Goal: Information Seeking & Learning: Learn about a topic

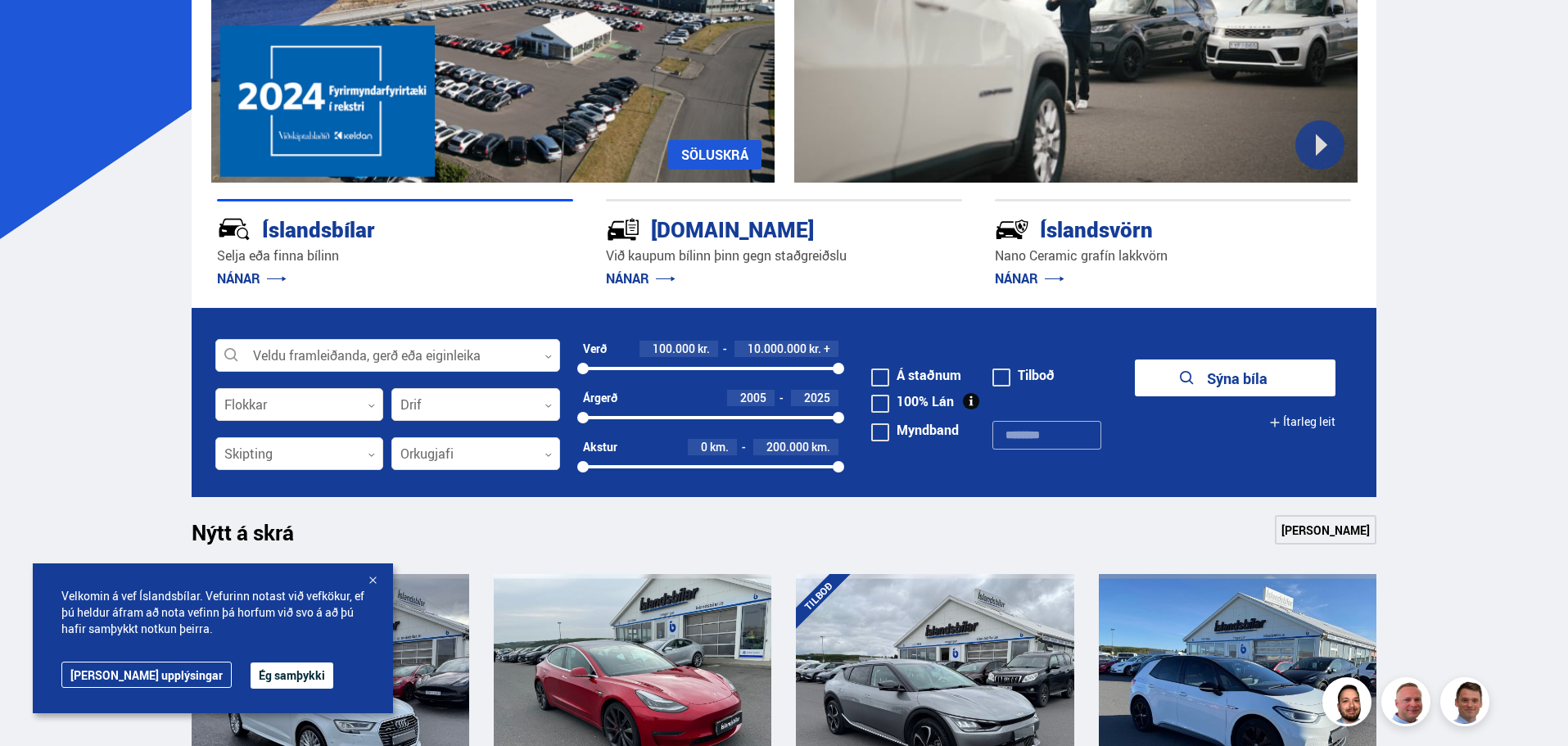
click at [1031, 429] on input "text" at bounding box center [1047, 435] width 109 height 29
type input "******"
click button "Sýna 1 bíla" at bounding box center [1235, 378] width 201 height 37
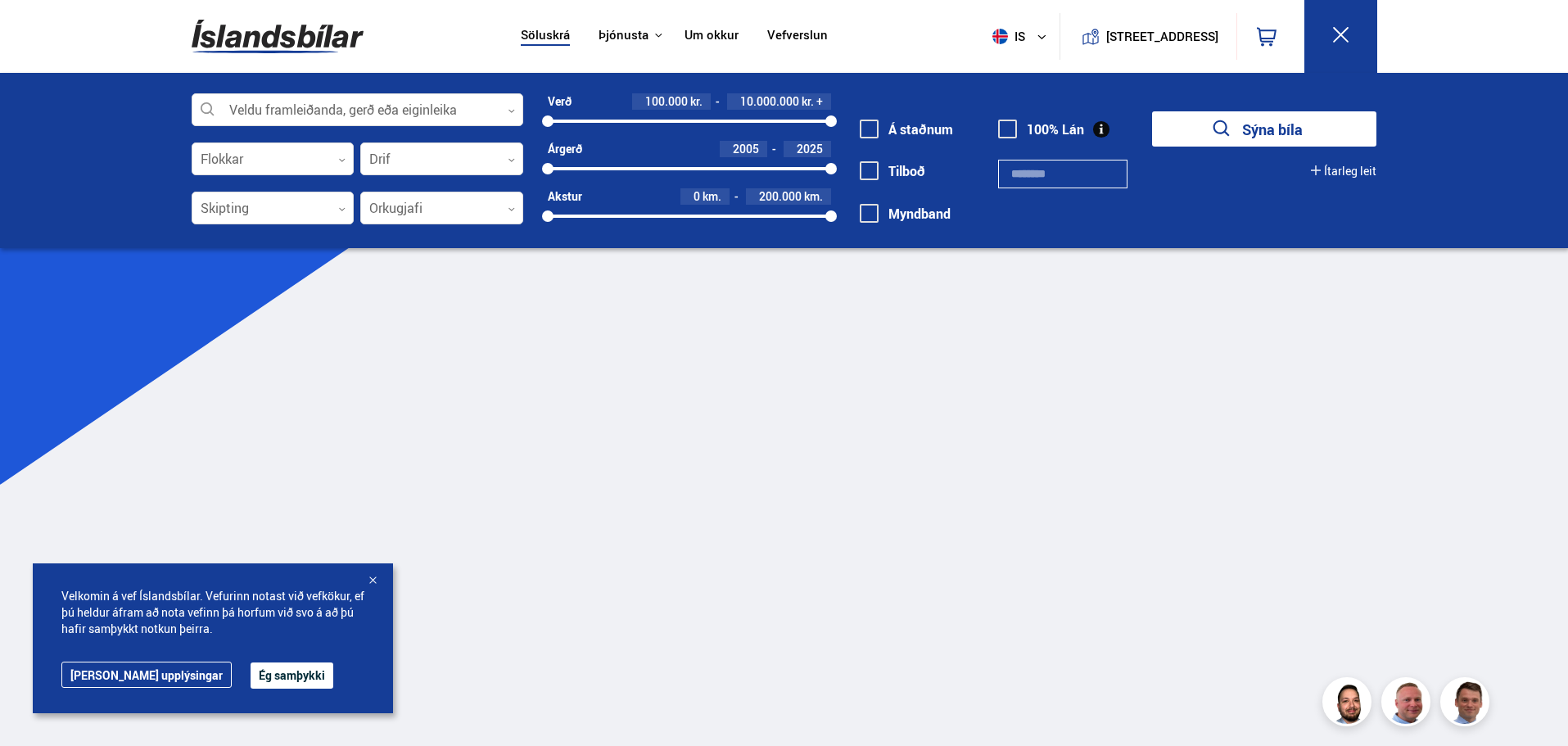
type input "******"
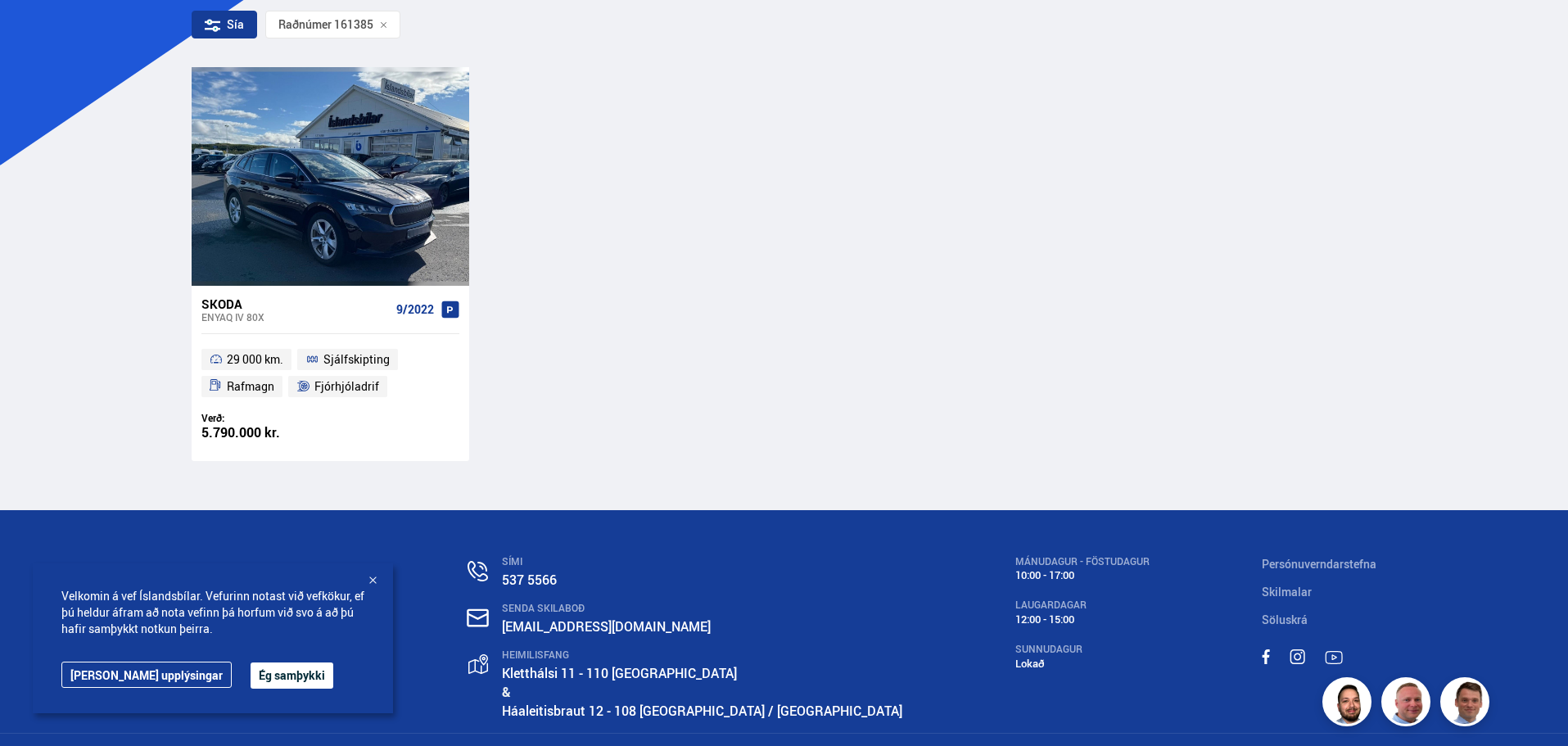
scroll to position [327, 0]
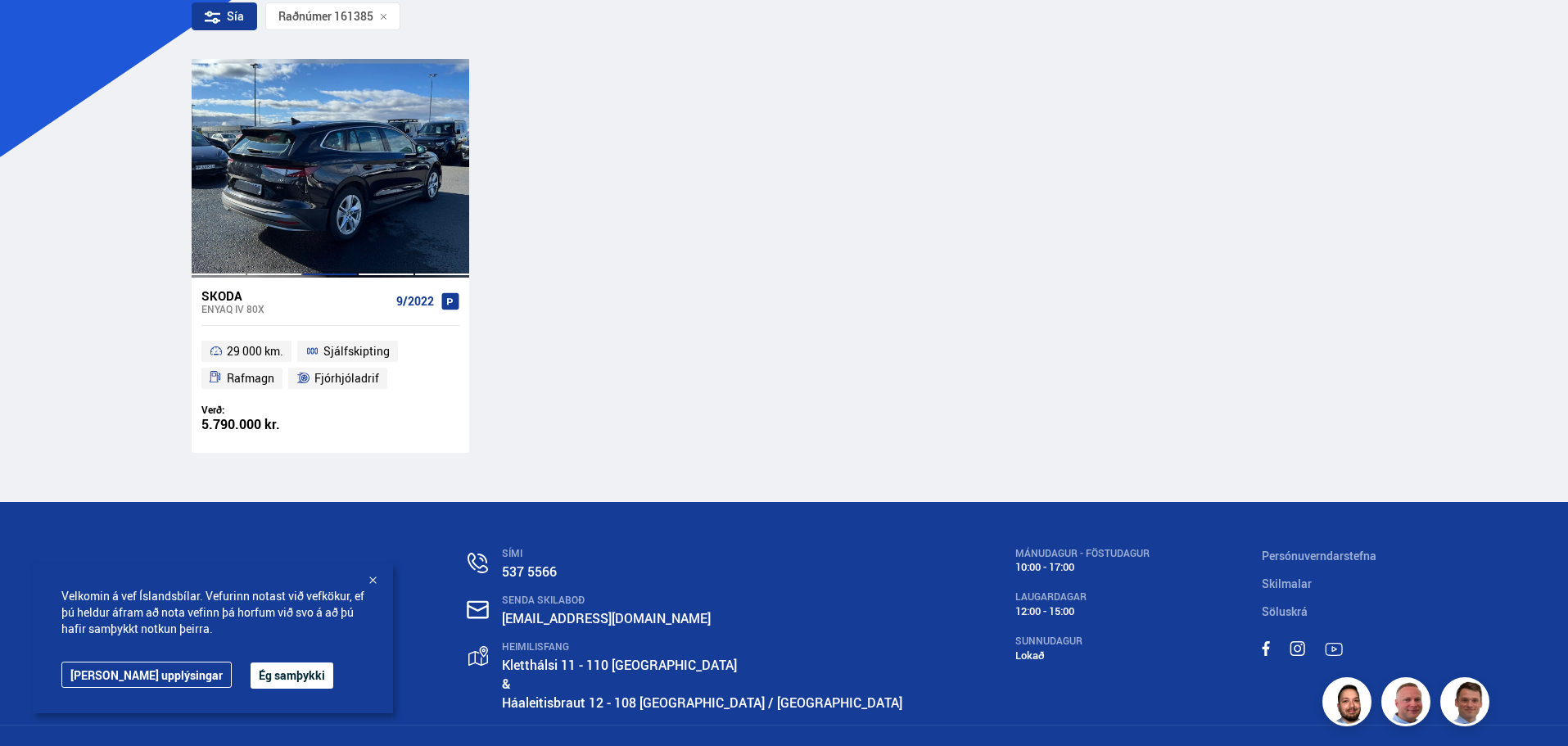
click at [356, 163] on div at bounding box center [330, 168] width 56 height 218
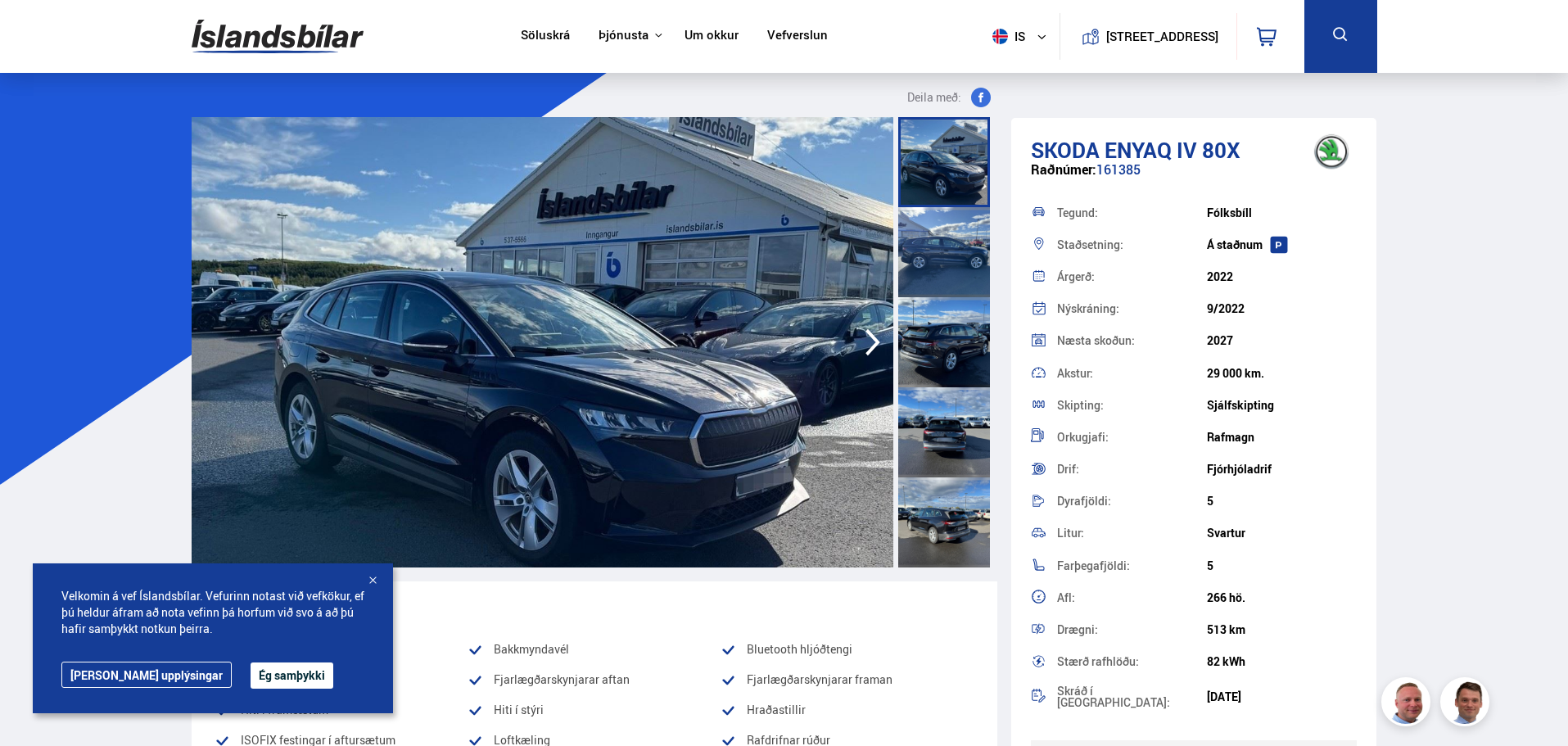
click at [251, 678] on button "Ég samþykki" at bounding box center [292, 675] width 83 height 26
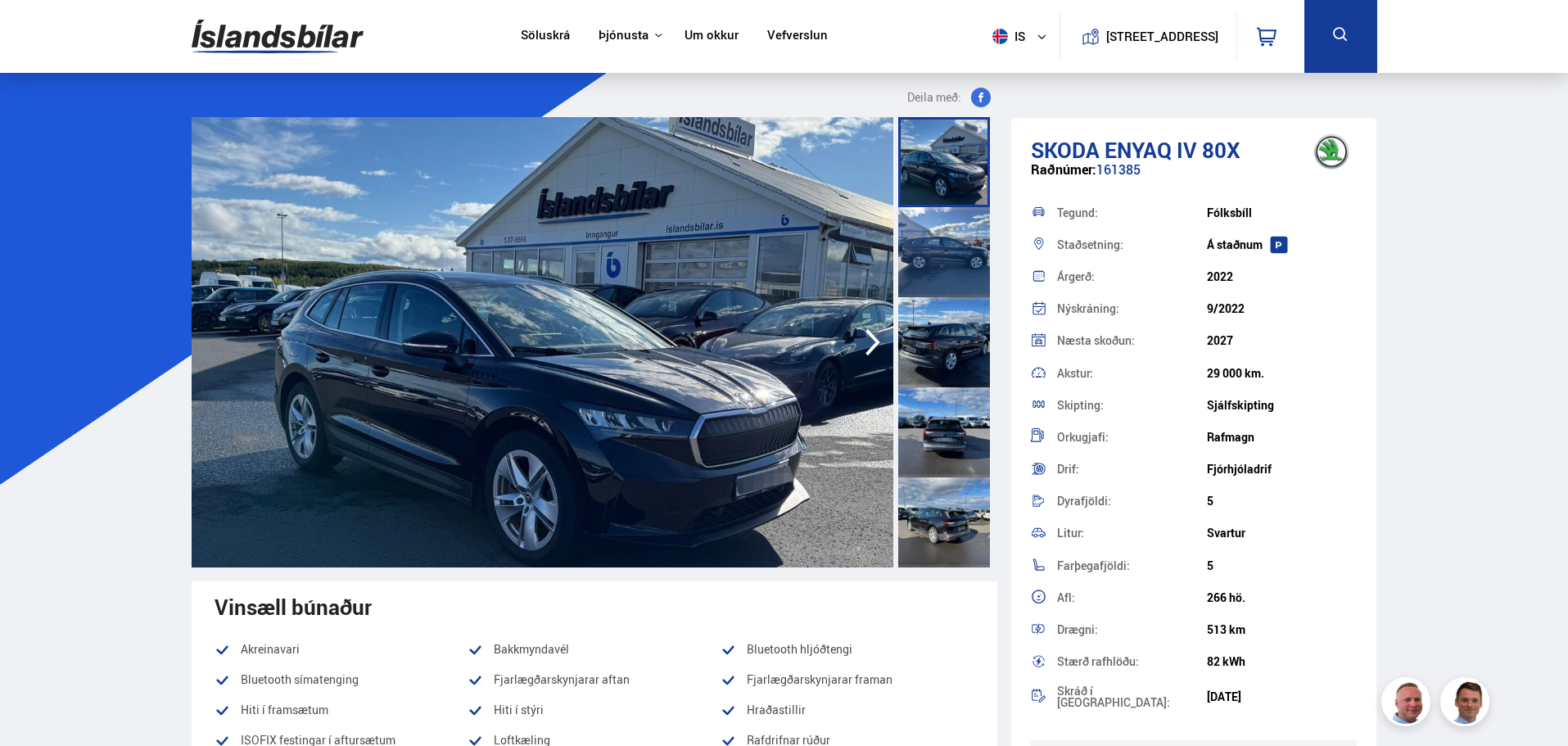
click at [882, 352] on icon "button" at bounding box center [873, 342] width 33 height 40
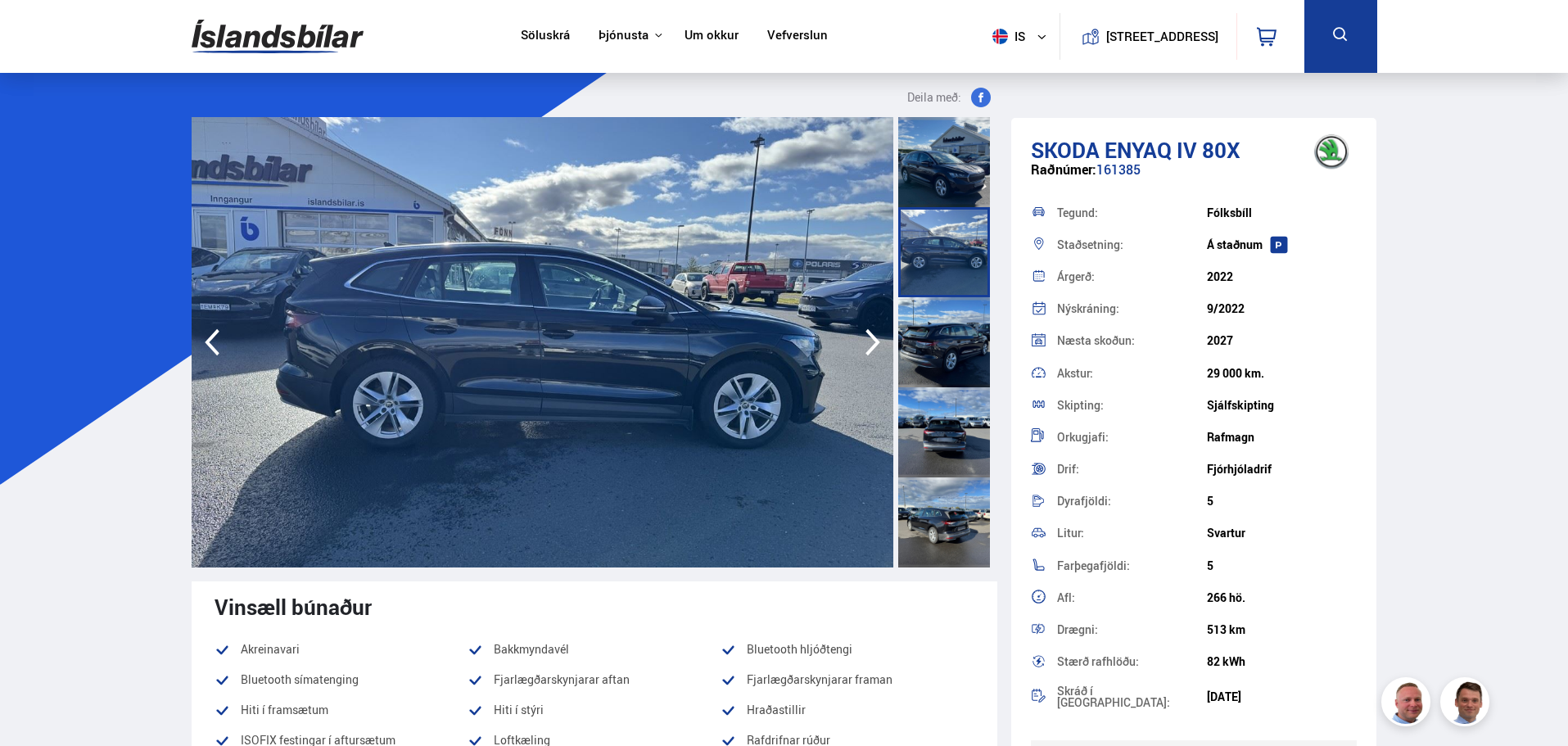
click at [882, 352] on icon "button" at bounding box center [873, 342] width 33 height 40
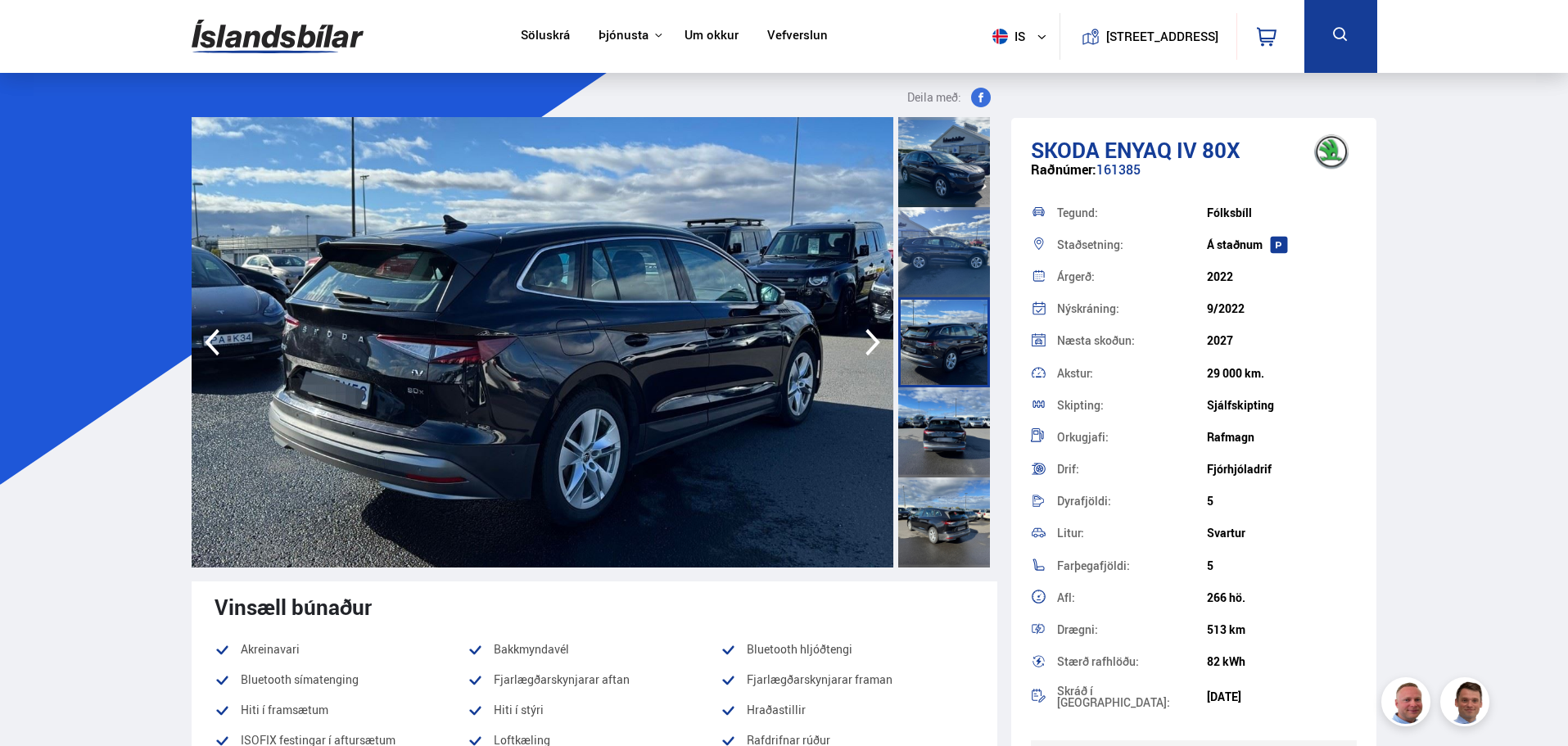
click at [882, 352] on icon "button" at bounding box center [873, 342] width 33 height 40
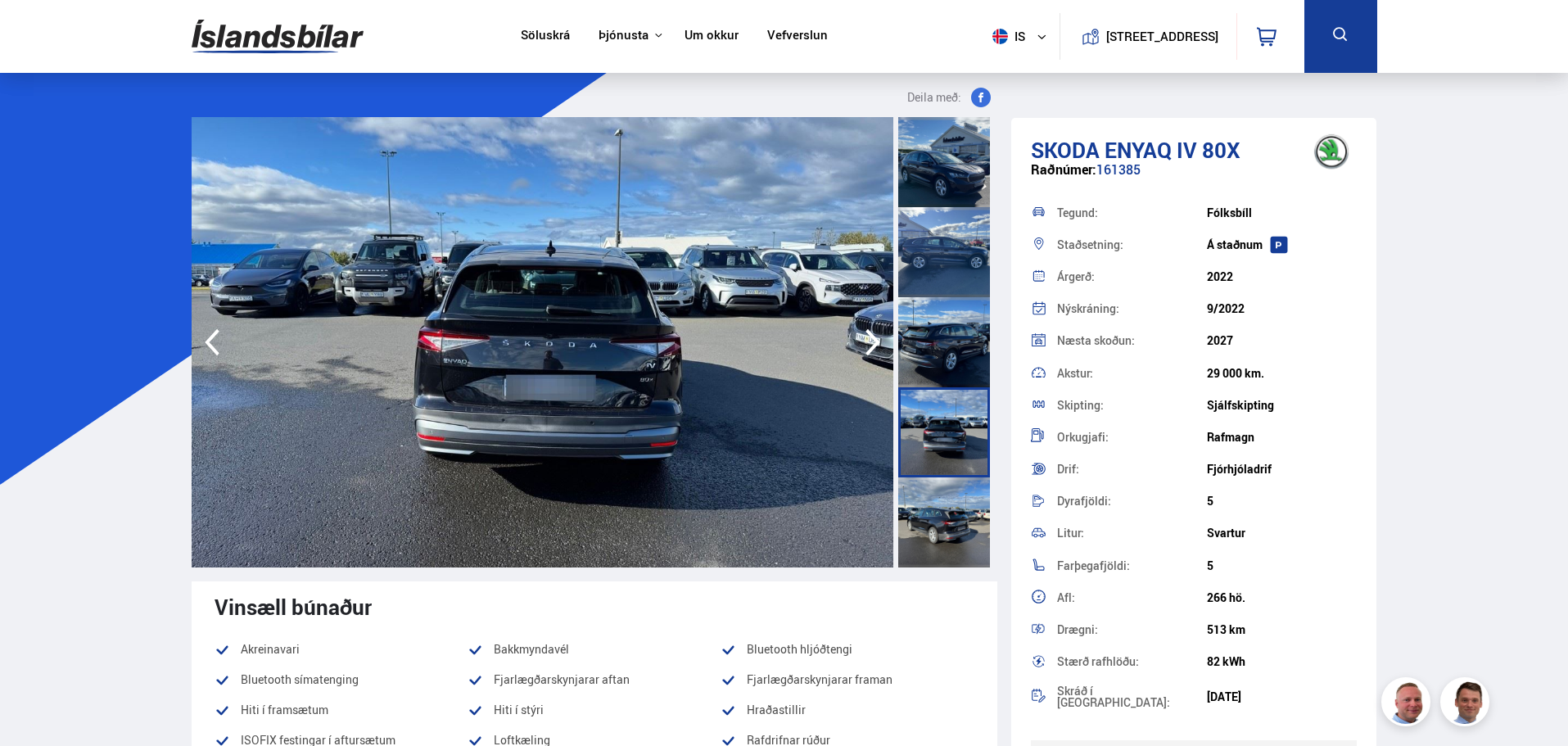
click at [882, 352] on icon "button" at bounding box center [873, 342] width 33 height 40
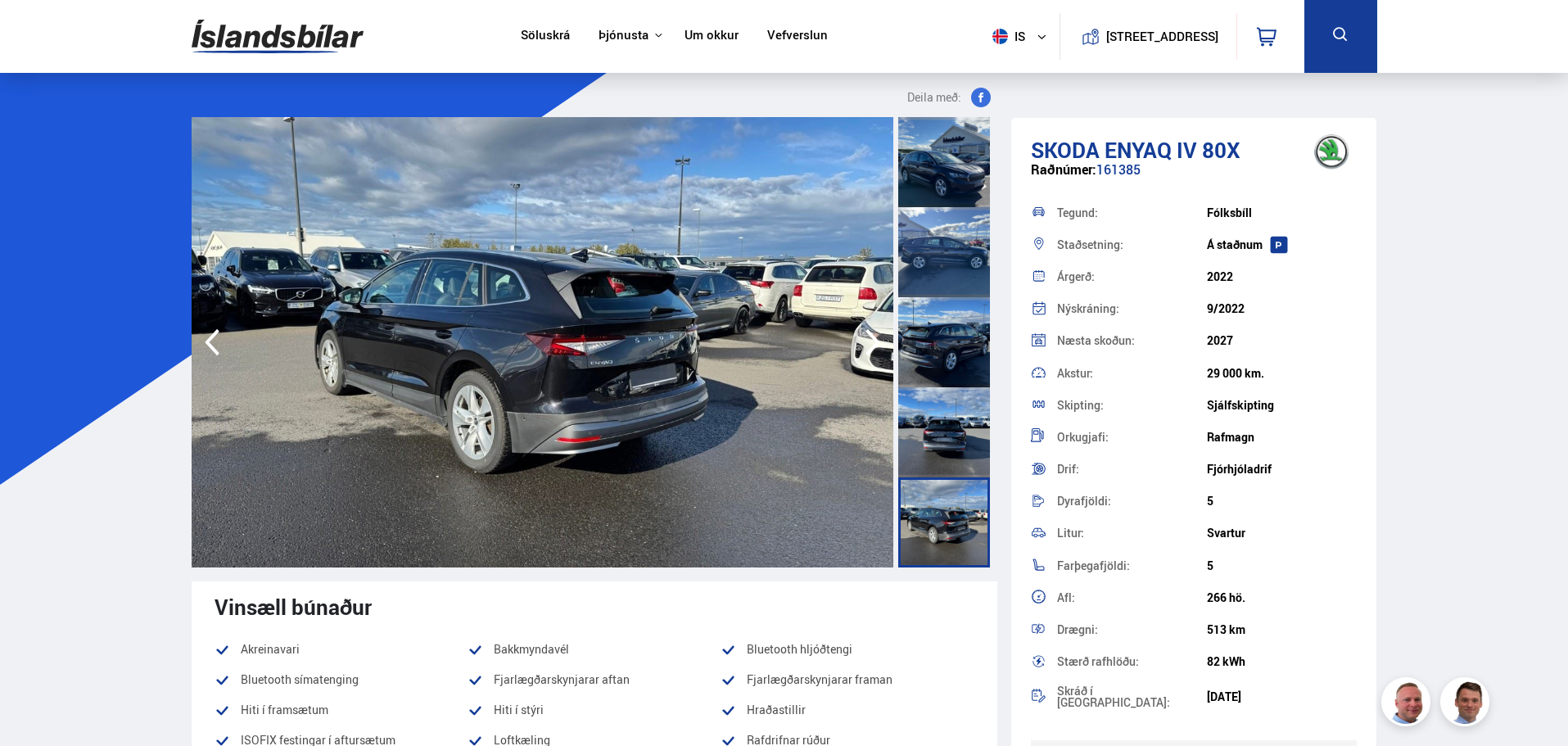
click at [882, 352] on icon "button" at bounding box center [873, 342] width 33 height 40
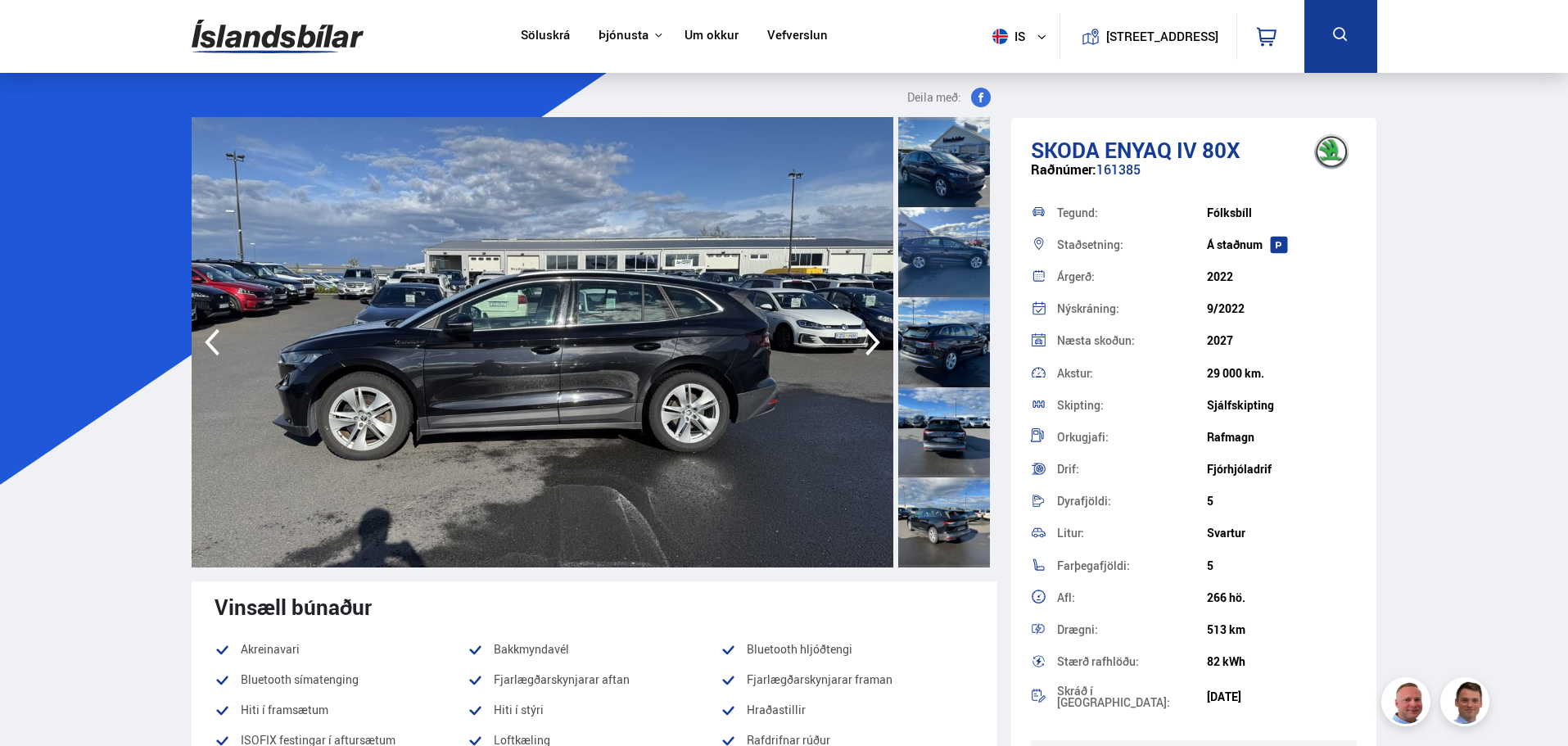
click at [882, 352] on icon "button" at bounding box center [873, 342] width 33 height 40
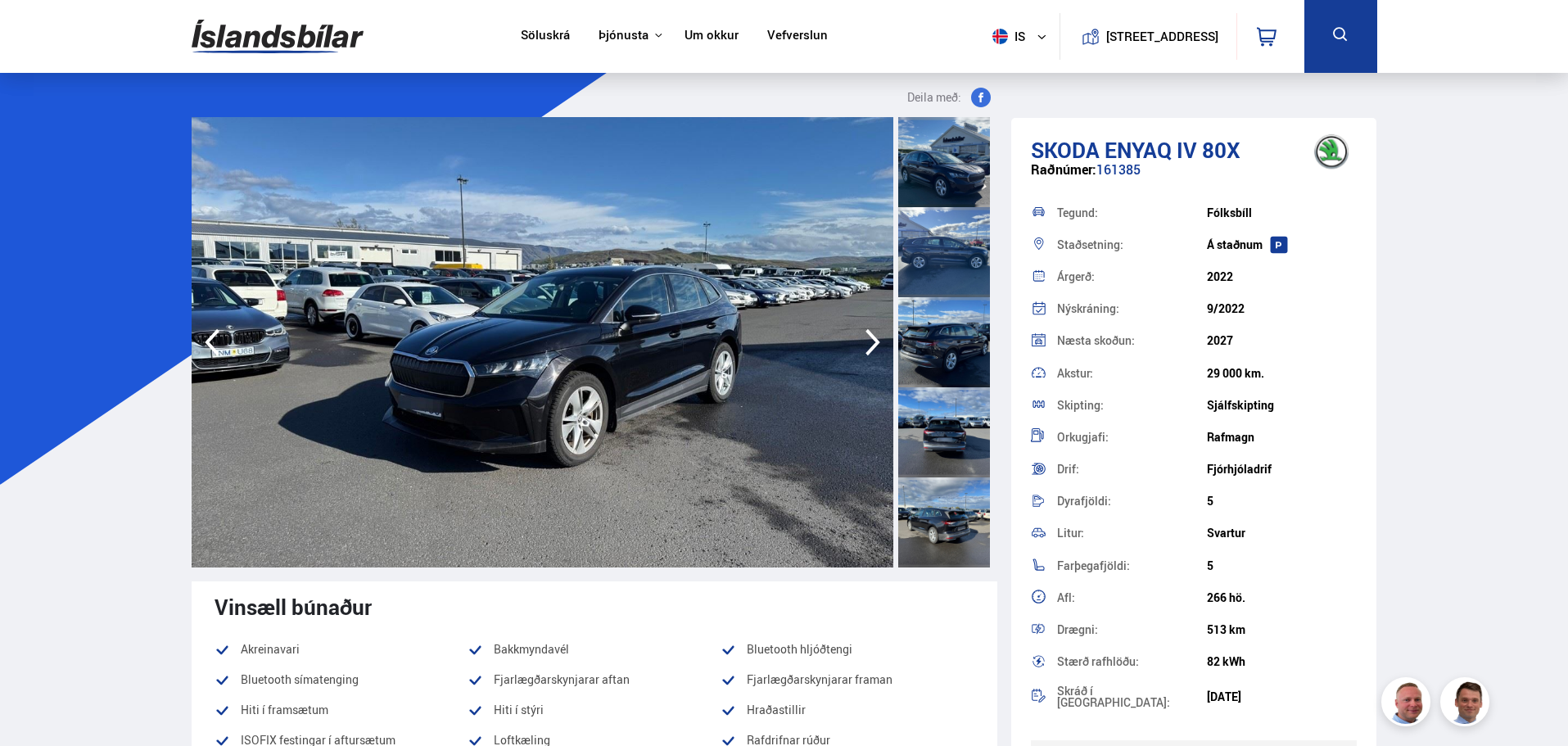
click at [882, 352] on icon "button" at bounding box center [873, 342] width 33 height 40
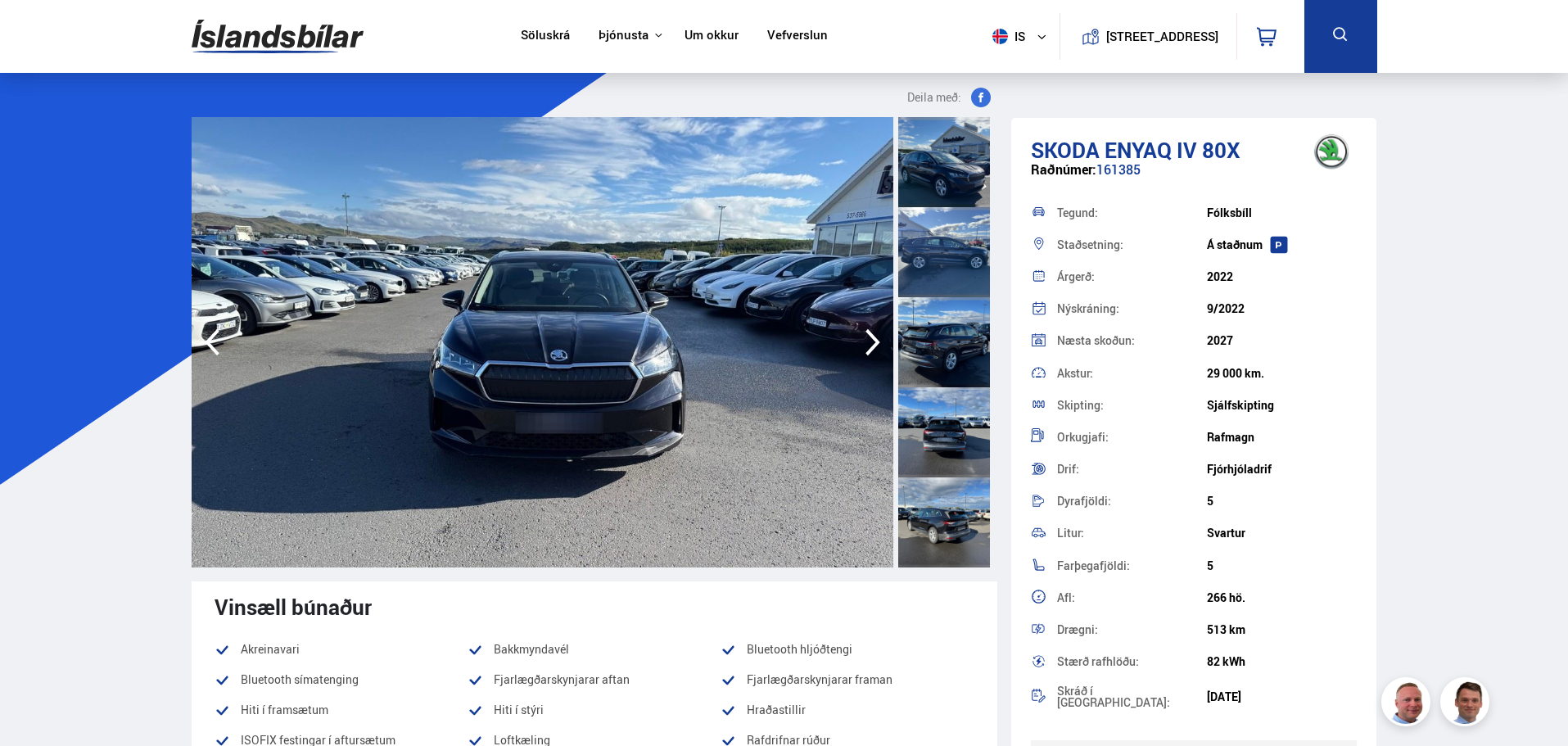
click at [882, 352] on icon "button" at bounding box center [873, 342] width 33 height 40
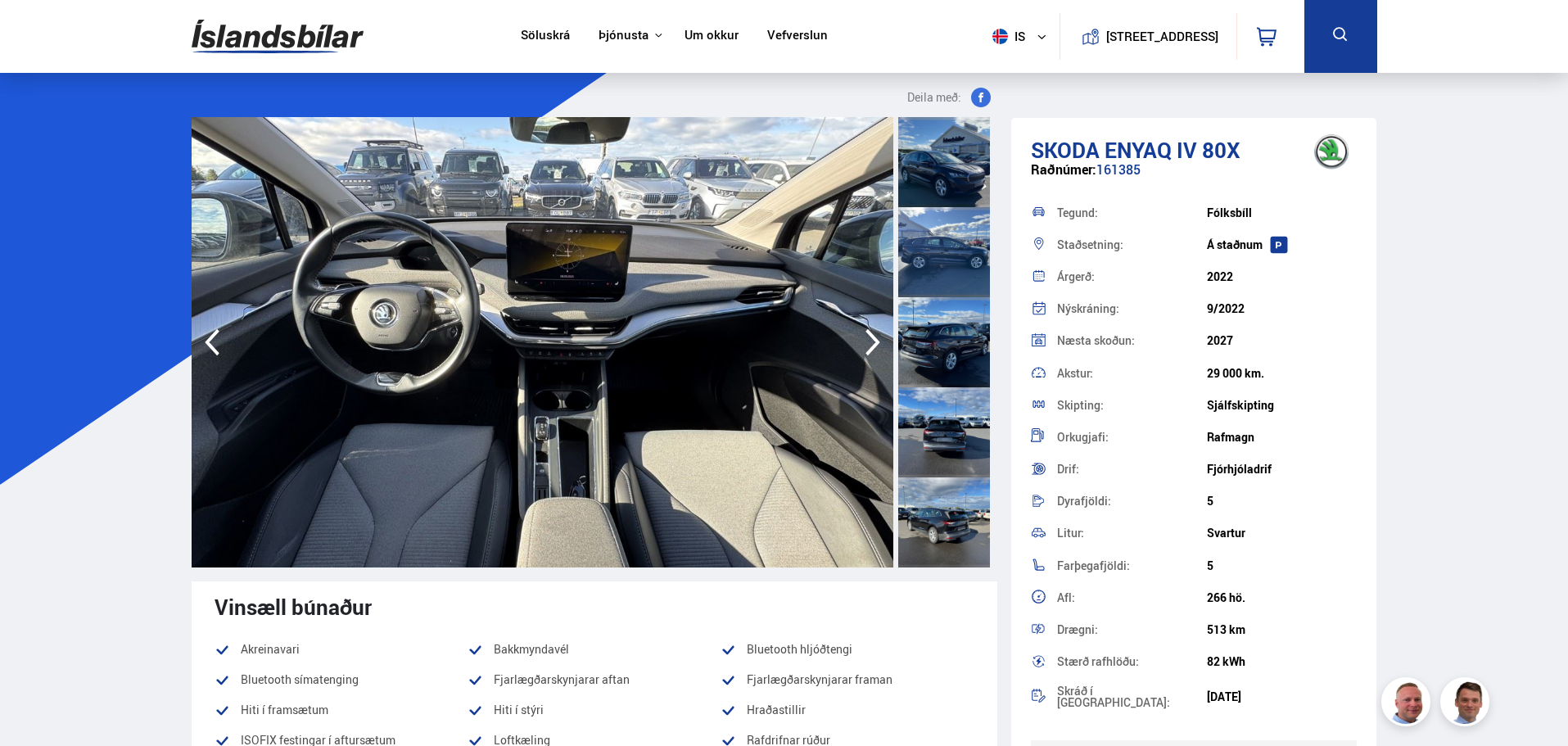
click at [886, 356] on icon "button" at bounding box center [873, 342] width 33 height 40
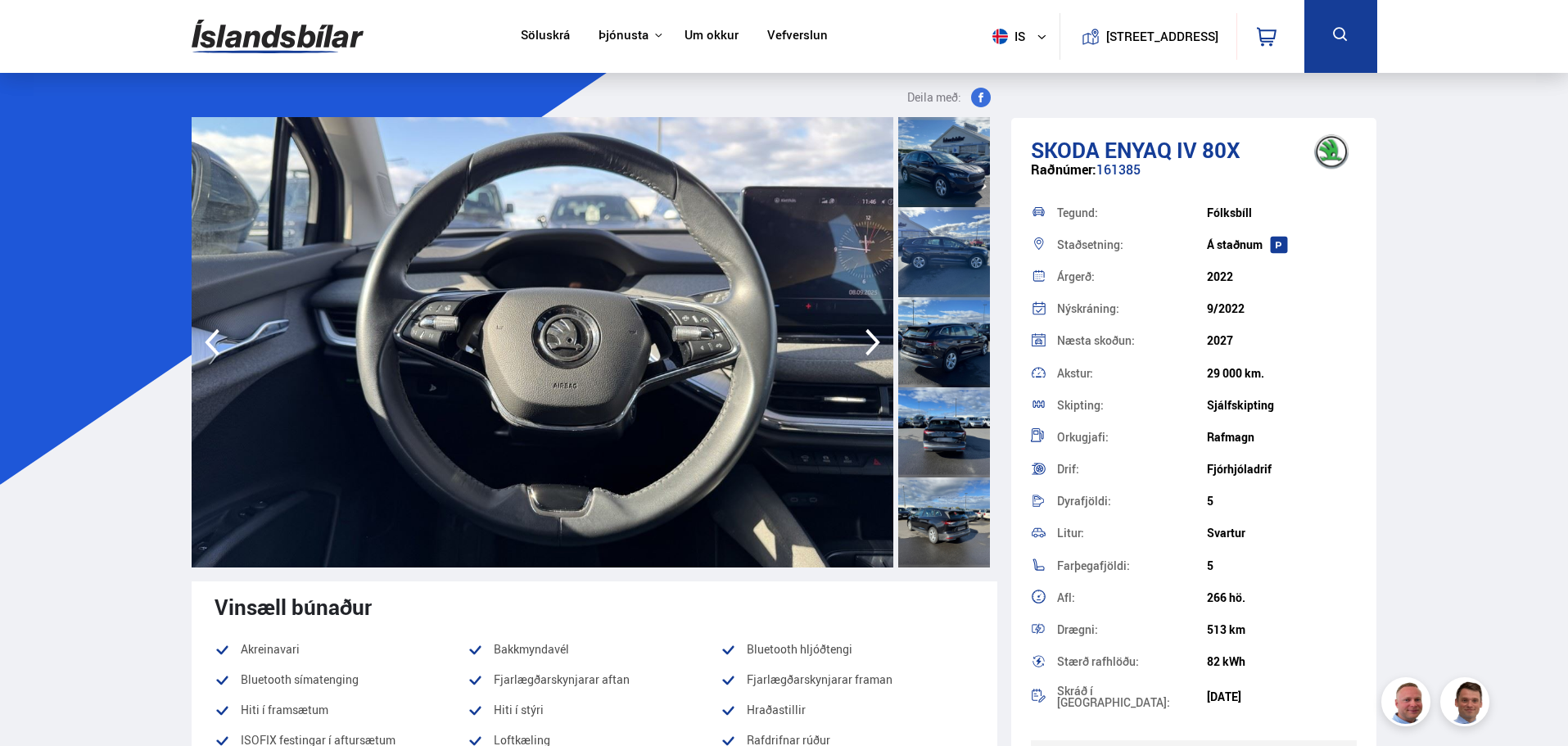
click at [851, 343] on img at bounding box center [542, 342] width 702 height 450
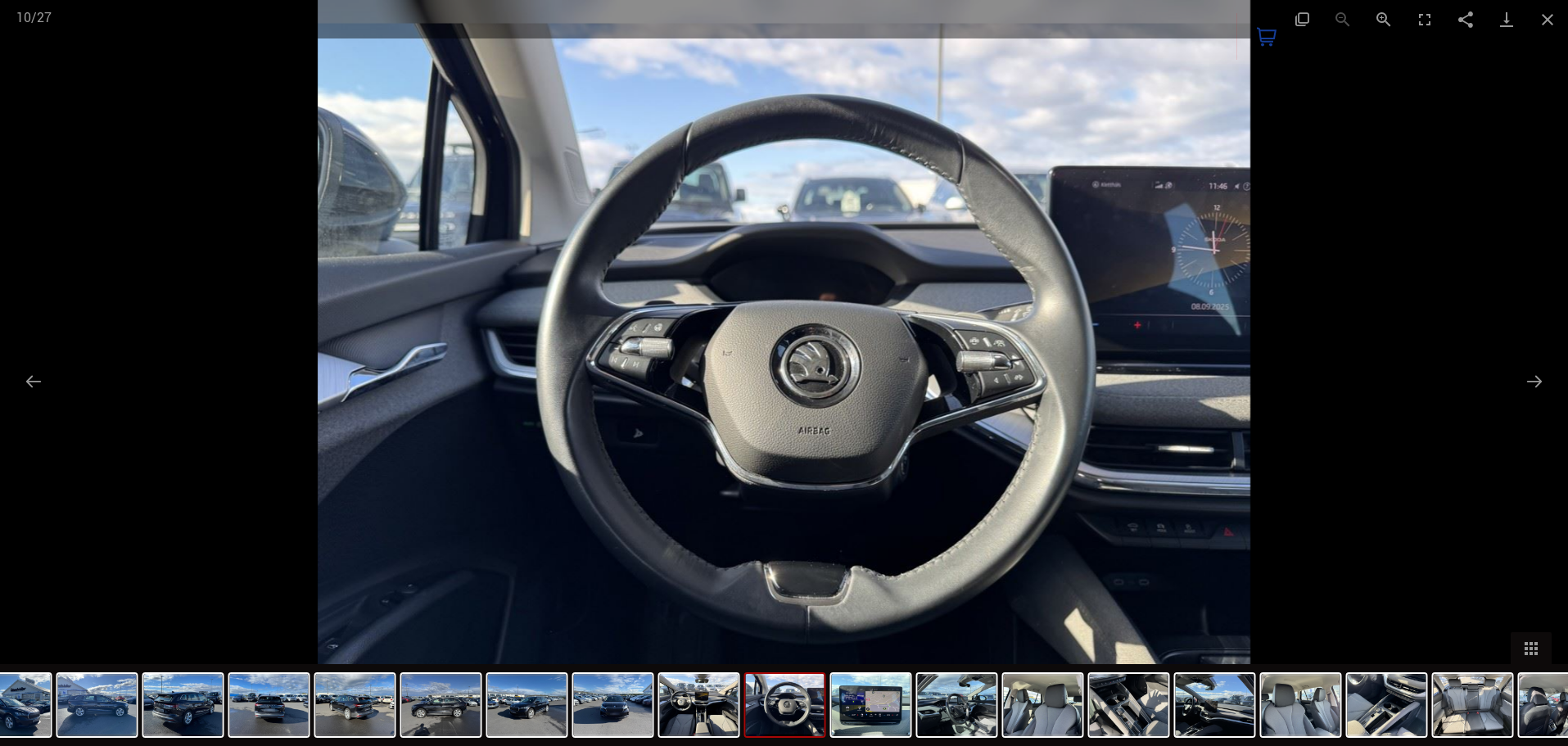
type input "******"
click at [1556, 23] on button "Close gallery" at bounding box center [1548, 19] width 41 height 39
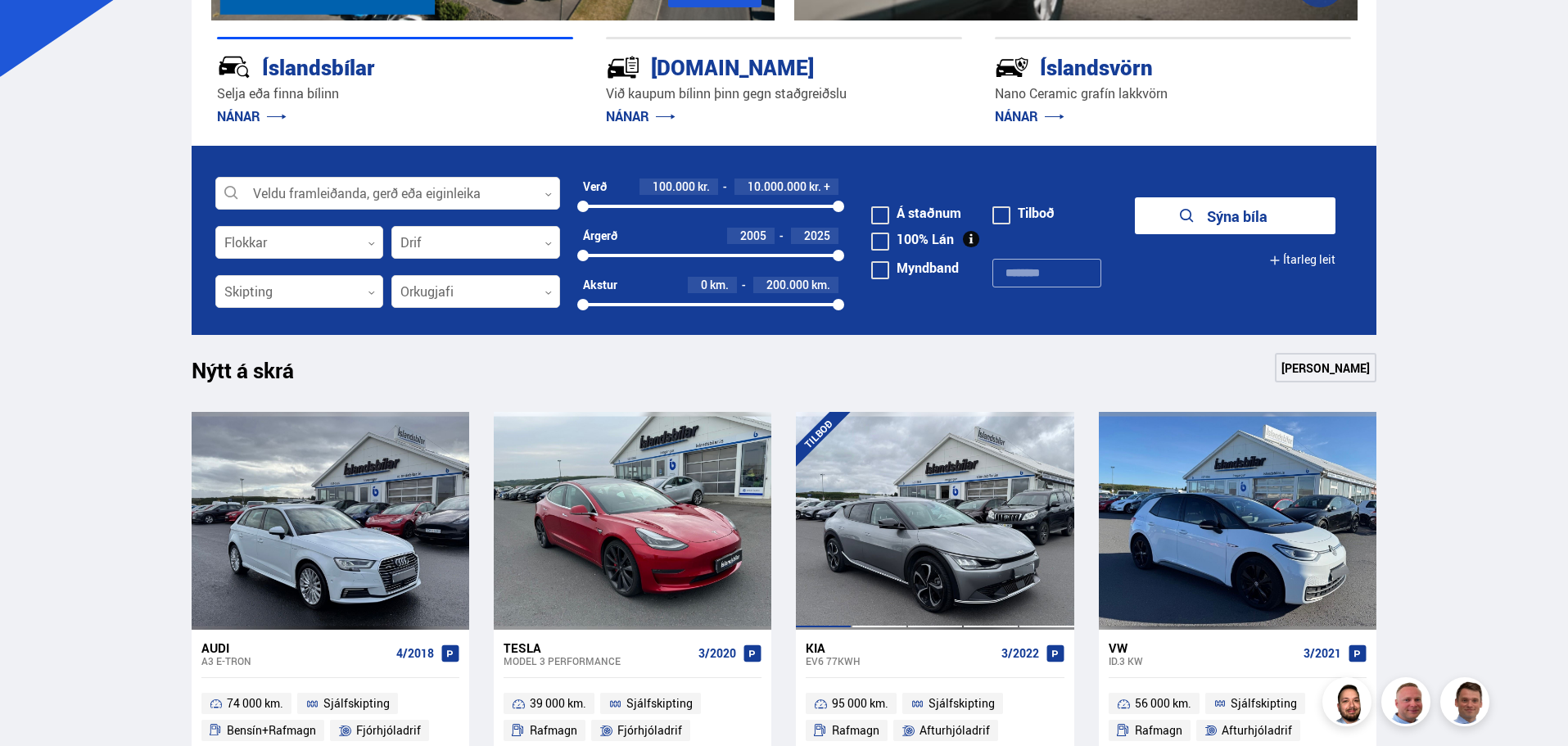
scroll to position [491, 0]
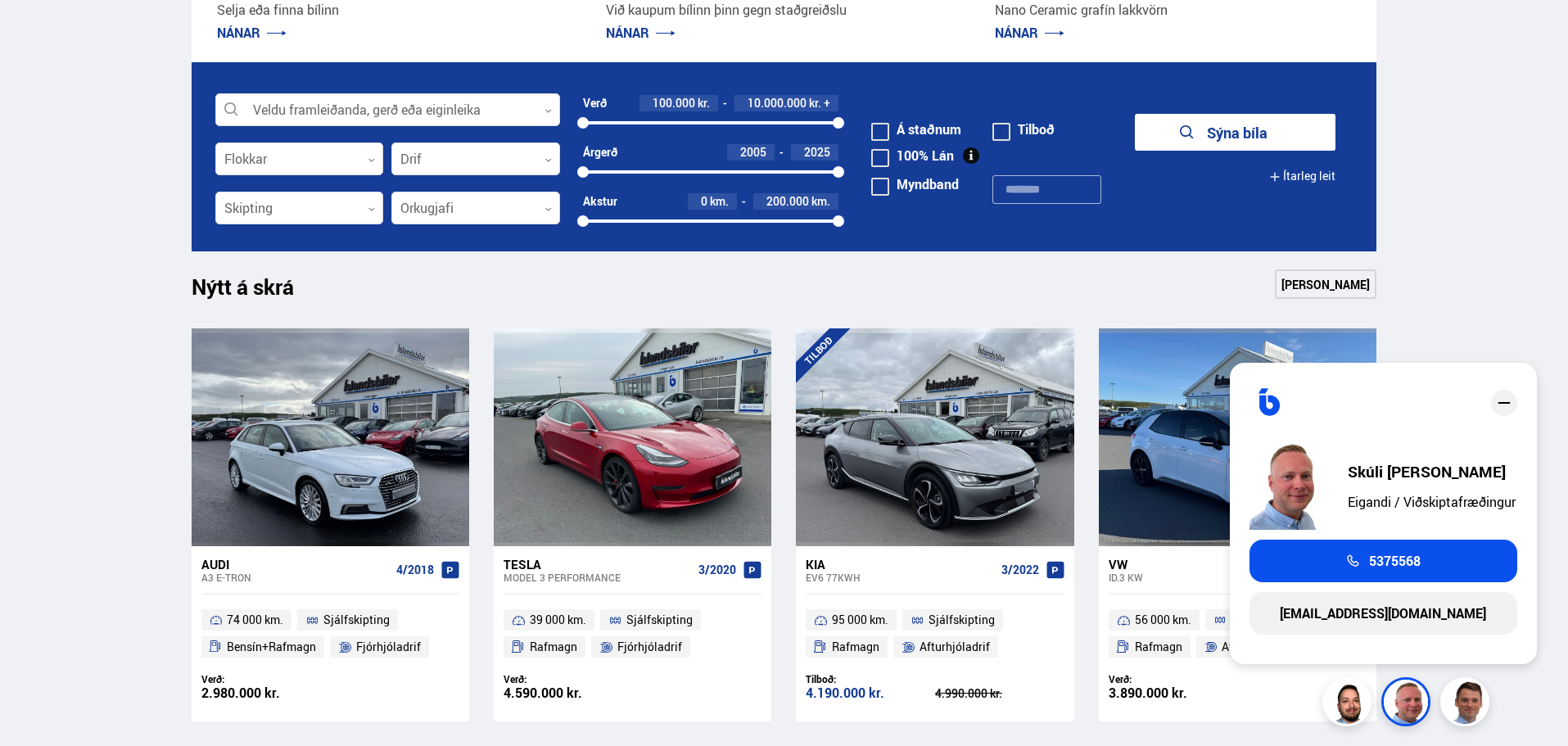
click at [1510, 408] on icon "close" at bounding box center [1504, 403] width 19 height 19
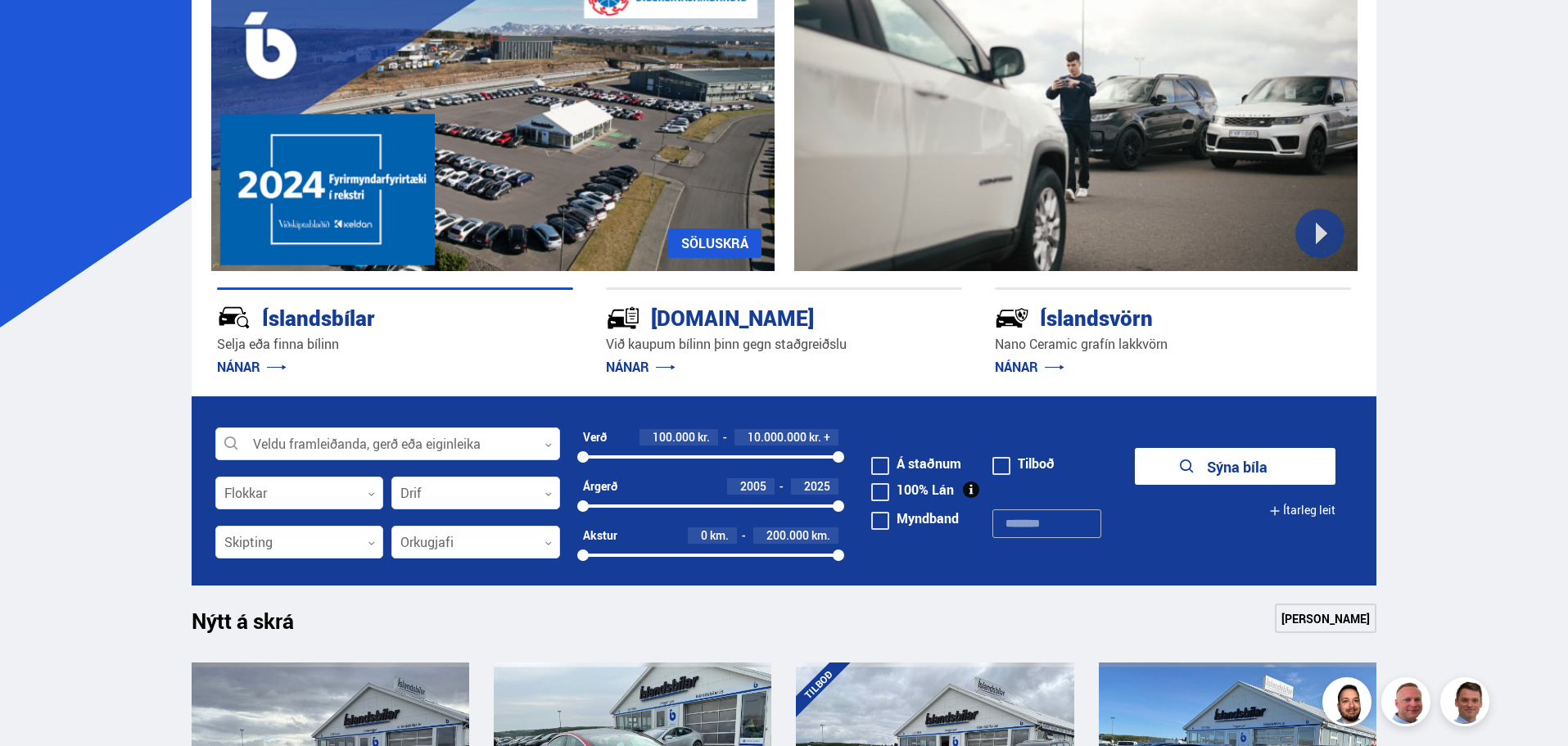
scroll to position [164, 0]
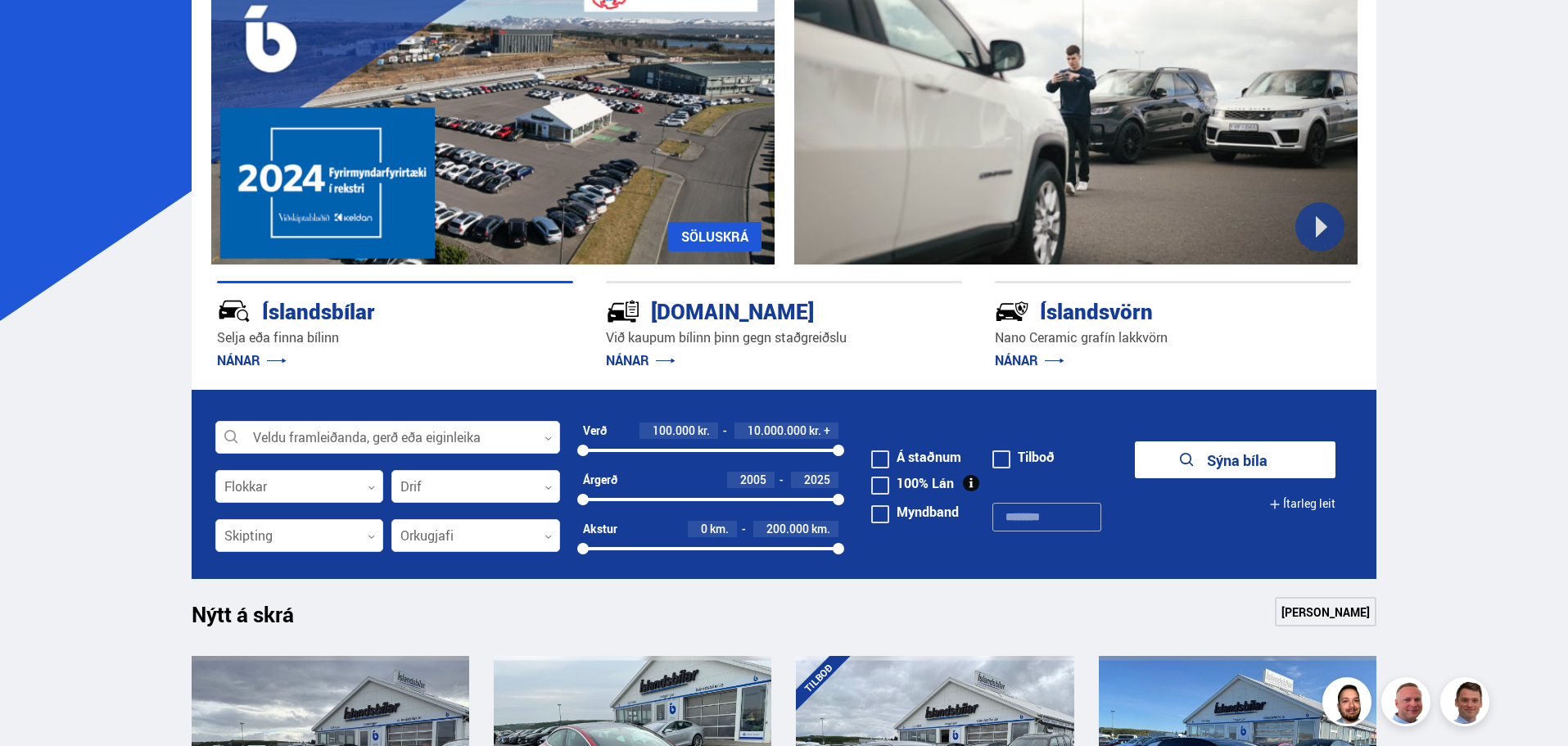
click at [1008, 511] on input "text" at bounding box center [1047, 517] width 109 height 29
type input "******"
click button "Sýna 0 bíla" at bounding box center [1235, 460] width 201 height 37
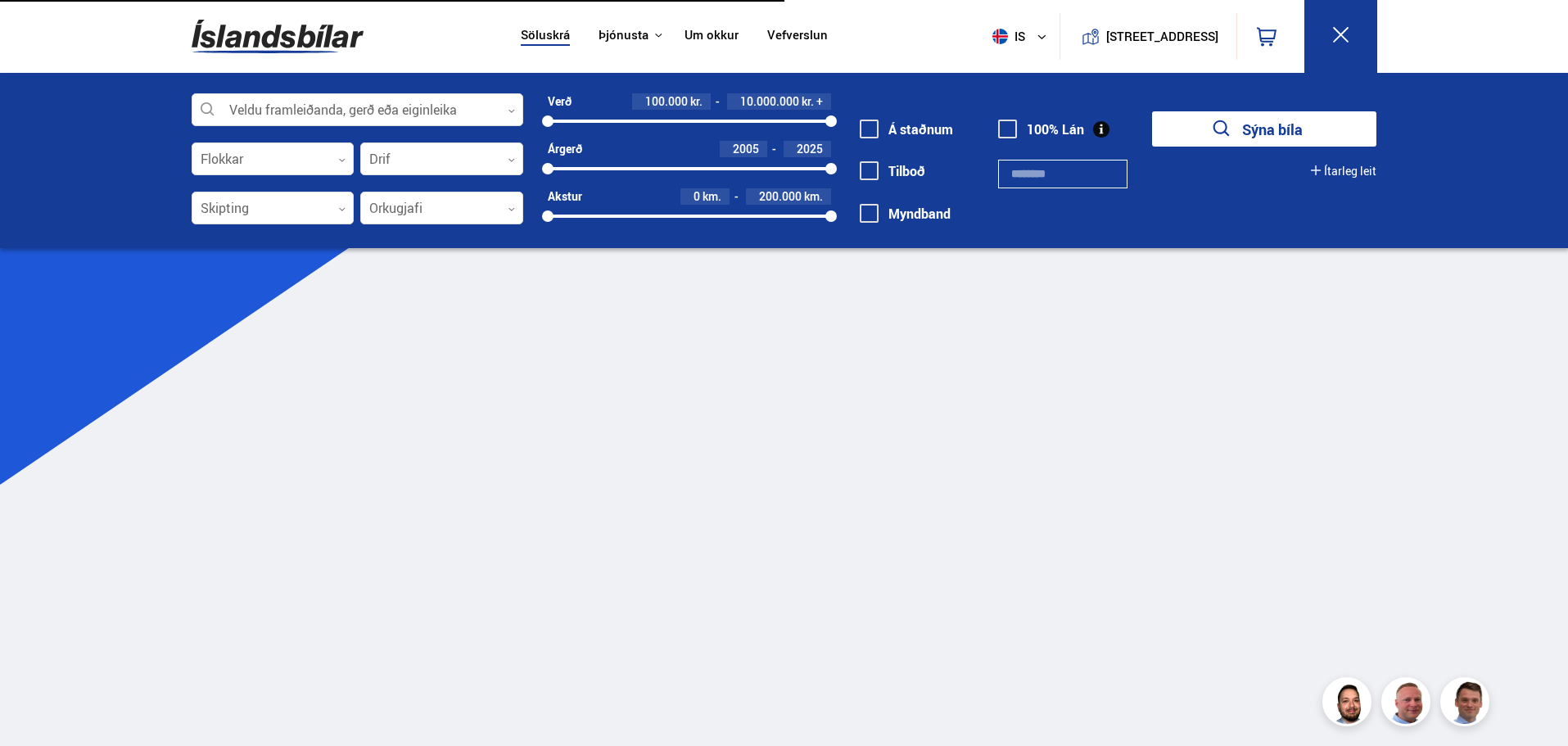
type input "******"
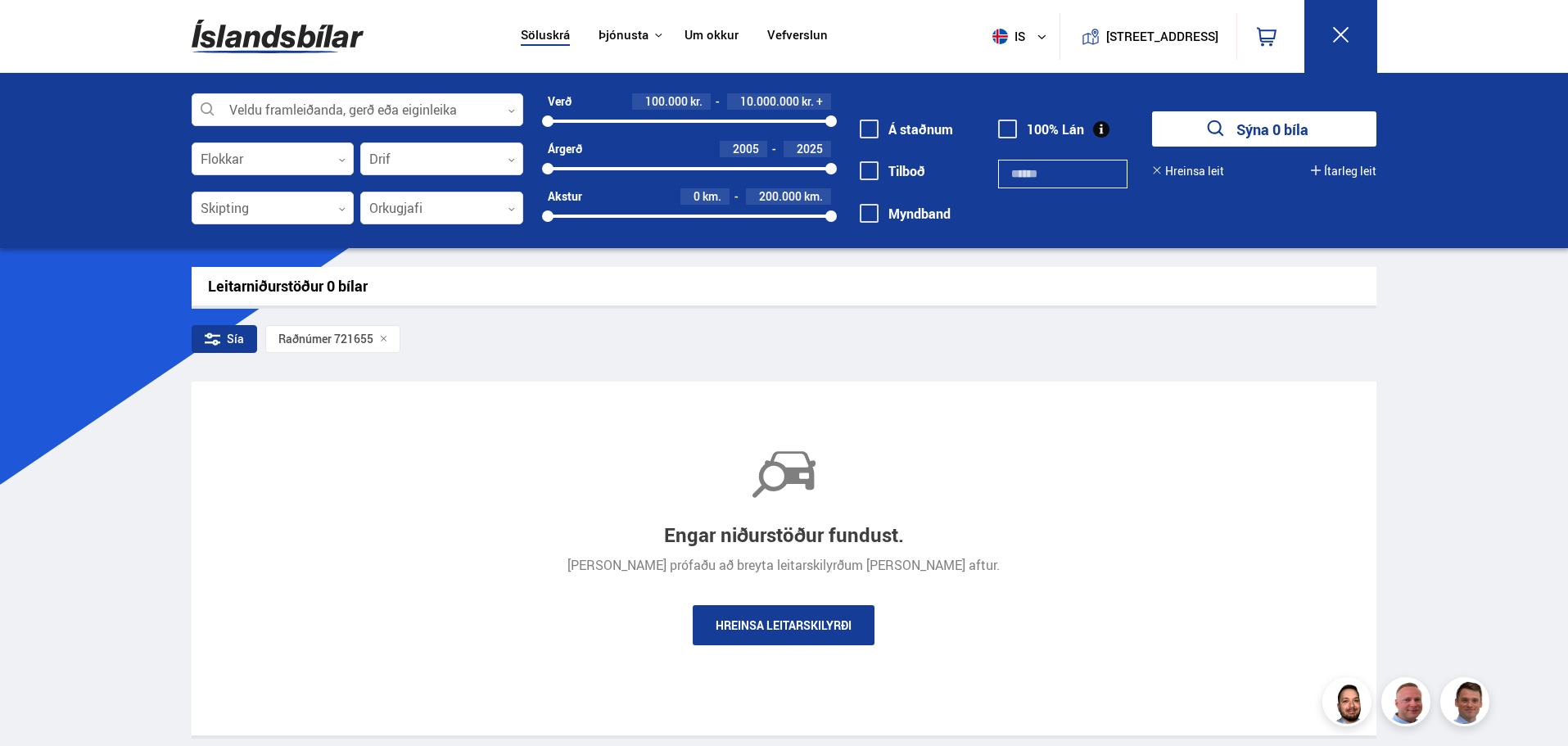
click at [1508, 338] on div "Söluskrá Þjónusta Íslandsbílar Kaupumbila.is Íslandsvörn Leiðbeiningar Um okkur…" at bounding box center [784, 536] width 1568 height 1073
click at [568, 125] on div "100000 10000000" at bounding box center [690, 121] width 284 height 14
drag, startPoint x: 569, startPoint y: 123, endPoint x: 506, endPoint y: 127, distance: 63.1
click at [506, 127] on div "Veldu framleiðanda, gerð eða eiginleika 0 Flokkar 0 Drif 0 Skipting 0 Orkugjafi…" at bounding box center [784, 169] width 1213 height 150
click at [260, 15] on img at bounding box center [278, 36] width 172 height 53
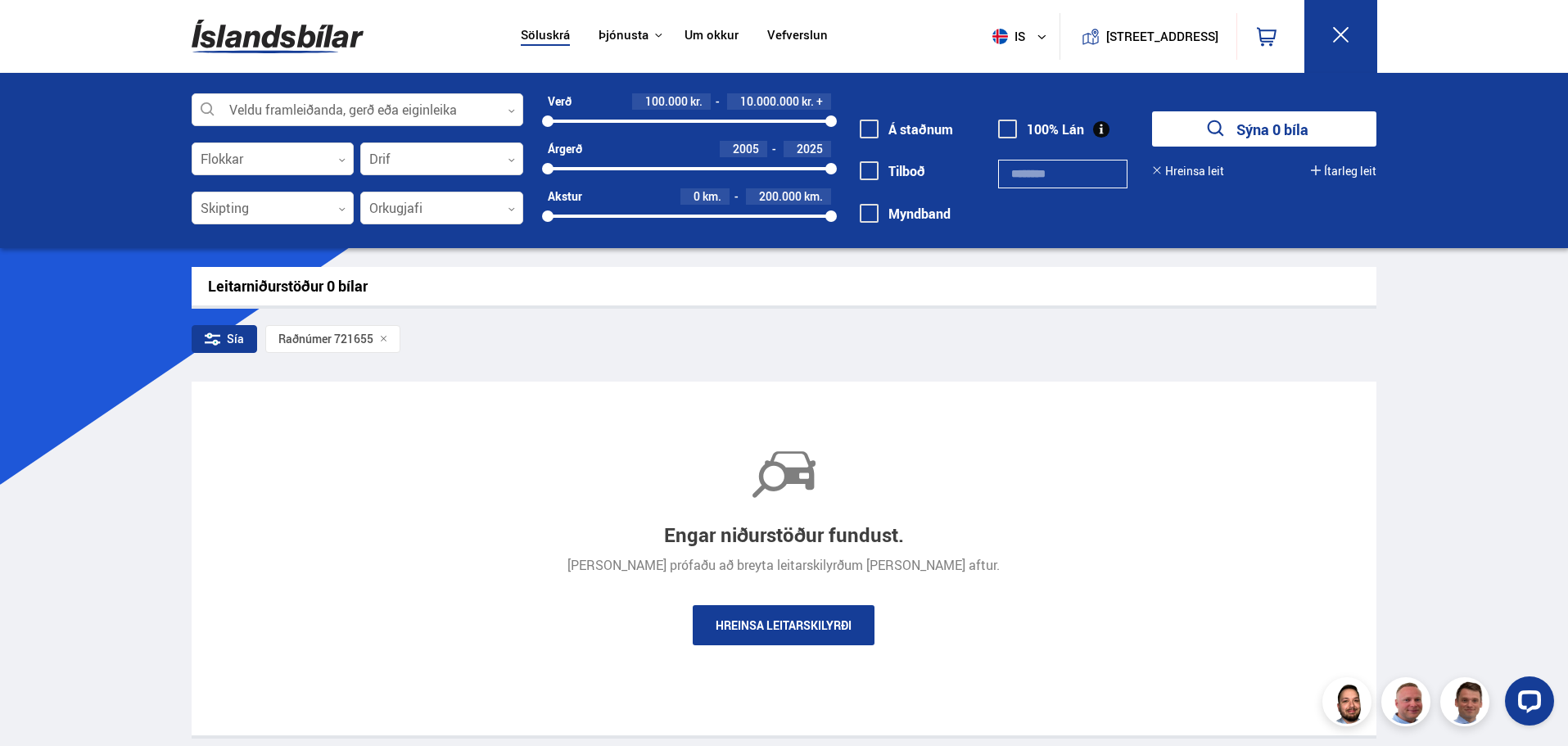
click at [288, 41] on img at bounding box center [278, 36] width 172 height 53
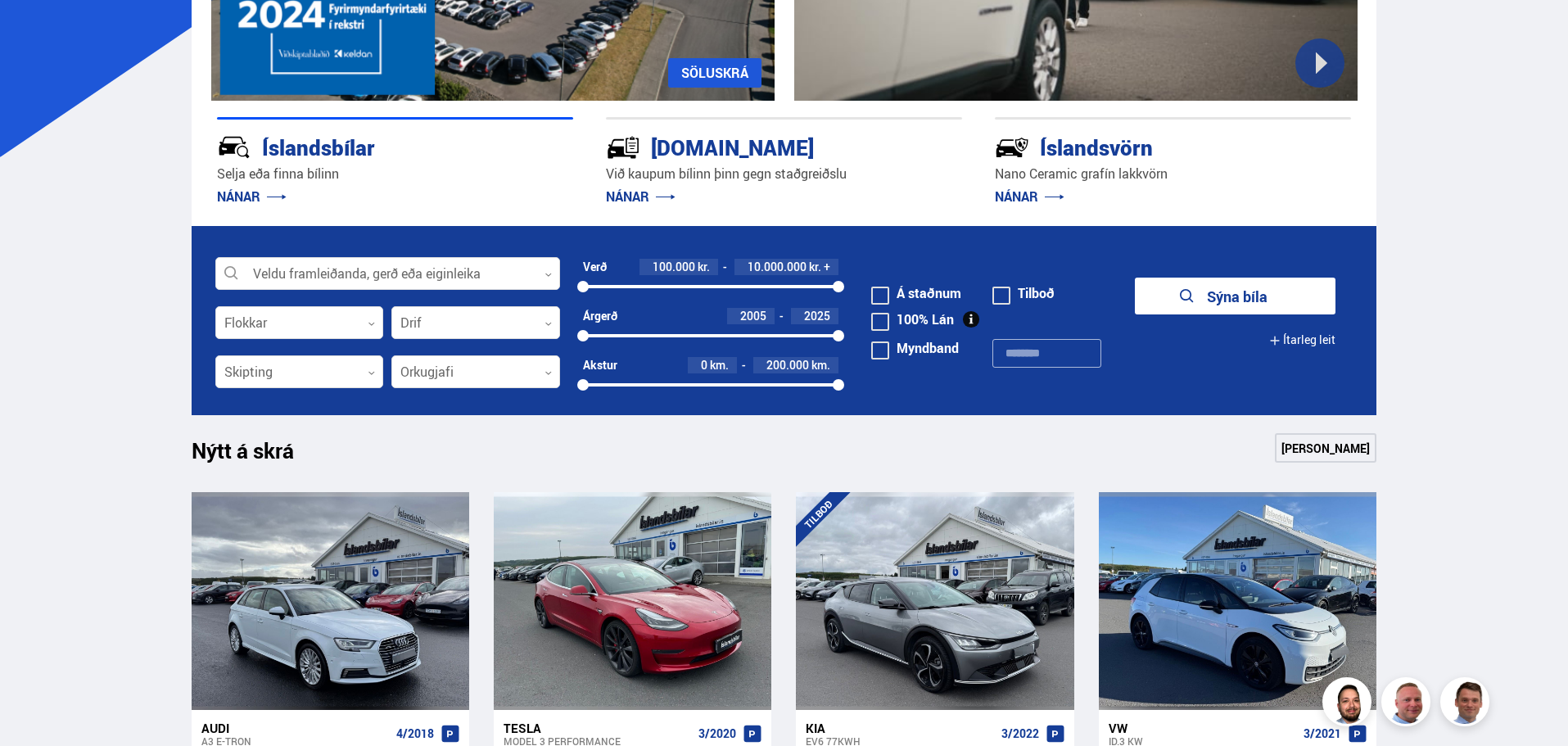
click at [1056, 354] on input "text" at bounding box center [1047, 354] width 109 height 29
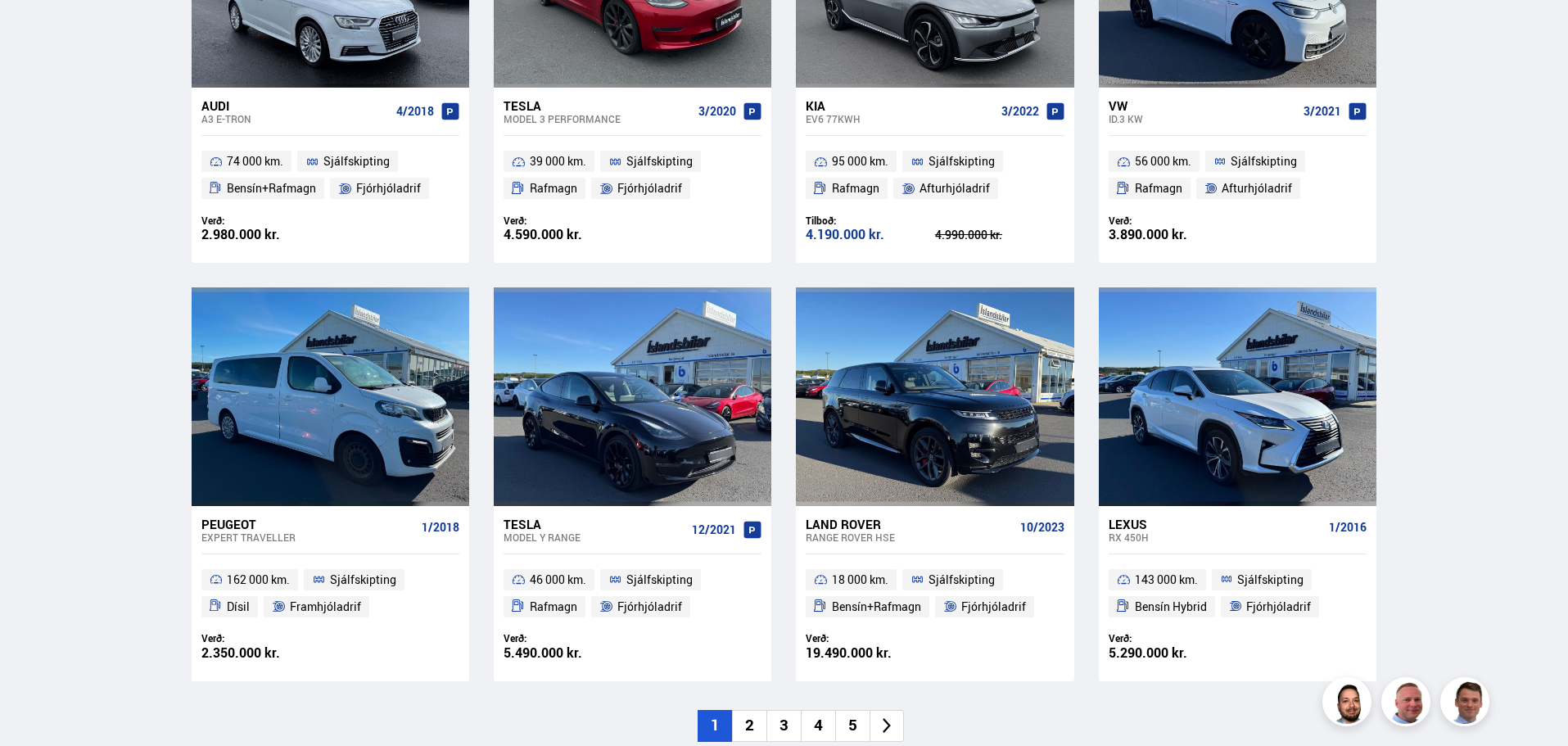
scroll to position [1146, 0]
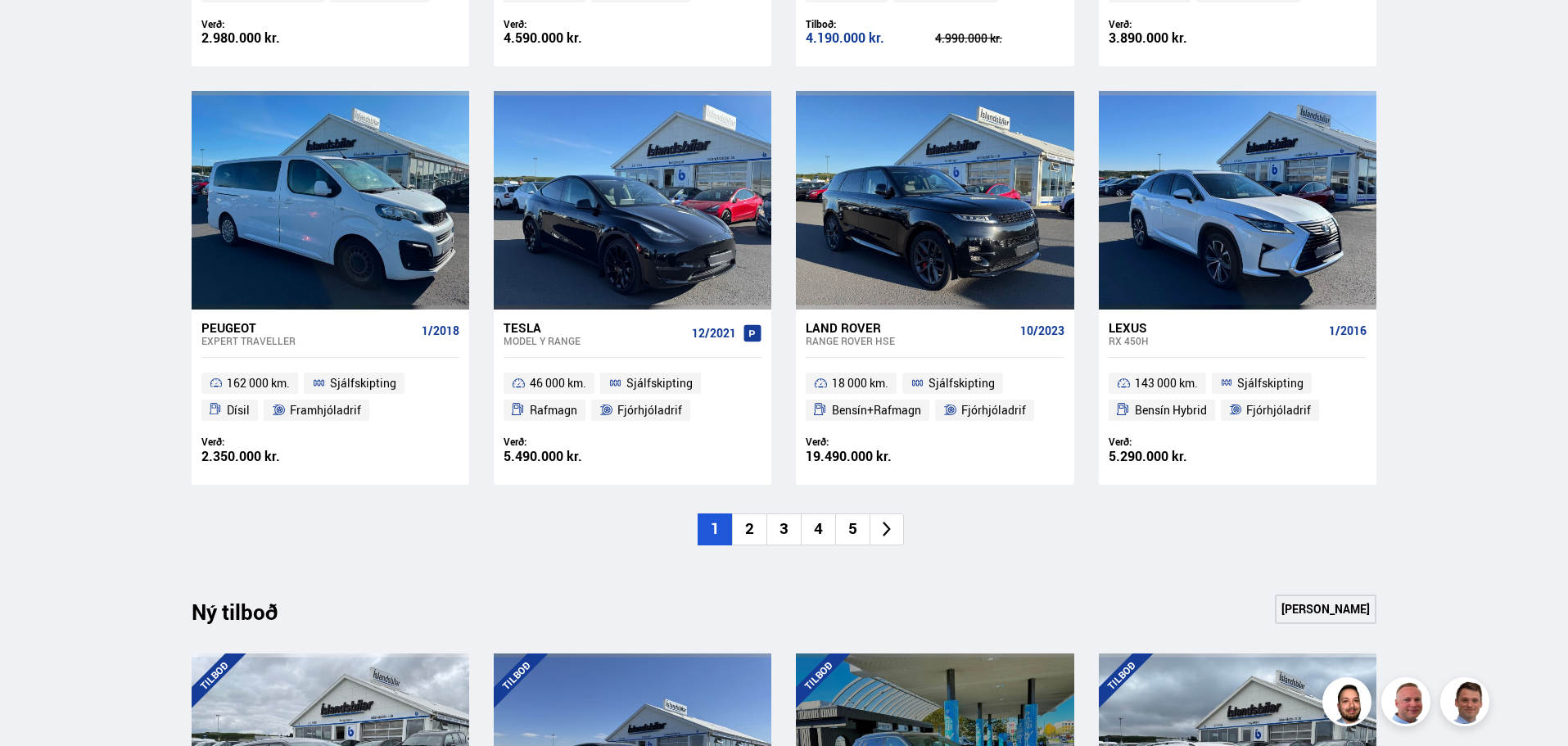
click at [750, 532] on li "2" at bounding box center [749, 529] width 35 height 32
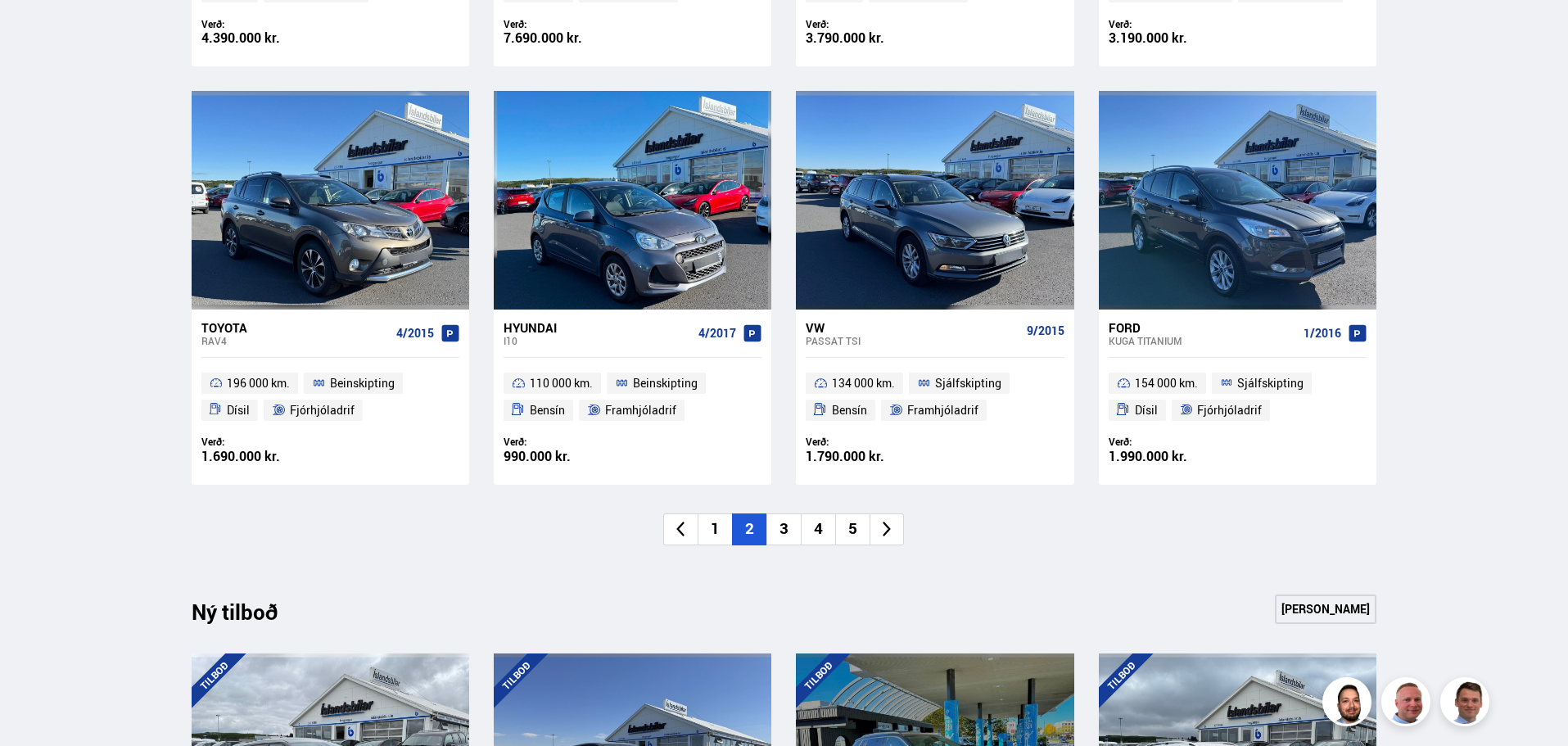
click at [789, 516] on li "3" at bounding box center [784, 529] width 35 height 32
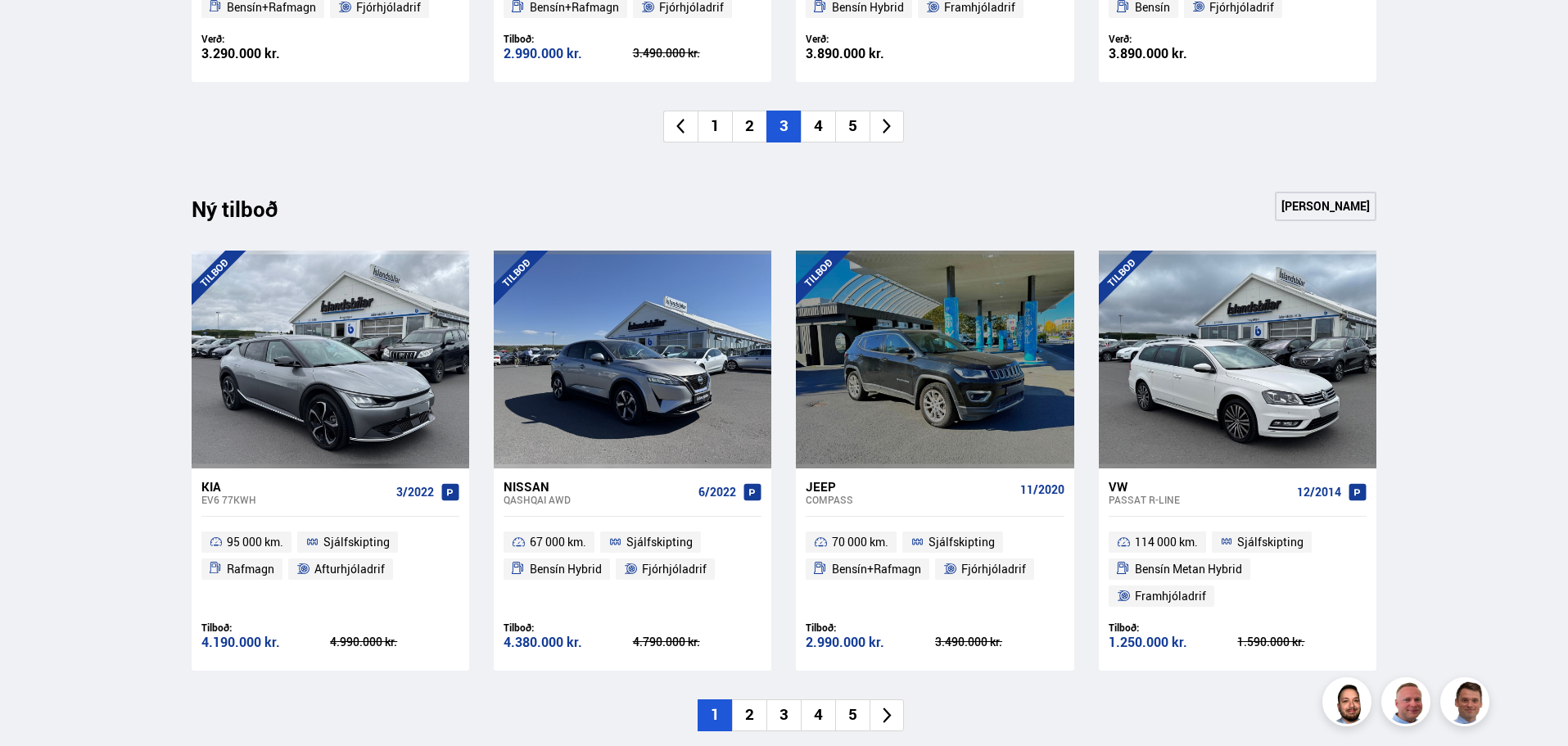
scroll to position [1555, 0]
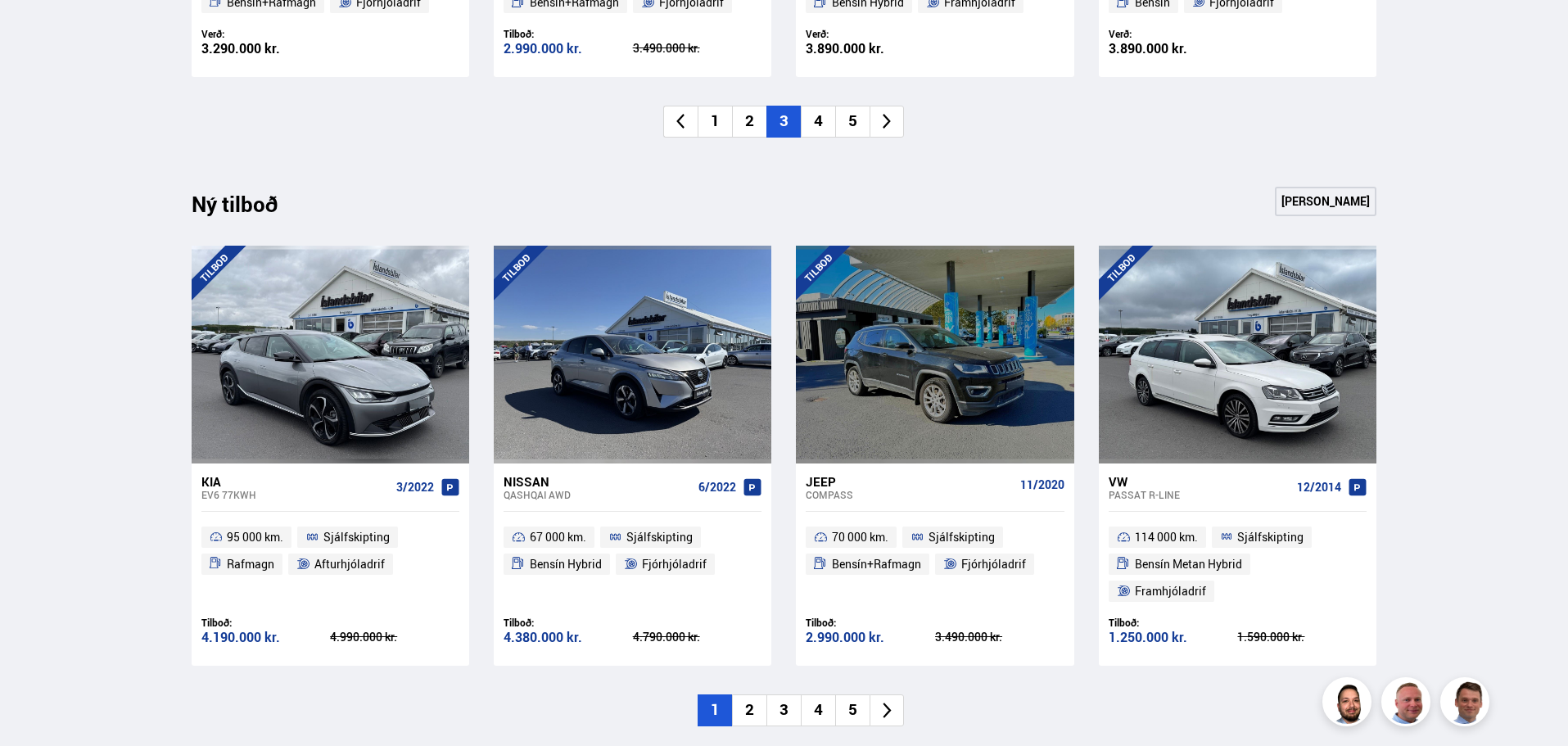
drag, startPoint x: 777, startPoint y: 678, endPoint x: 726, endPoint y: 686, distance: 51.6
click at [775, 695] on li "3" at bounding box center [784, 711] width 35 height 32
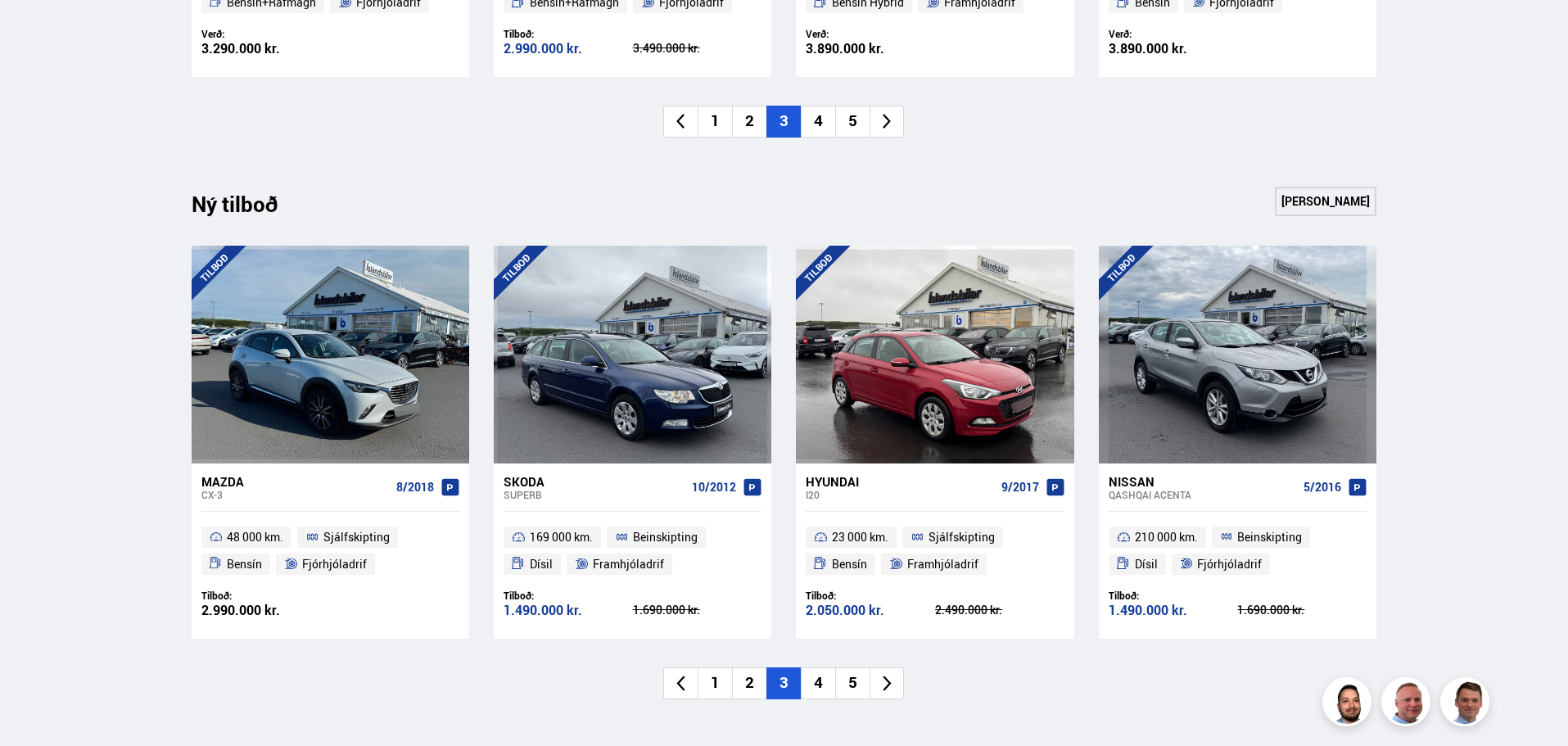
click at [741, 693] on li "2" at bounding box center [749, 684] width 35 height 32
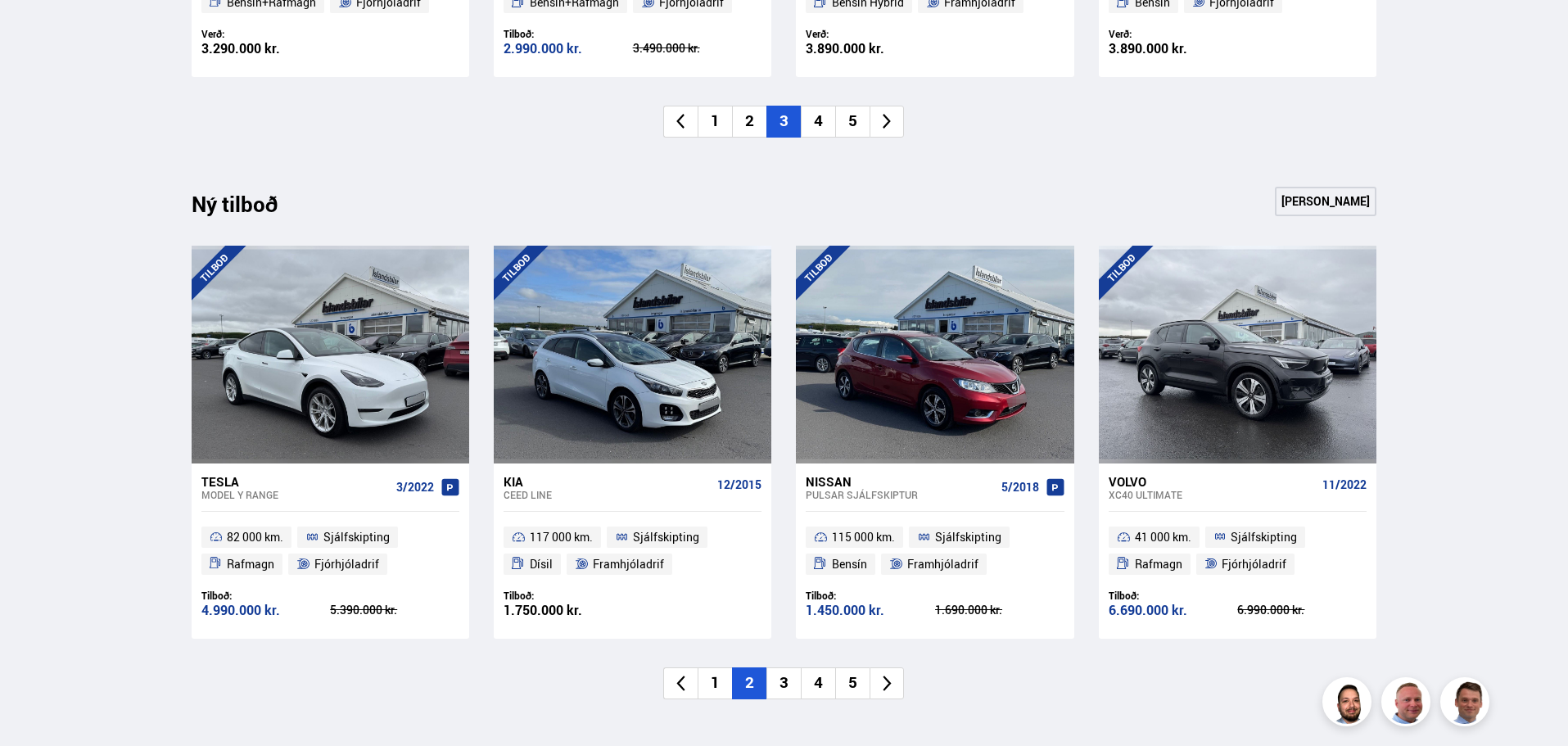
click at [829, 687] on li "4" at bounding box center [818, 684] width 35 height 32
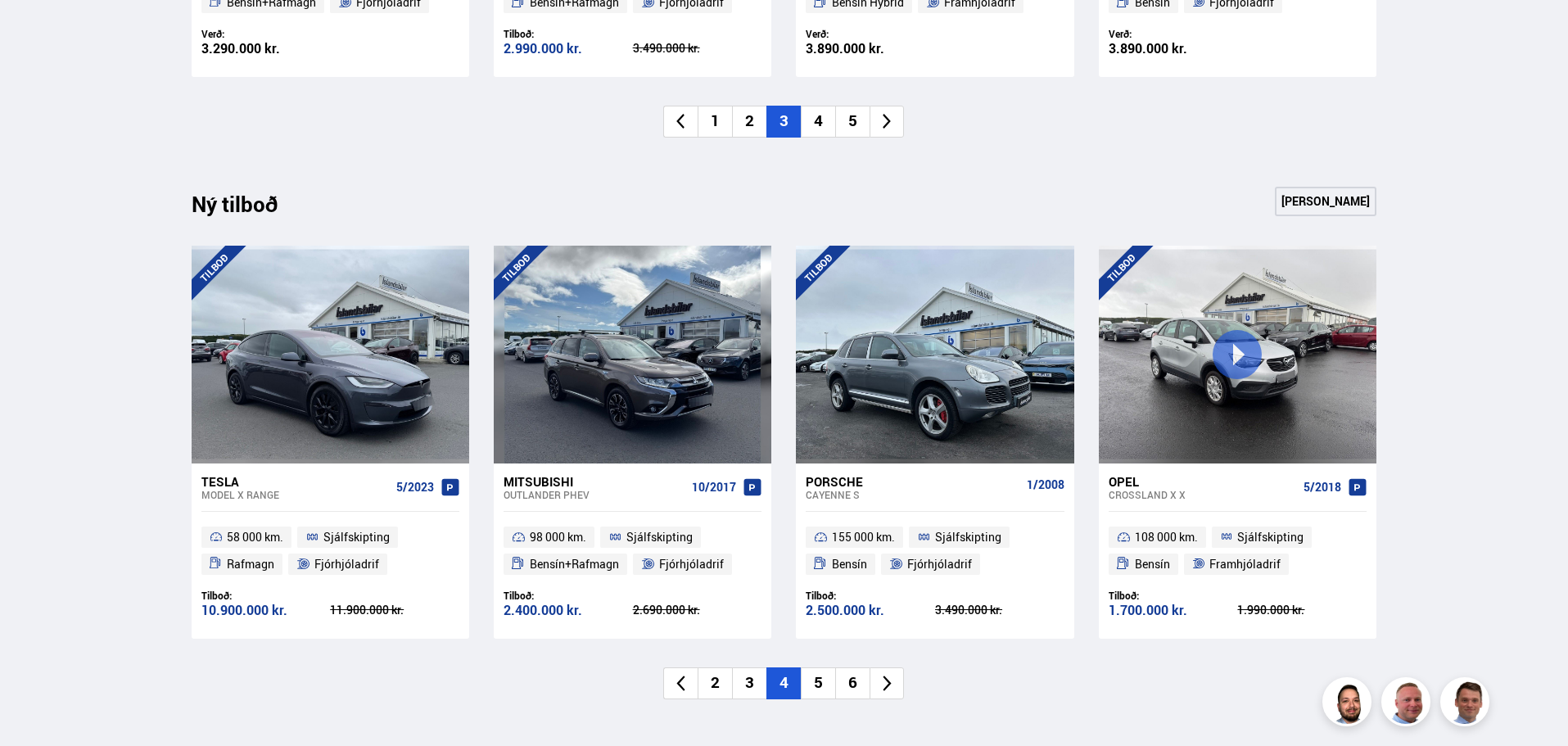
click at [746, 689] on li "3" at bounding box center [749, 684] width 35 height 32
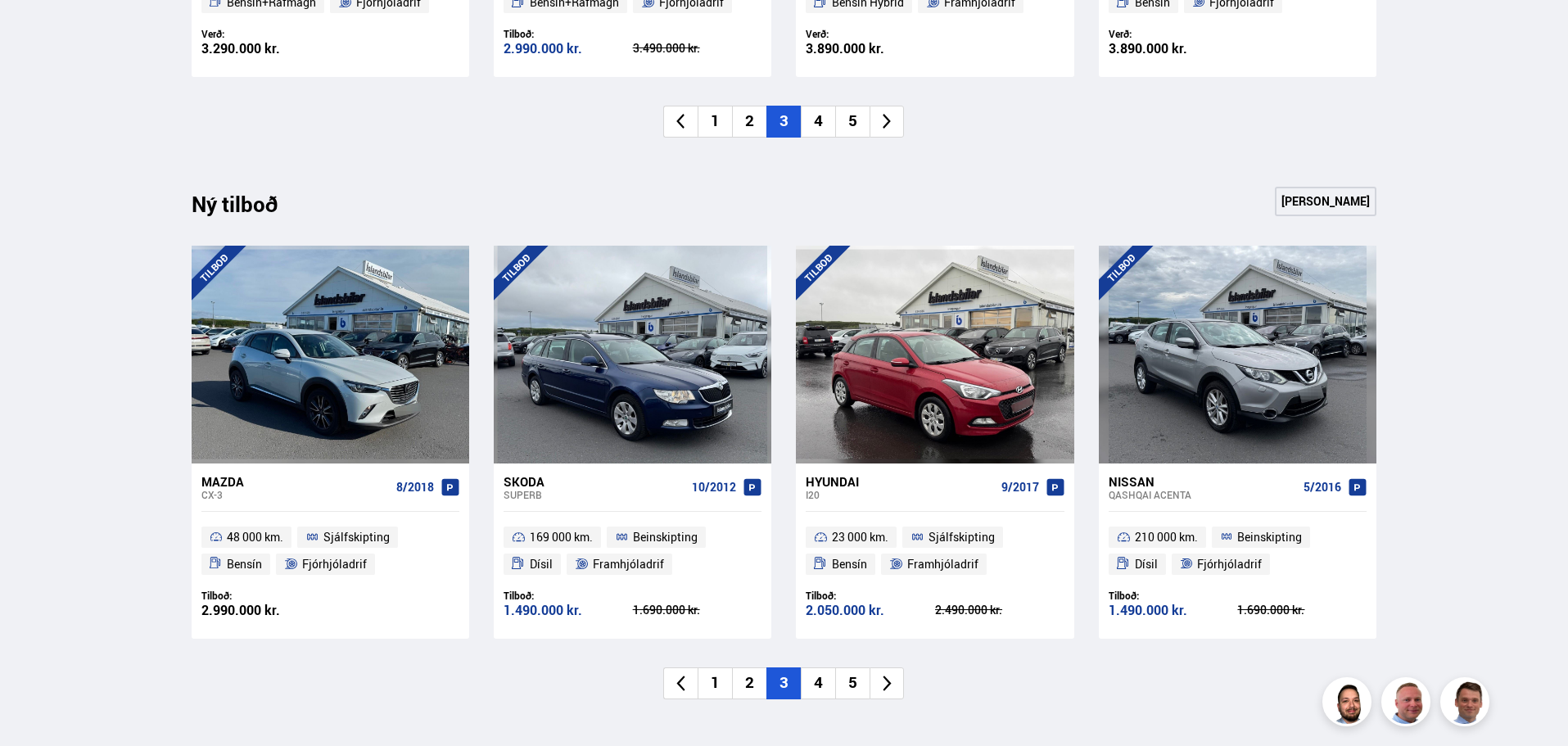
click at [759, 677] on li "2" at bounding box center [749, 684] width 35 height 32
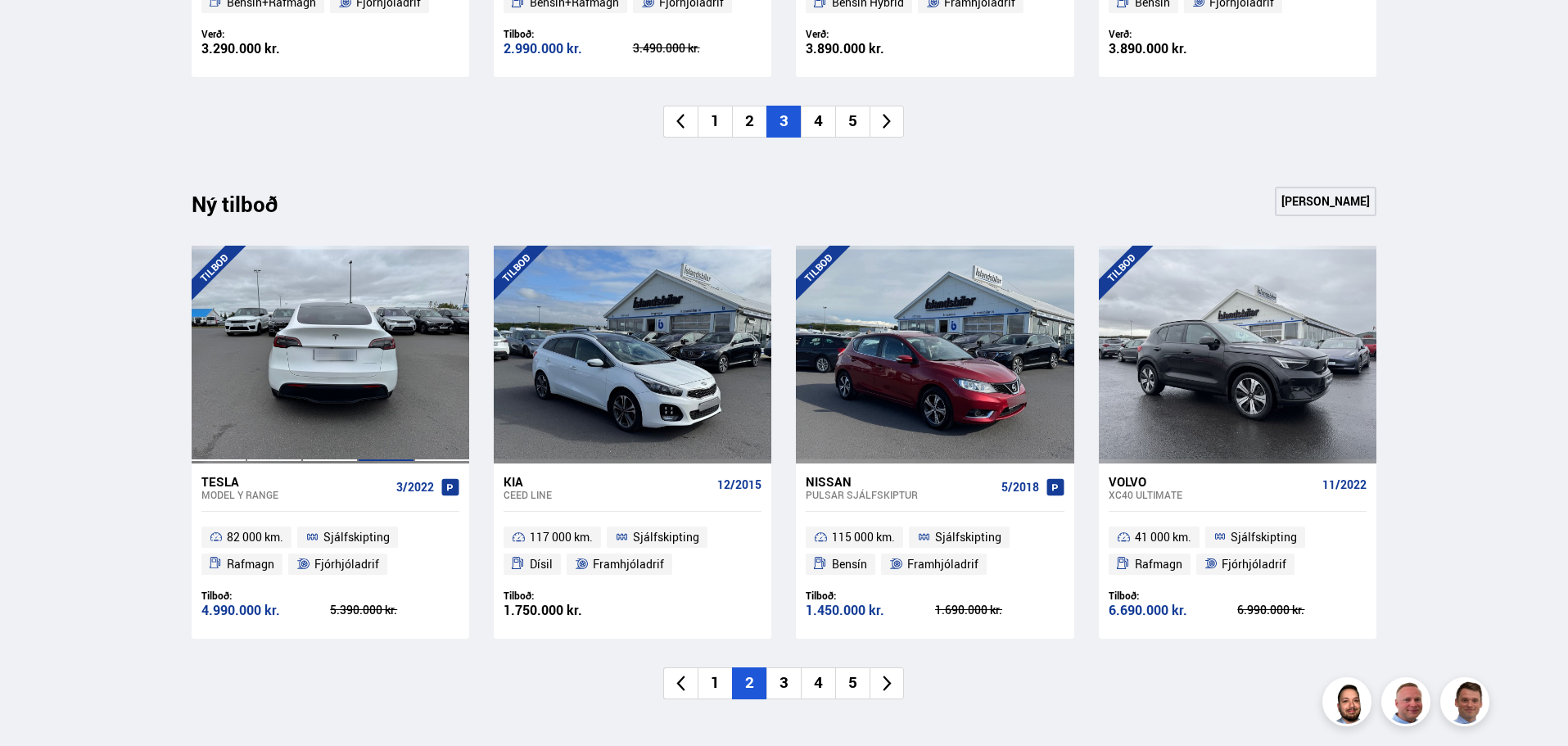
click at [359, 359] on div at bounding box center [386, 354] width 56 height 218
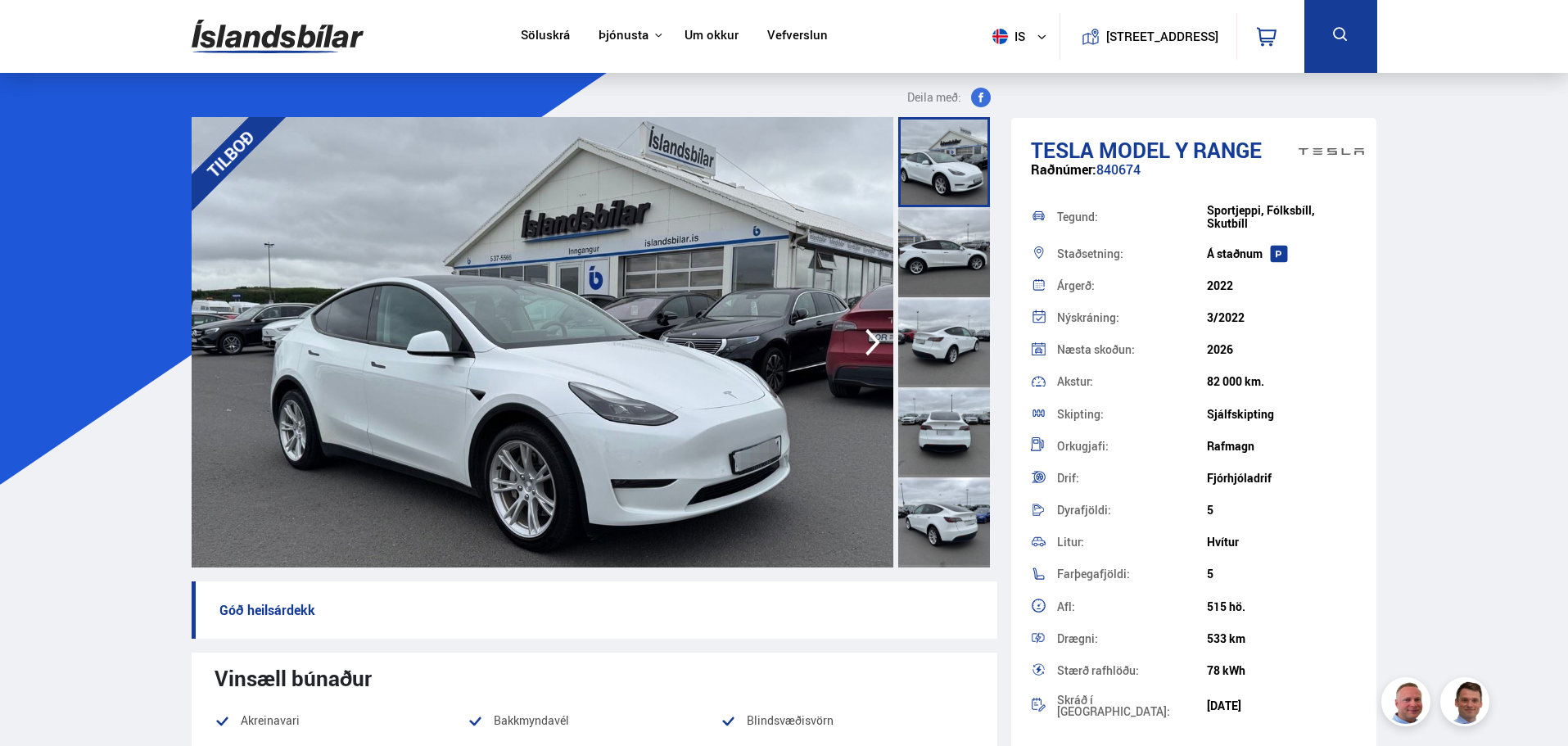
click at [674, 430] on img at bounding box center [542, 342] width 702 height 450
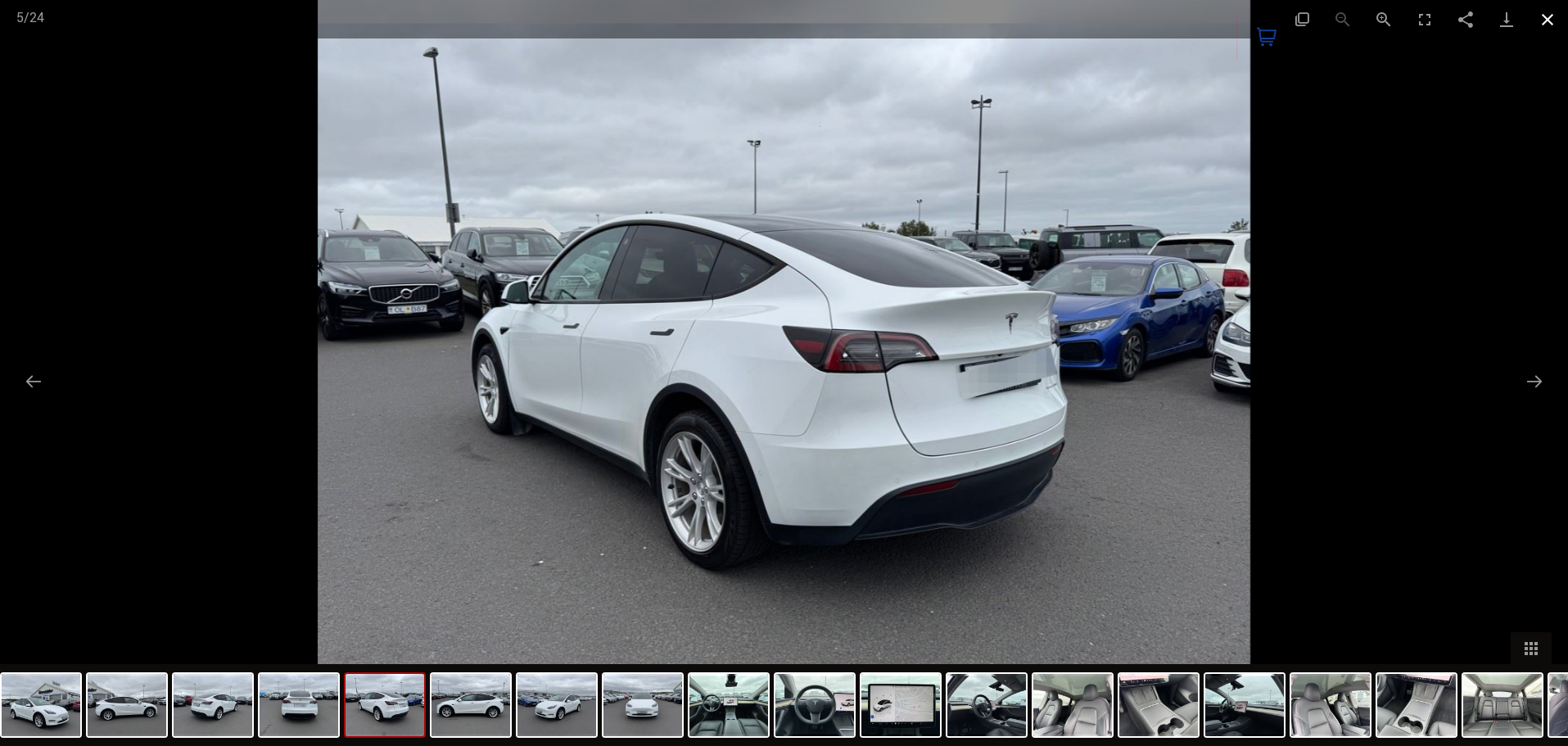
click at [1545, 19] on button "Close gallery" at bounding box center [1548, 19] width 41 height 39
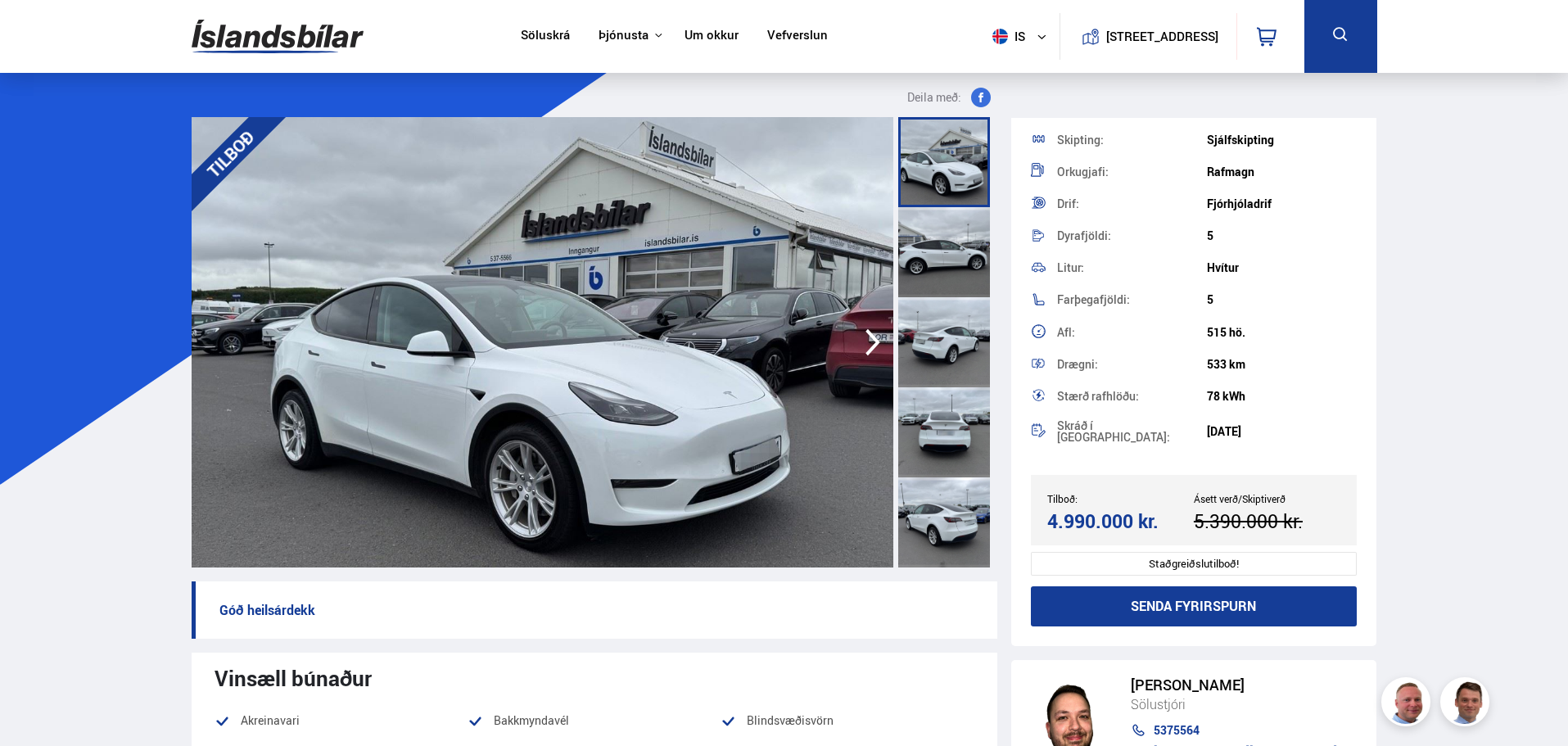
click at [920, 263] on div at bounding box center [944, 251] width 92 height 90
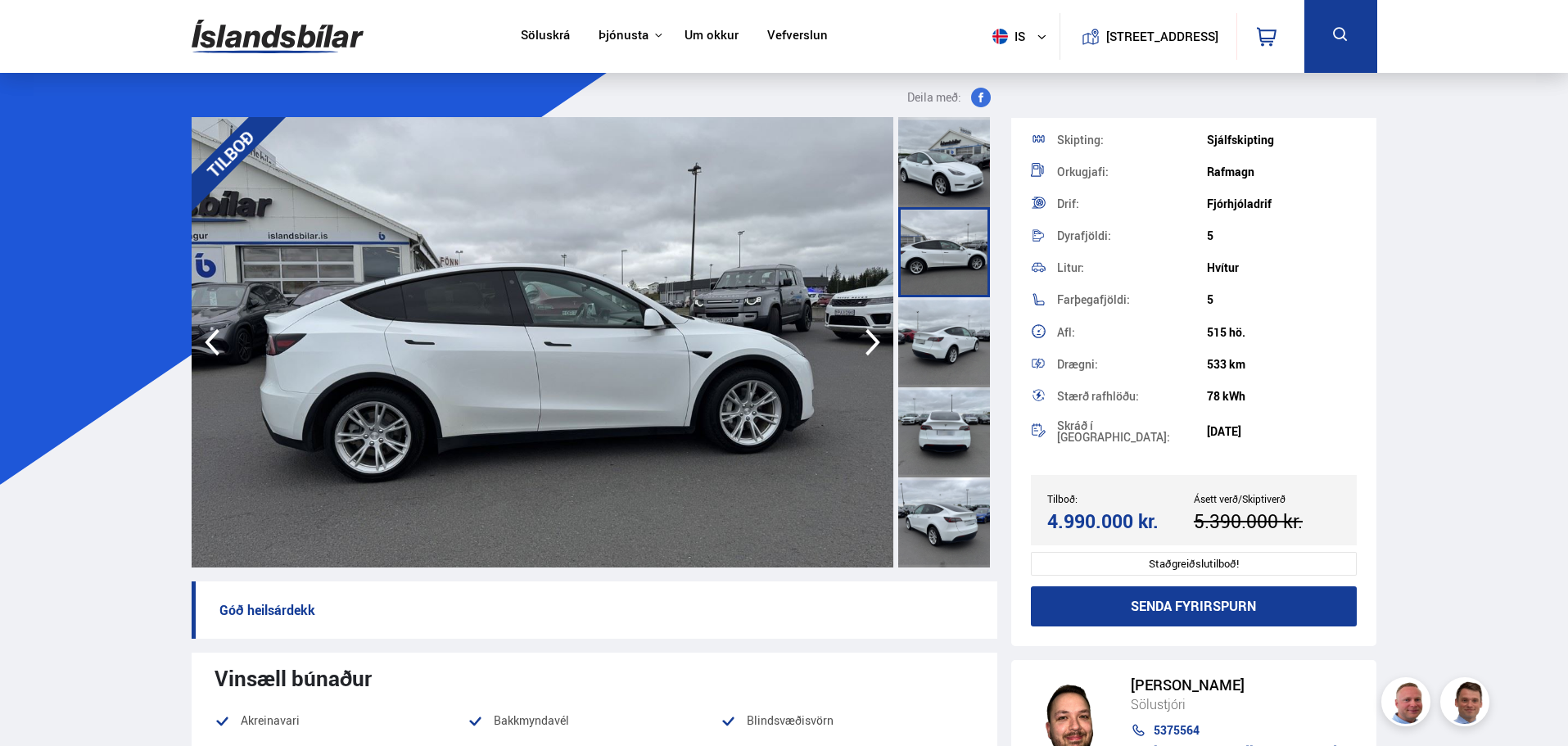
drag, startPoint x: 926, startPoint y: 343, endPoint x: 936, endPoint y: 343, distance: 10.0
click at [927, 343] on div at bounding box center [944, 342] width 92 height 90
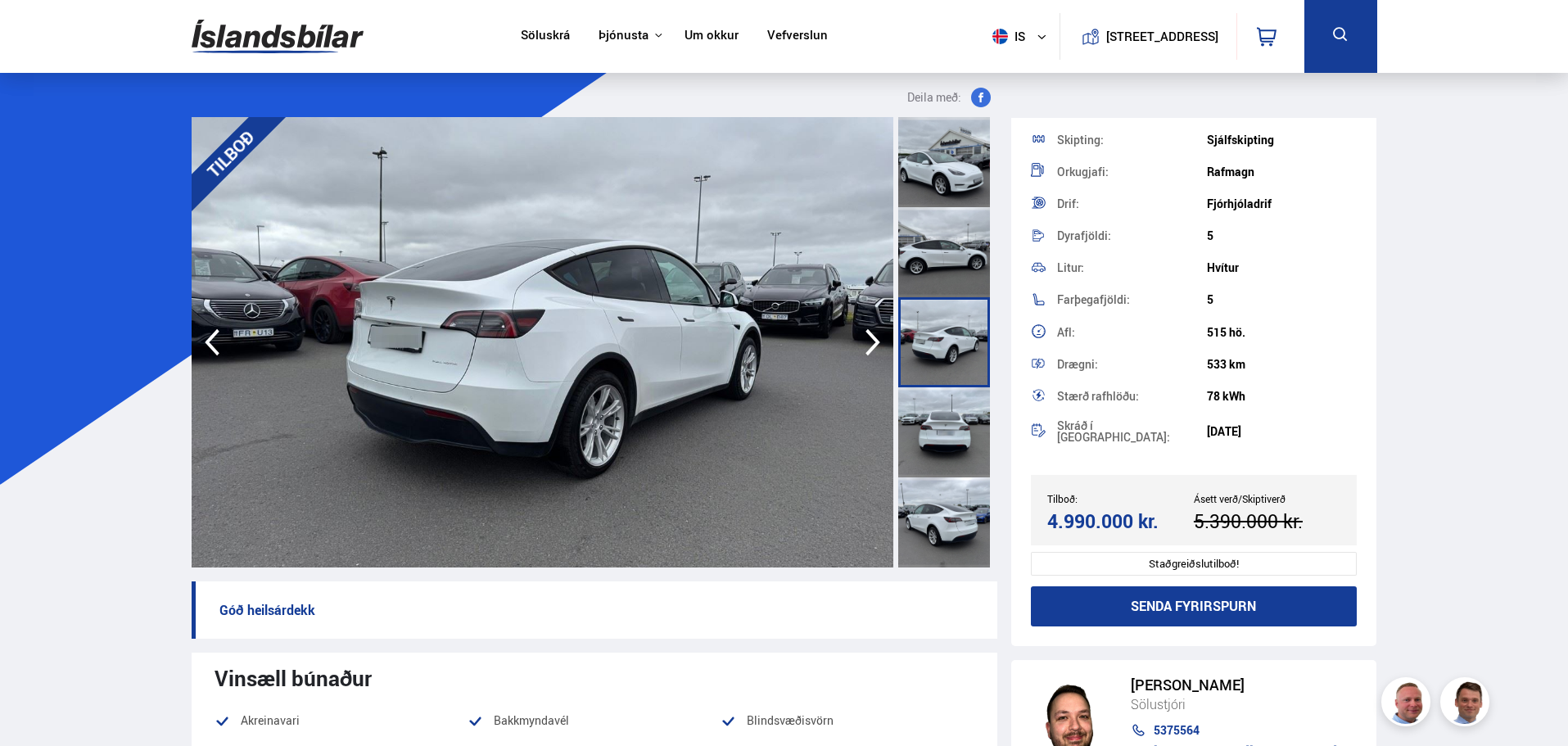
click at [942, 397] on div at bounding box center [944, 432] width 92 height 90
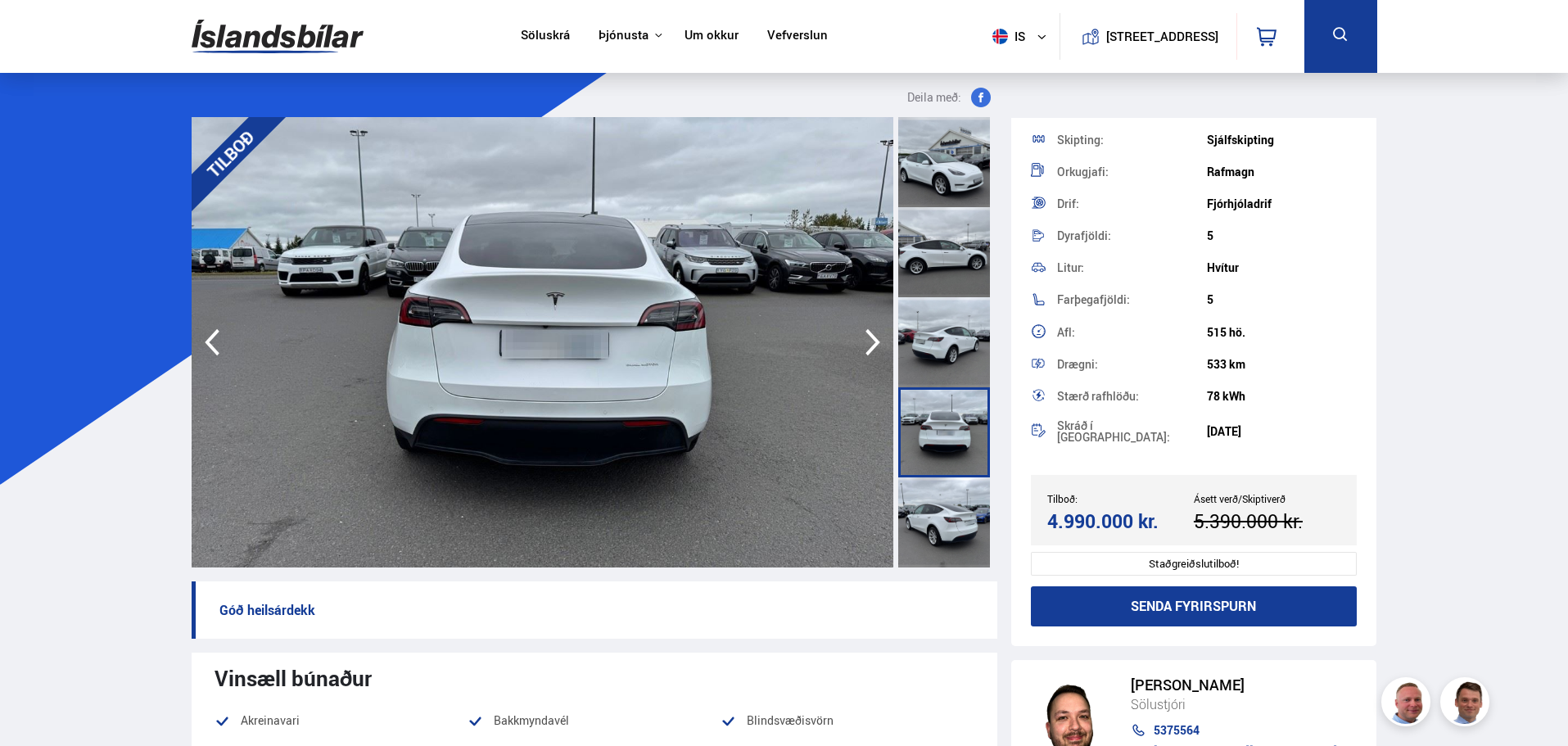
click at [945, 506] on div at bounding box center [944, 522] width 92 height 90
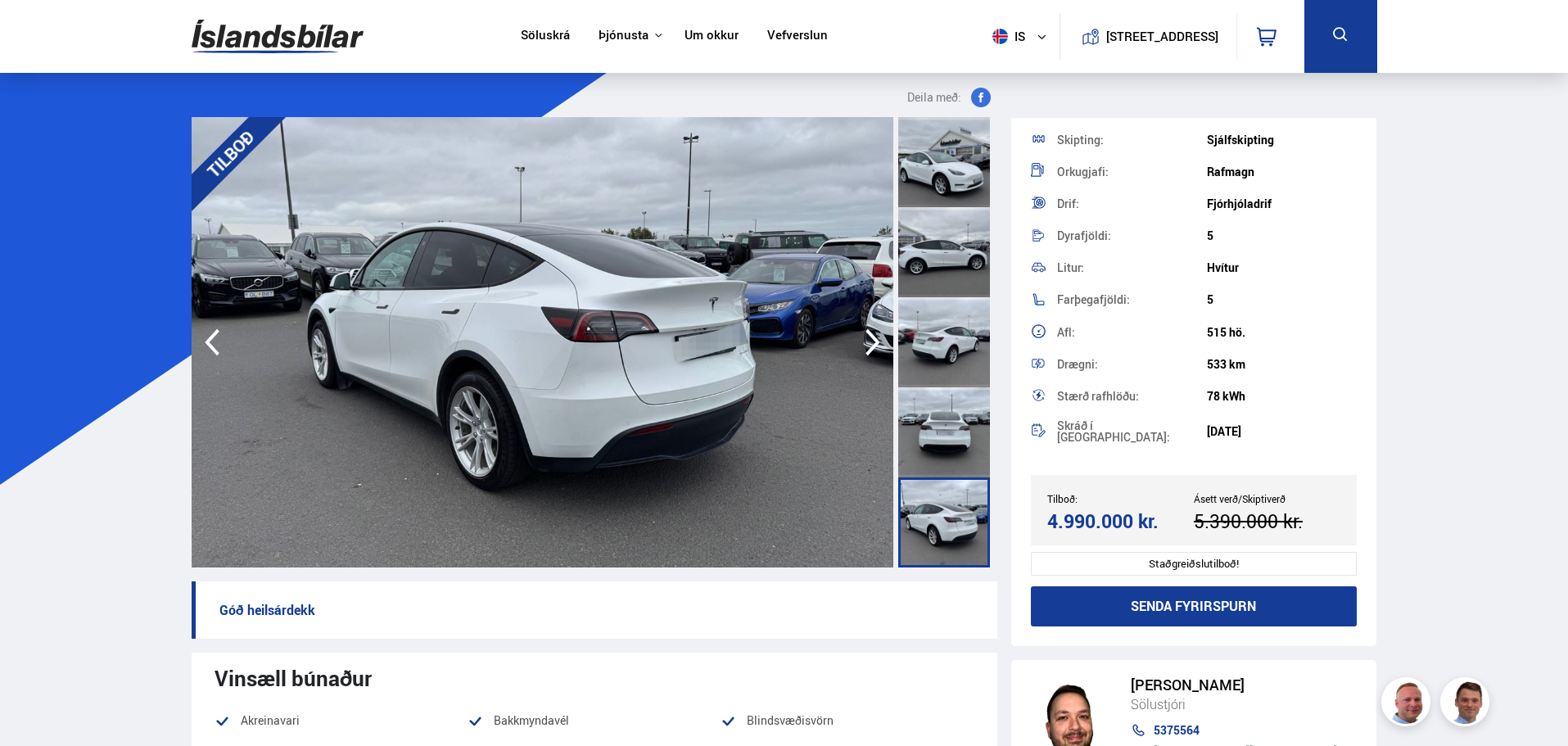
click at [871, 347] on icon "button" at bounding box center [872, 343] width 14 height 27
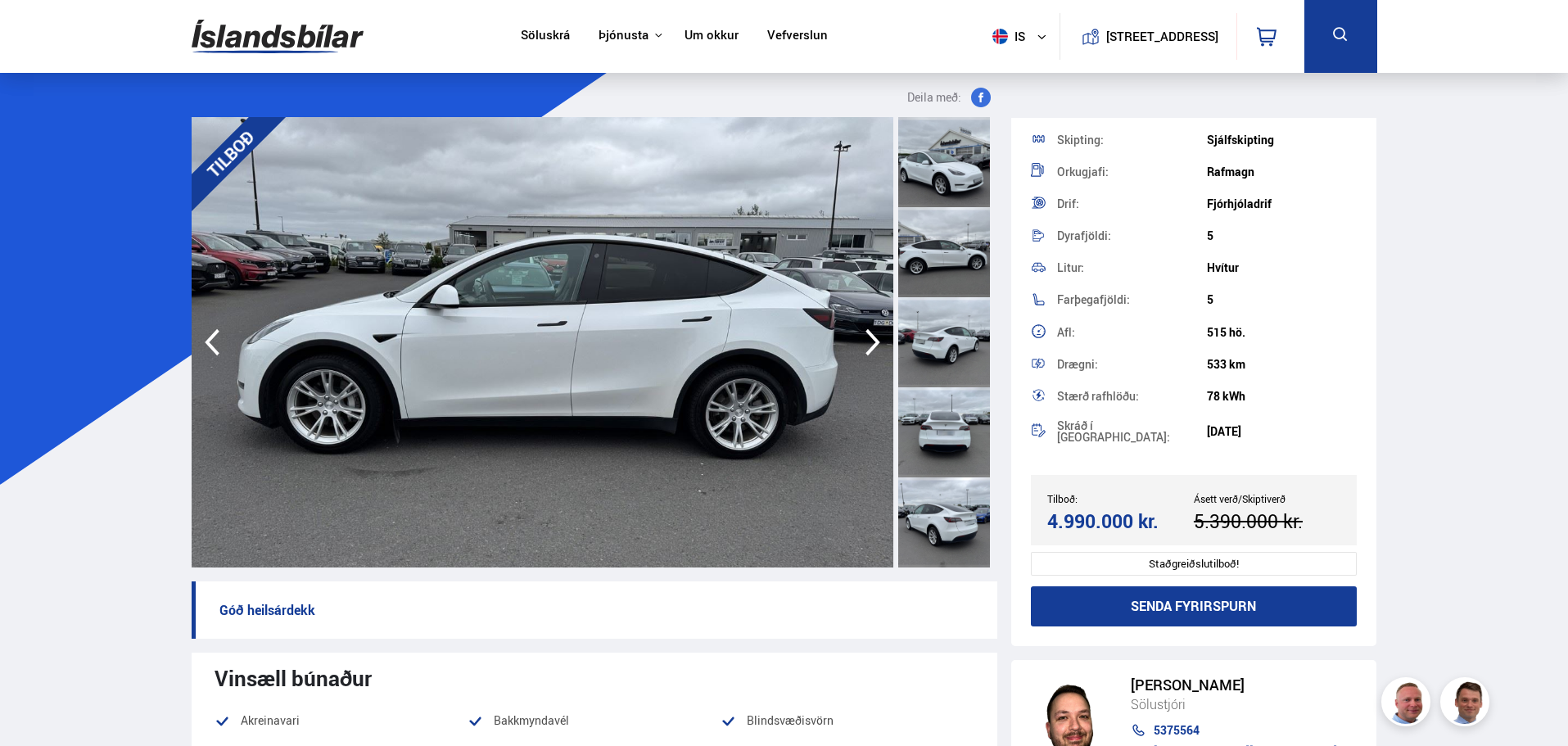
click at [871, 344] on icon "button" at bounding box center [873, 342] width 33 height 40
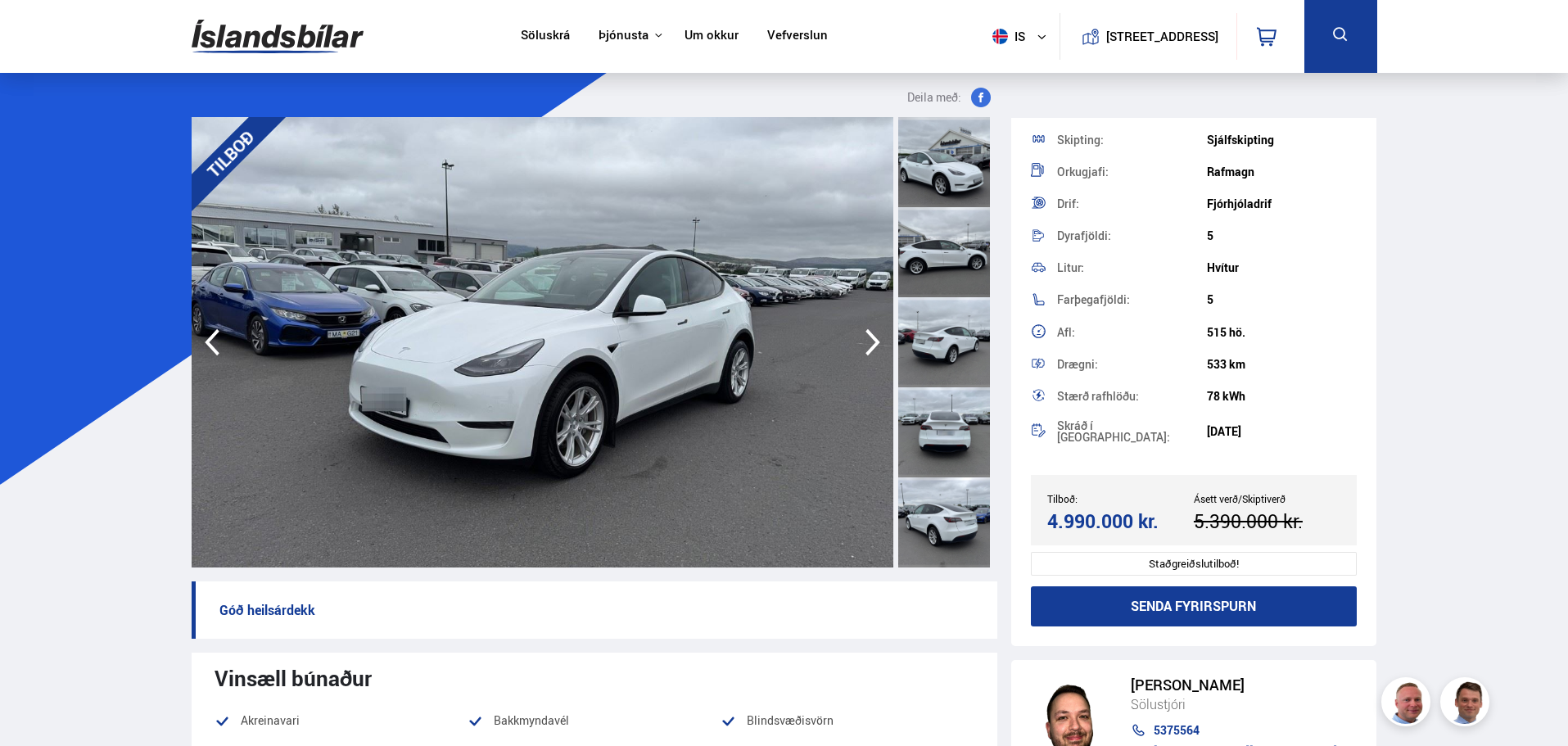
click at [871, 344] on icon "button" at bounding box center [873, 342] width 33 height 40
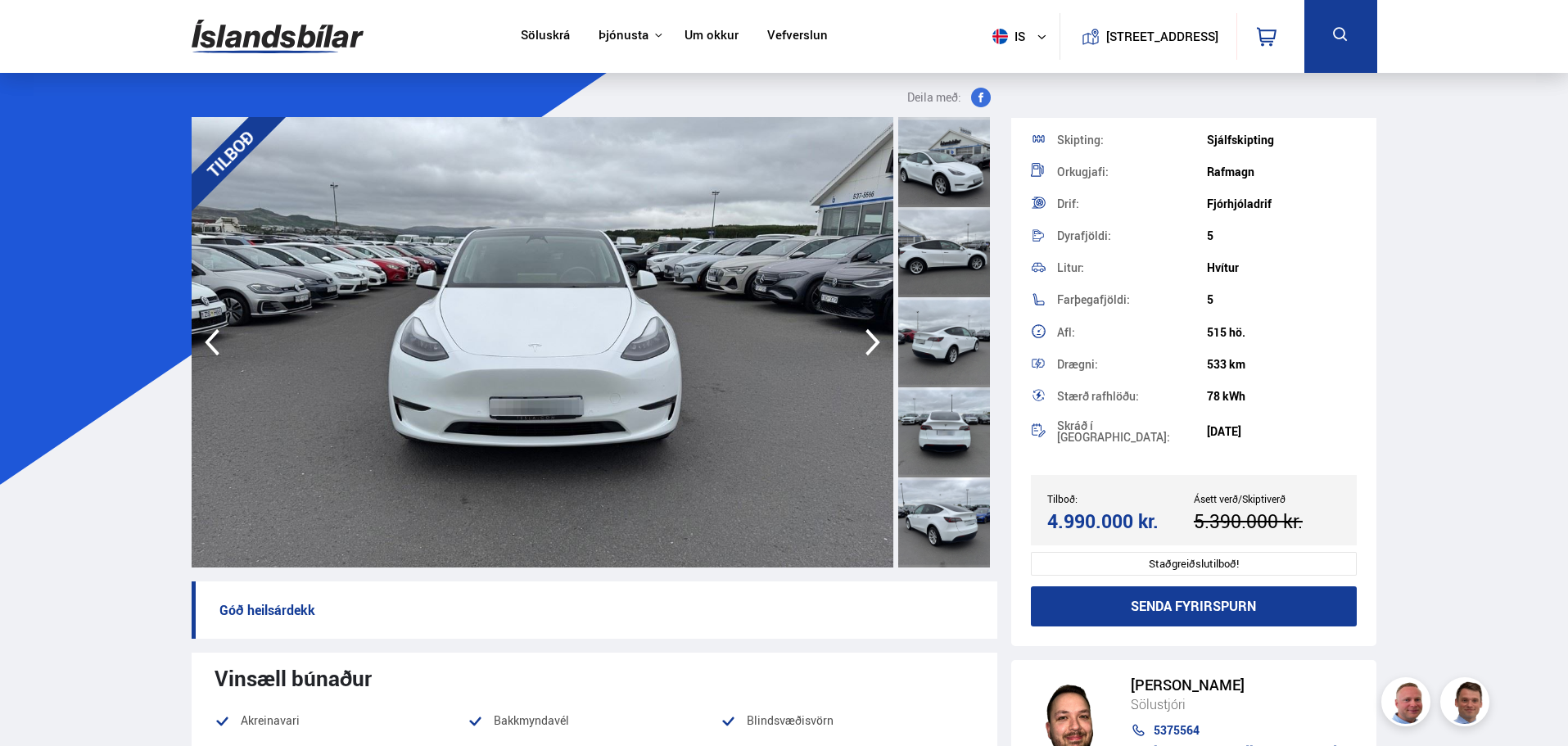
click at [871, 344] on icon "button" at bounding box center [873, 342] width 33 height 40
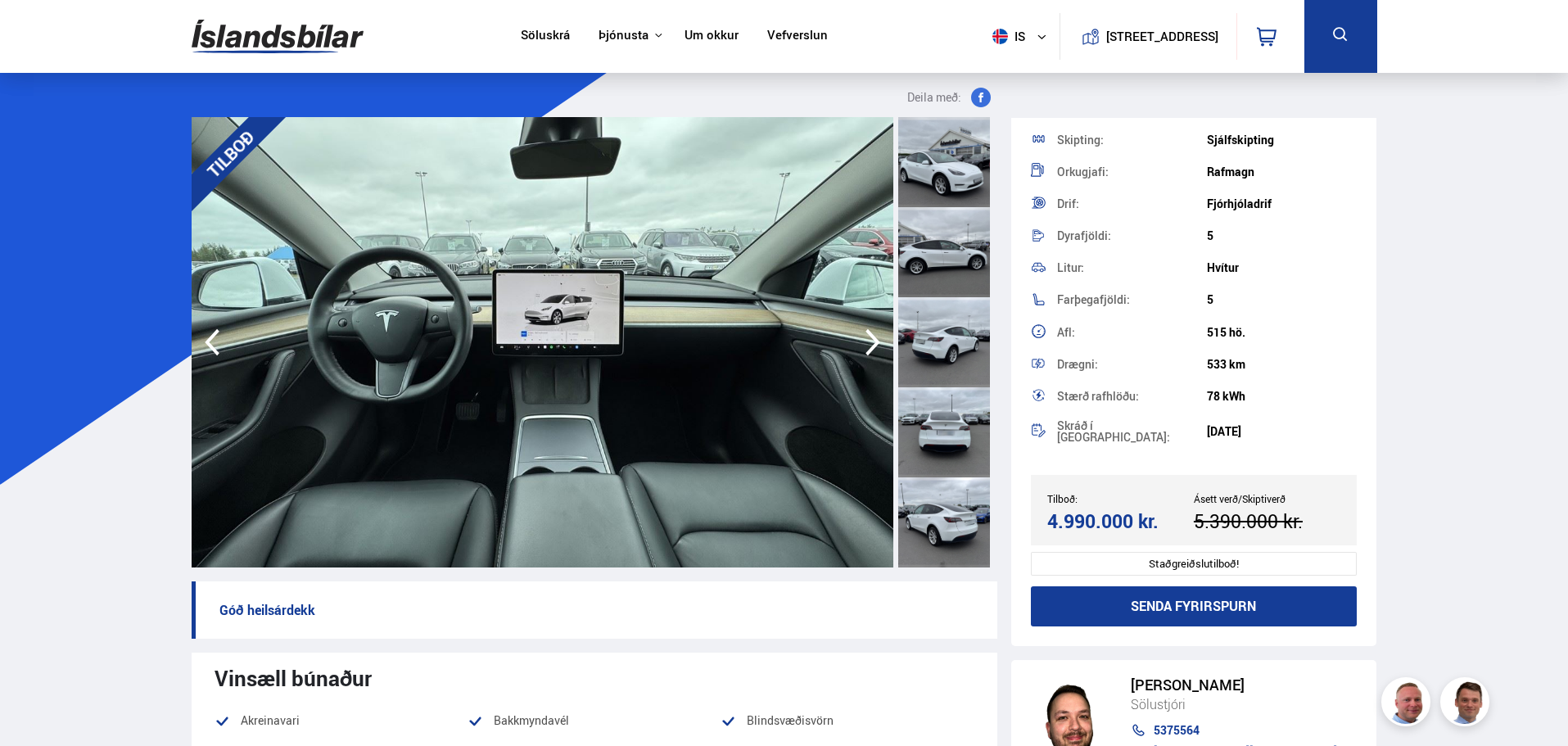
click at [871, 344] on icon "button" at bounding box center [873, 342] width 33 height 40
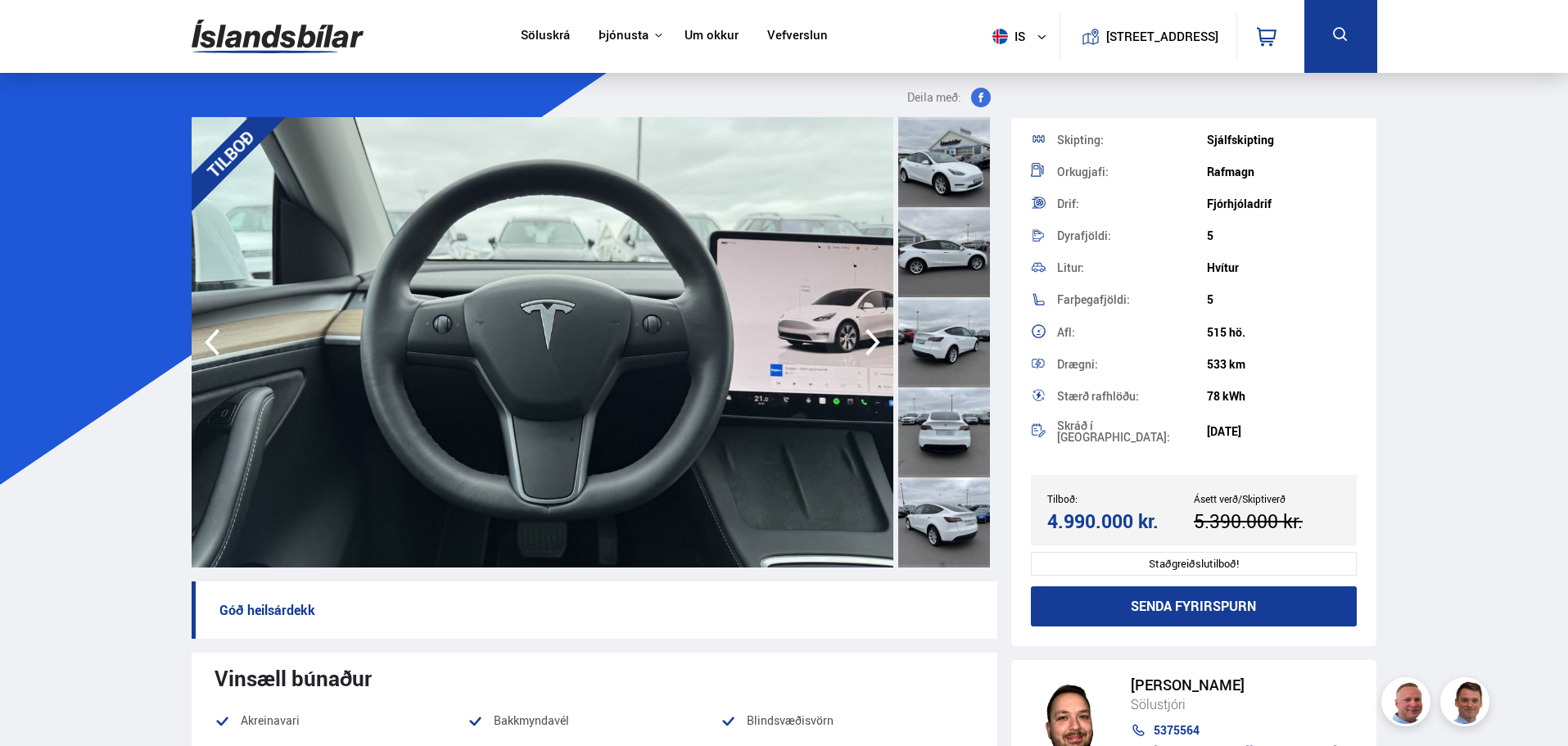
click at [871, 344] on icon "button" at bounding box center [873, 342] width 33 height 40
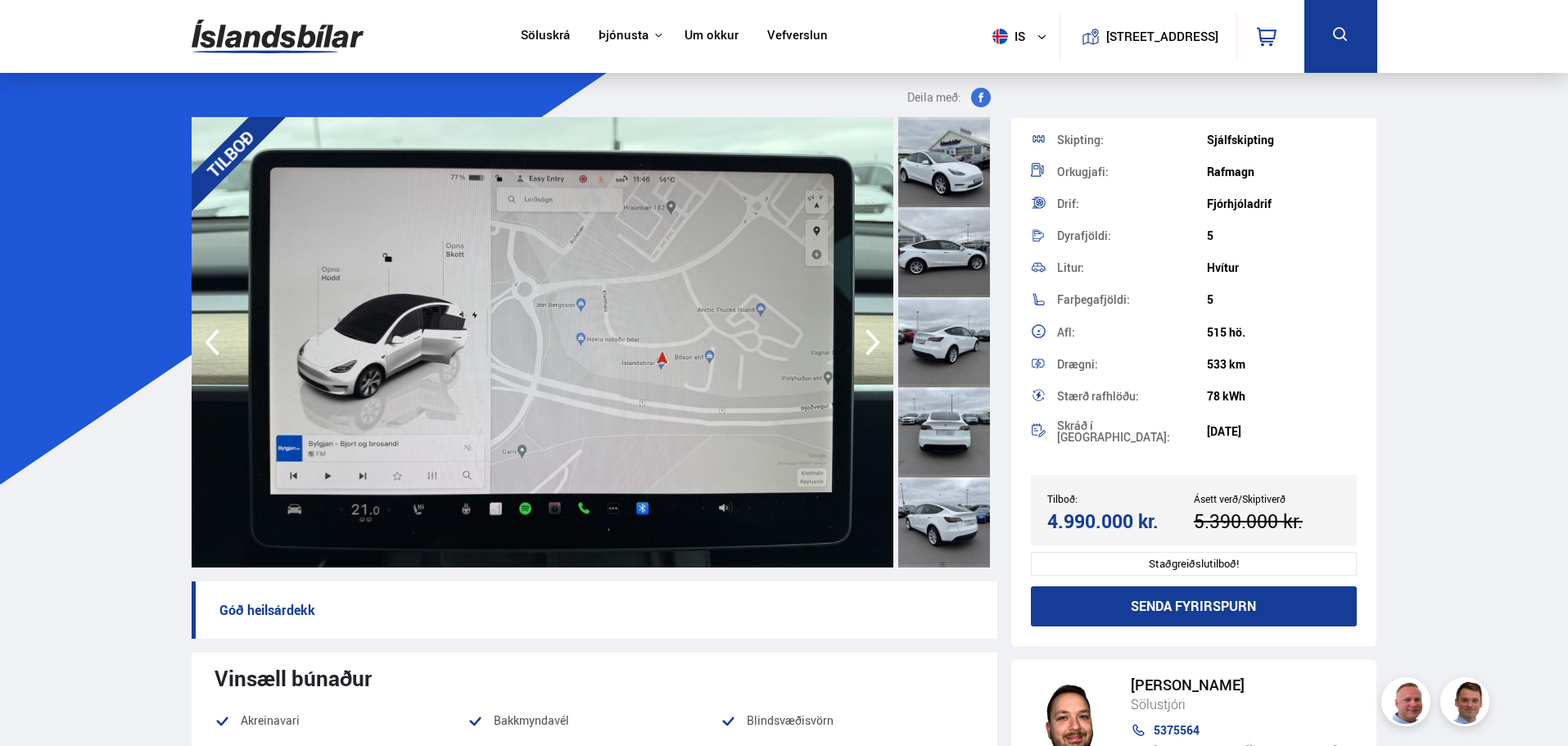
click at [871, 344] on icon "button" at bounding box center [873, 342] width 33 height 40
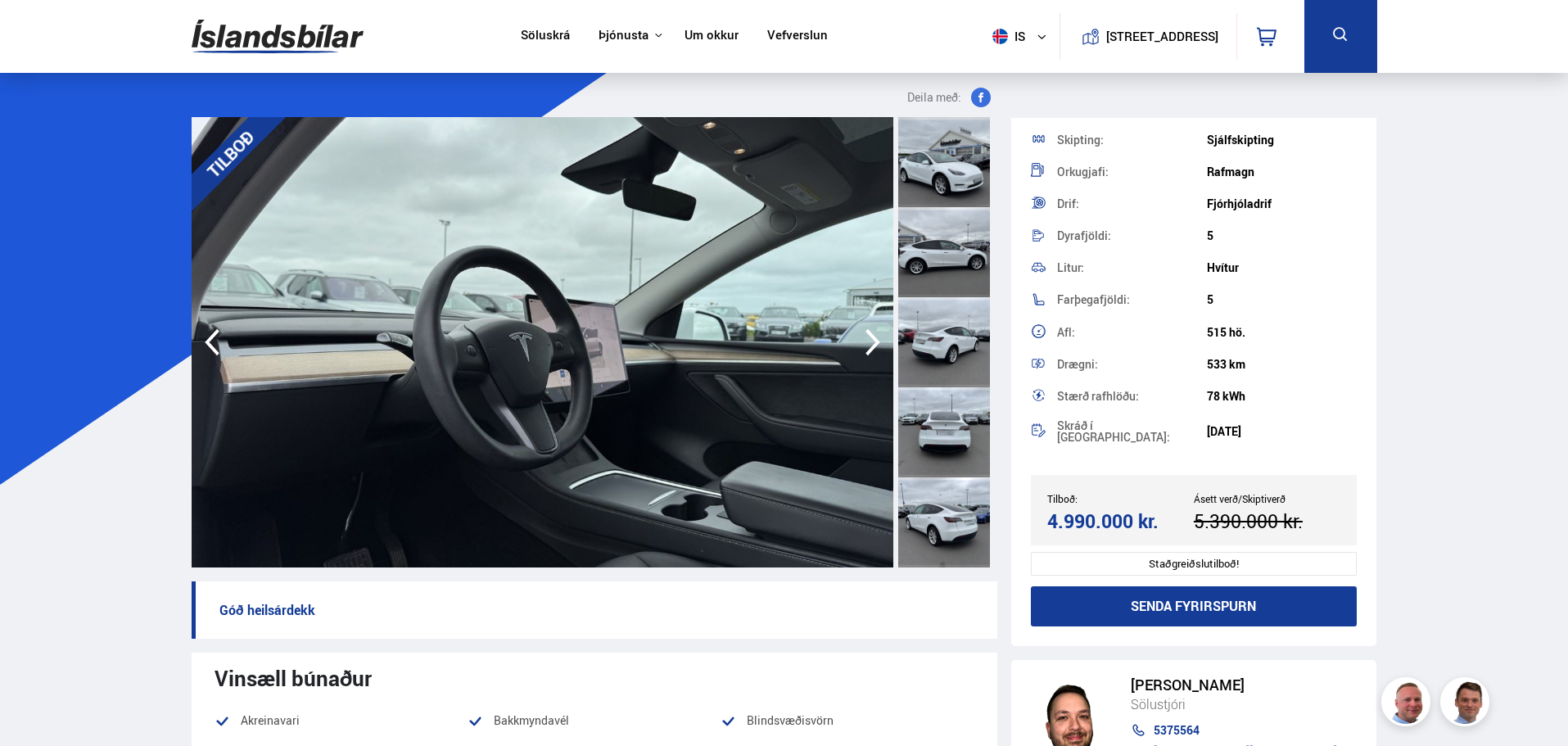
click at [871, 344] on icon "button" at bounding box center [873, 342] width 33 height 40
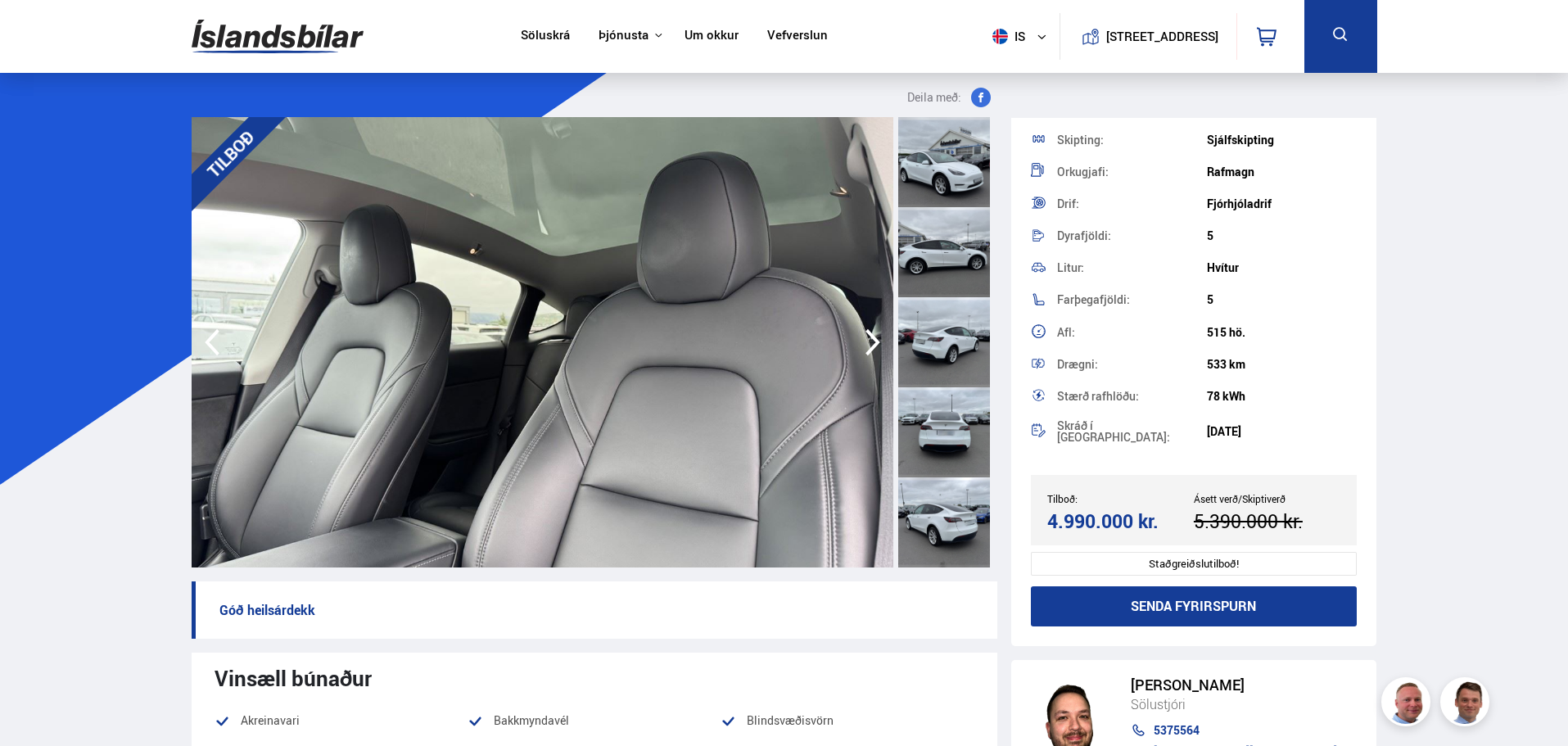
click at [871, 344] on icon "button" at bounding box center [873, 342] width 33 height 40
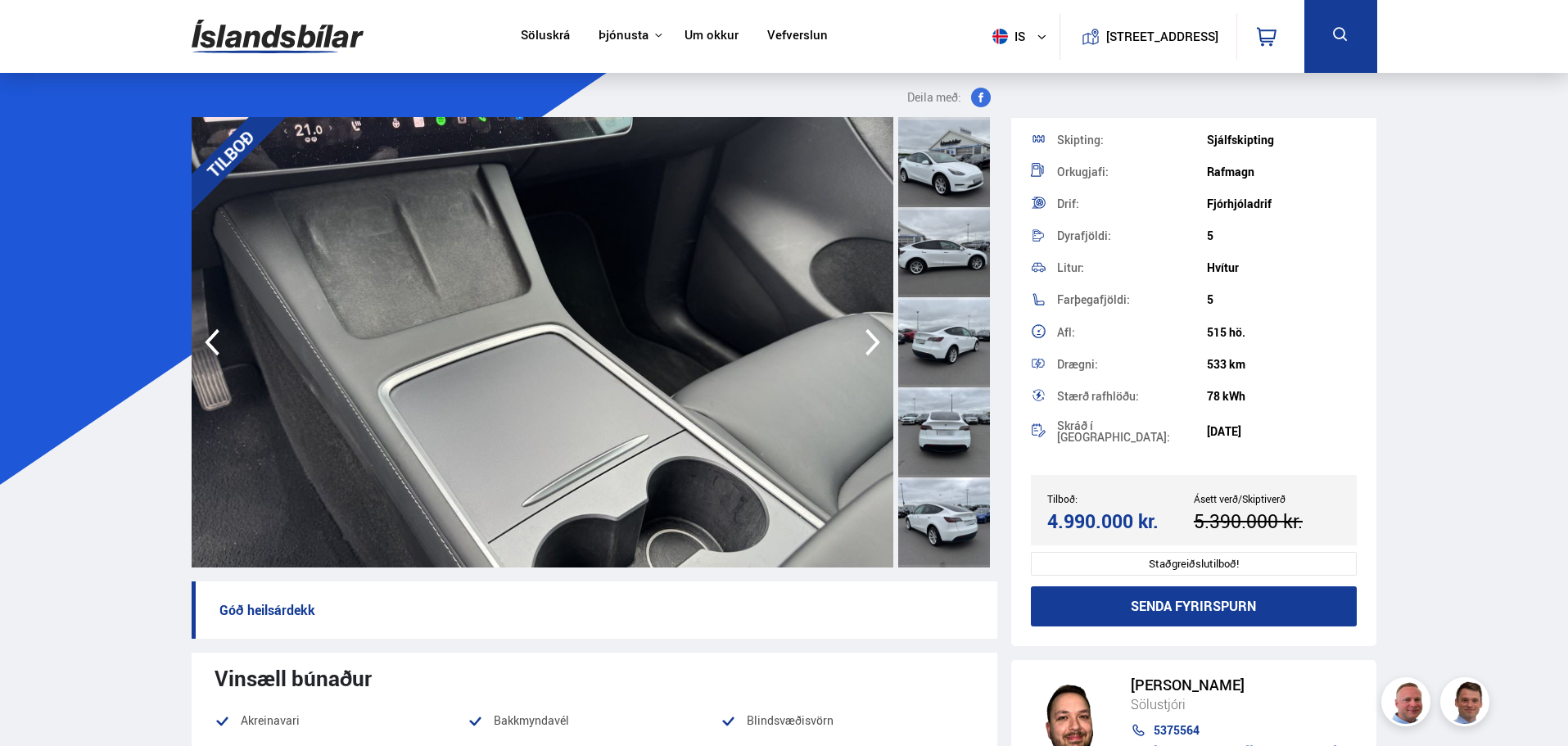
click at [871, 344] on icon "button" at bounding box center [873, 342] width 33 height 40
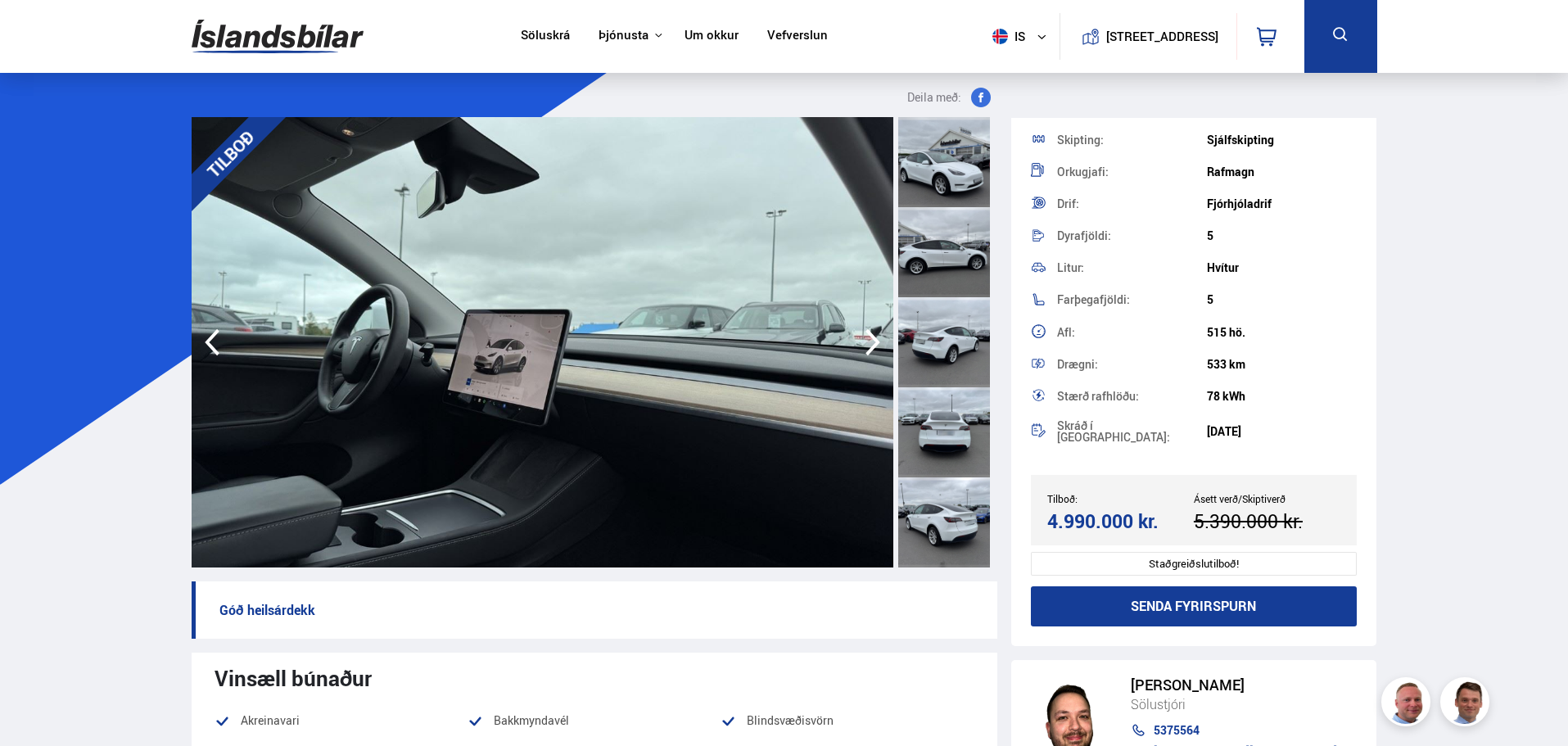
click at [871, 344] on icon "button" at bounding box center [873, 342] width 33 height 40
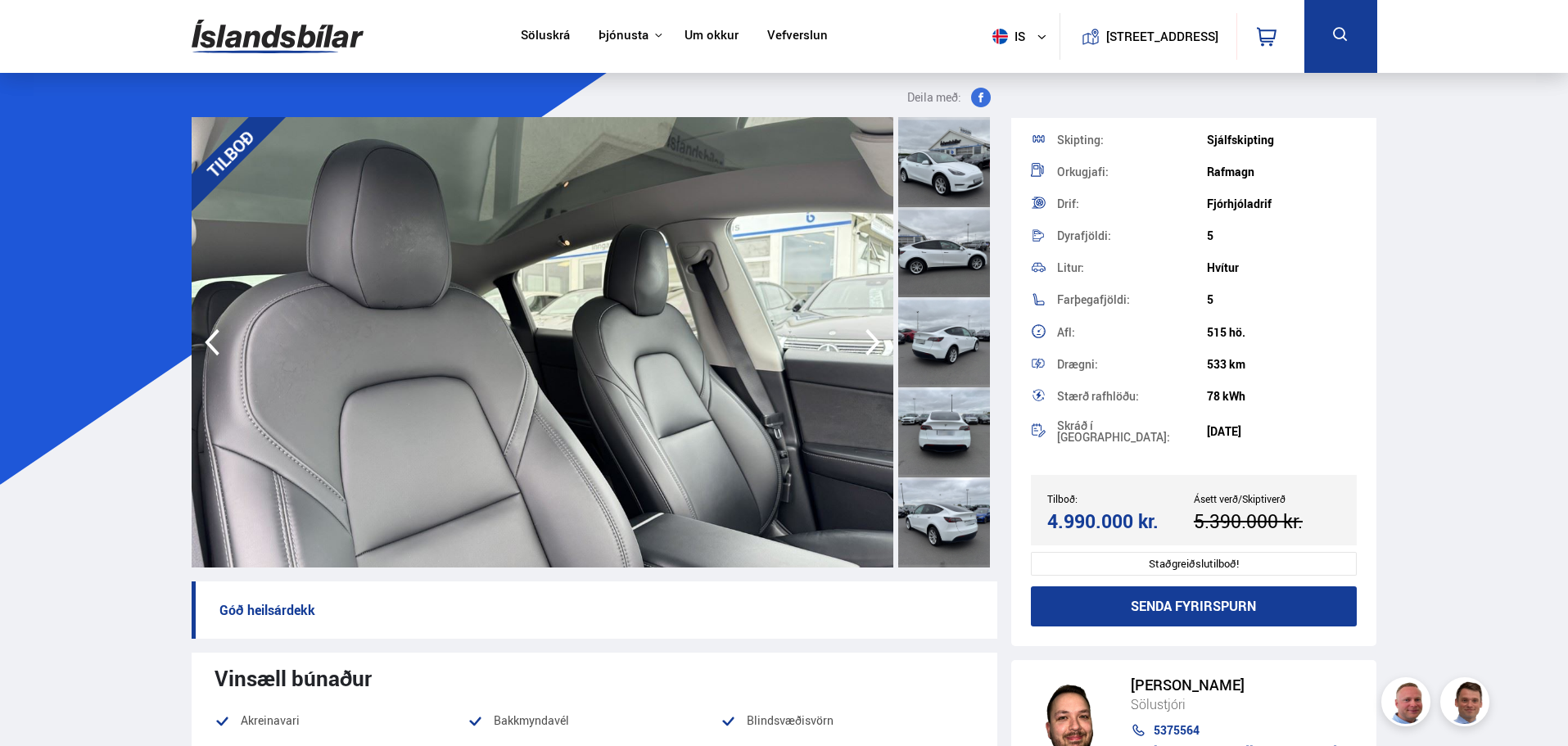
click at [871, 344] on icon "button" at bounding box center [873, 342] width 33 height 40
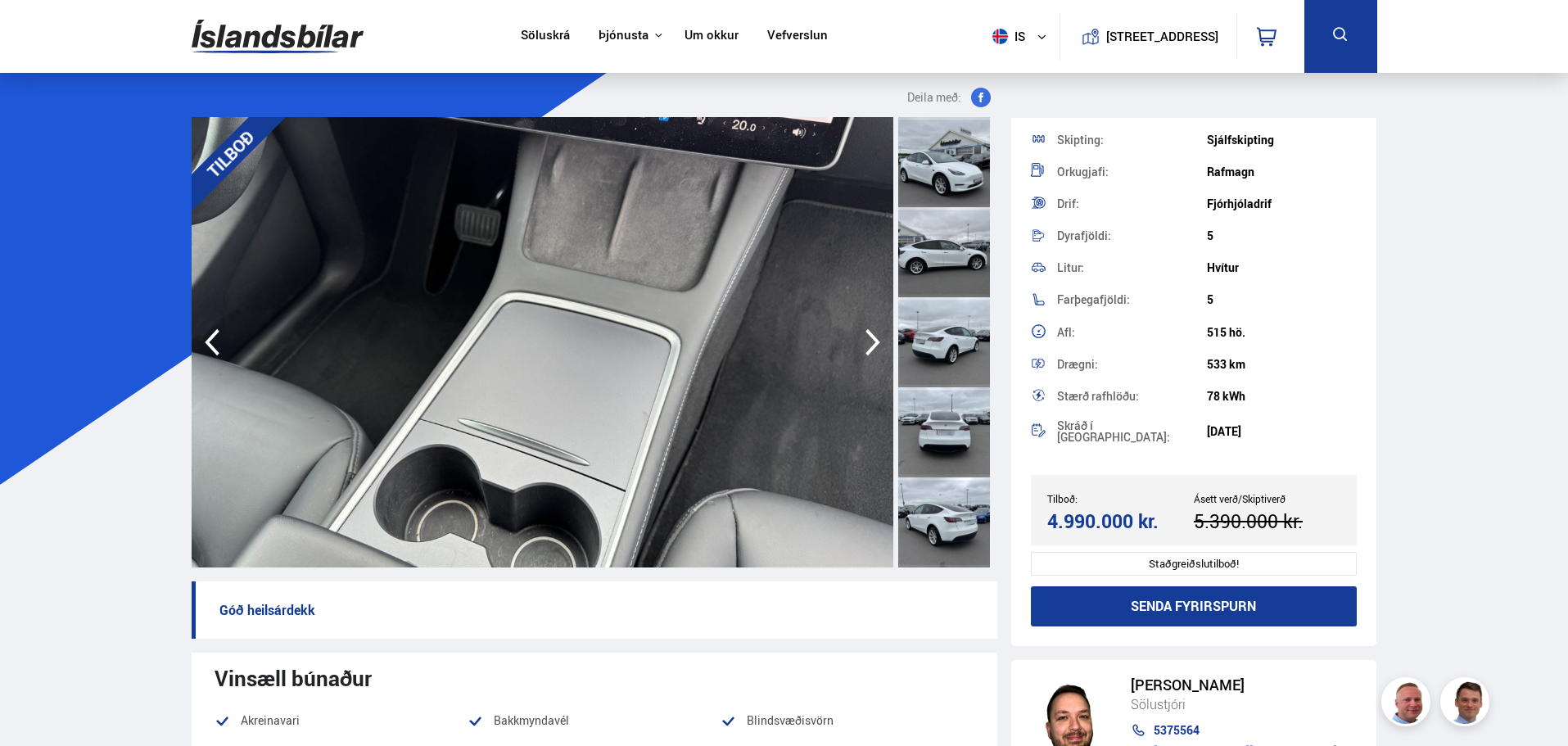
click at [871, 344] on icon "button" at bounding box center [873, 342] width 33 height 40
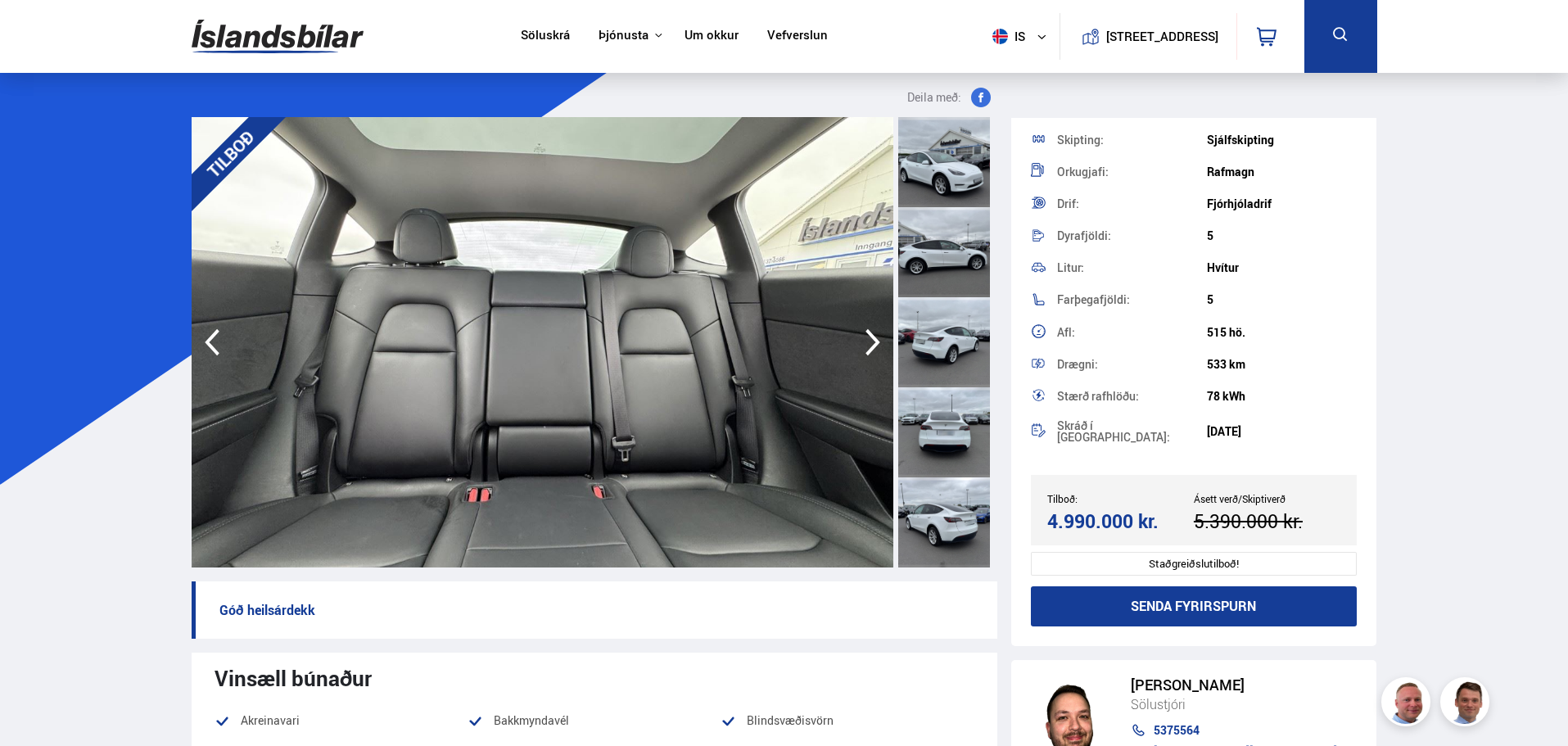
click at [871, 344] on icon "button" at bounding box center [873, 342] width 33 height 40
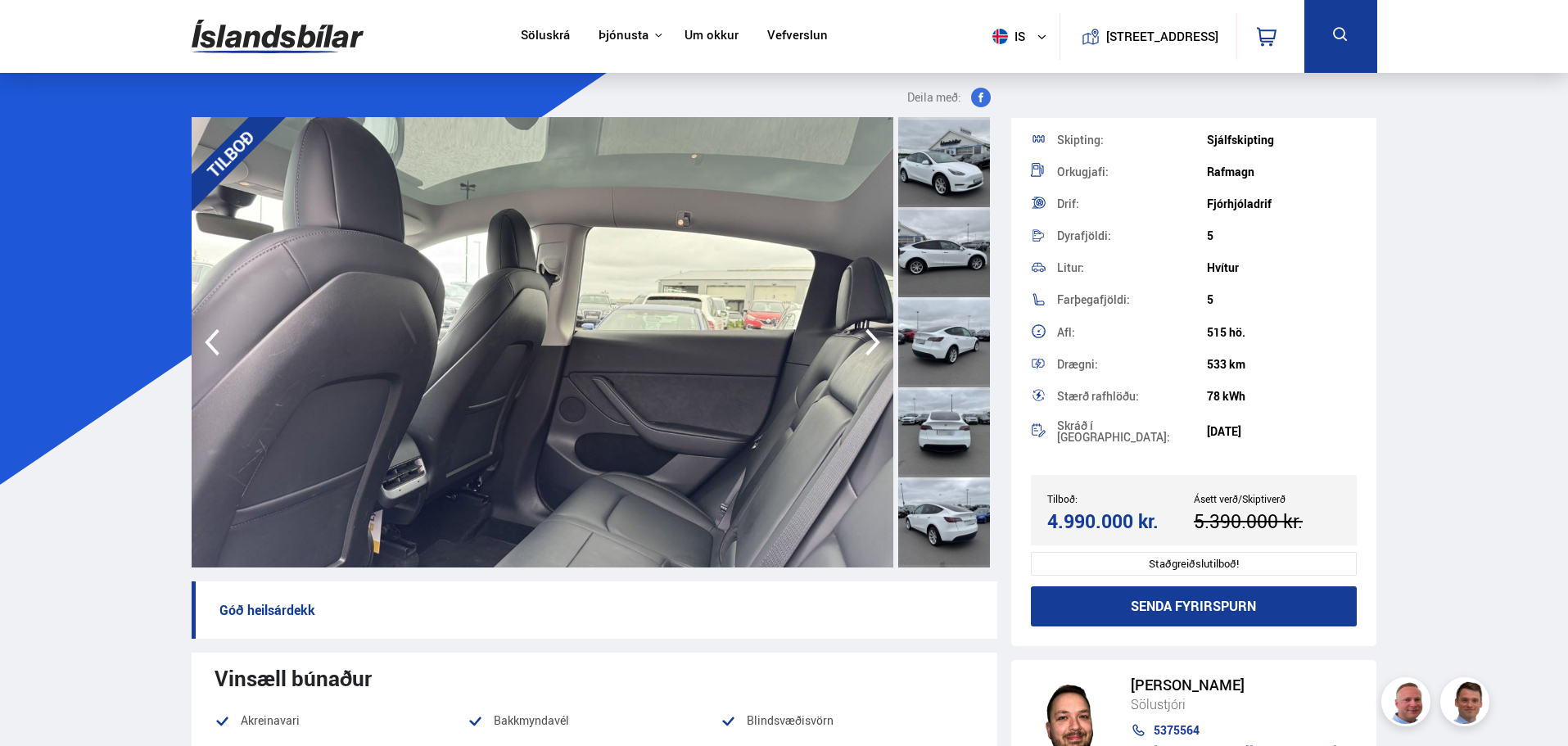
click at [871, 344] on icon "button" at bounding box center [873, 342] width 33 height 40
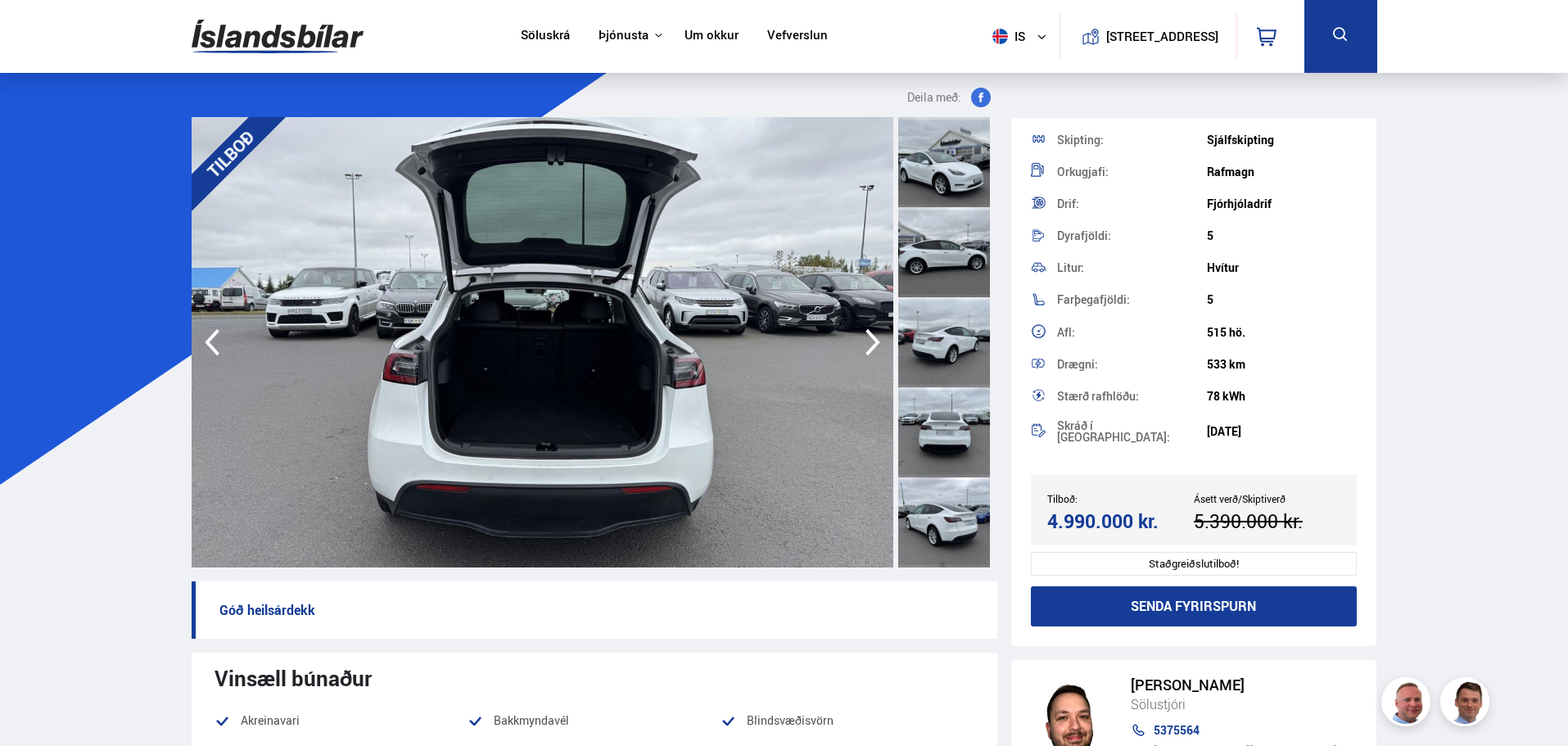
click at [871, 344] on icon "button" at bounding box center [873, 342] width 33 height 40
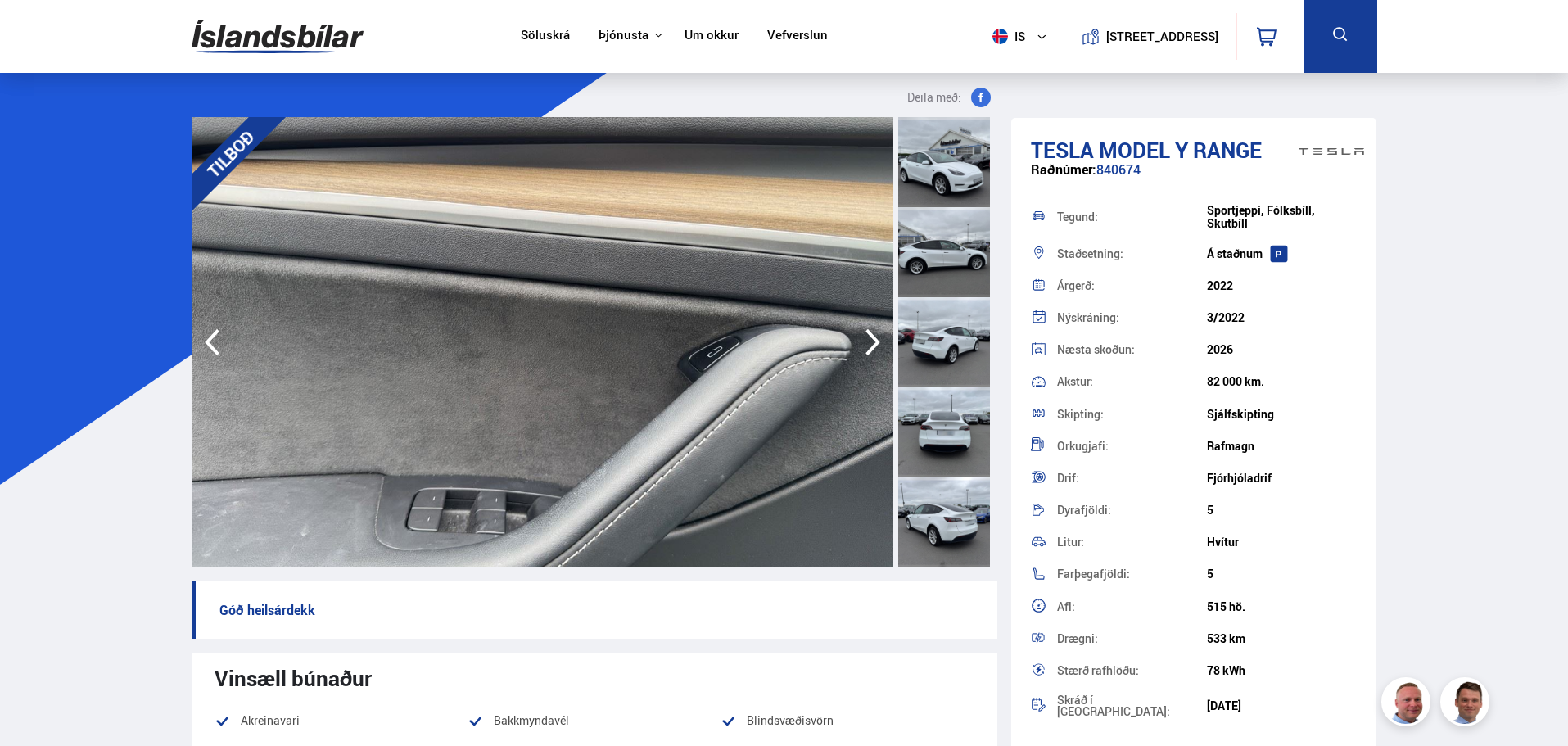
click at [875, 343] on icon "button" at bounding box center [872, 343] width 14 height 27
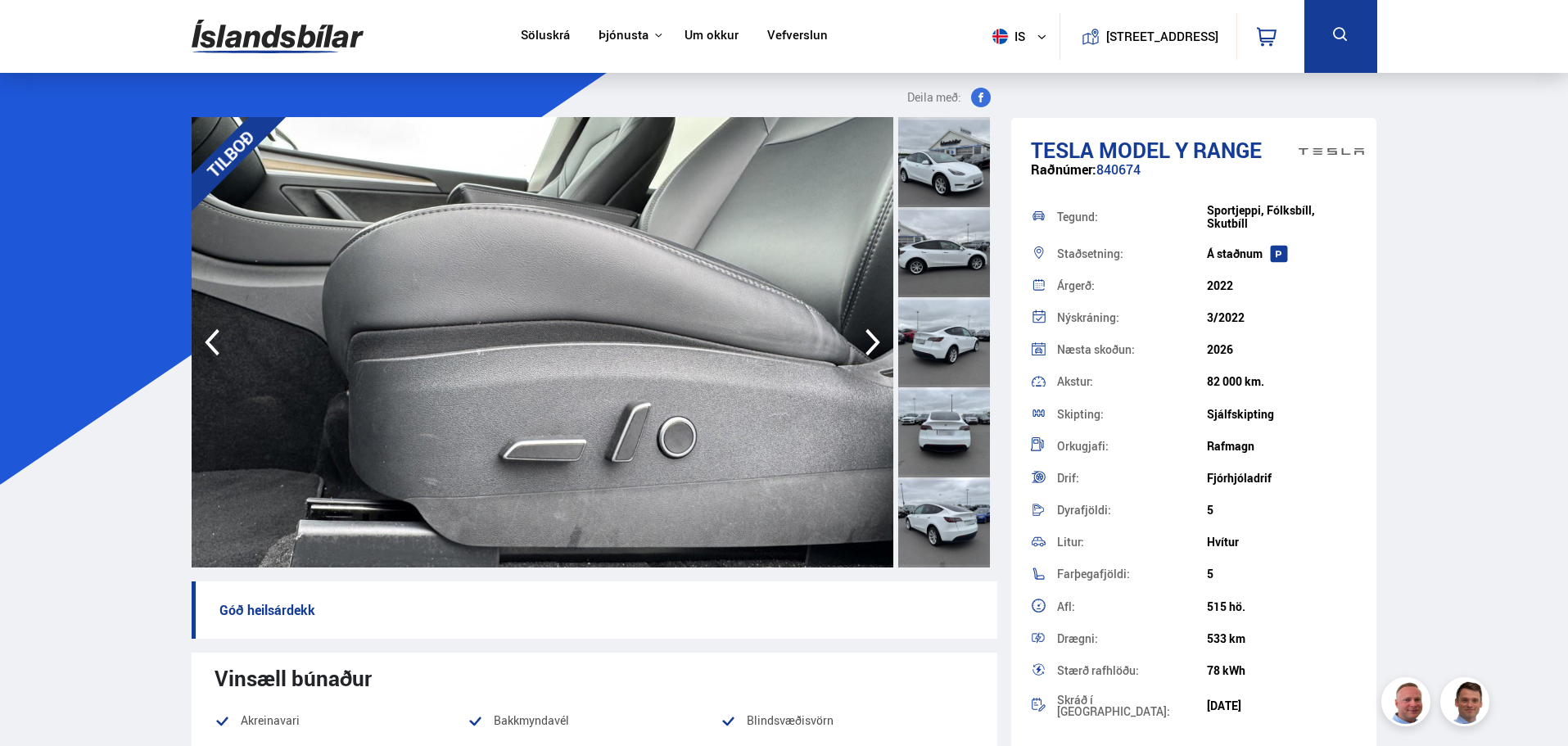
click at [875, 343] on icon "button" at bounding box center [872, 343] width 14 height 27
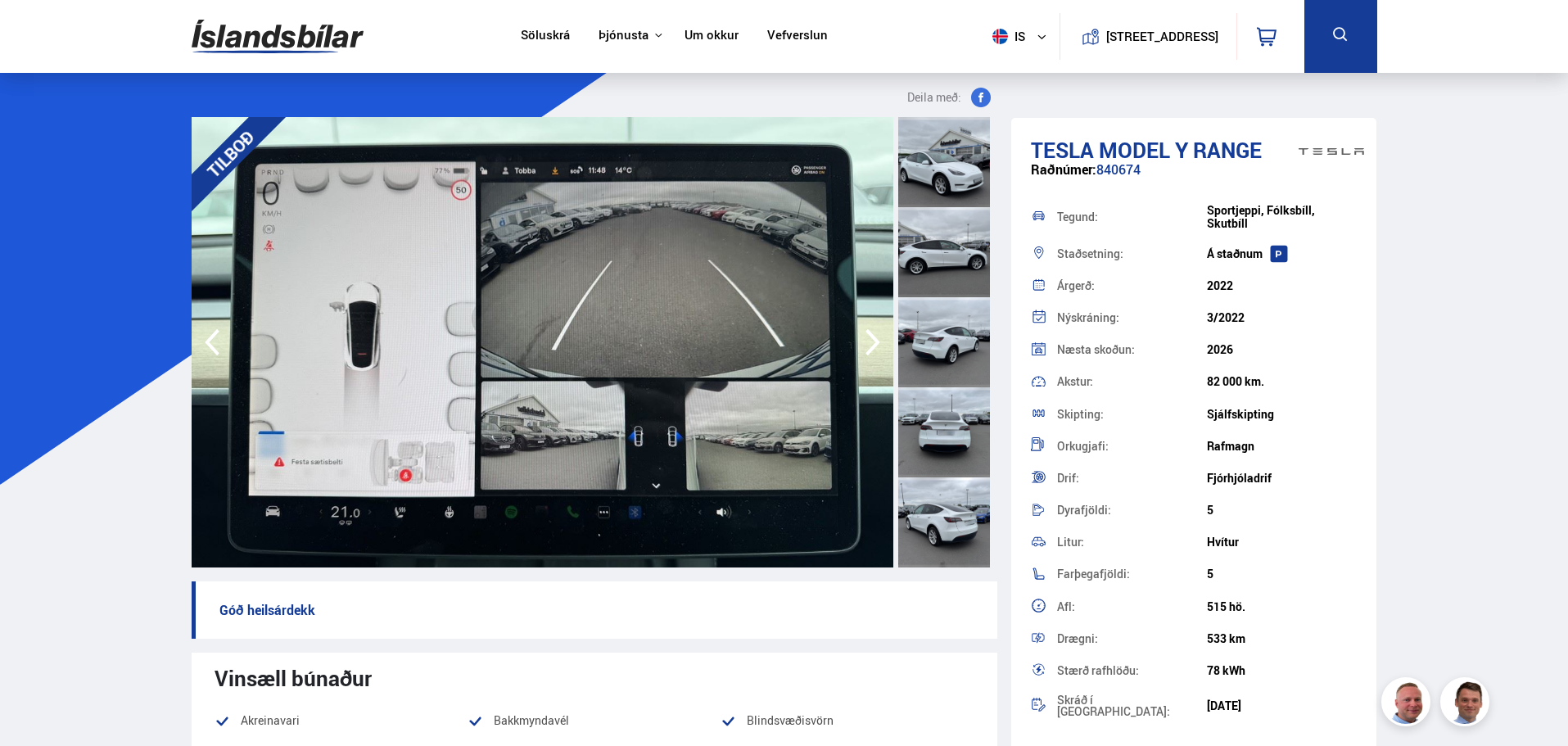
click at [875, 343] on icon "button" at bounding box center [872, 343] width 14 height 27
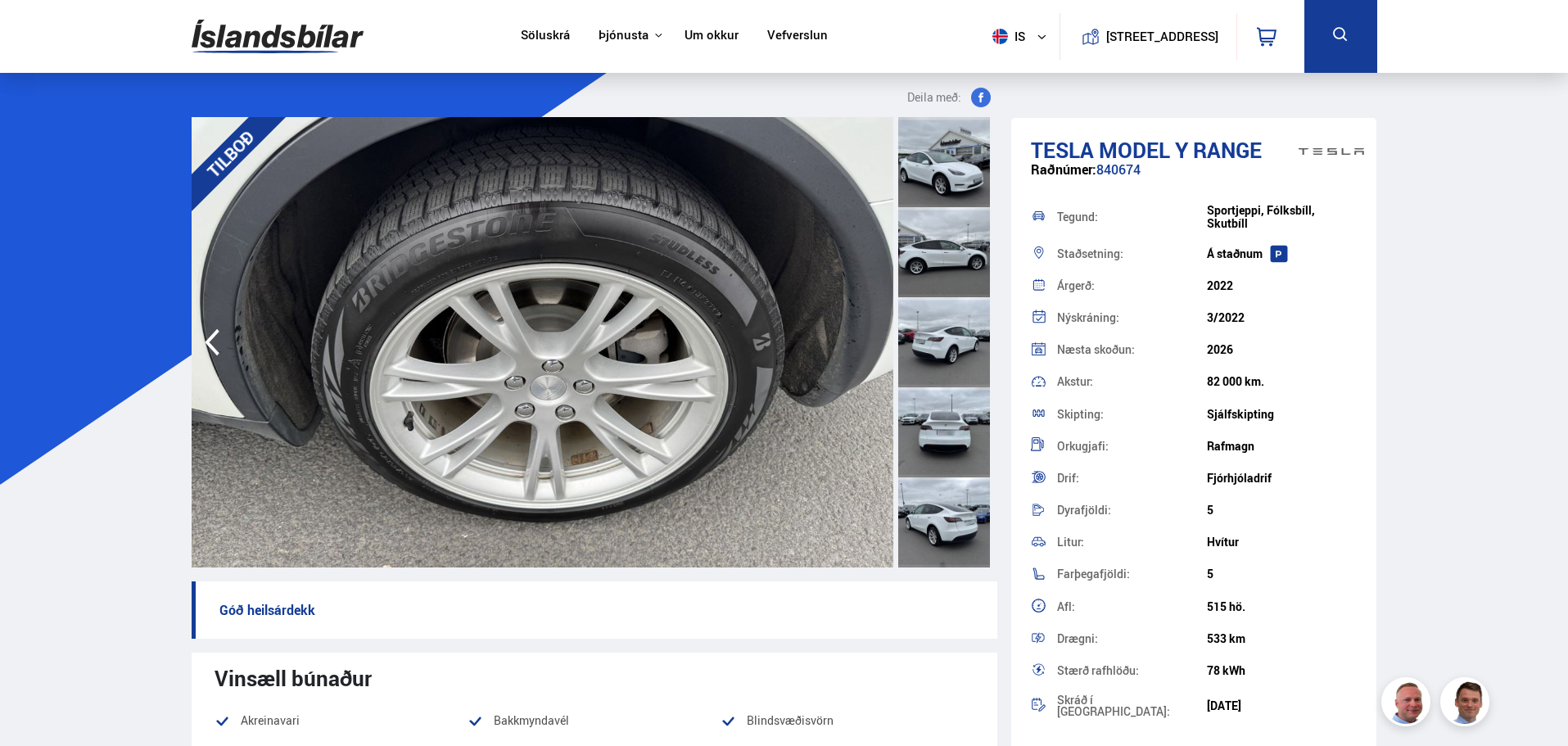
click at [929, 348] on div at bounding box center [944, 342] width 92 height 90
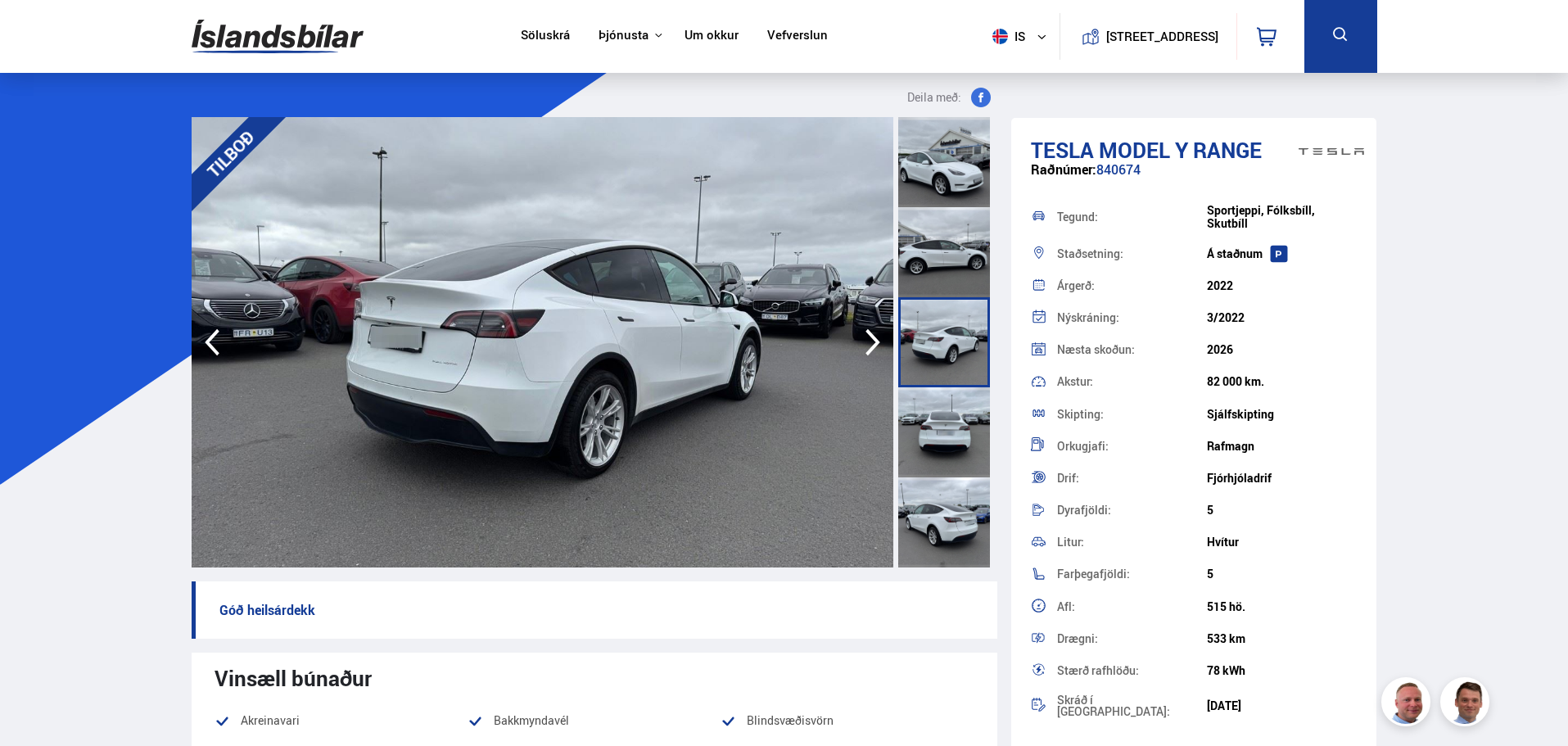
click at [945, 451] on div at bounding box center [944, 432] width 92 height 90
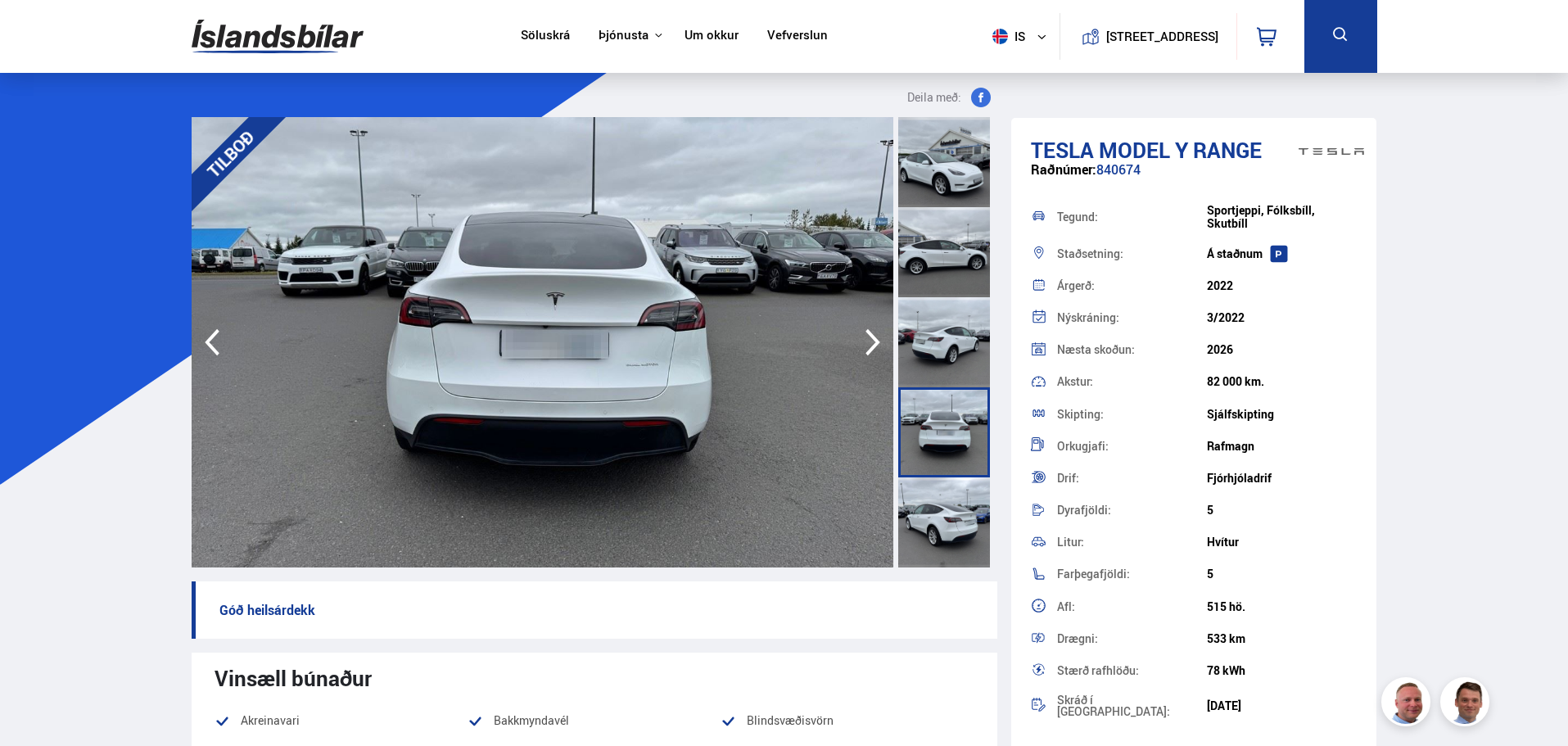
click at [949, 501] on div at bounding box center [944, 522] width 92 height 90
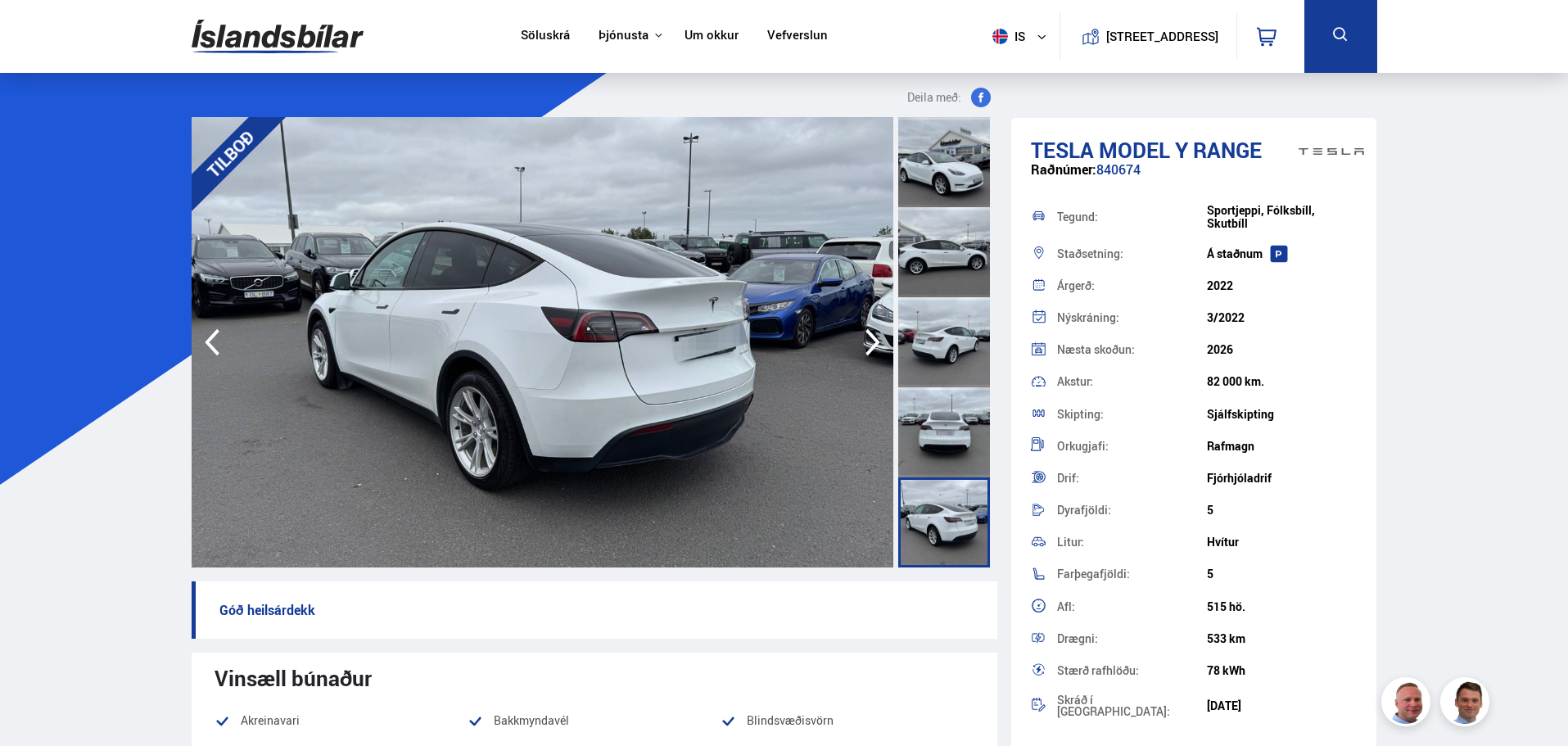
click at [934, 181] on div at bounding box center [944, 162] width 92 height 90
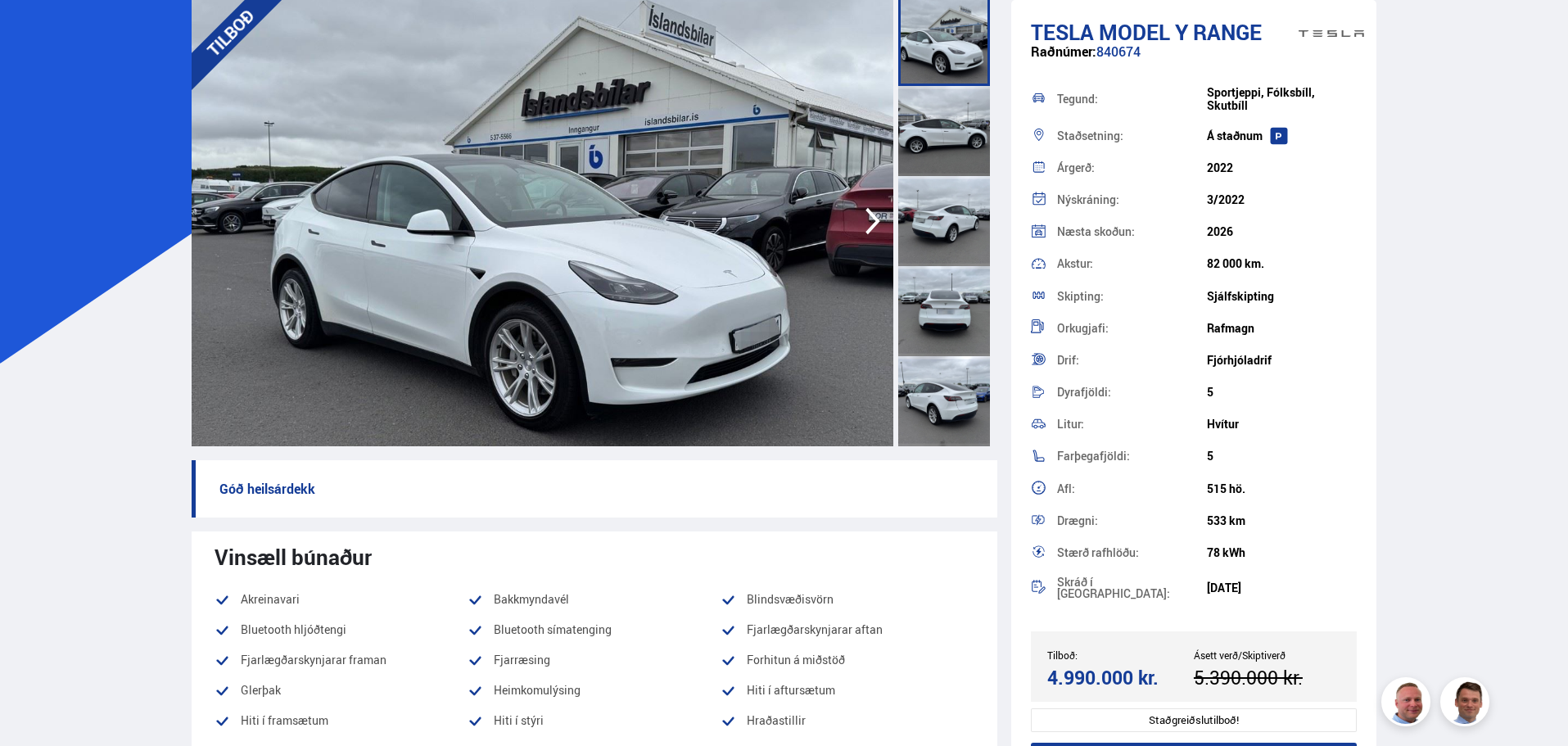
scroll to position [82, 0]
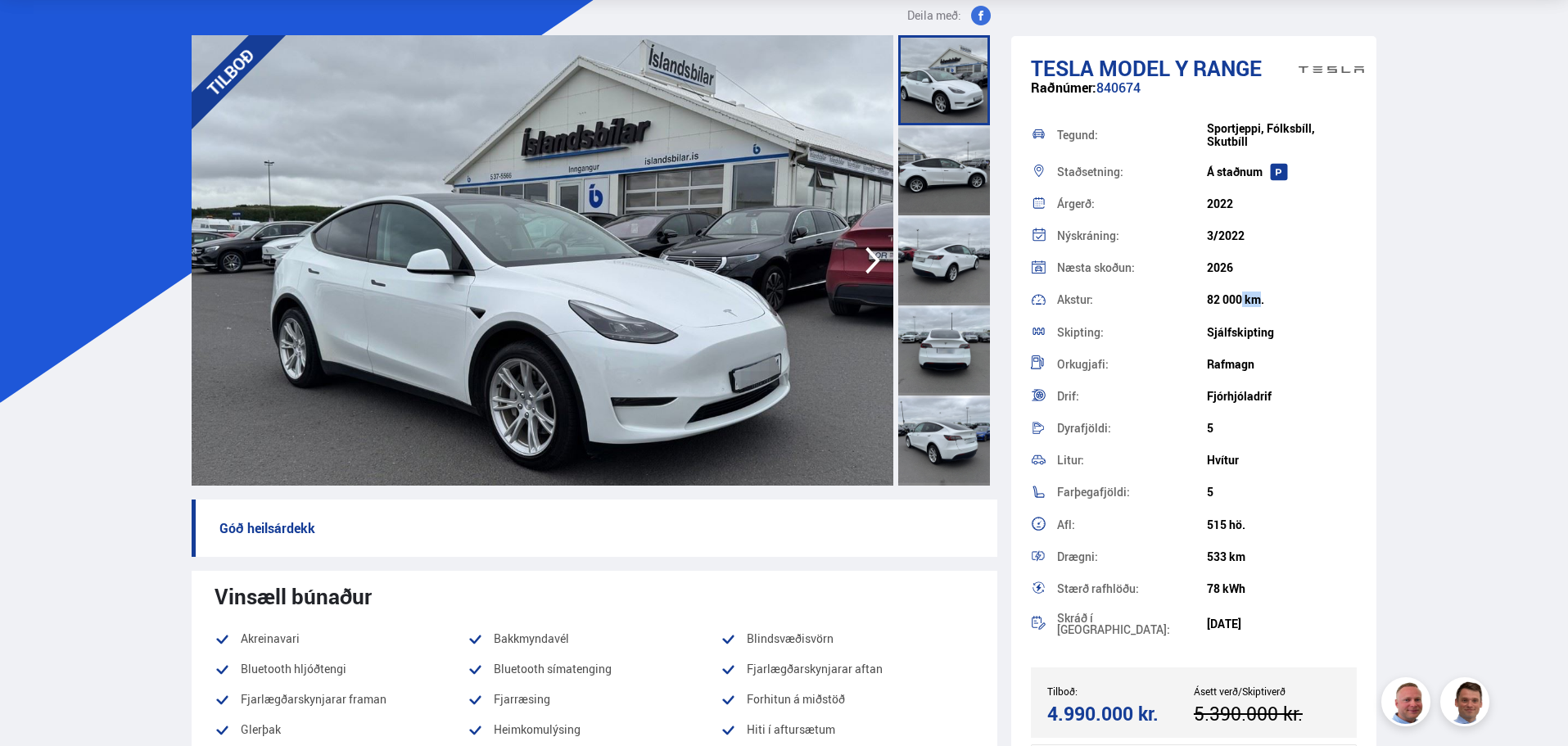
drag, startPoint x: 1209, startPoint y: 301, endPoint x: 1231, endPoint y: 294, distance: 23.1
click at [1231, 294] on div "82 000 km." at bounding box center [1283, 300] width 150 height 14
click at [1286, 329] on div "Sjálfskipting" at bounding box center [1283, 332] width 150 height 14
click at [885, 248] on icon "button" at bounding box center [873, 260] width 33 height 40
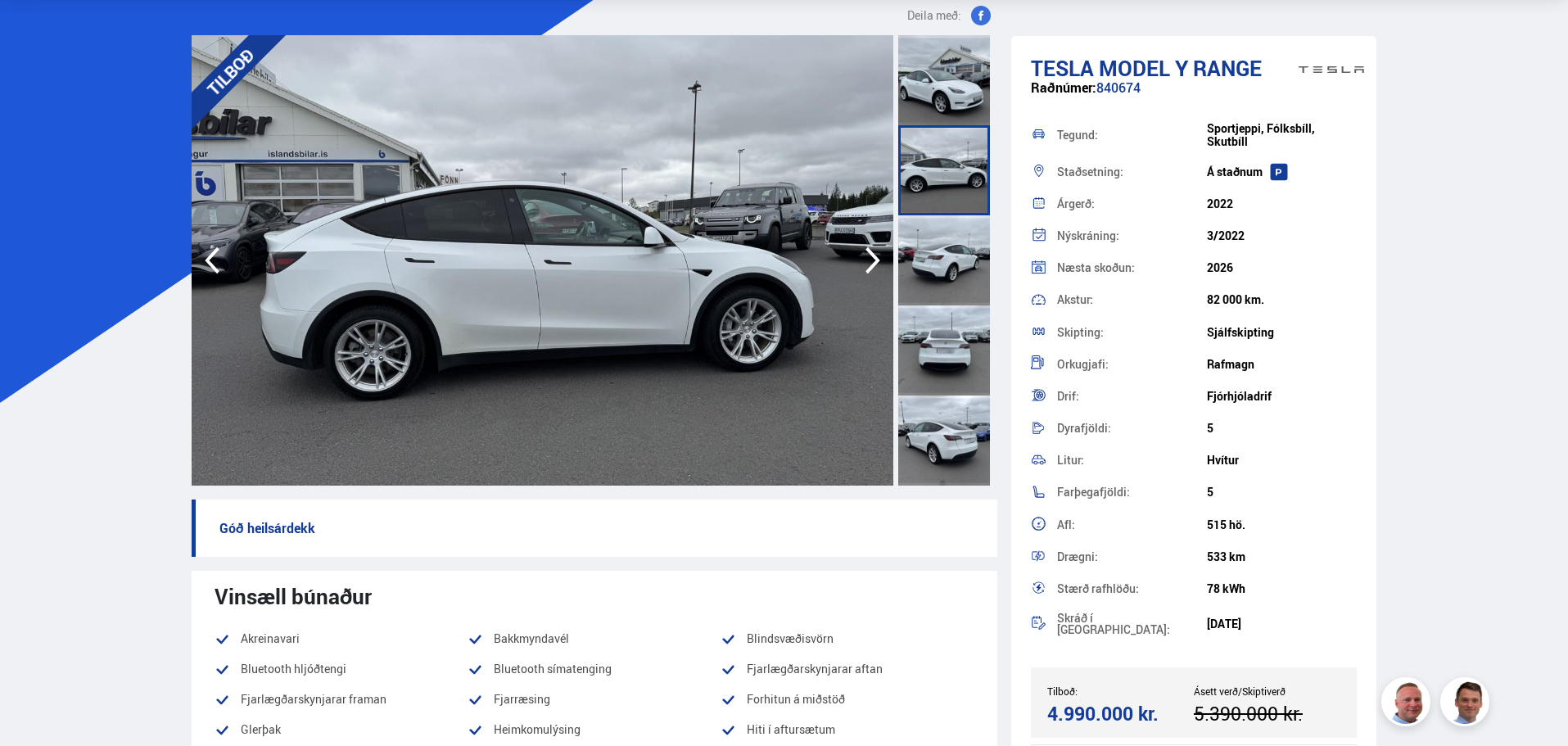
click at [885, 248] on icon "button" at bounding box center [873, 260] width 33 height 40
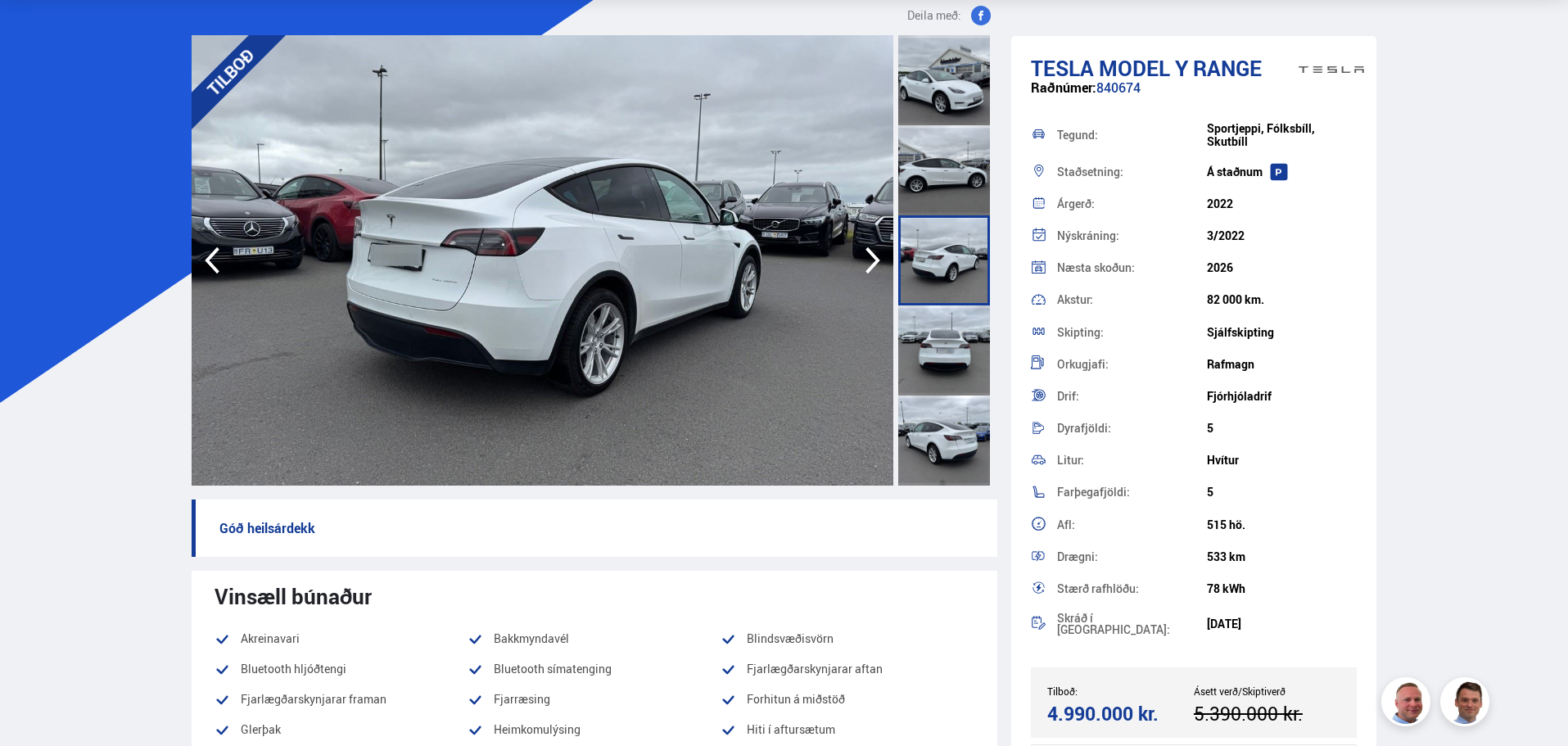
click at [885, 248] on icon "button" at bounding box center [873, 260] width 33 height 40
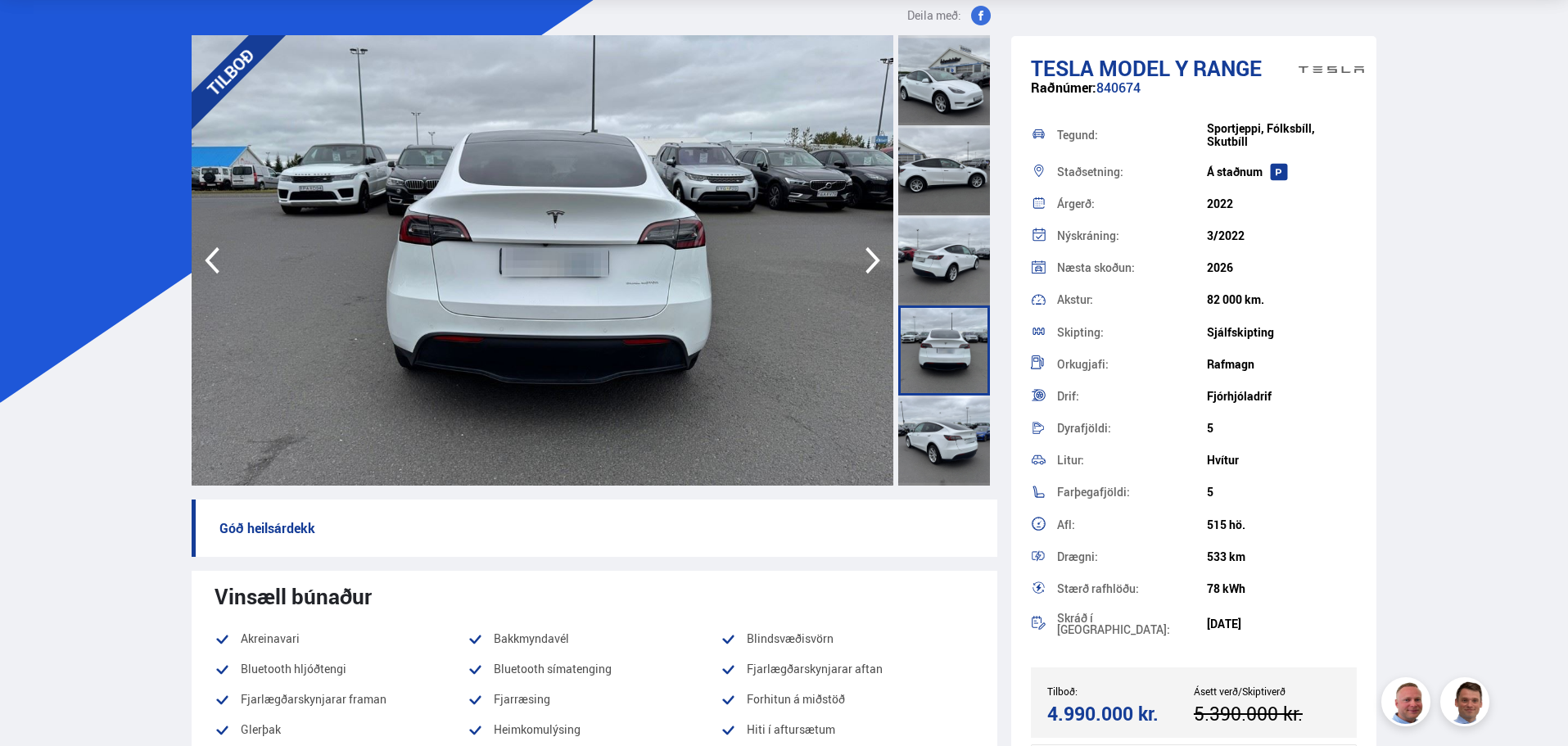
click at [885, 248] on icon "button" at bounding box center [873, 260] width 33 height 40
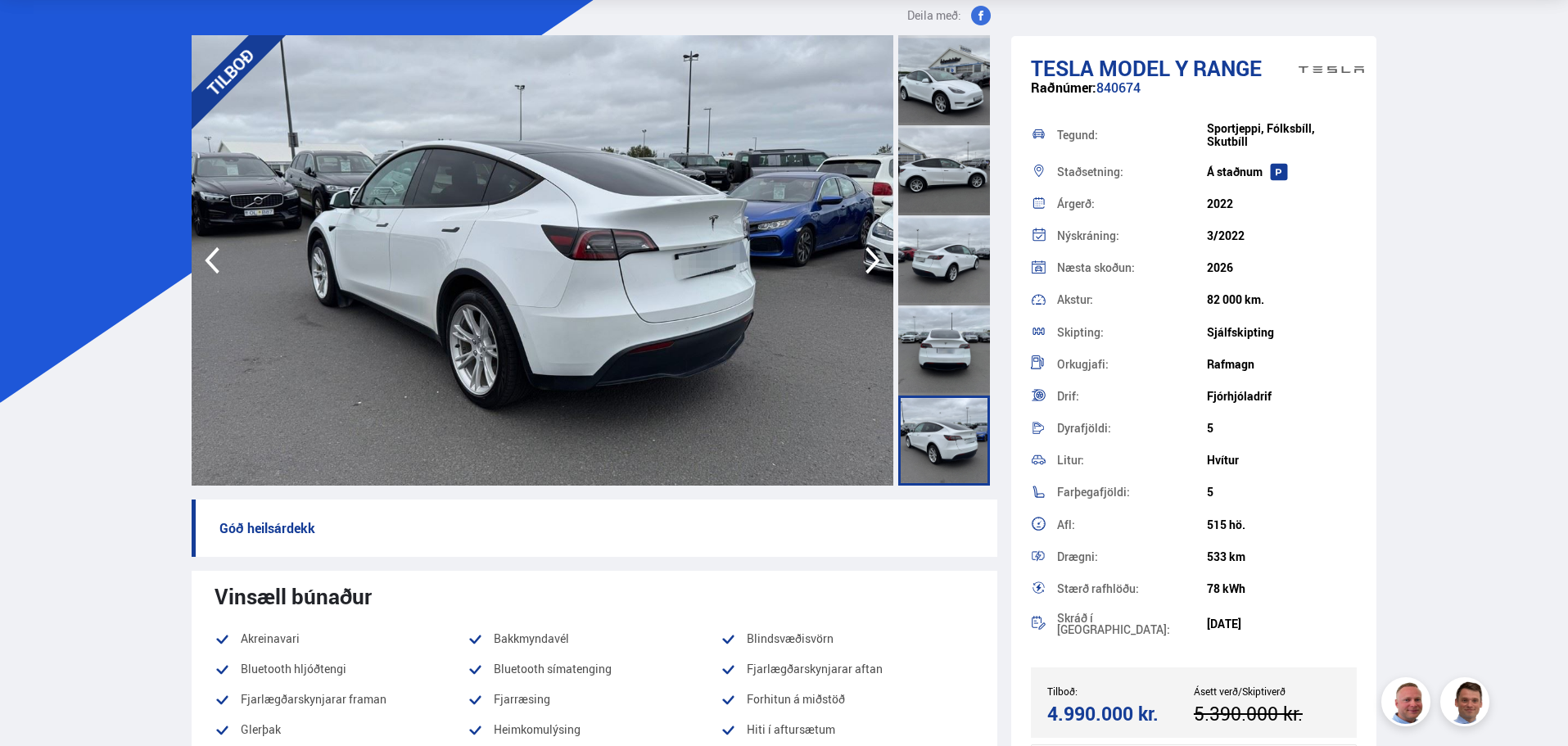
click at [885, 248] on icon "button" at bounding box center [873, 260] width 33 height 40
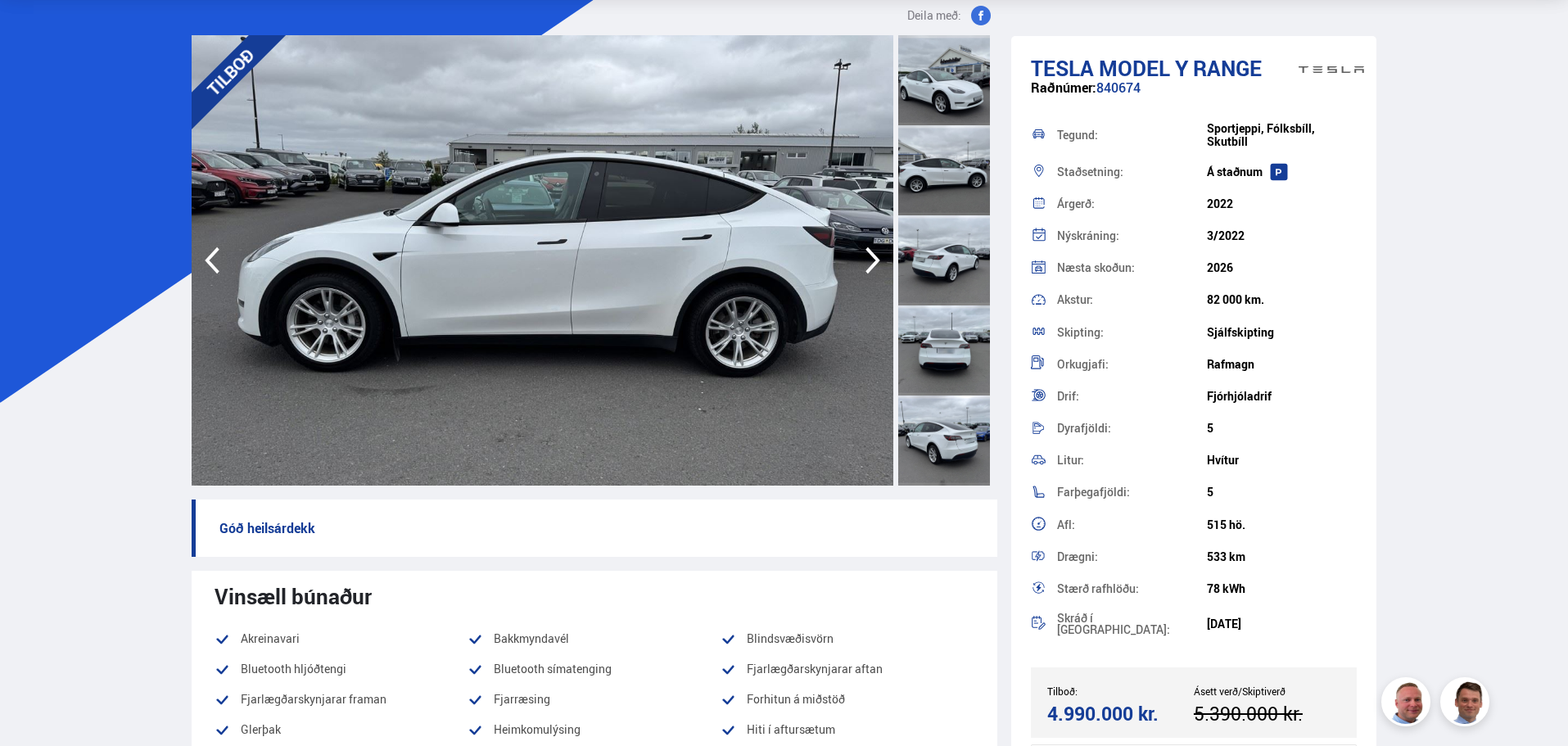
click at [875, 260] on icon "button" at bounding box center [873, 260] width 33 height 40
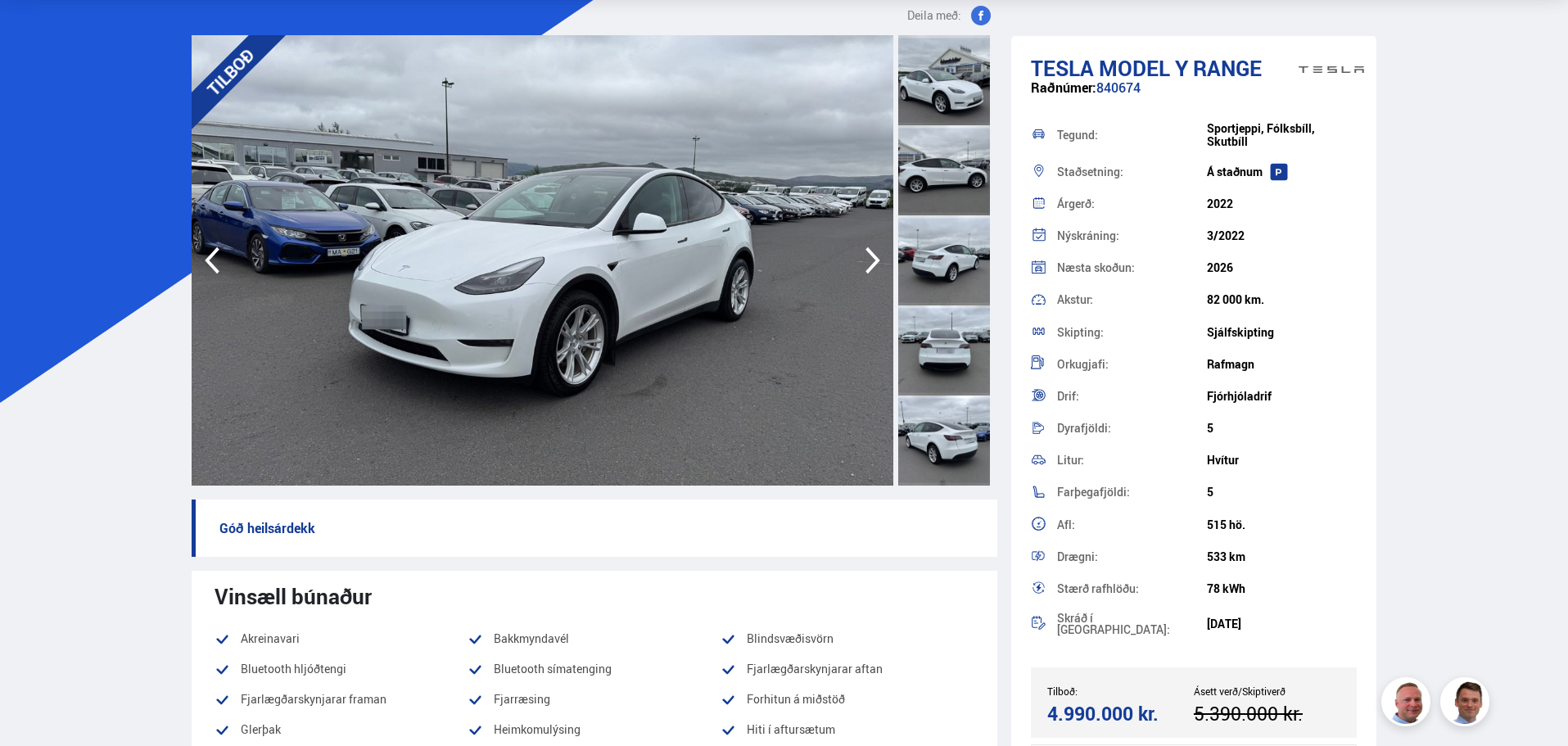
click at [875, 260] on icon "button" at bounding box center [873, 260] width 33 height 40
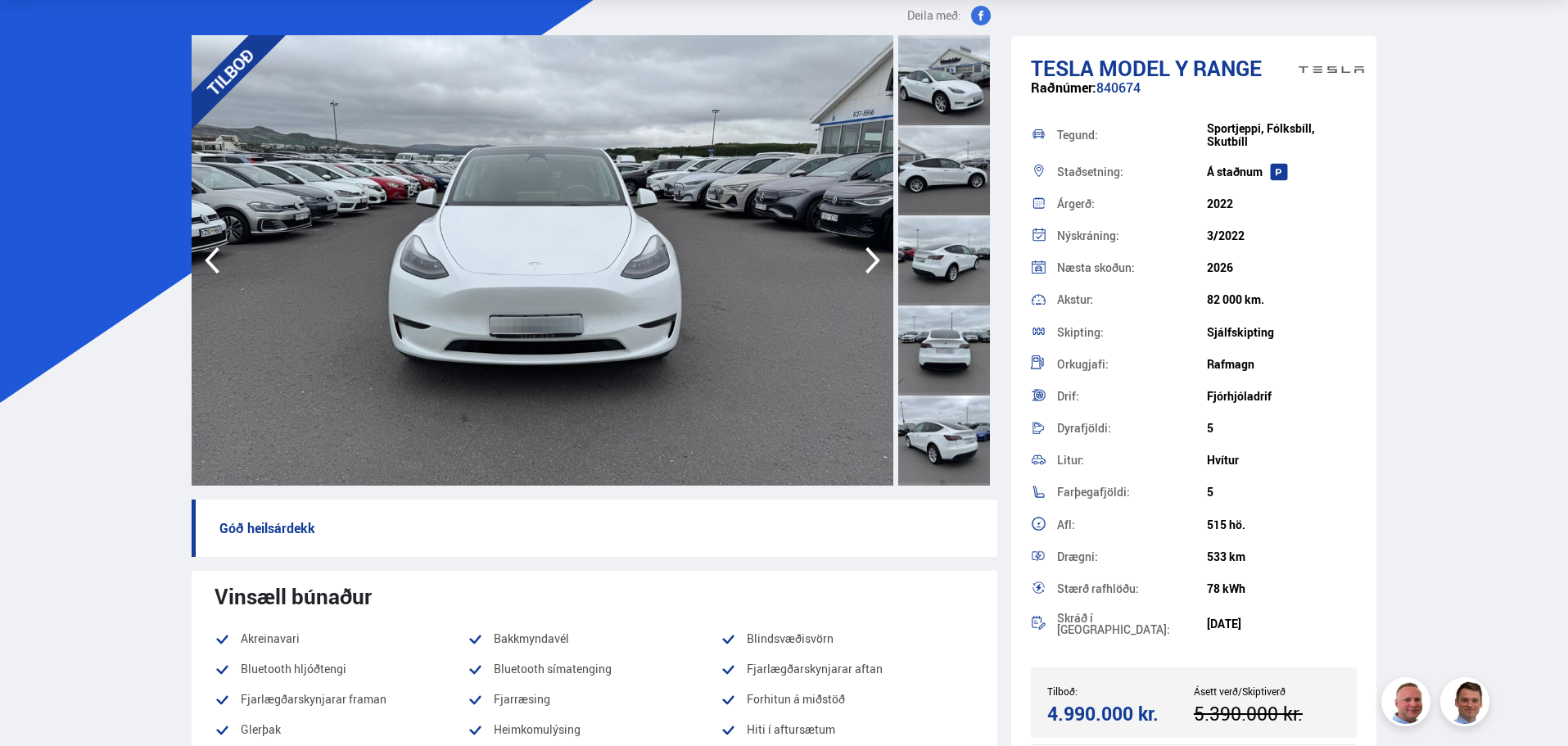
click at [875, 260] on icon "button" at bounding box center [873, 260] width 33 height 40
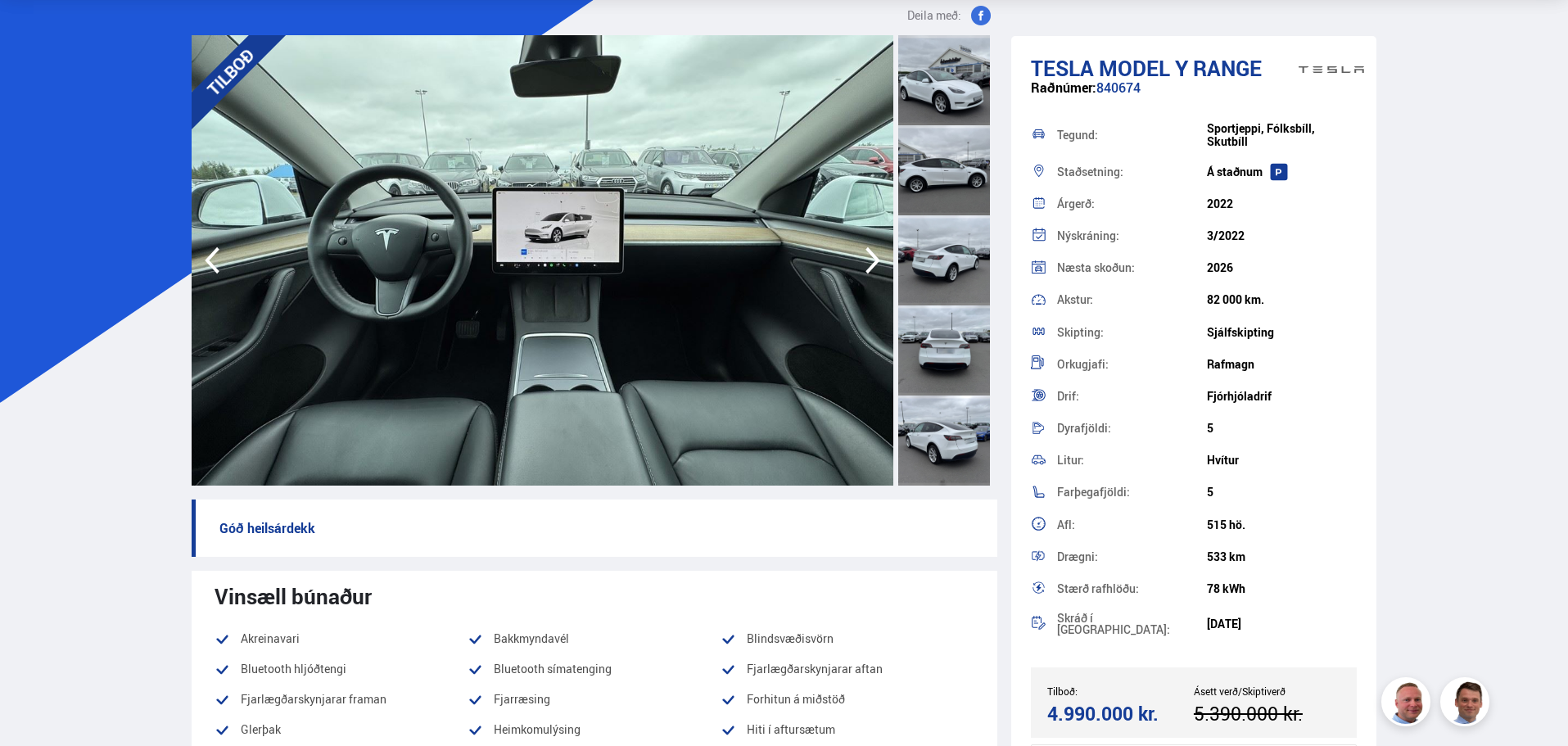
click at [875, 260] on icon "button" at bounding box center [873, 260] width 33 height 40
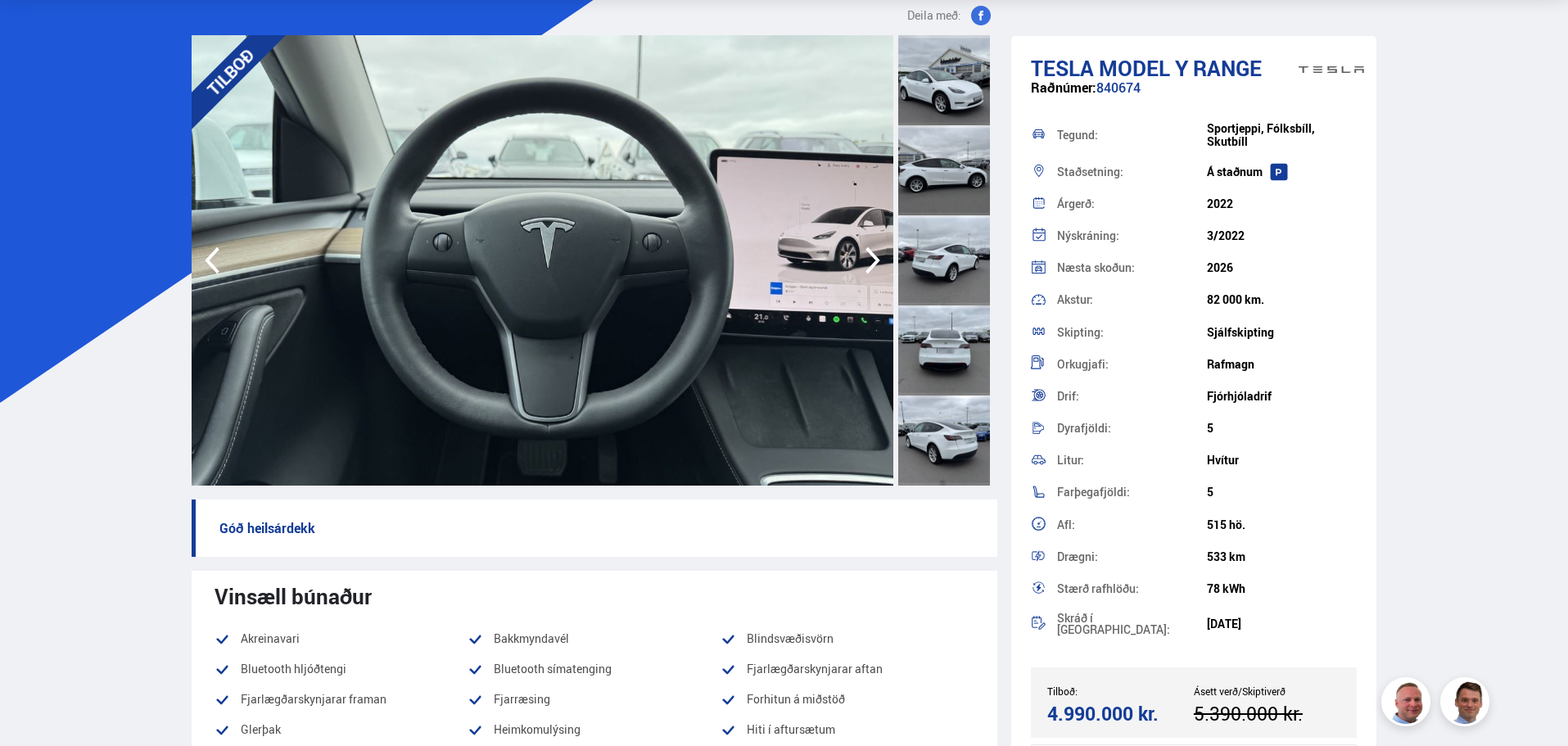
click at [875, 260] on icon "button" at bounding box center [873, 260] width 33 height 40
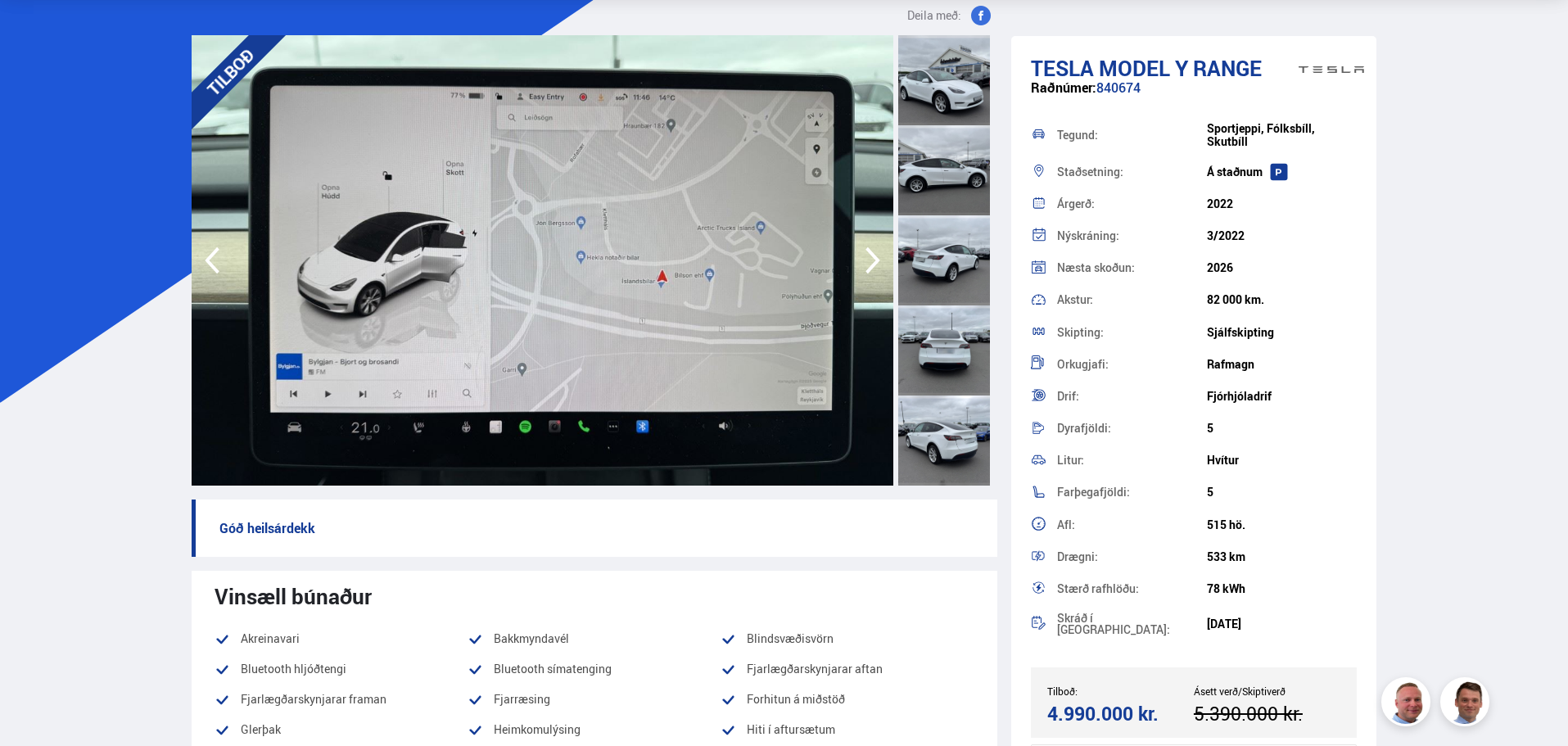
click at [875, 260] on icon "button" at bounding box center [873, 260] width 33 height 40
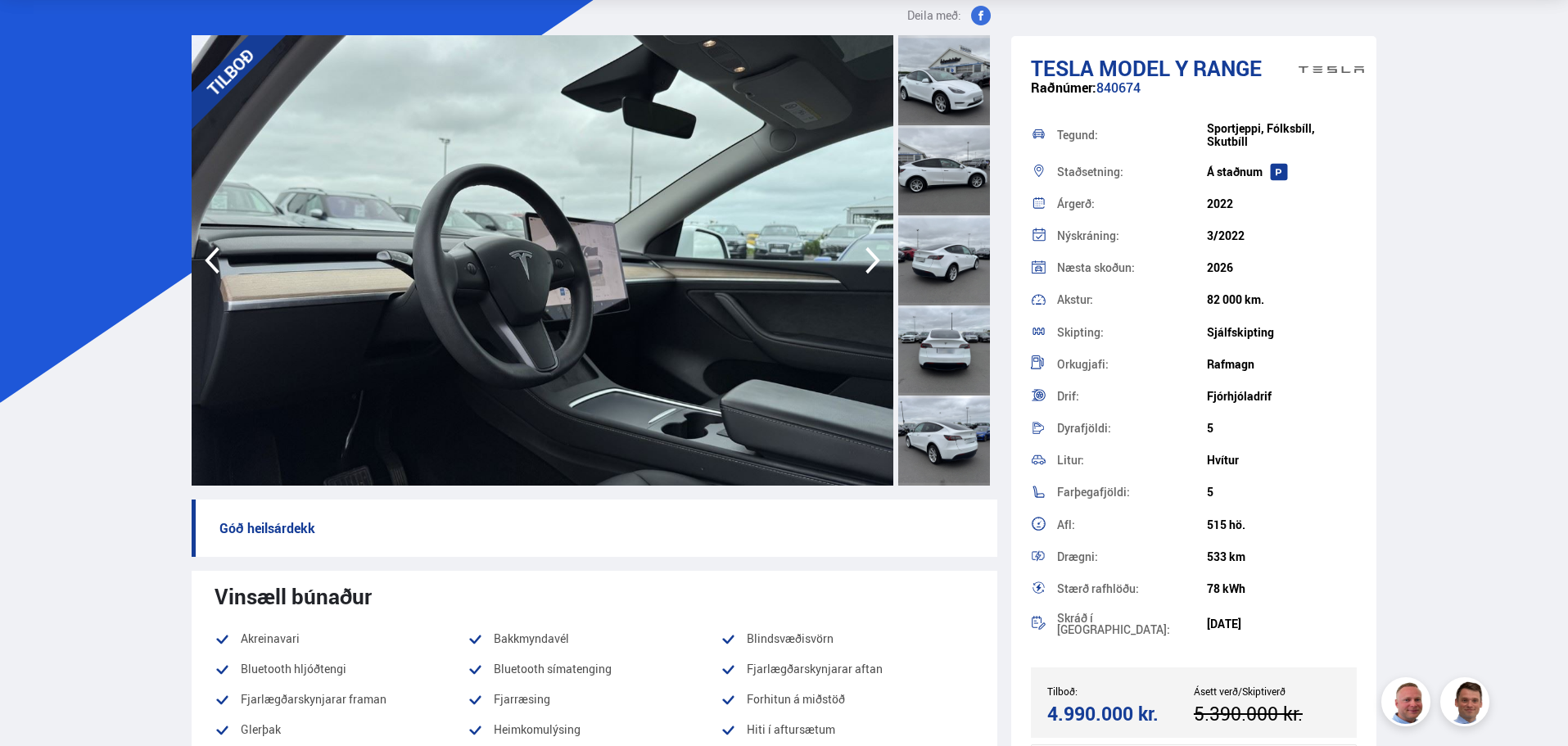
click at [875, 260] on icon "button" at bounding box center [873, 260] width 33 height 40
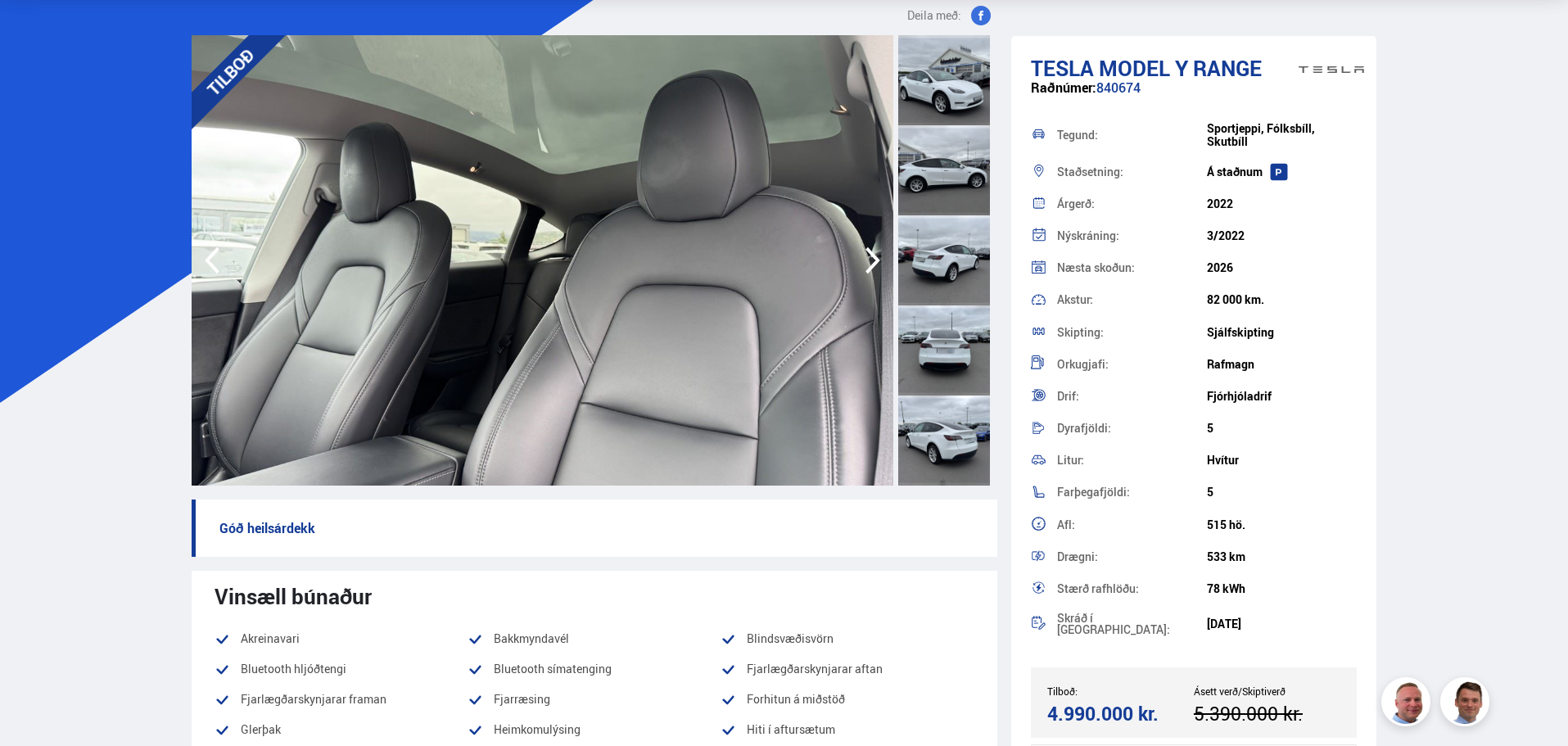
click at [875, 260] on icon "button" at bounding box center [873, 260] width 33 height 40
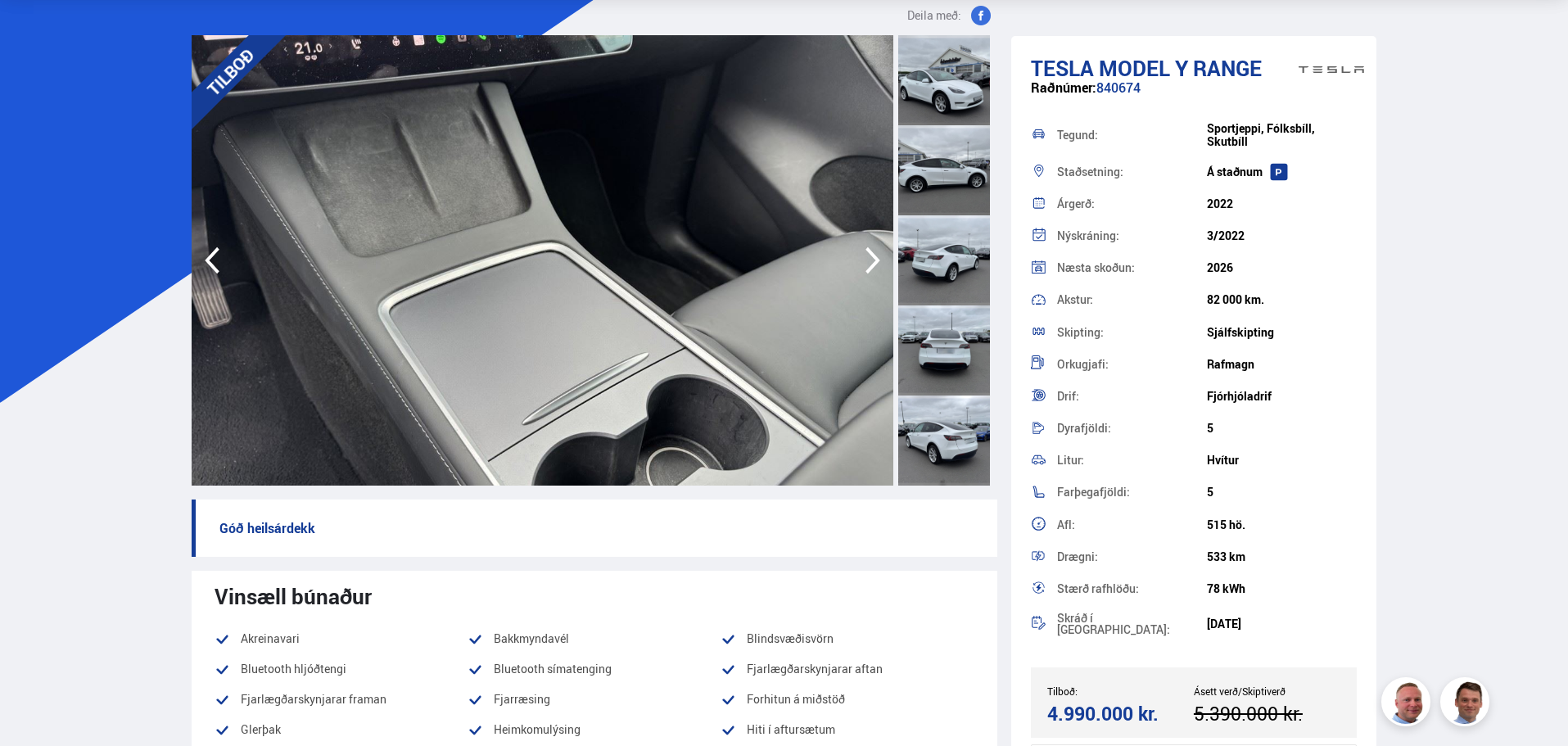
click at [875, 260] on icon "button" at bounding box center [873, 260] width 33 height 40
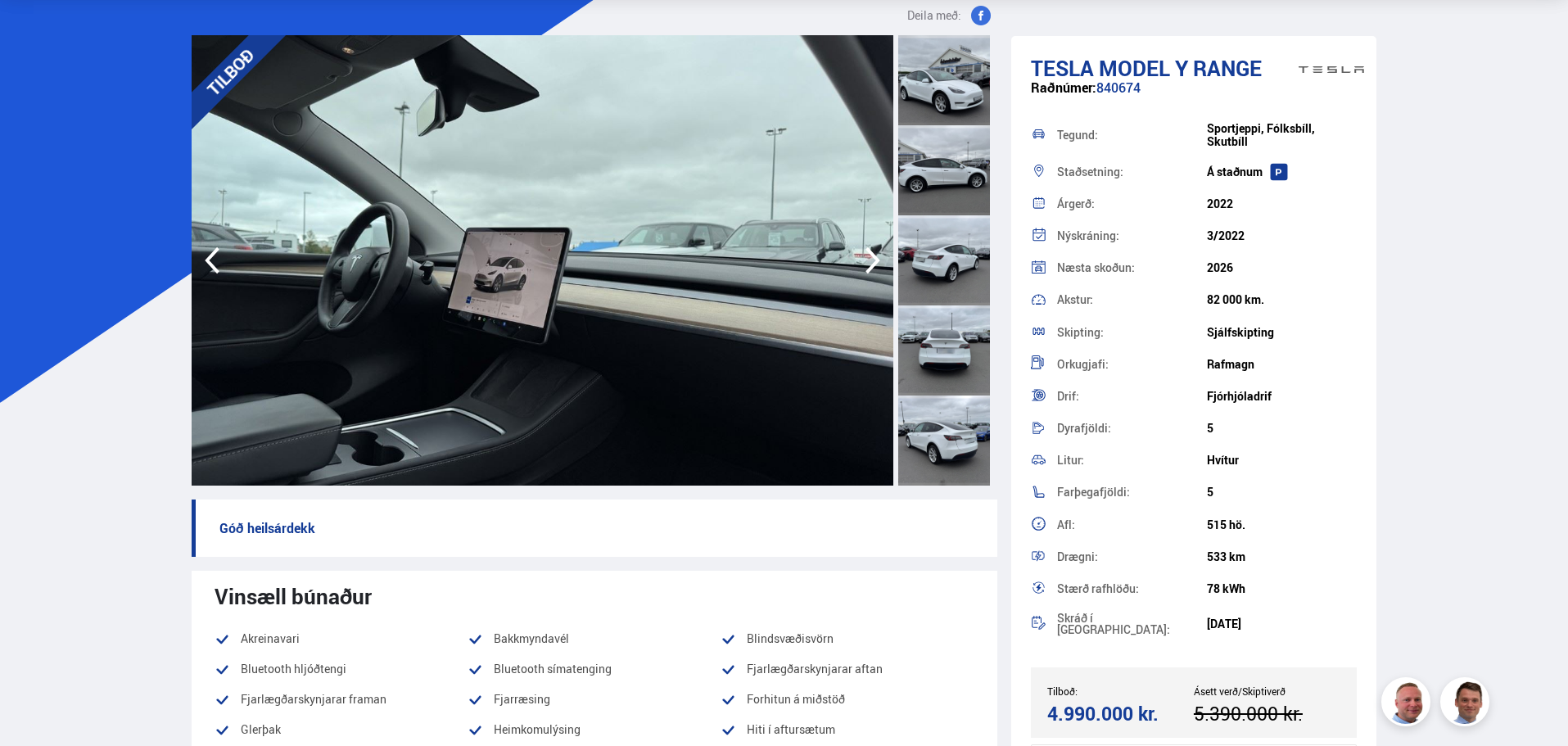
click at [875, 260] on icon "button" at bounding box center [873, 260] width 33 height 40
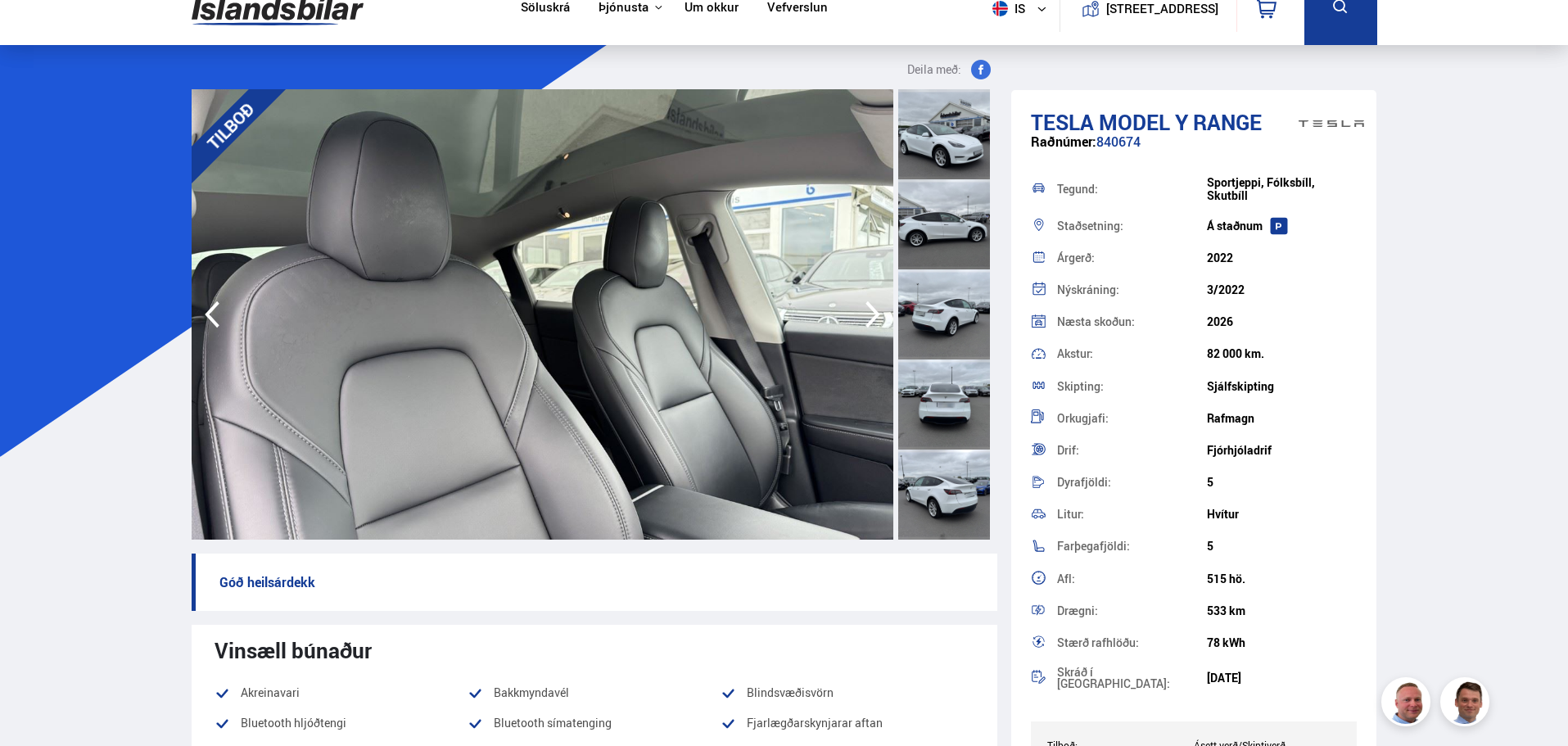
scroll to position [0, 0]
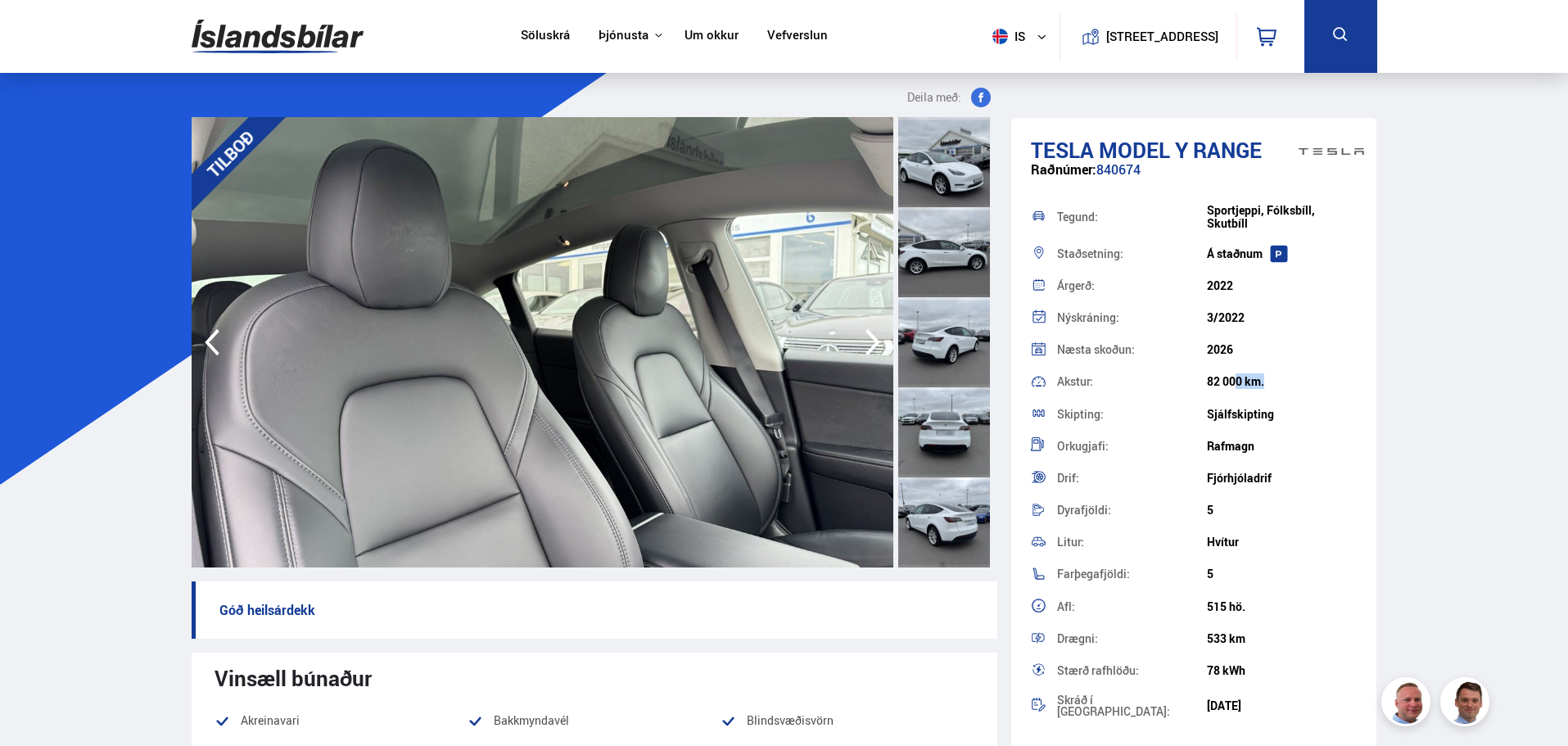
drag, startPoint x: 1206, startPoint y: 387, endPoint x: 1236, endPoint y: 379, distance: 31.0
click at [1236, 379] on div "82 000 km." at bounding box center [1283, 381] width 150 height 14
click at [1259, 379] on div "82 000 km." at bounding box center [1283, 381] width 150 height 14
drag, startPoint x: 1260, startPoint y: 379, endPoint x: 1206, endPoint y: 381, distance: 54.0
click at [1207, 381] on div "82 000 km." at bounding box center [1283, 381] width 150 height 14
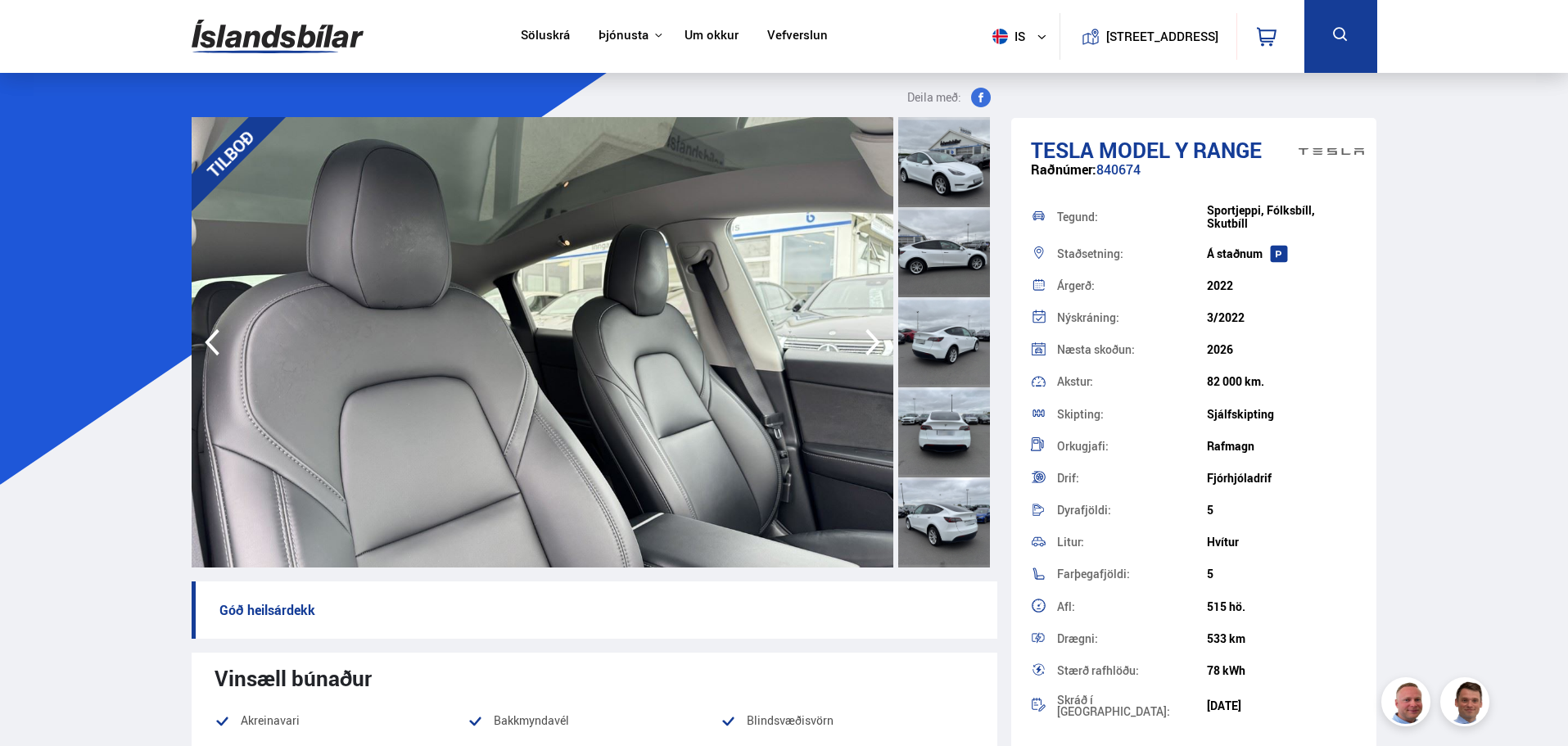
click at [1258, 382] on div "82 000 km." at bounding box center [1283, 381] width 150 height 14
click at [296, 40] on img at bounding box center [278, 36] width 172 height 53
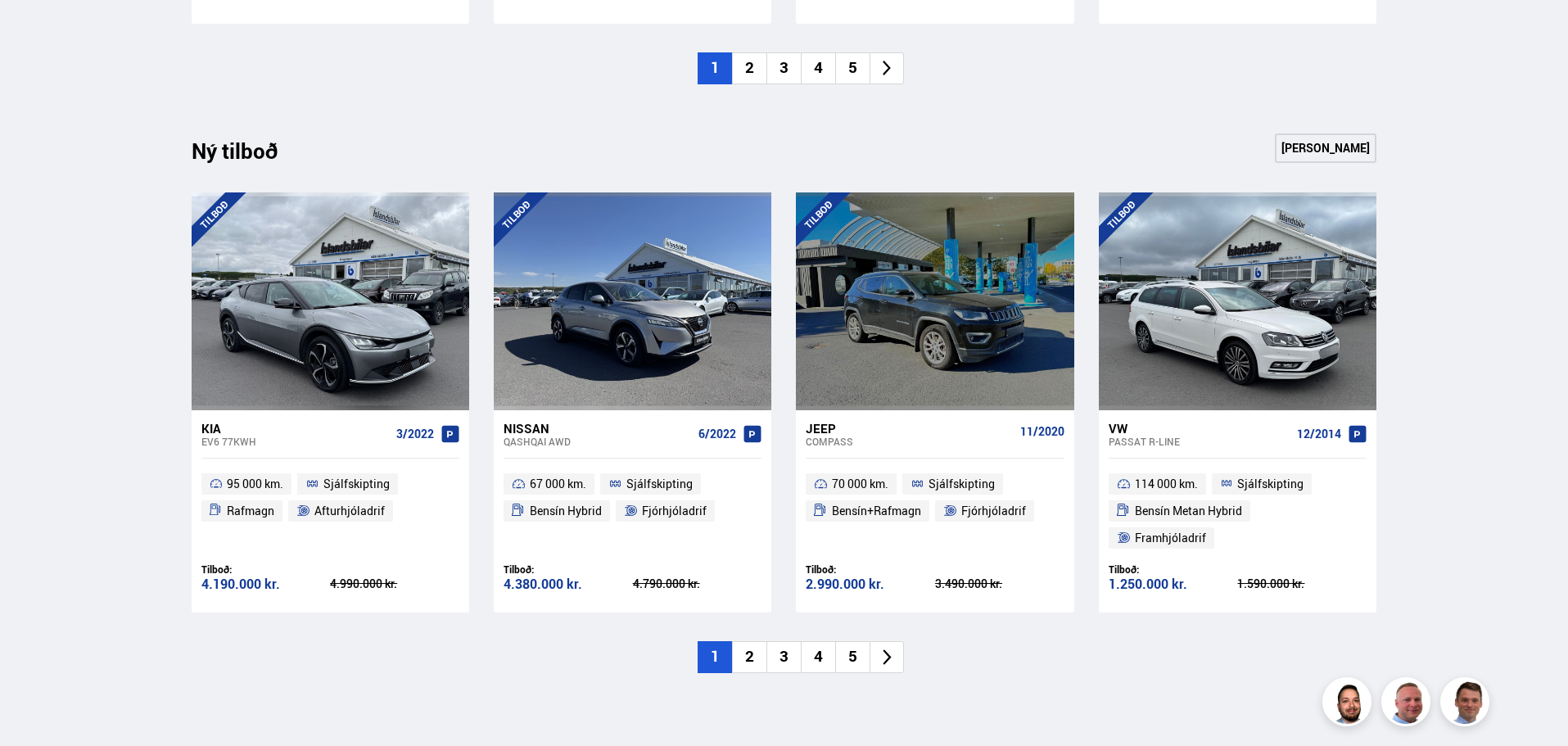
scroll to position [1637, 0]
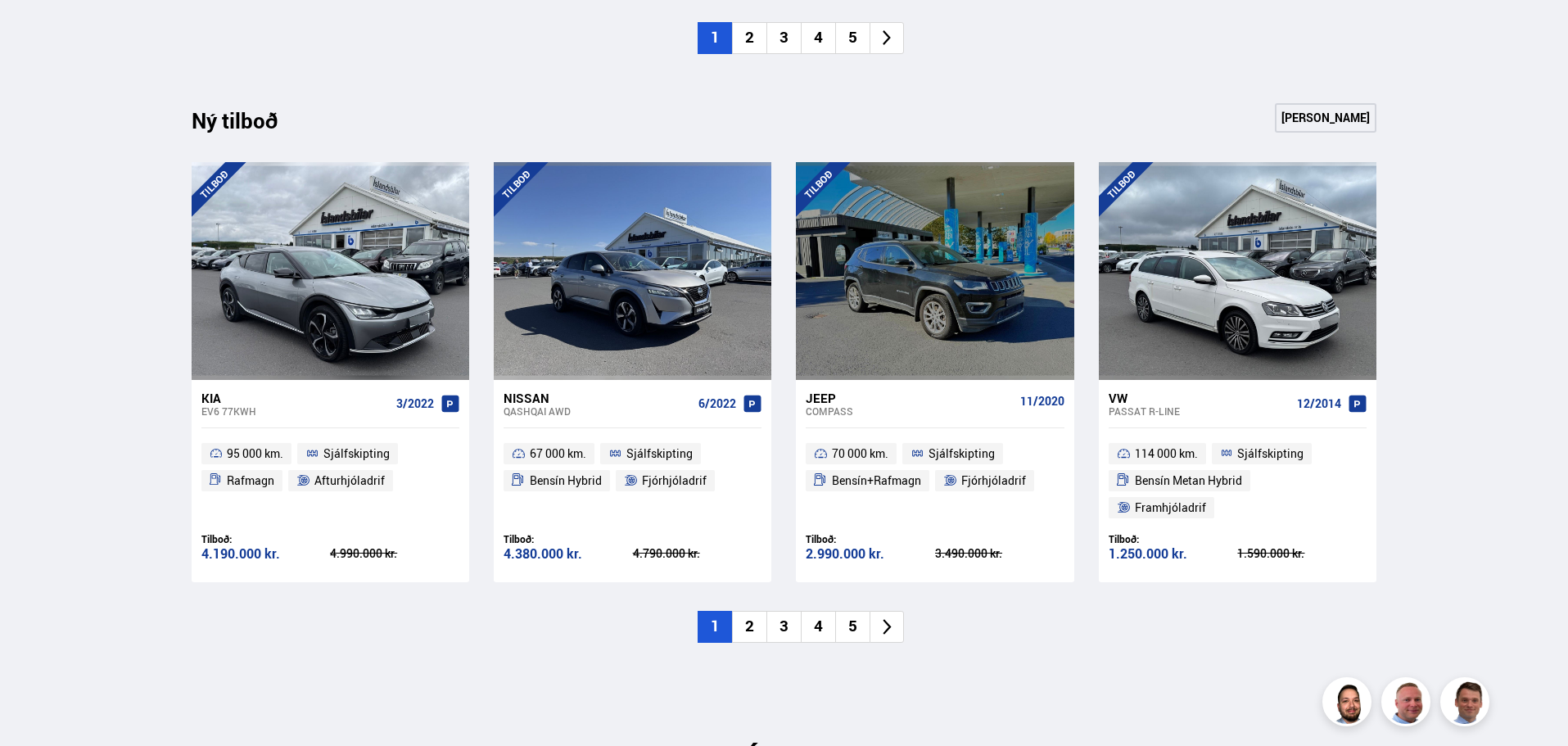
click at [762, 31] on li "2" at bounding box center [749, 38] width 35 height 32
click at [804, 37] on li "4" at bounding box center [818, 38] width 35 height 32
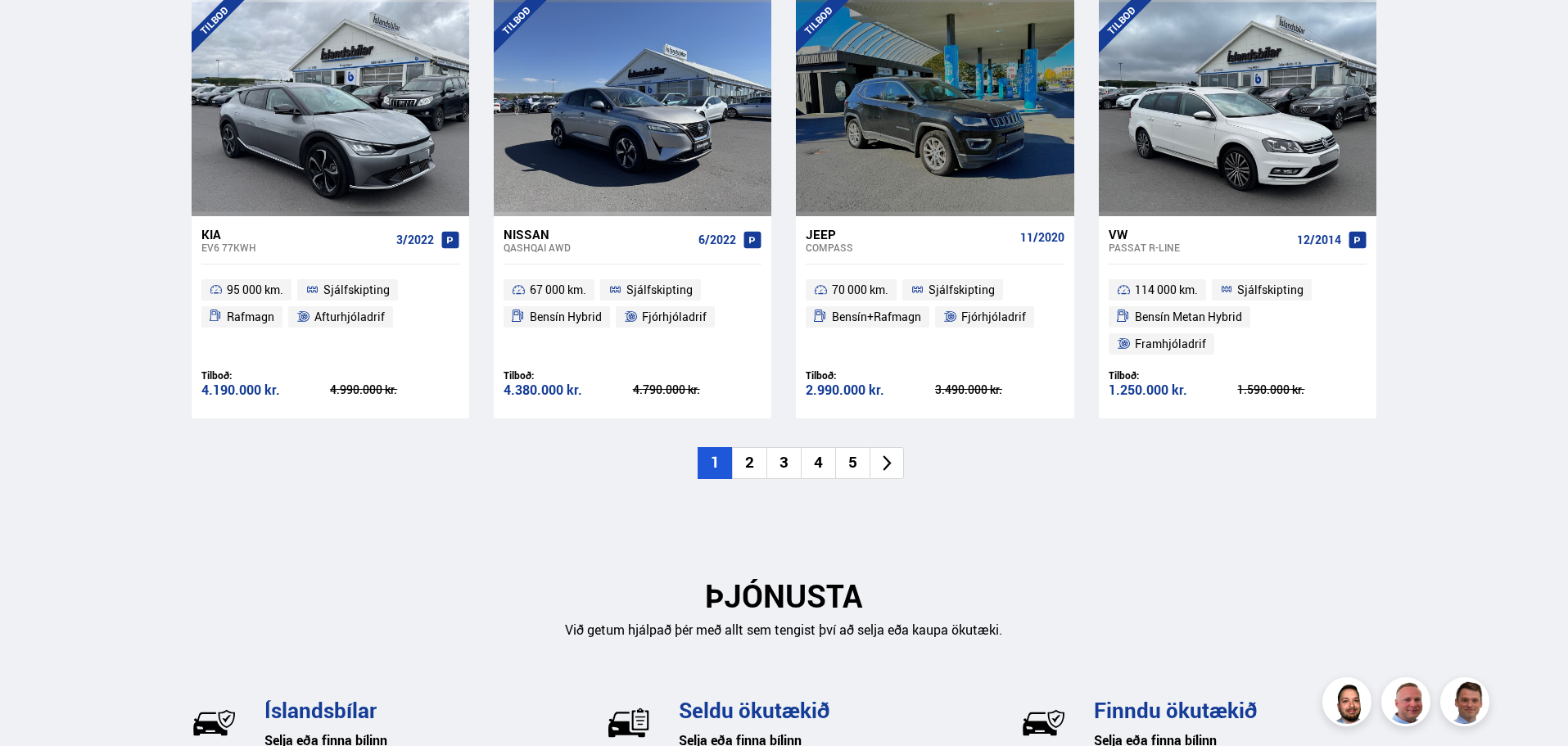
scroll to position [1965, 0]
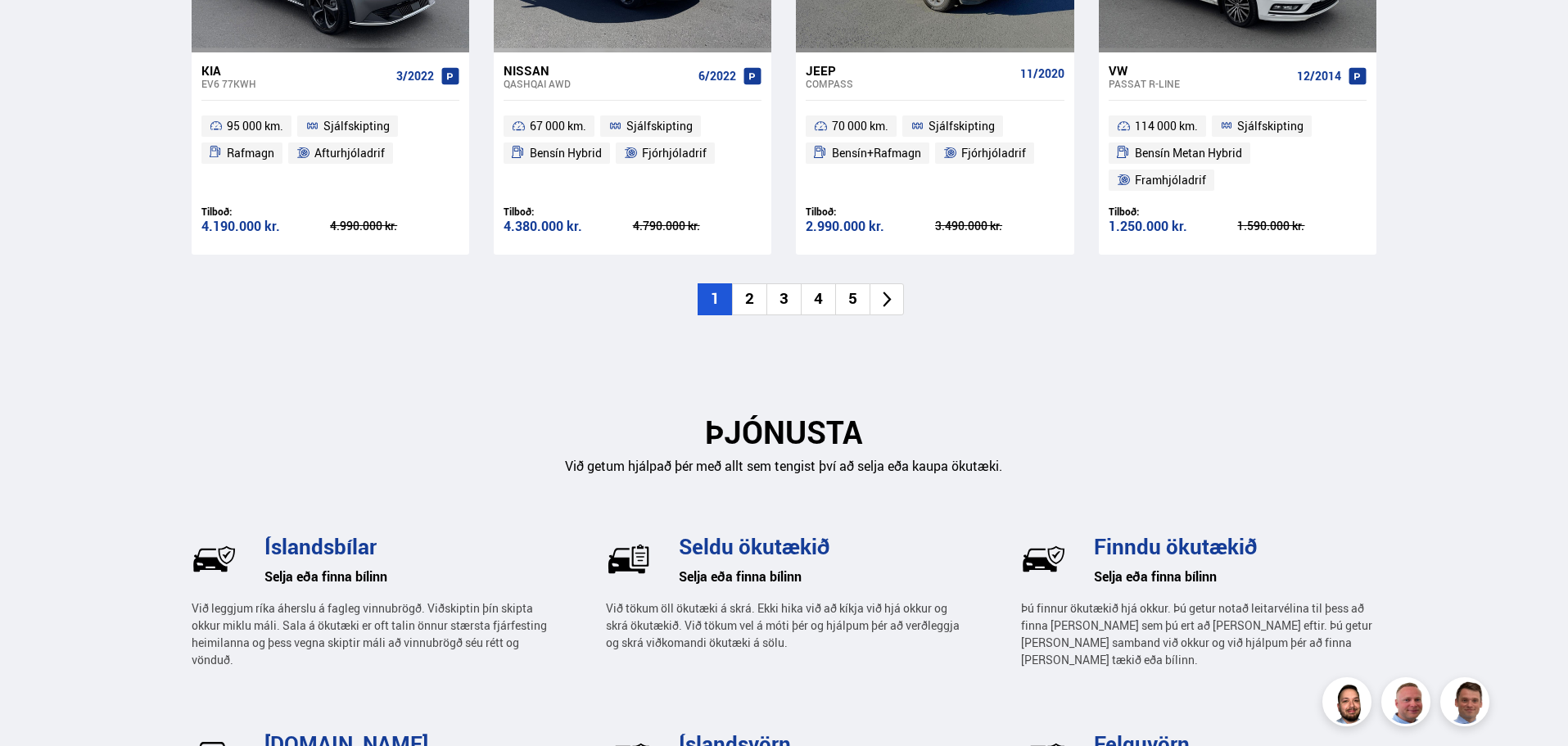
click at [828, 284] on li "4" at bounding box center [818, 300] width 35 height 32
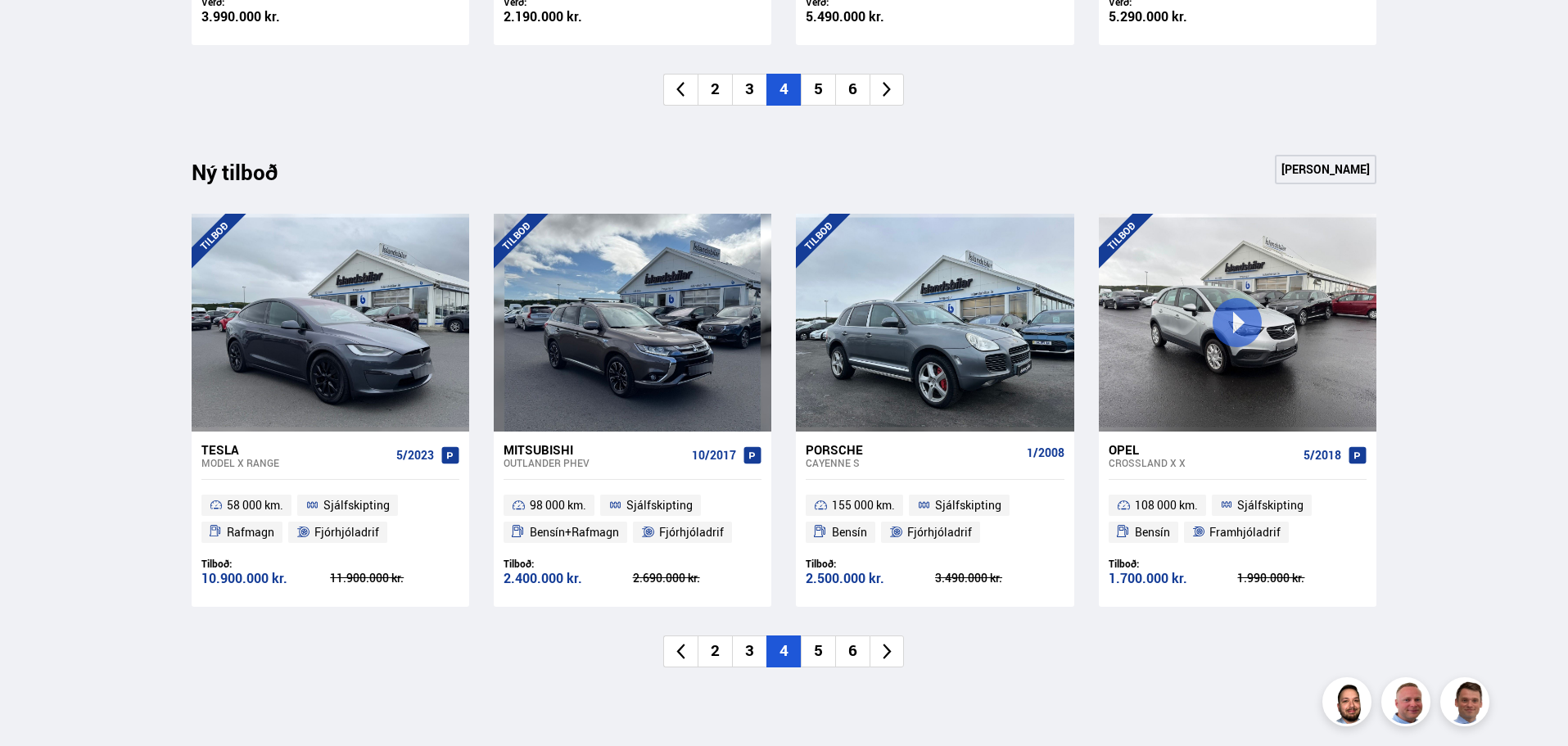
scroll to position [1555, 0]
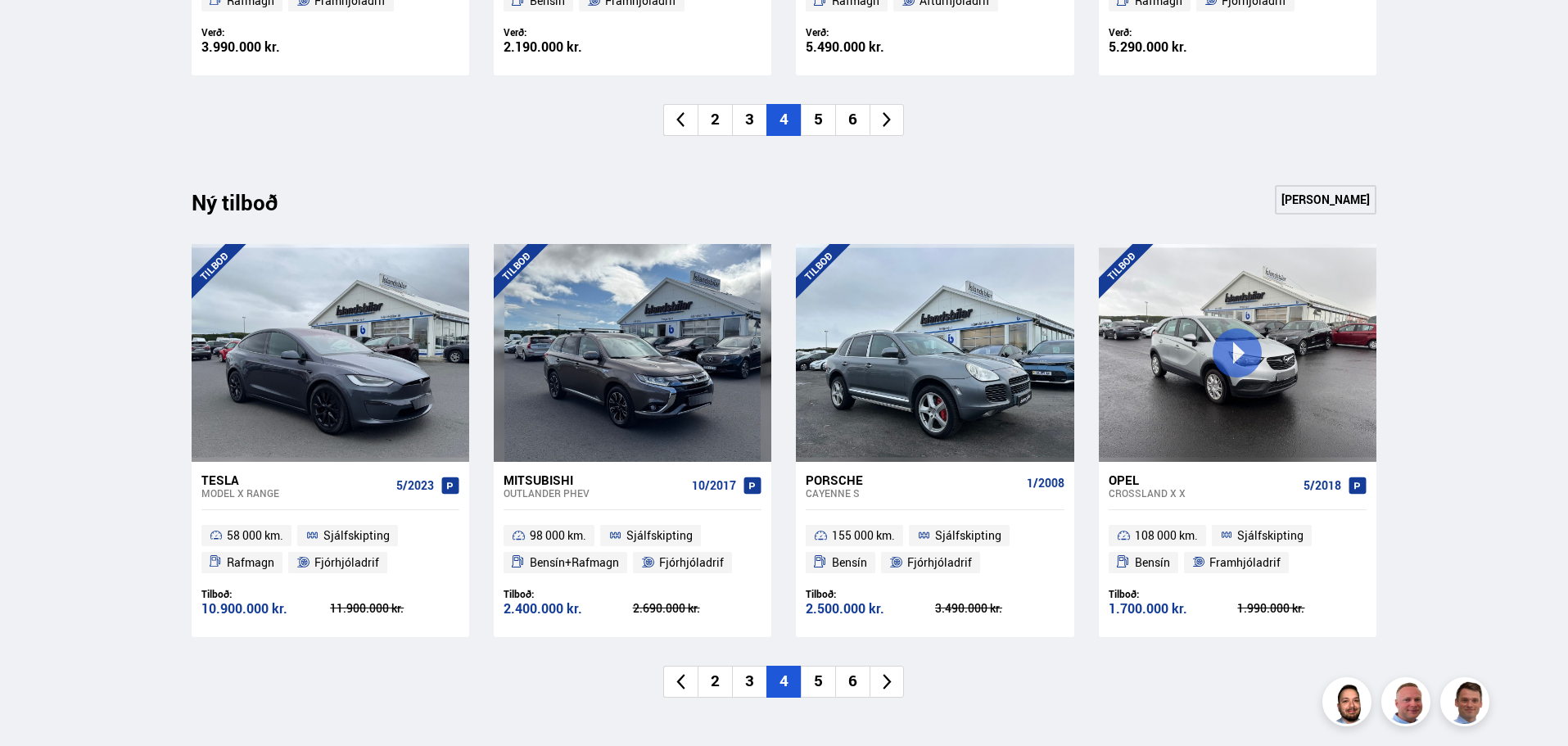
drag, startPoint x: 816, startPoint y: 682, endPoint x: 827, endPoint y: 677, distance: 12.1
click at [817, 681] on li "5" at bounding box center [818, 682] width 35 height 32
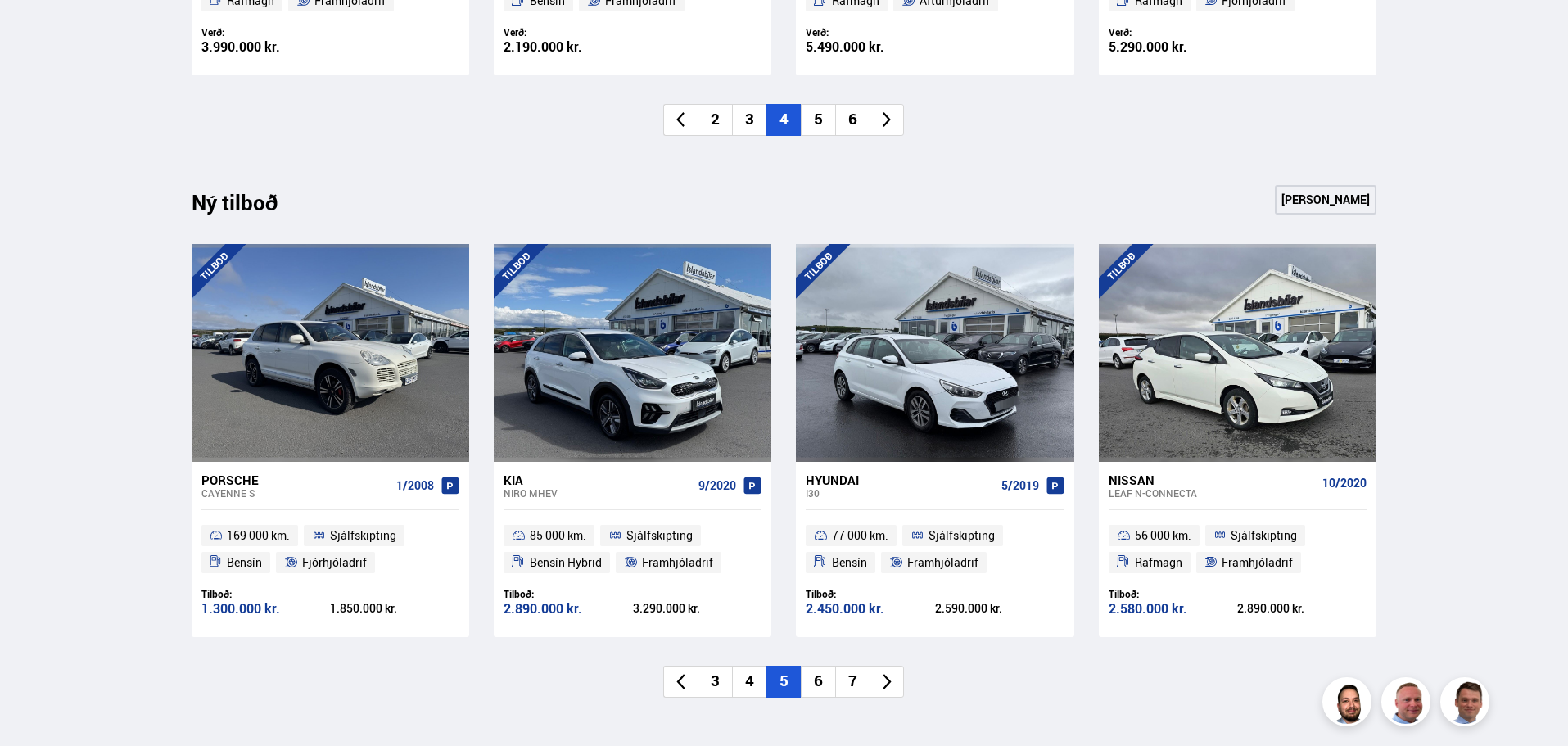
drag, startPoint x: 810, startPoint y: 676, endPoint x: 818, endPoint y: 681, distance: 9.4
click at [811, 680] on li "6" at bounding box center [818, 682] width 35 height 32
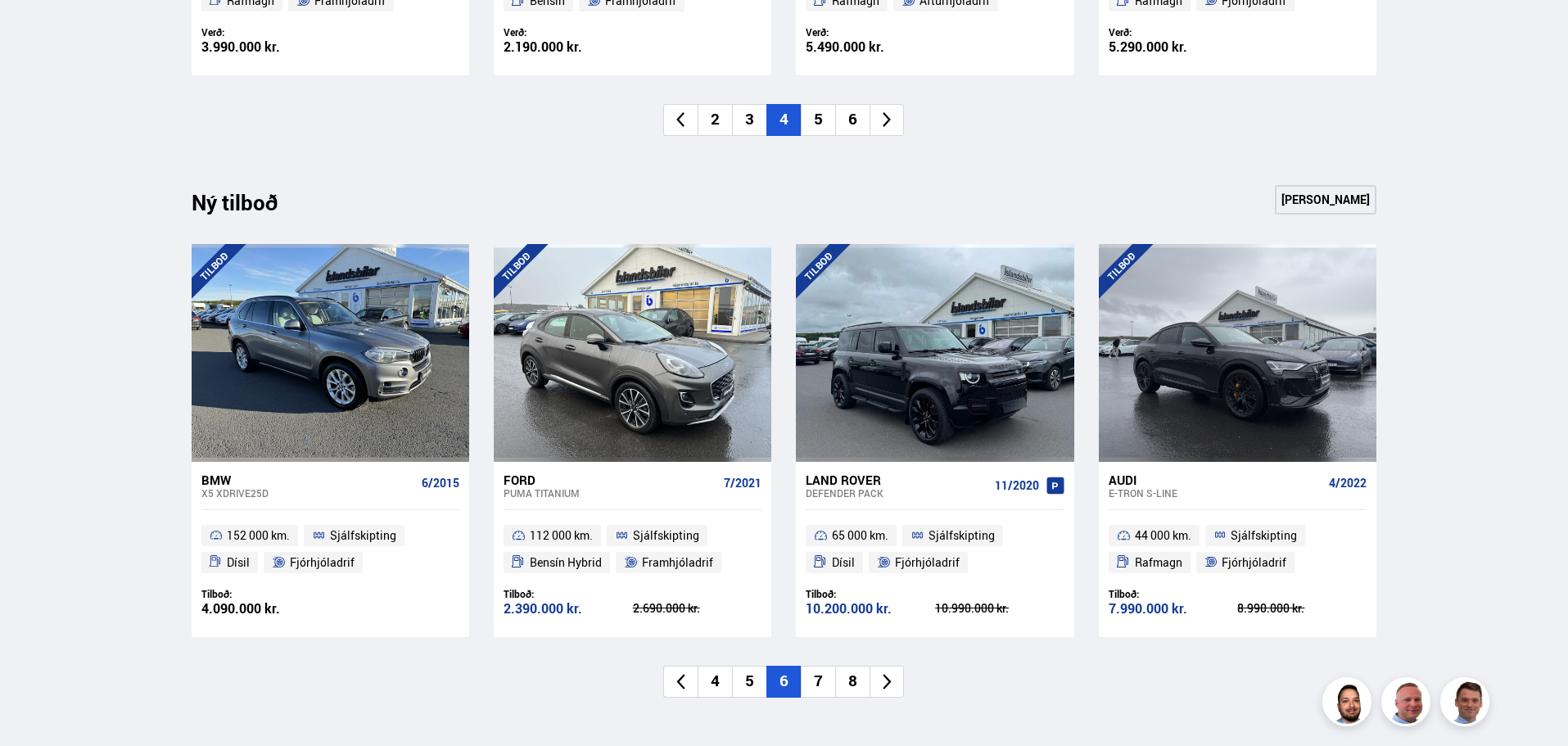
click at [822, 689] on li "7" at bounding box center [818, 682] width 35 height 32
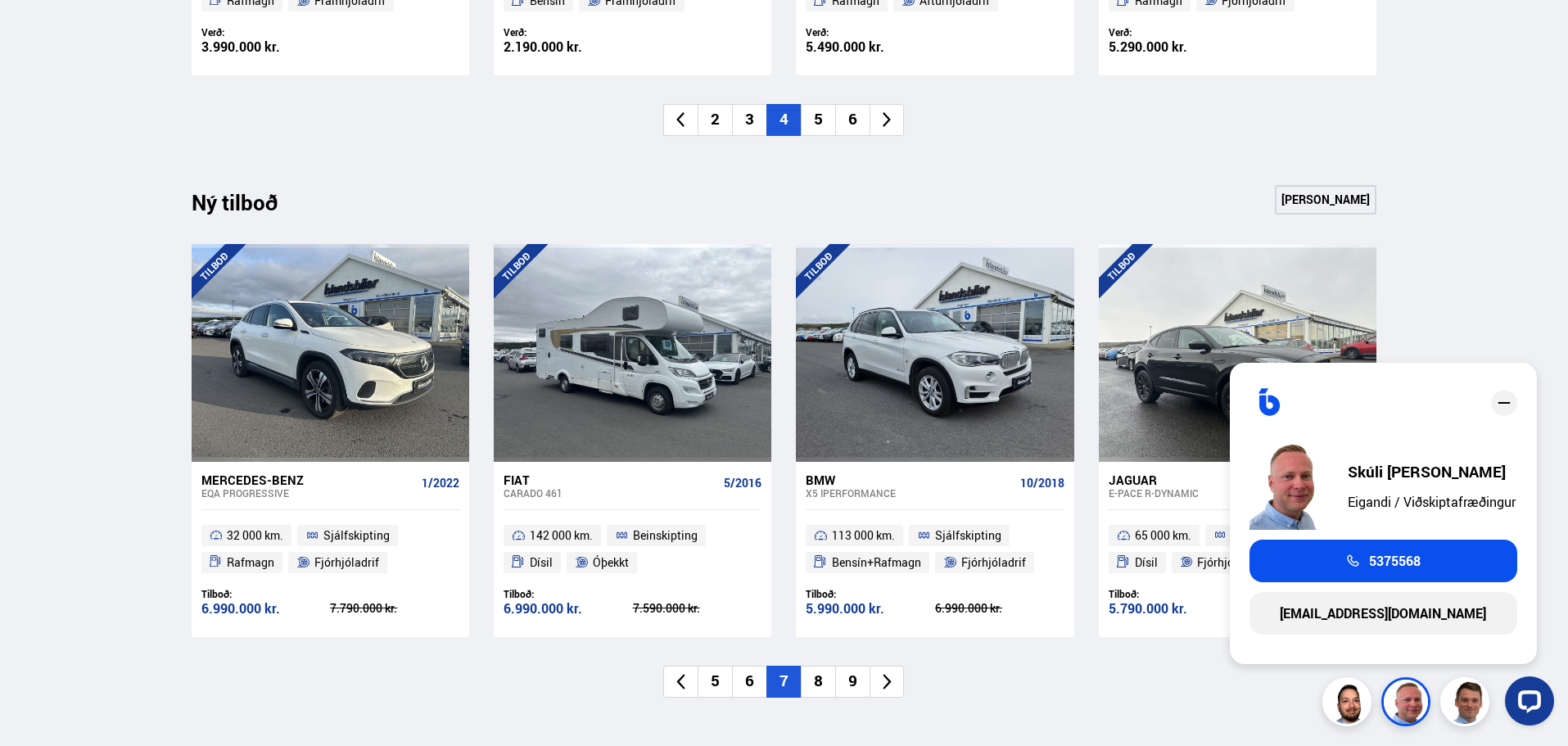
click at [1511, 403] on icon "close" at bounding box center [1504, 403] width 19 height 19
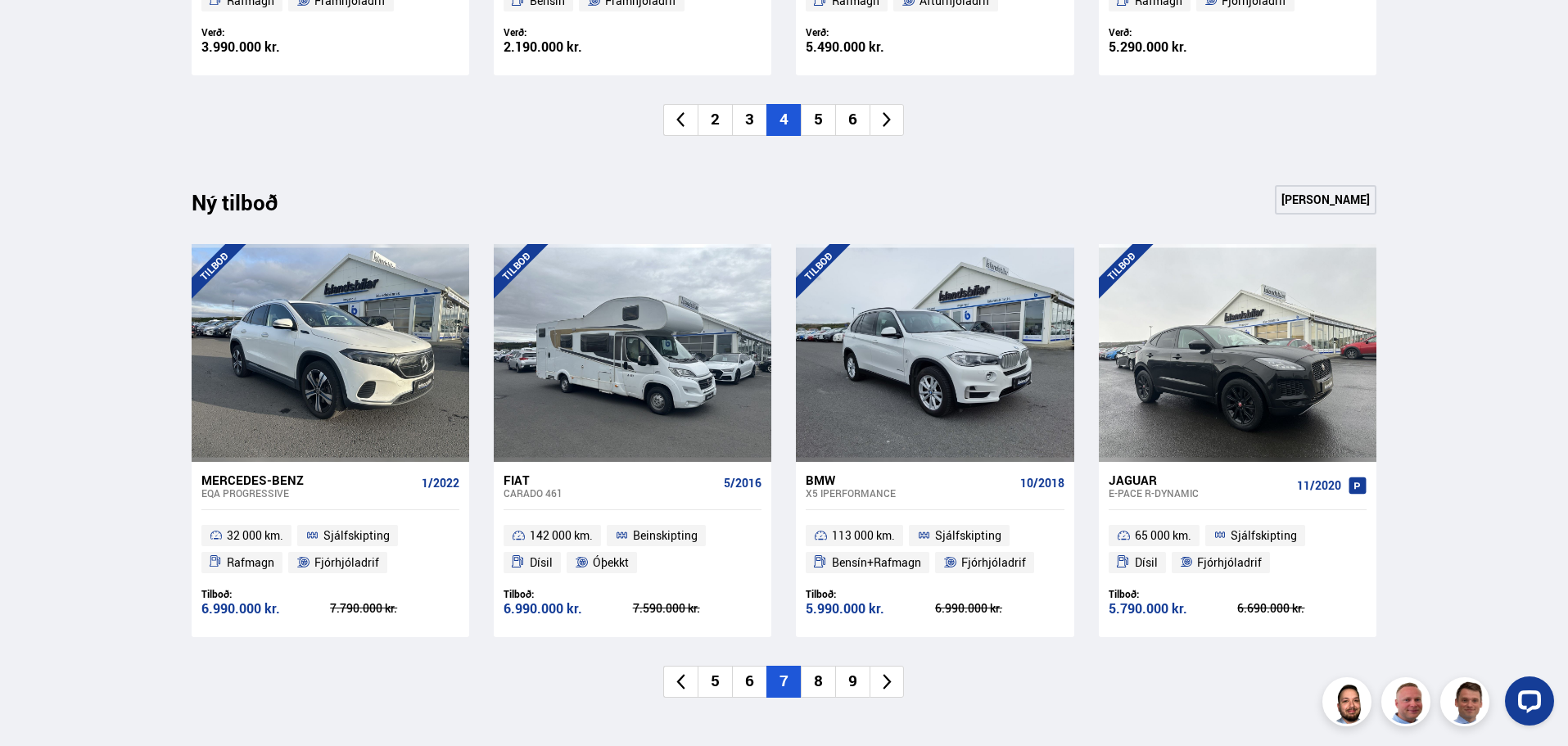
click at [817, 689] on li "8" at bounding box center [818, 682] width 35 height 32
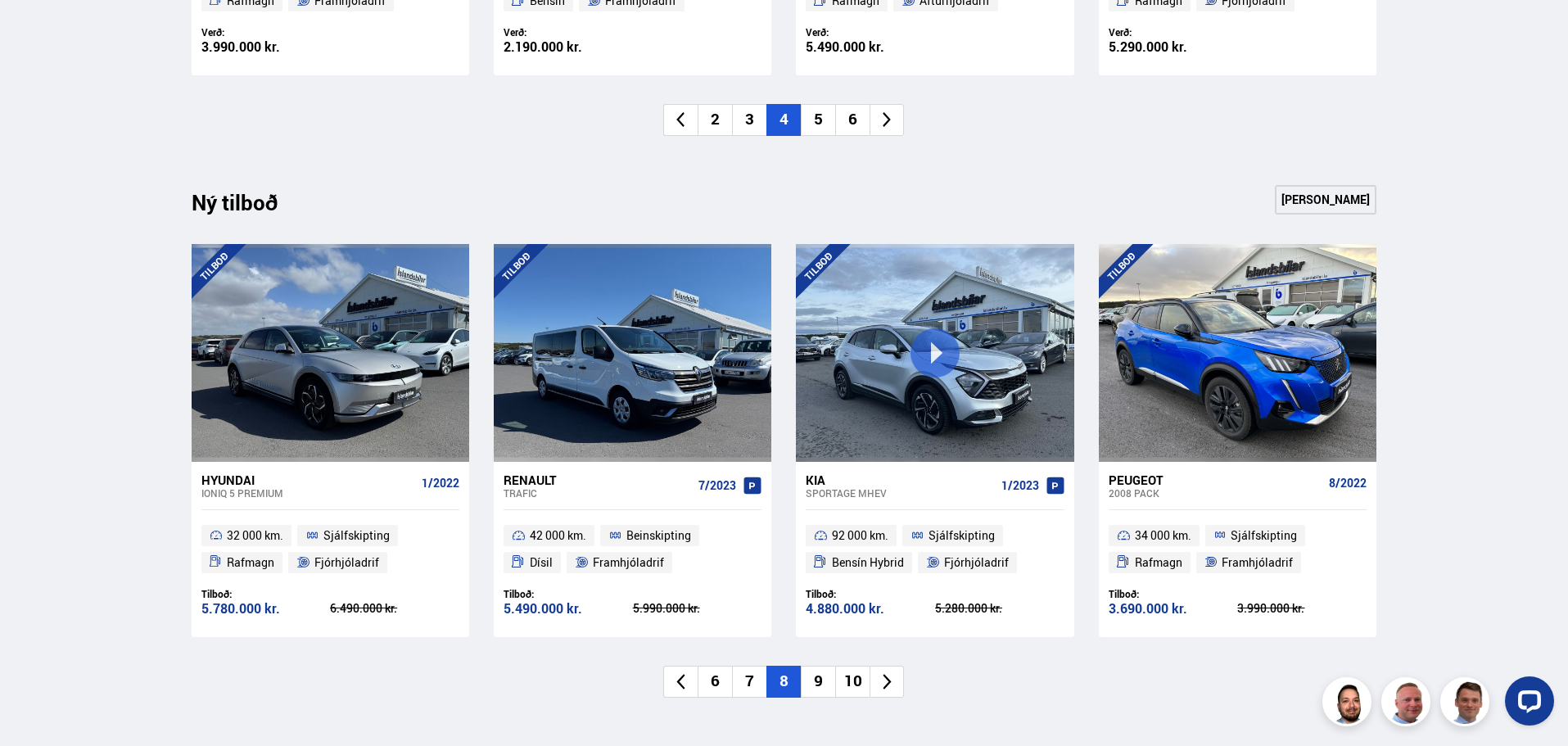
click at [849, 677] on li "10" at bounding box center [852, 682] width 35 height 32
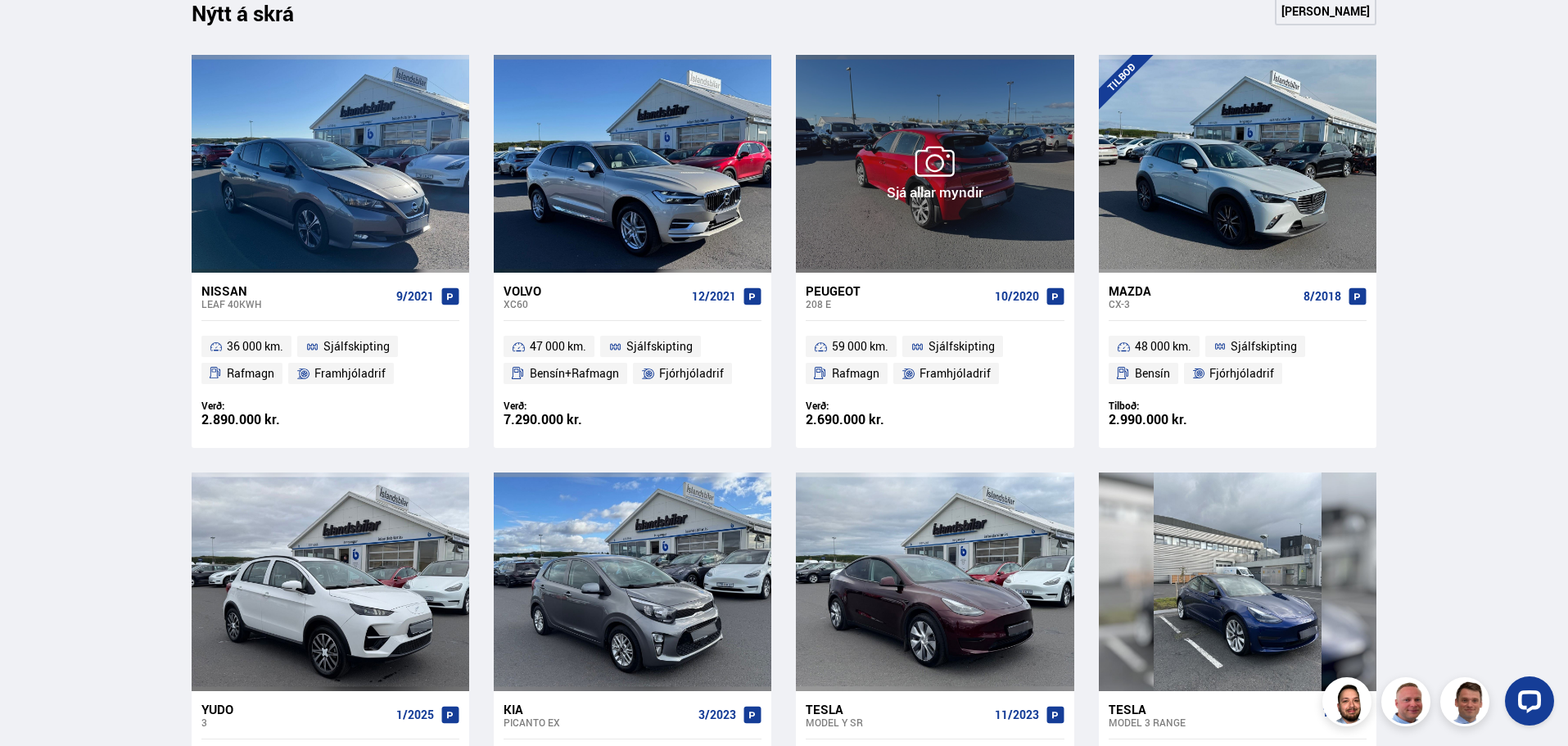
scroll to position [1146, 0]
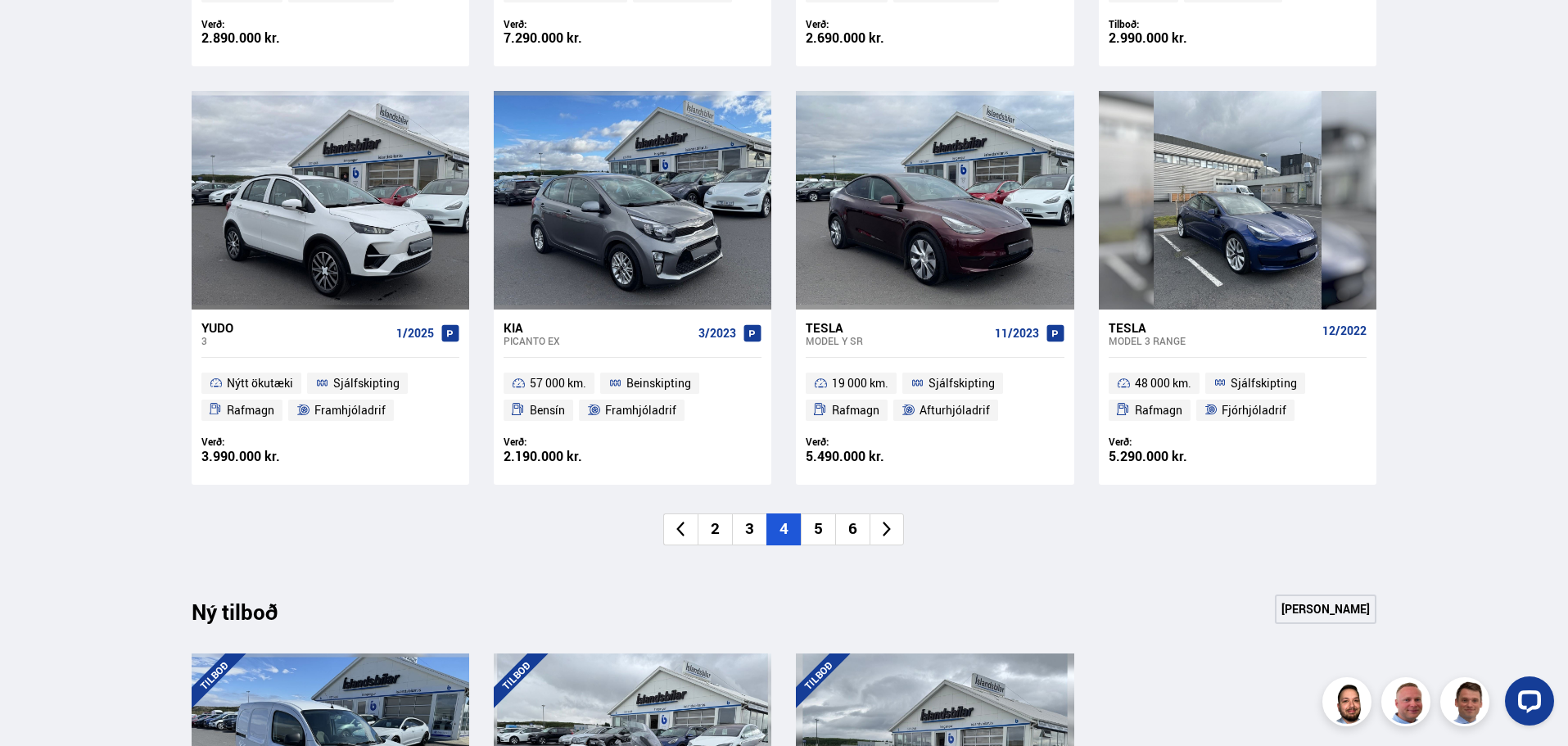
click at [751, 525] on li "3" at bounding box center [749, 529] width 35 height 32
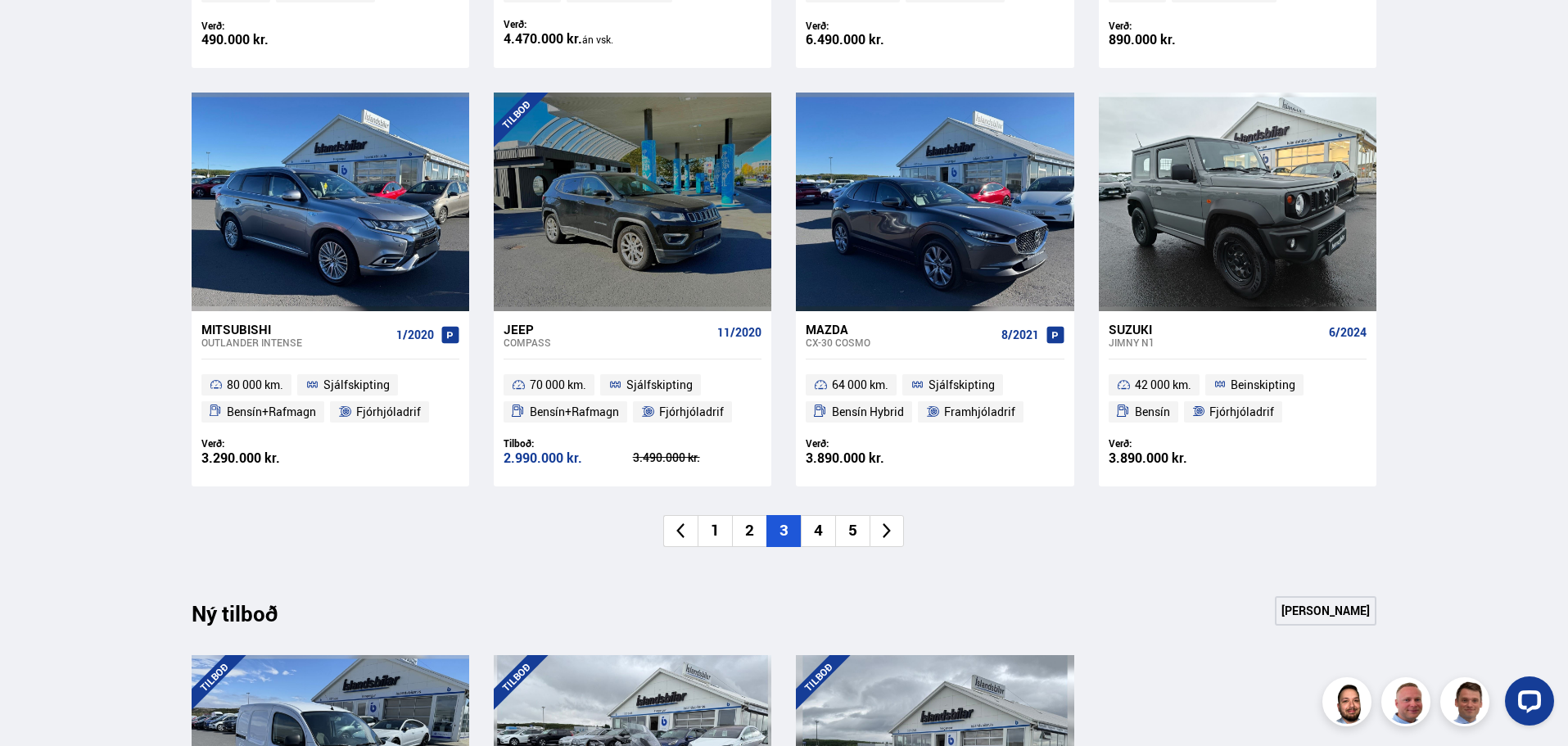
click at [802, 527] on li "4" at bounding box center [818, 531] width 35 height 32
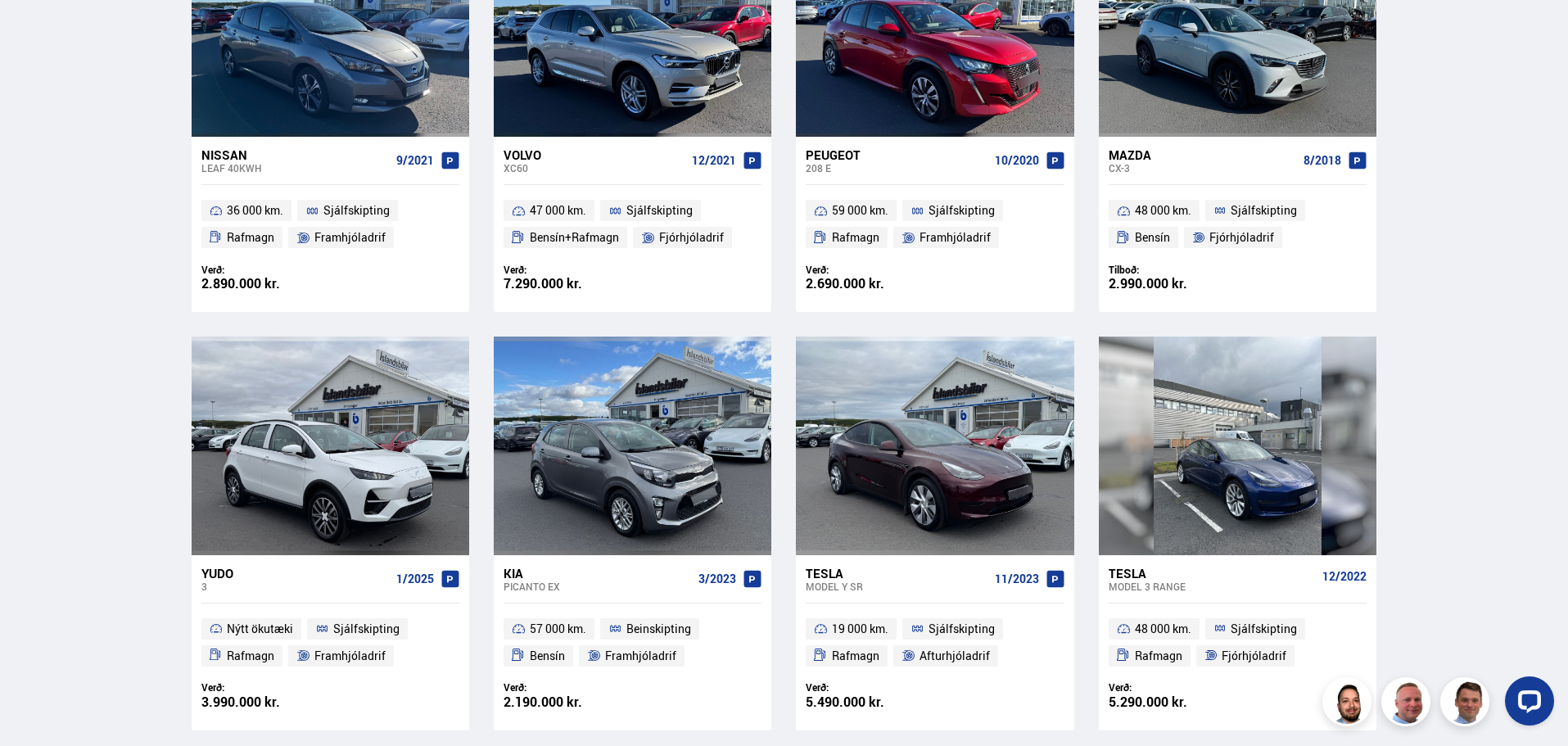
scroll to position [1310, 0]
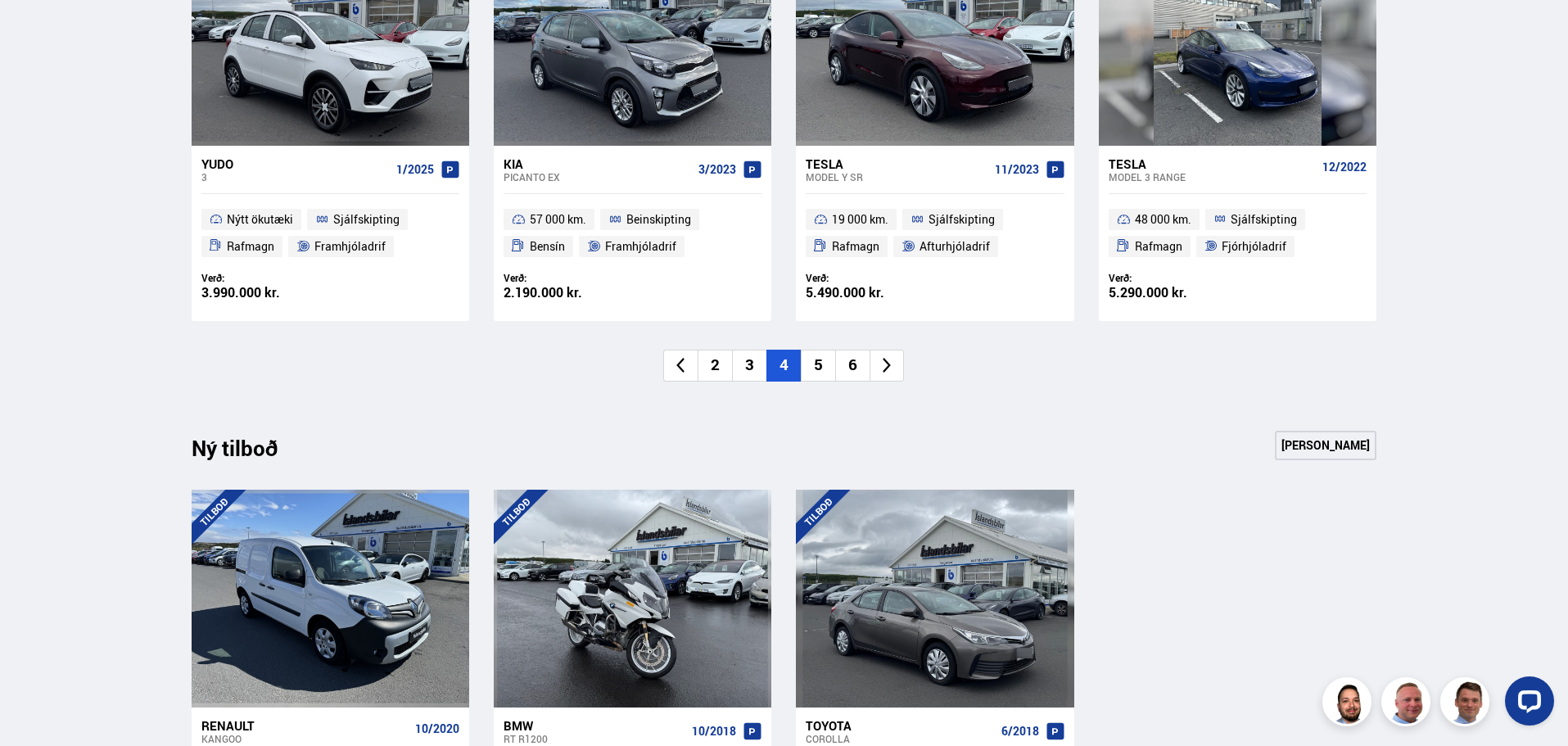
click at [719, 362] on li "2" at bounding box center [714, 365] width 35 height 32
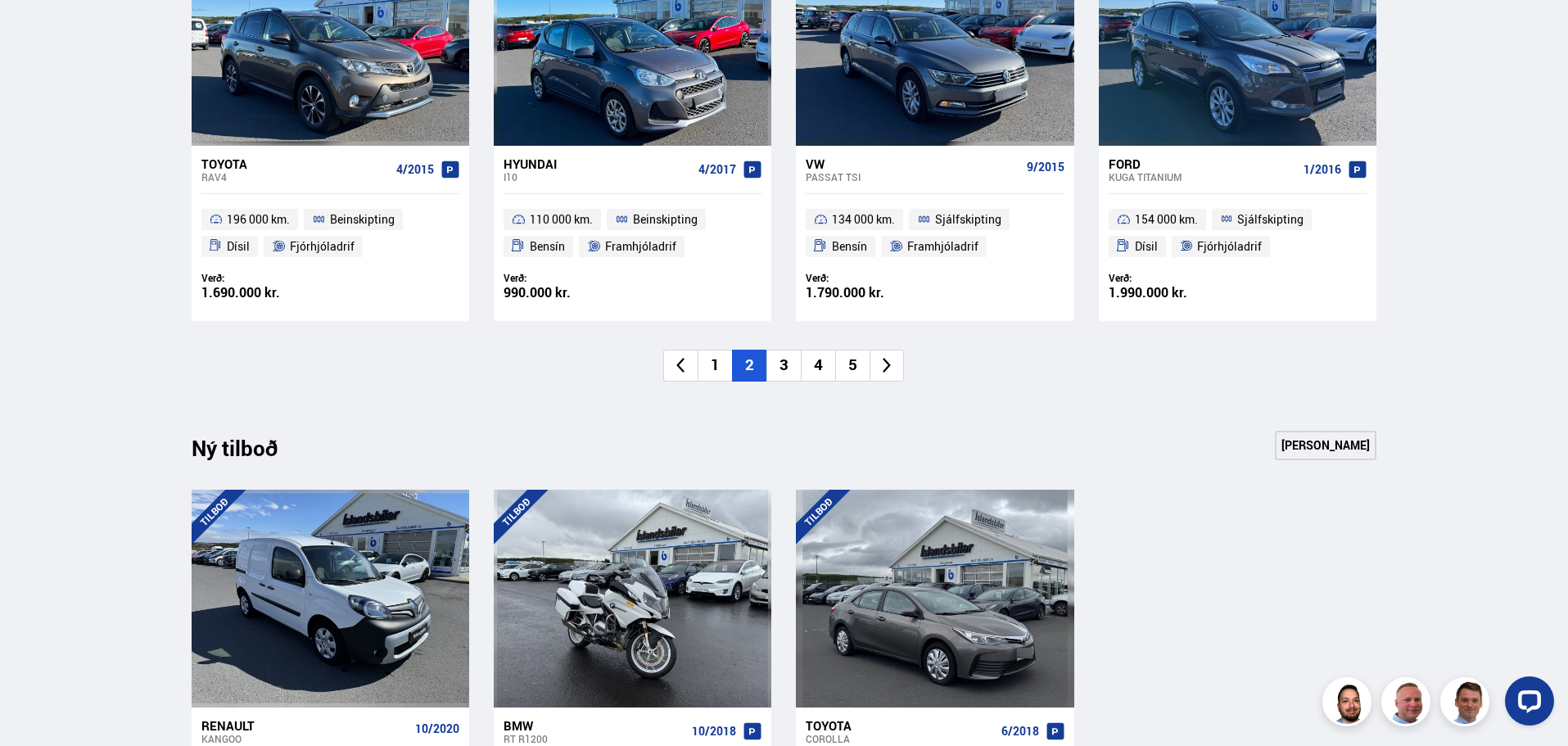
drag, startPoint x: 719, startPoint y: 370, endPoint x: 722, endPoint y: 382, distance: 12.4
click at [718, 371] on li "1" at bounding box center [714, 365] width 35 height 32
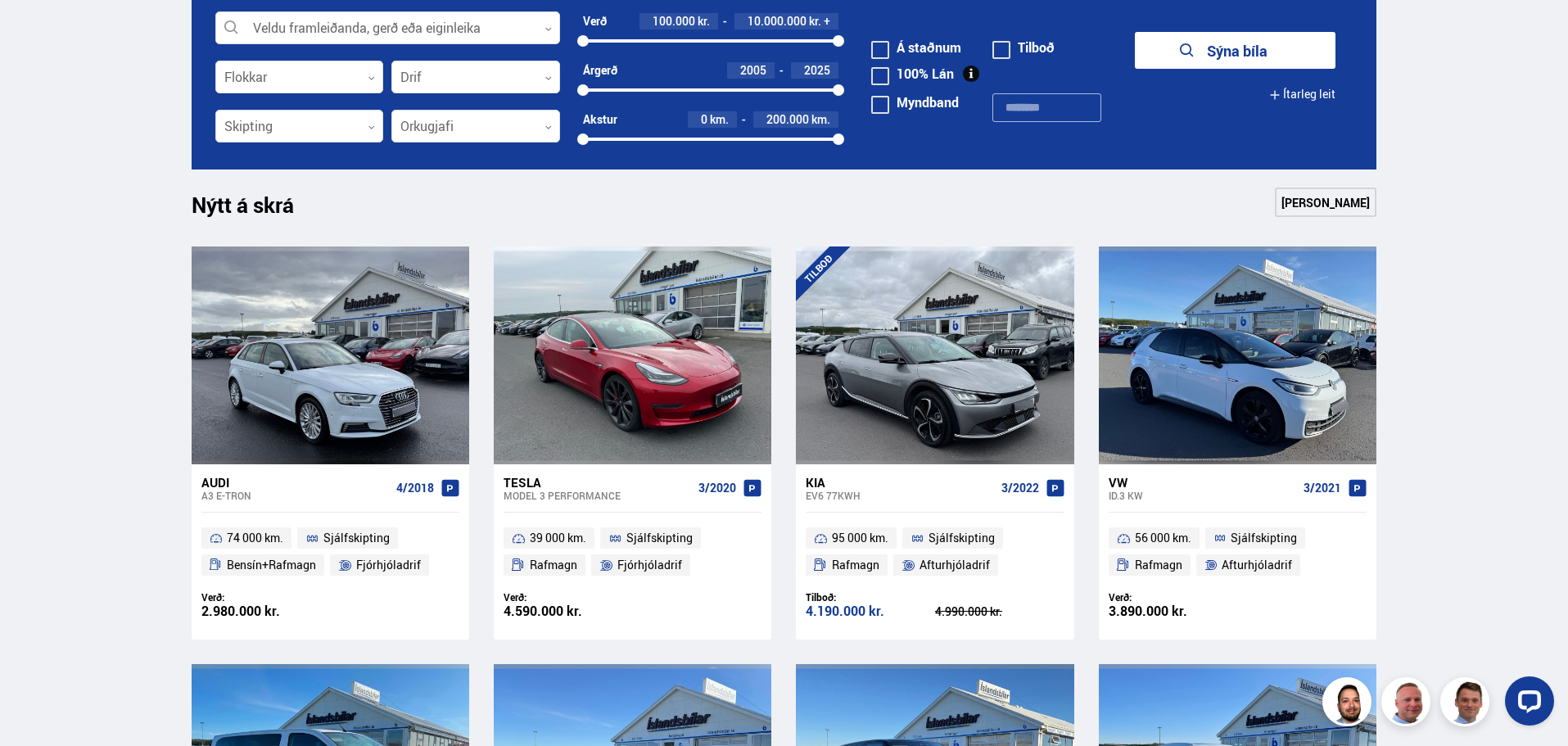
scroll to position [491, 0]
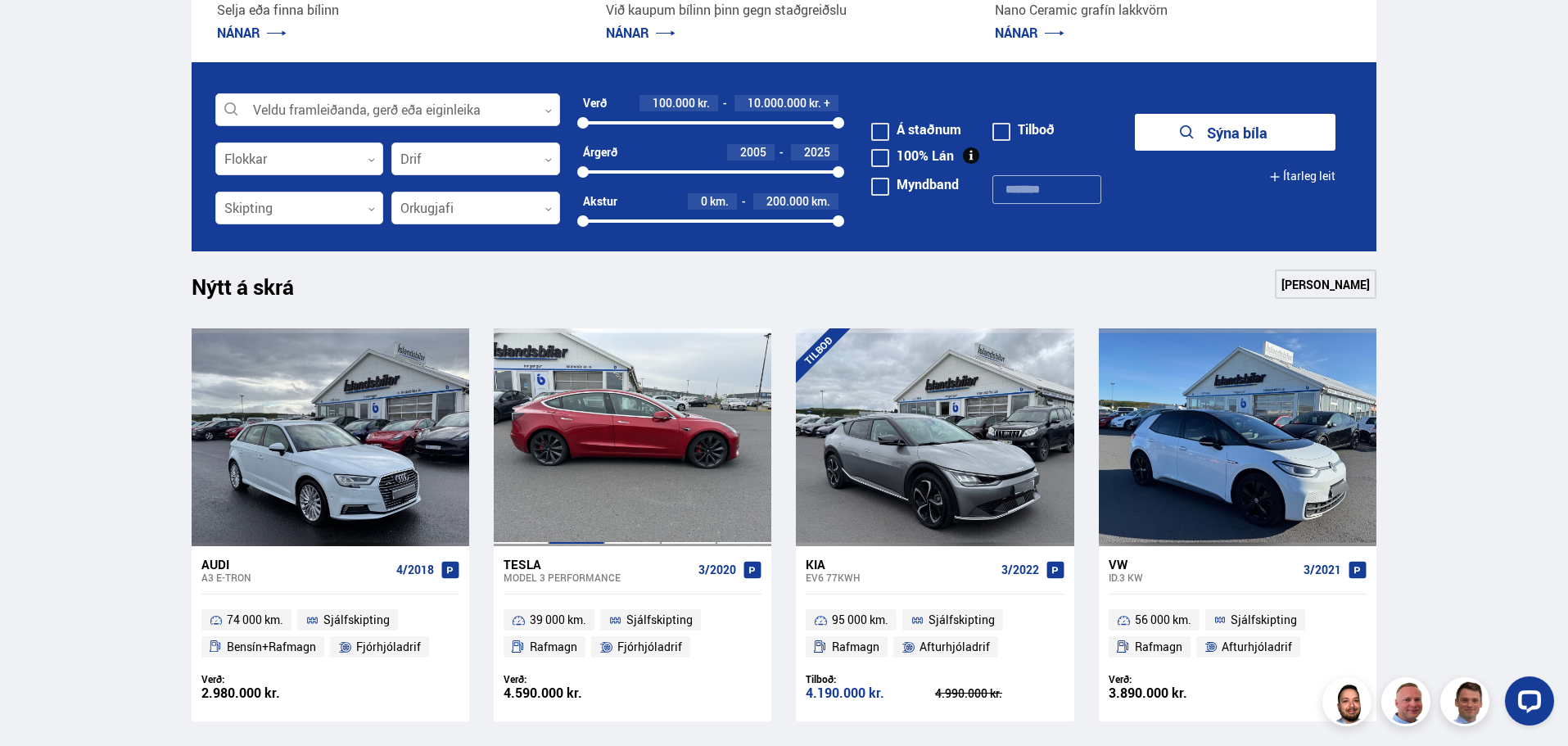
click at [604, 408] on div at bounding box center [577, 437] width 56 height 218
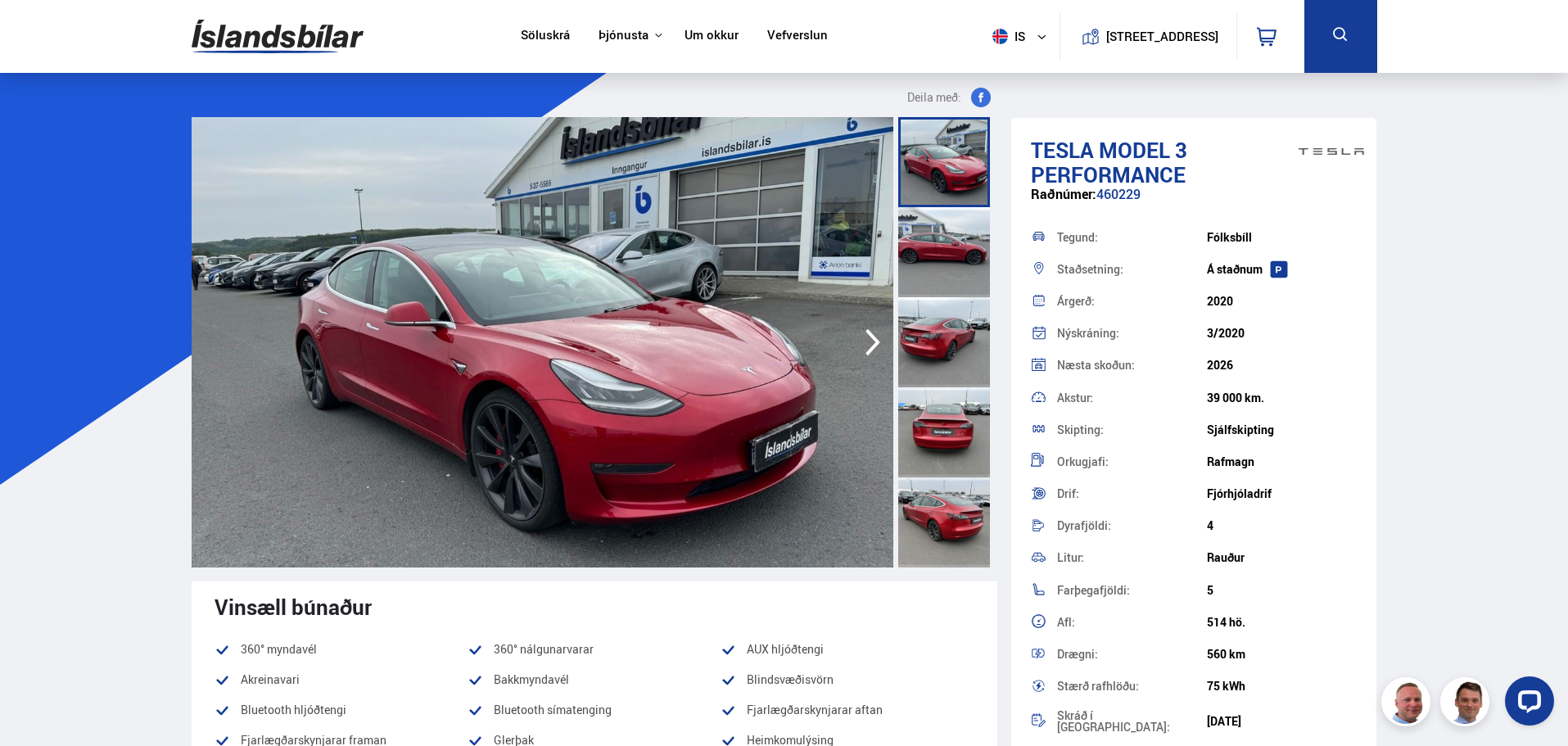
click at [878, 340] on icon "button" at bounding box center [873, 342] width 33 height 40
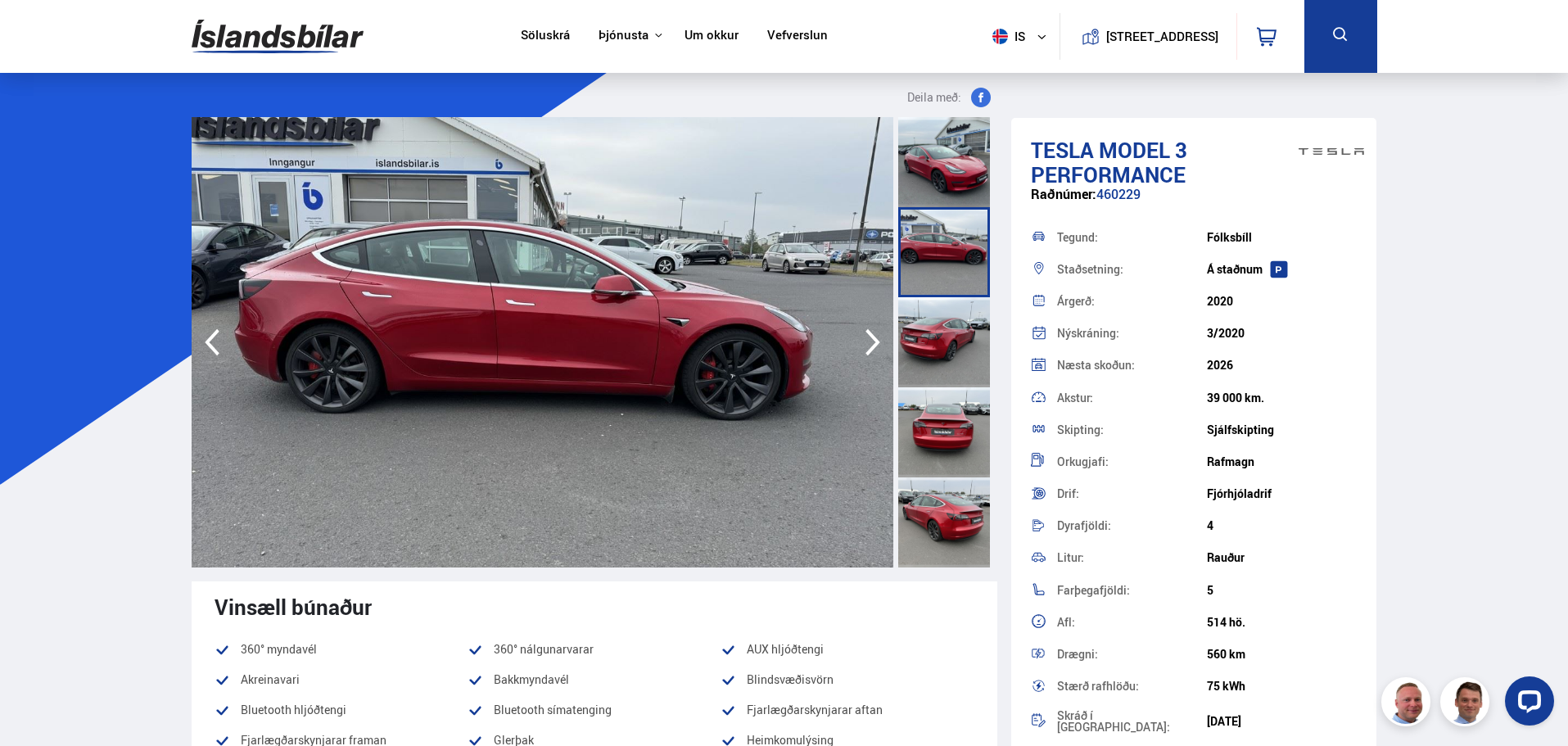
click at [876, 340] on icon "button" at bounding box center [872, 343] width 14 height 27
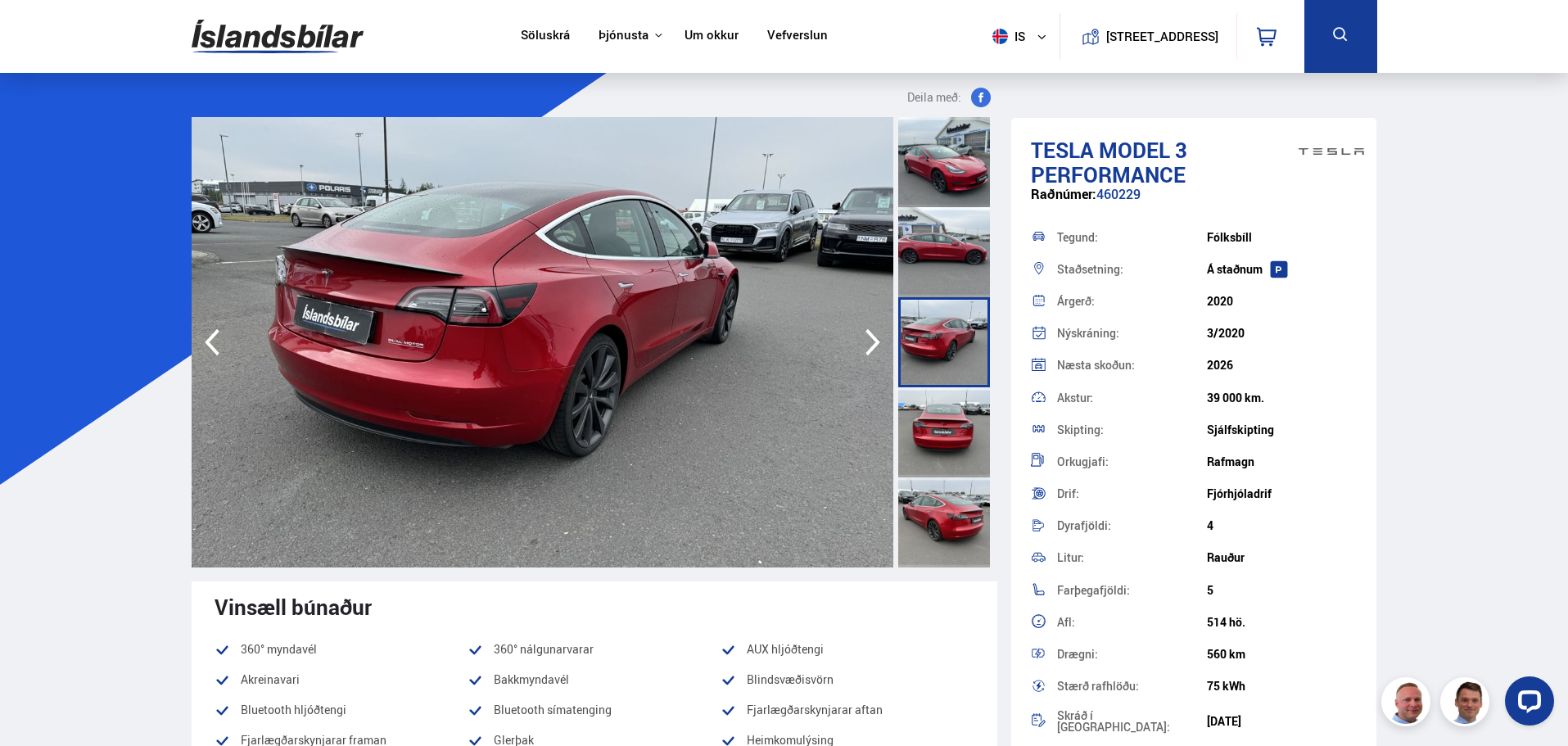
click at [876, 340] on icon "button" at bounding box center [872, 343] width 14 height 27
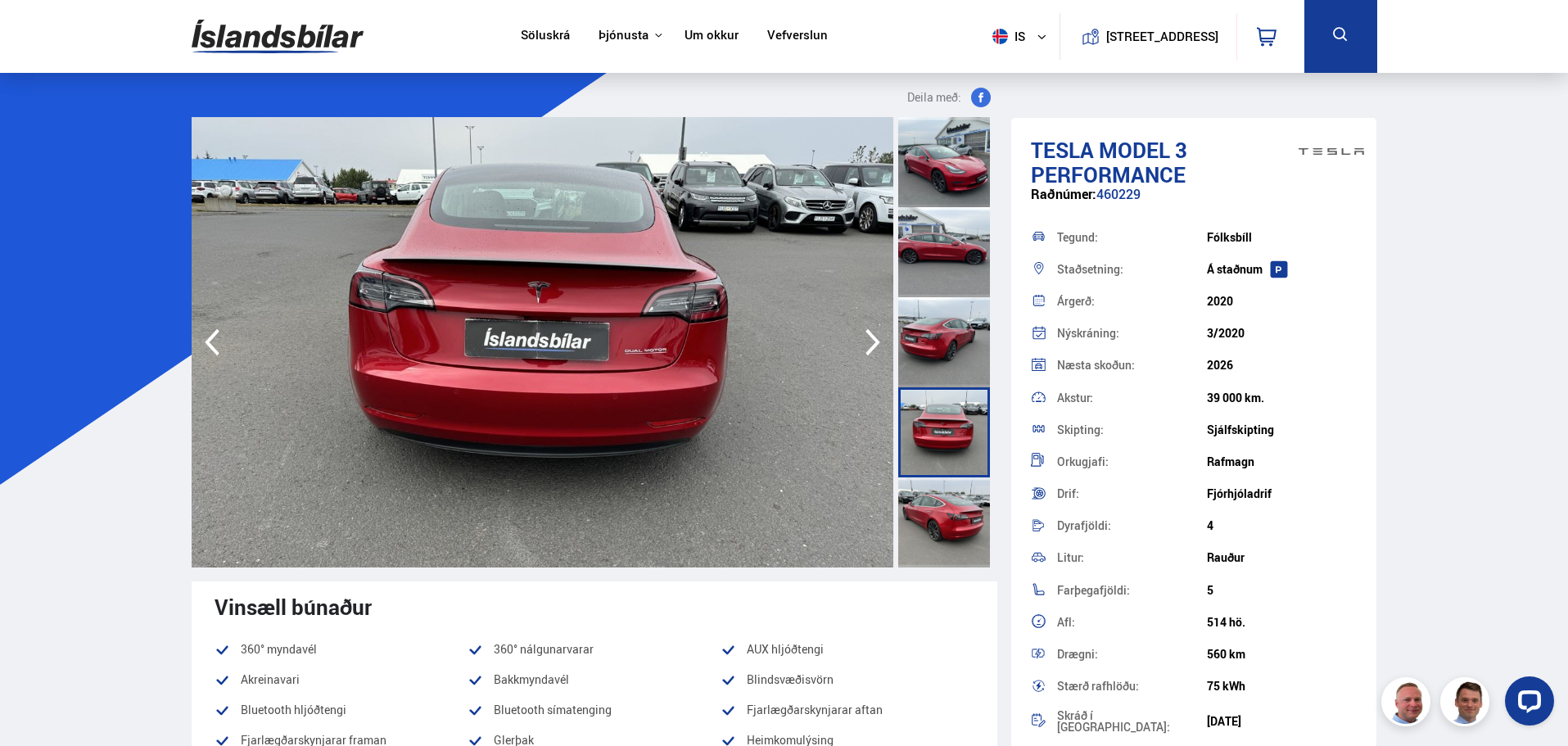
click at [874, 340] on icon "button" at bounding box center [872, 343] width 14 height 27
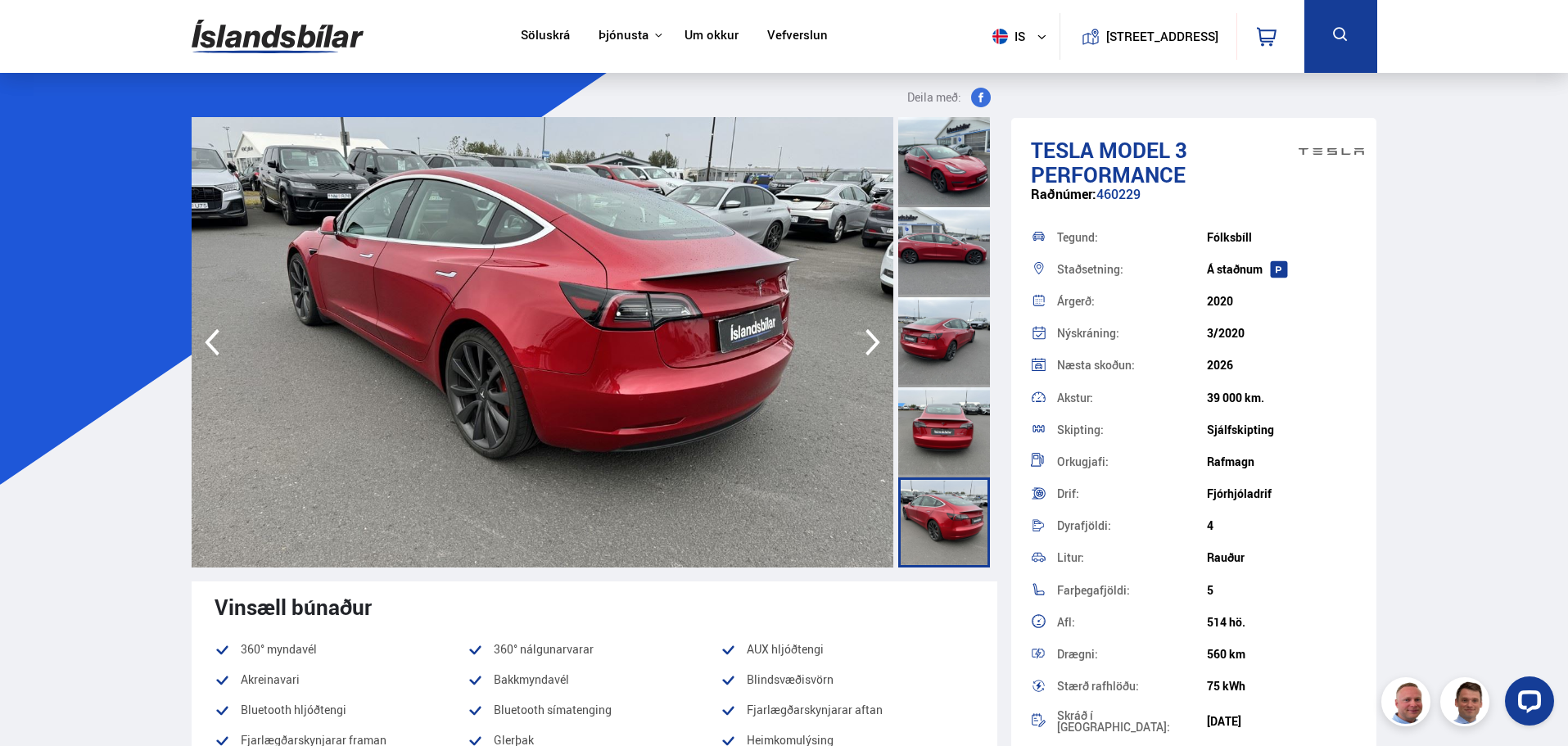
click at [874, 339] on icon "button" at bounding box center [872, 343] width 14 height 27
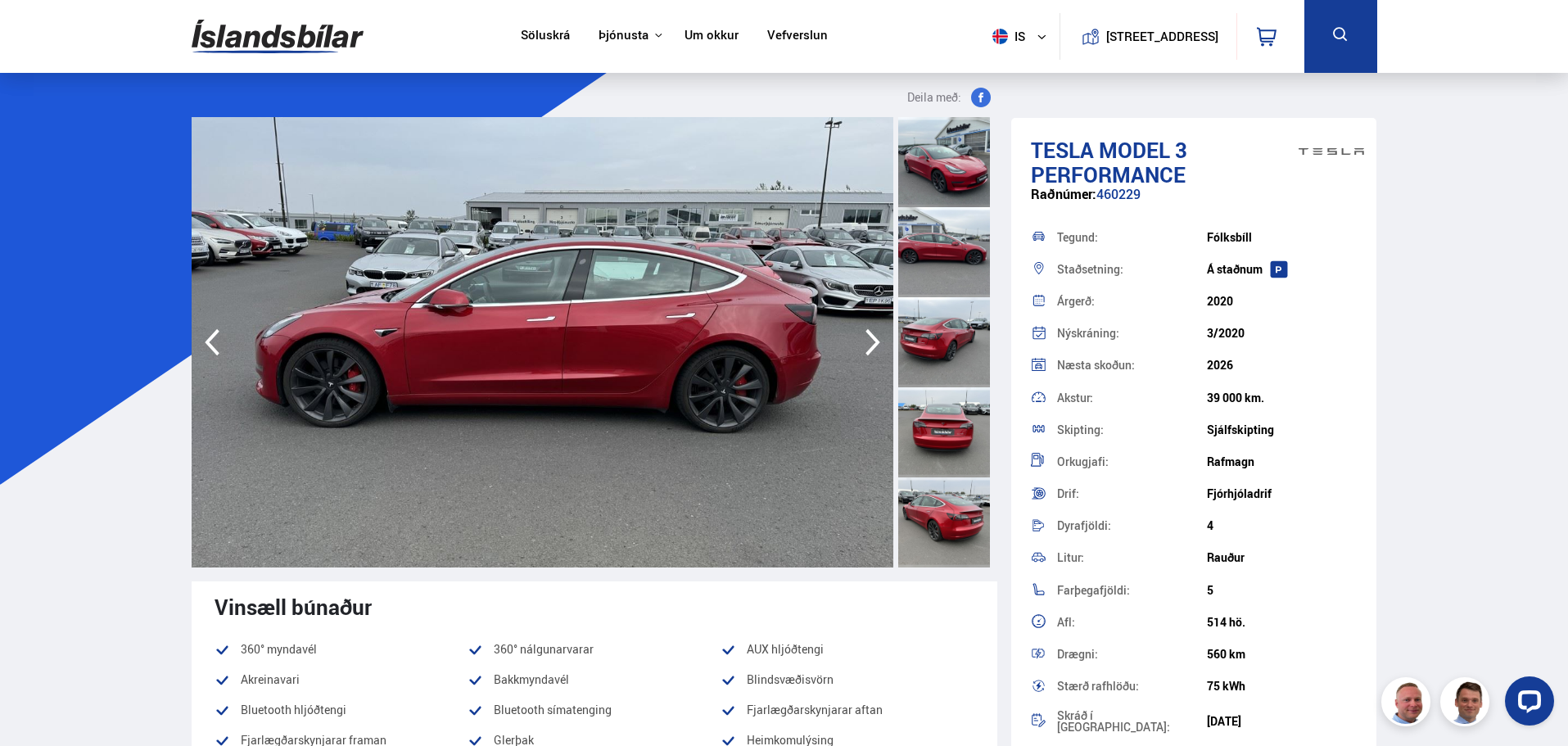
click at [874, 339] on icon "button" at bounding box center [872, 343] width 14 height 27
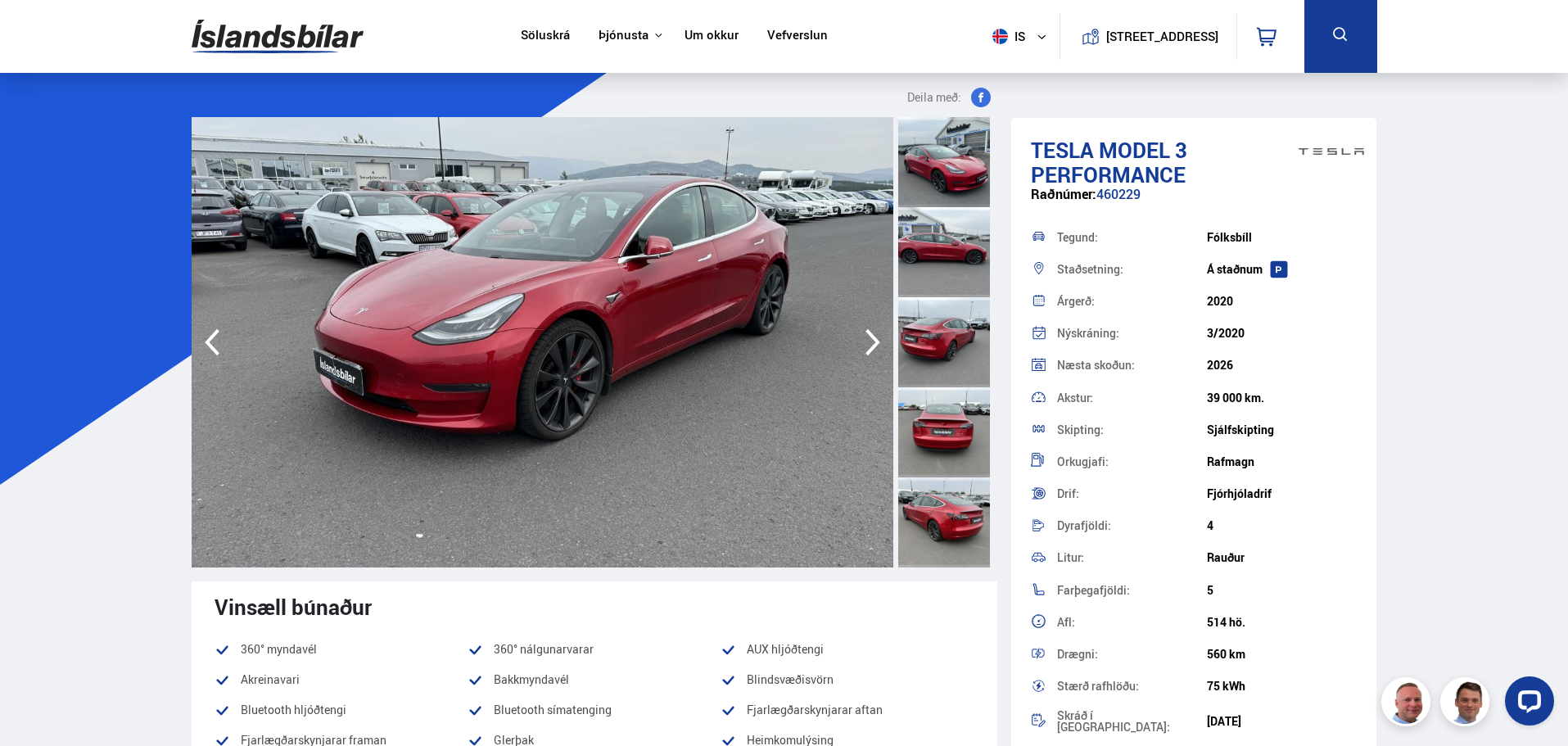
click at [874, 339] on icon "button" at bounding box center [872, 343] width 14 height 27
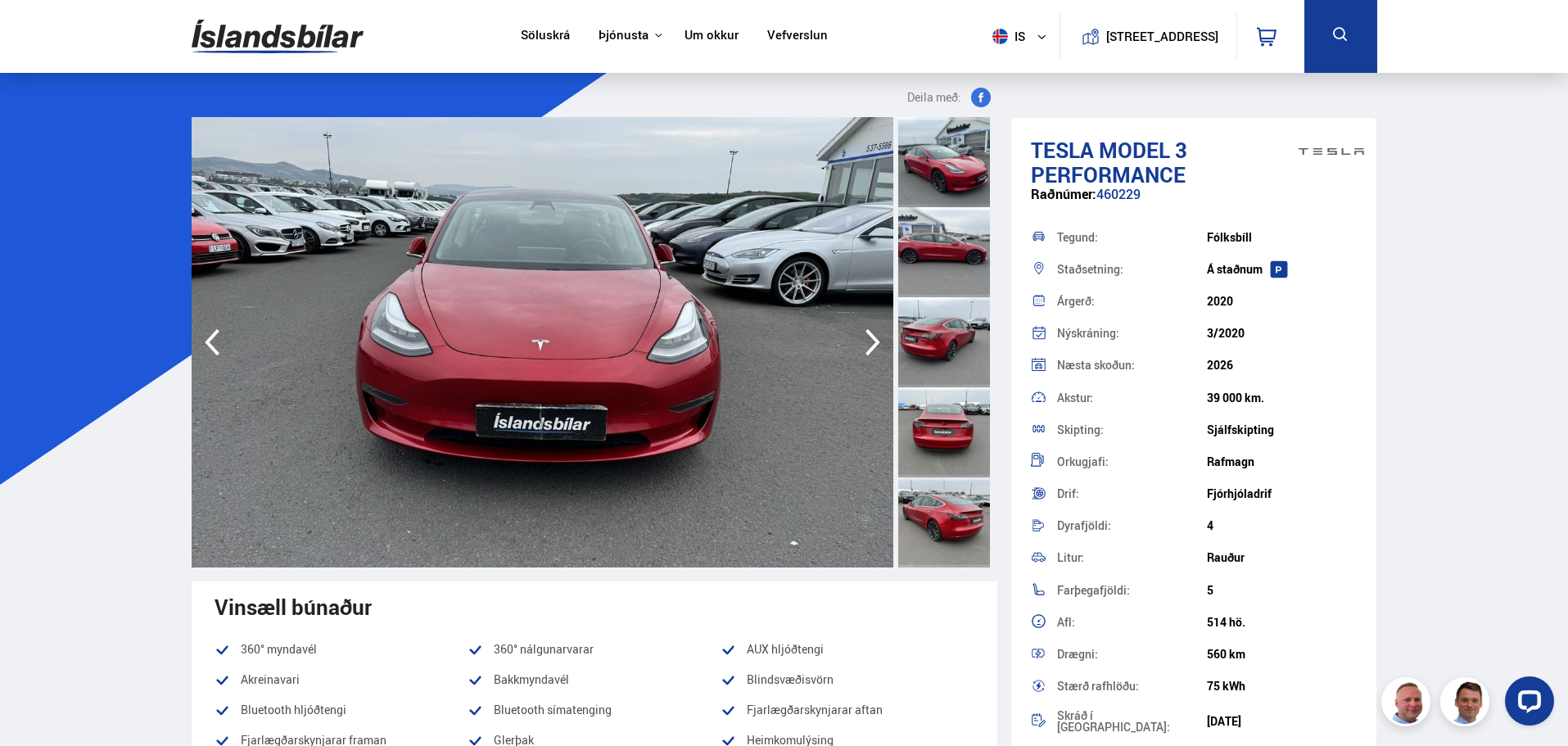
click at [874, 339] on icon "button" at bounding box center [872, 343] width 14 height 27
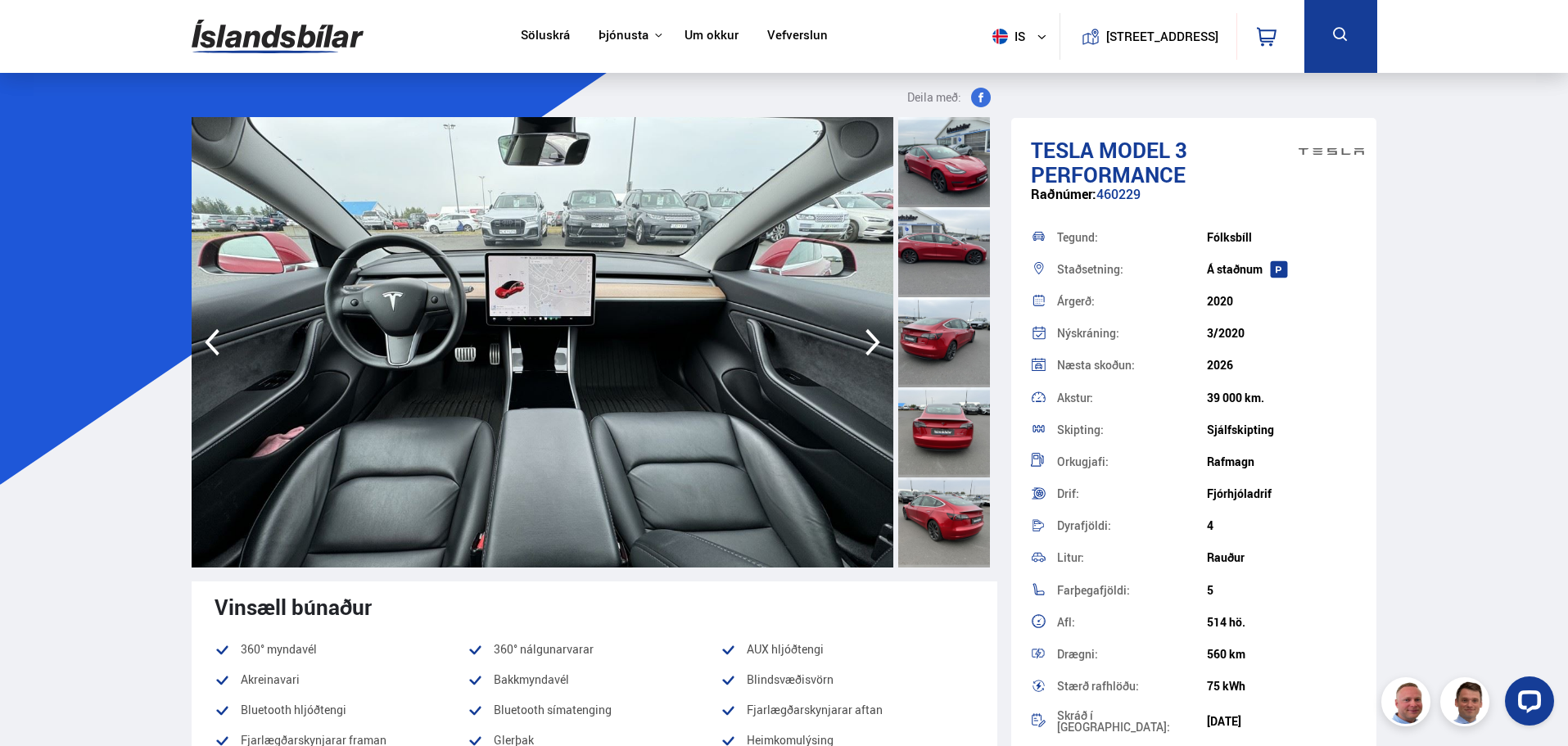
click at [872, 340] on icon "button" at bounding box center [873, 342] width 33 height 40
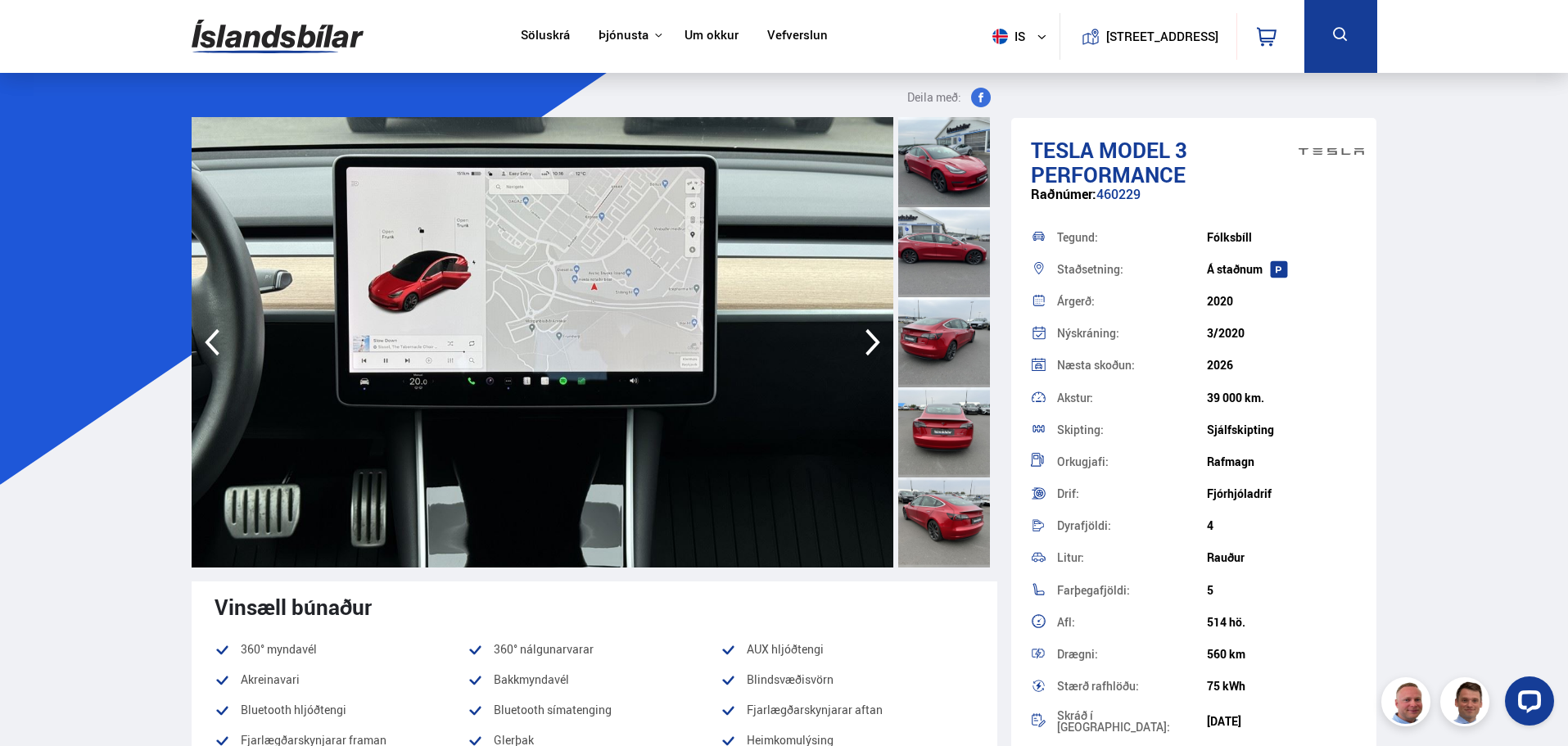
click at [872, 340] on icon "button" at bounding box center [873, 342] width 33 height 40
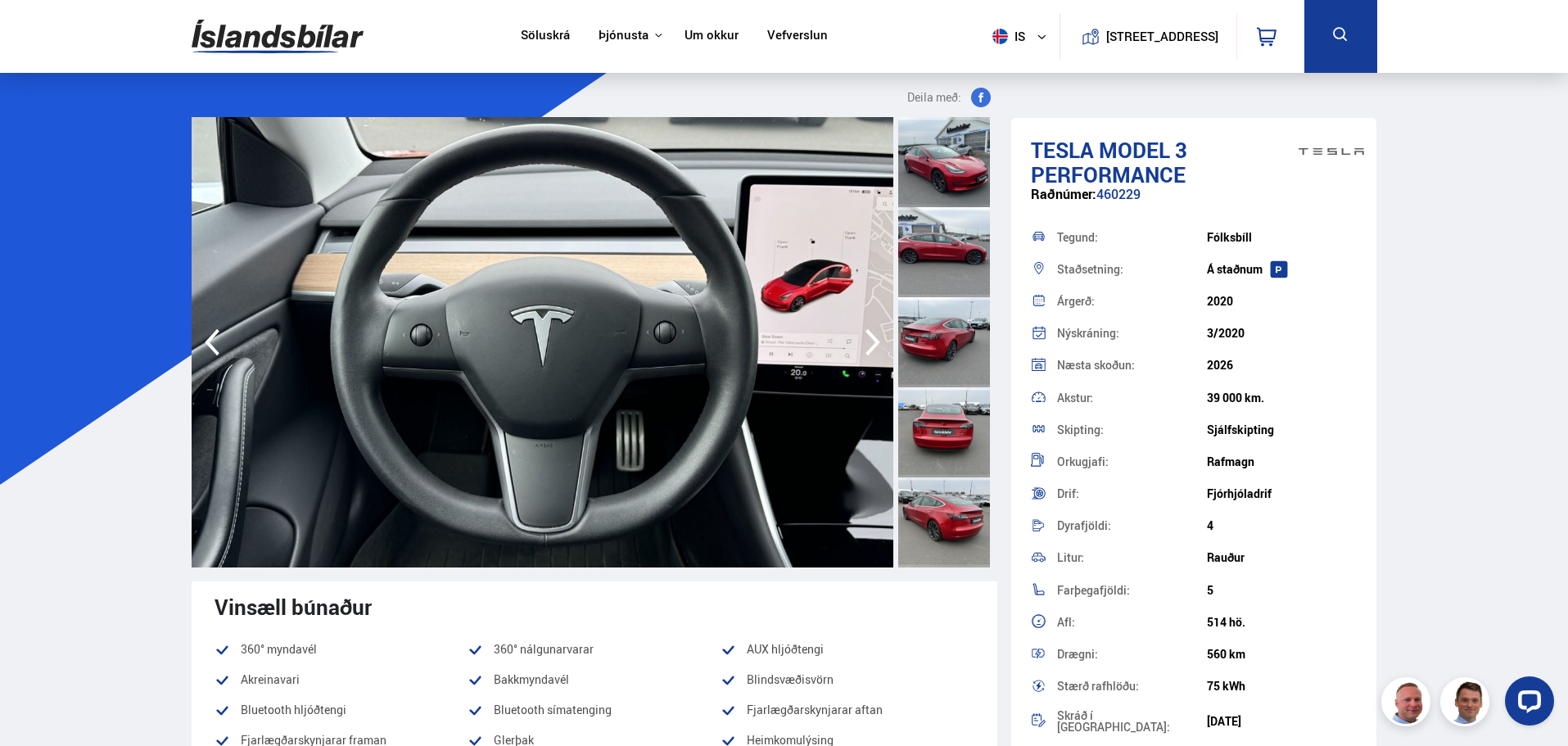
click at [872, 340] on icon "button" at bounding box center [873, 342] width 33 height 40
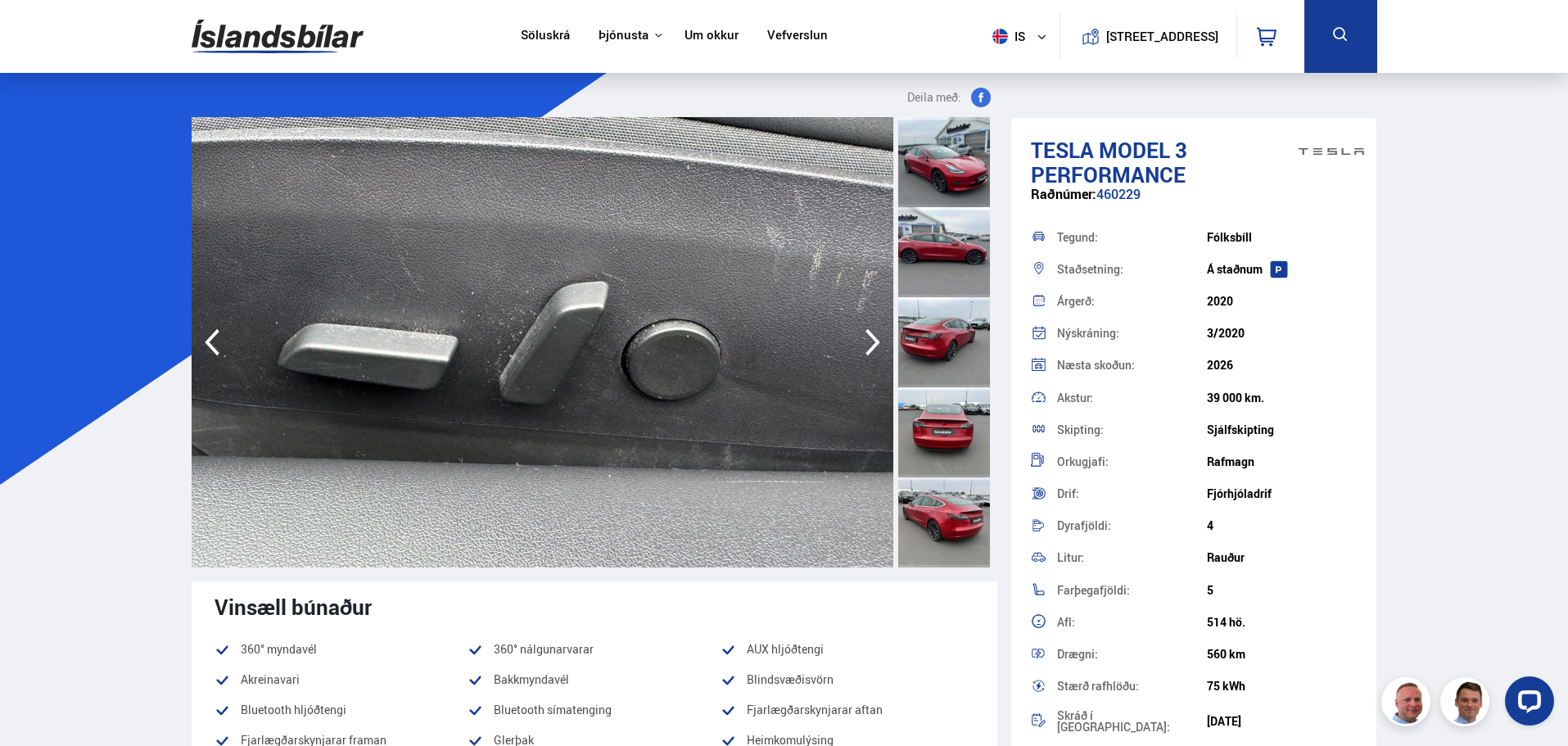
click at [872, 340] on icon "button" at bounding box center [873, 342] width 33 height 40
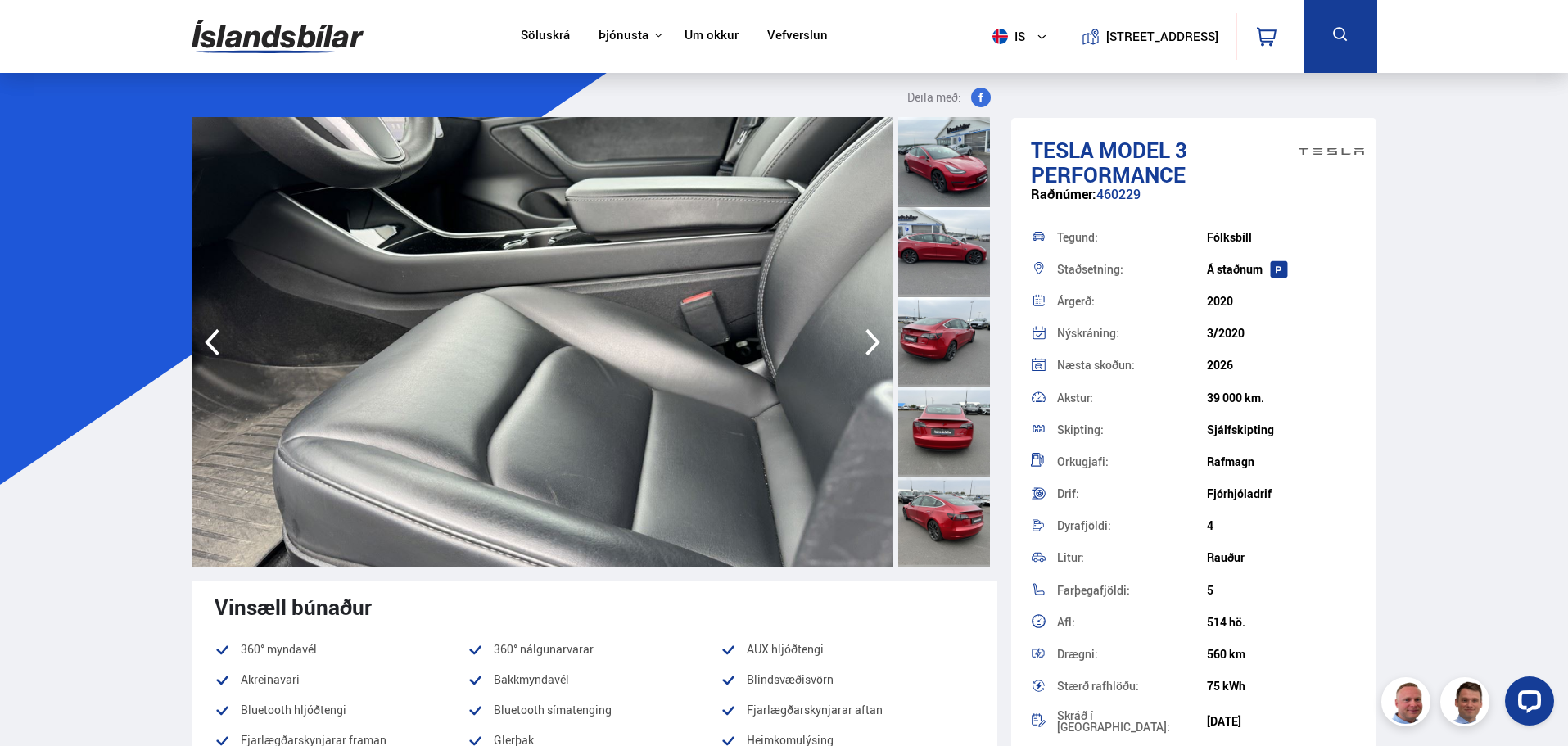
click at [871, 341] on icon "button" at bounding box center [873, 342] width 33 height 40
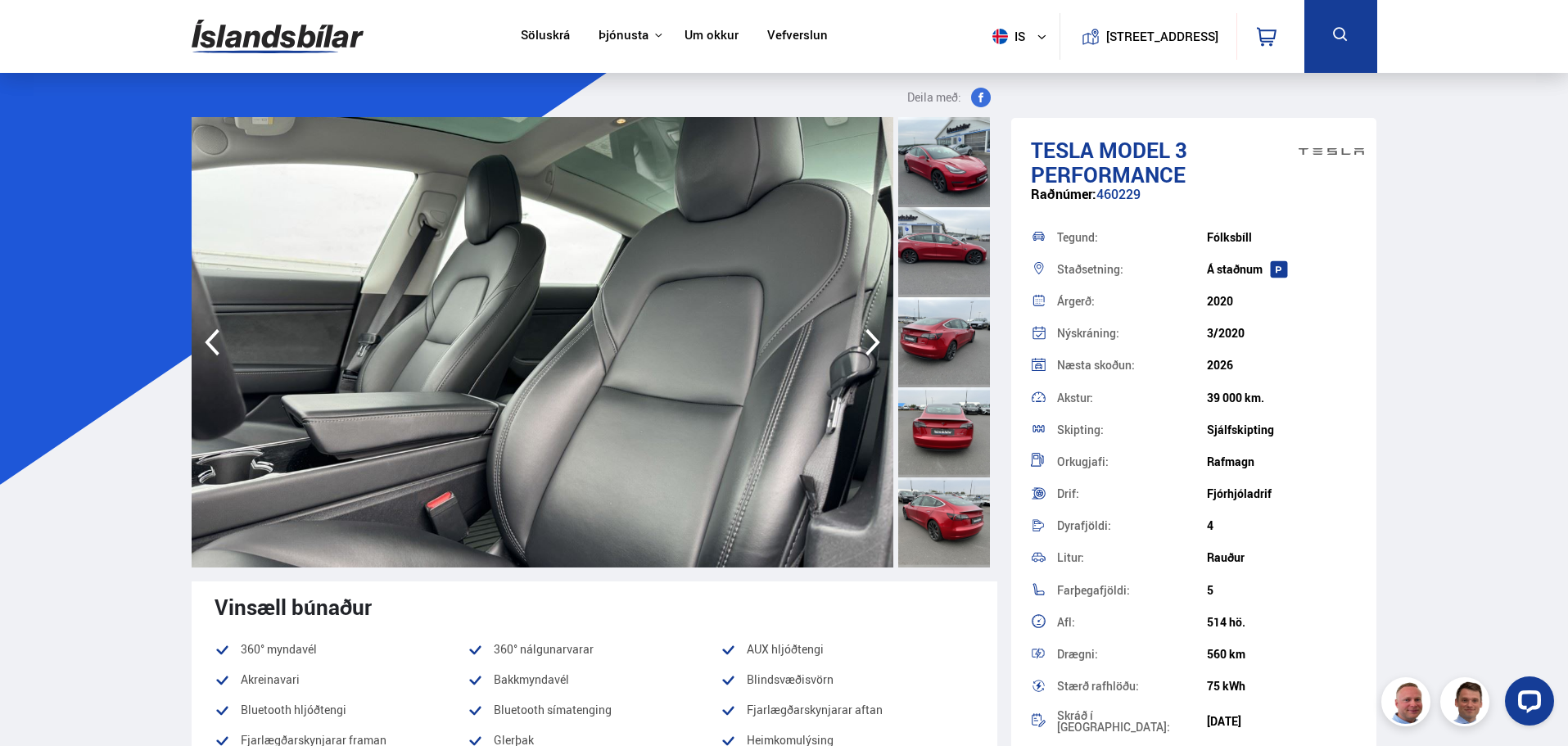
click at [871, 341] on icon "button" at bounding box center [873, 342] width 33 height 40
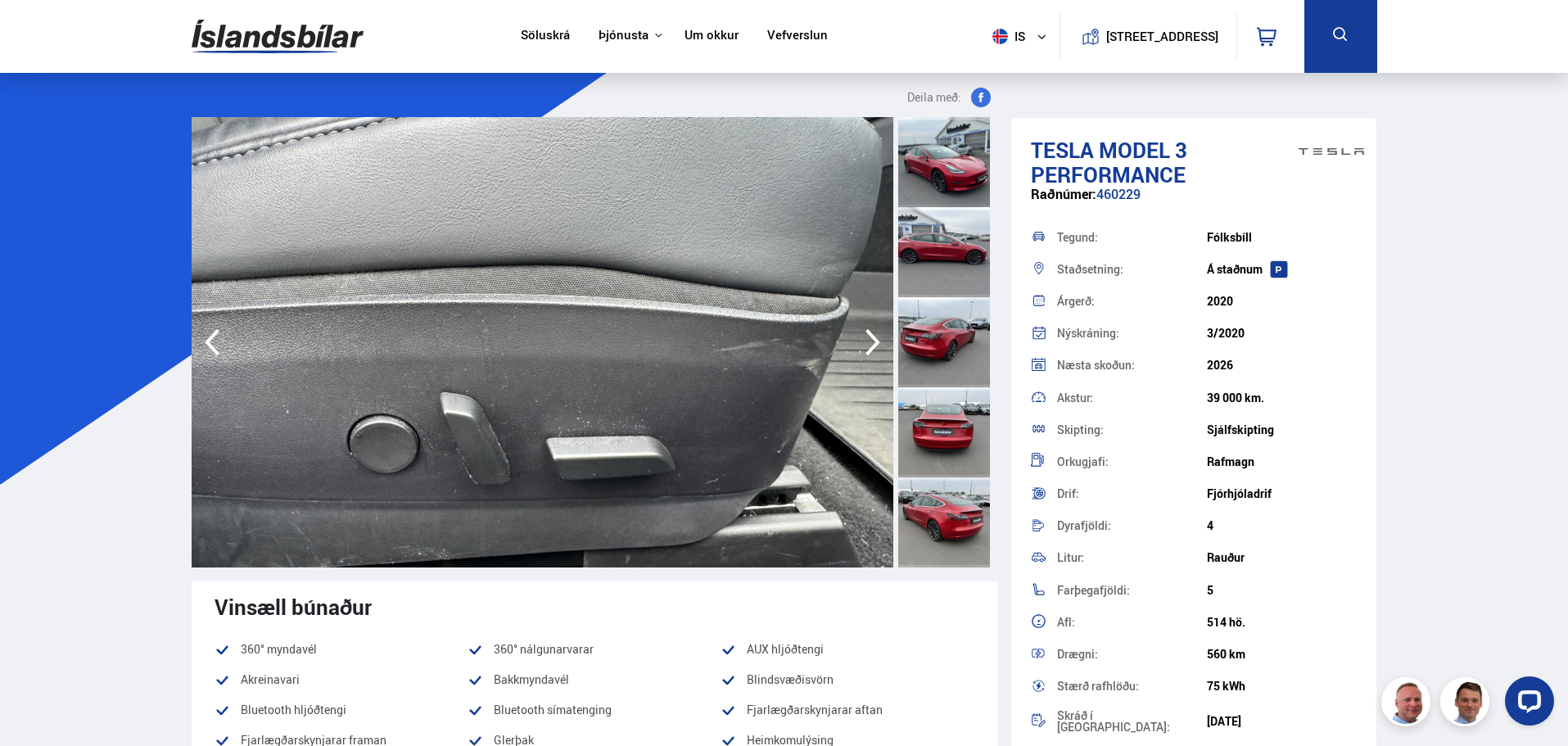
click at [870, 341] on icon "button" at bounding box center [873, 342] width 33 height 40
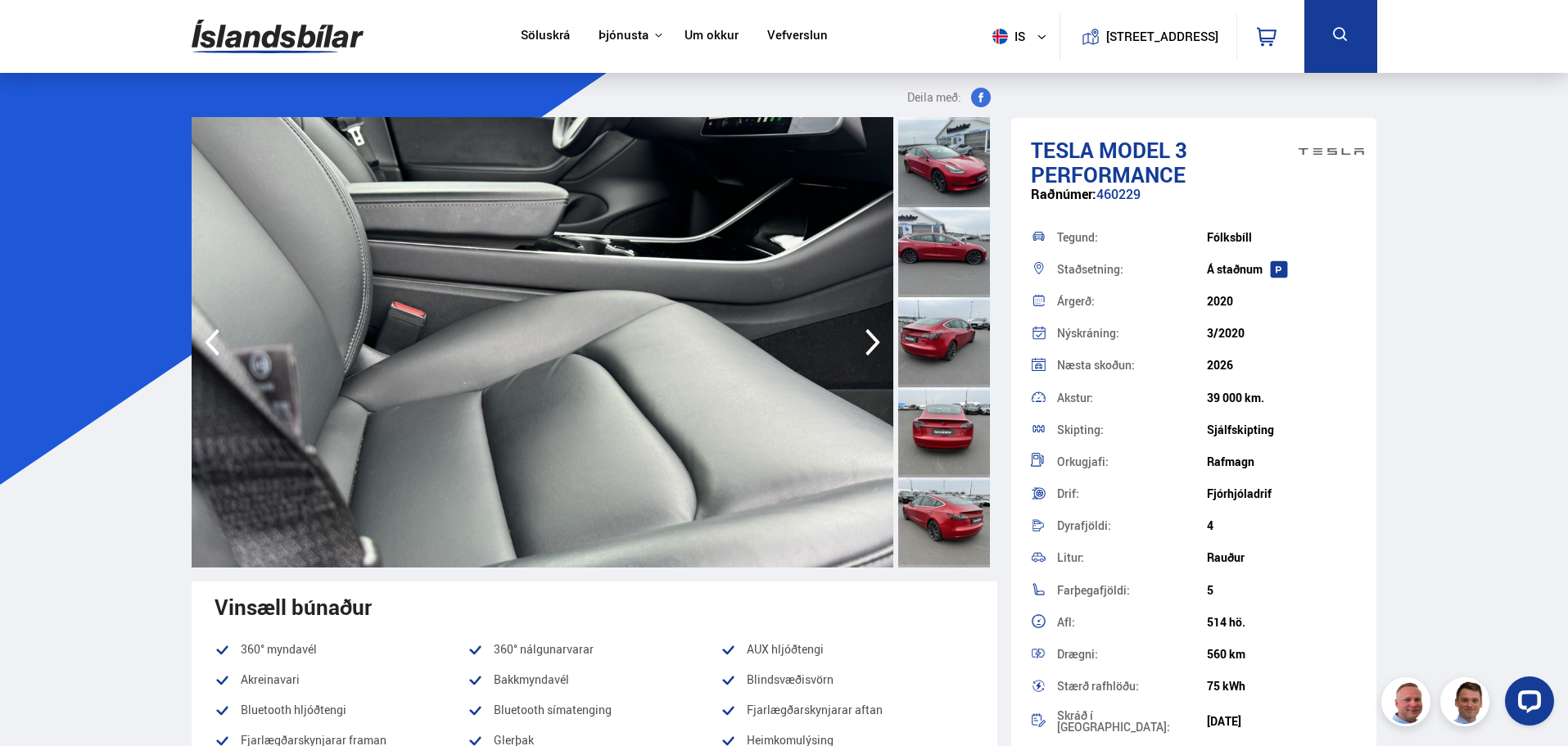
click at [870, 341] on icon "button" at bounding box center [873, 342] width 33 height 40
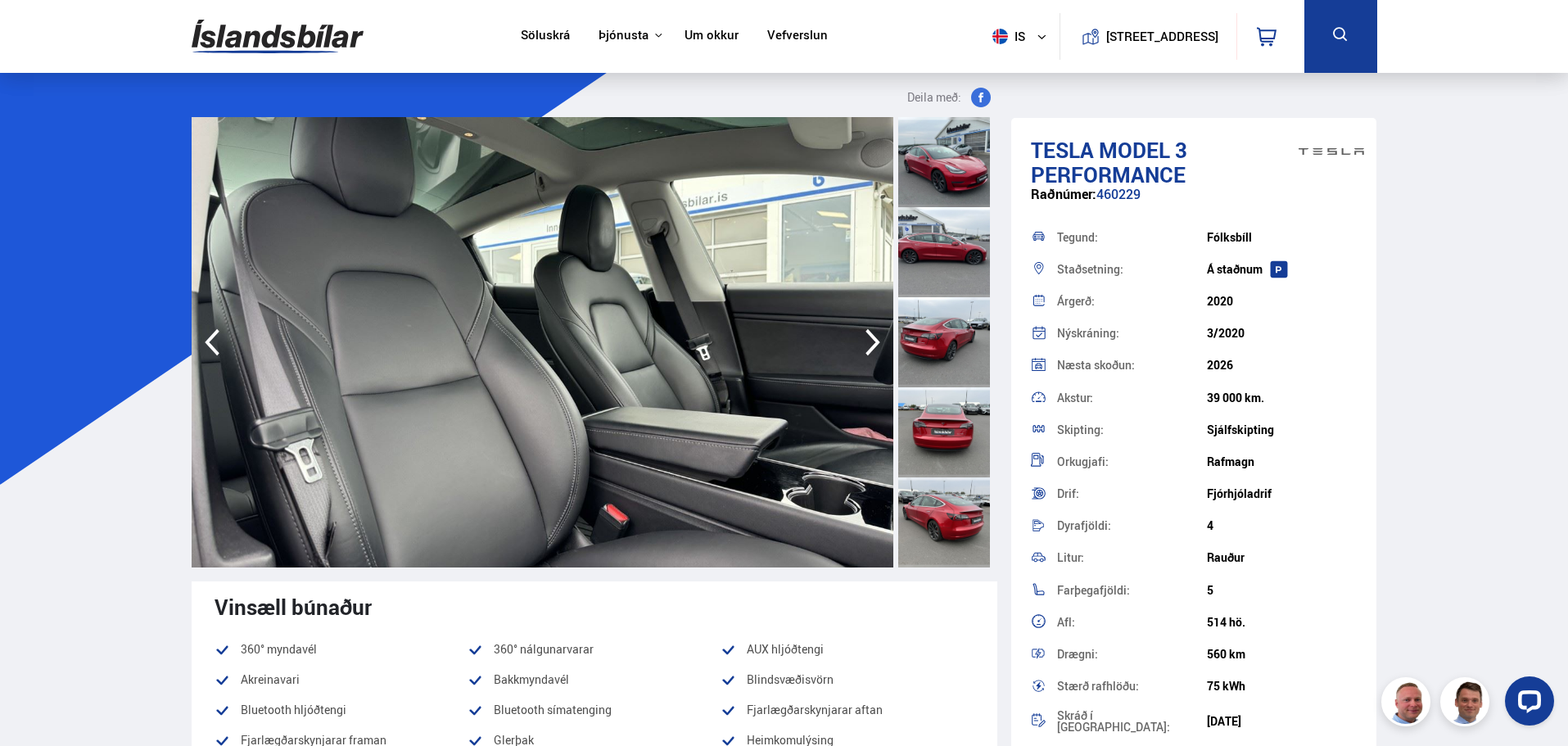
click at [870, 341] on icon "button" at bounding box center [873, 342] width 33 height 40
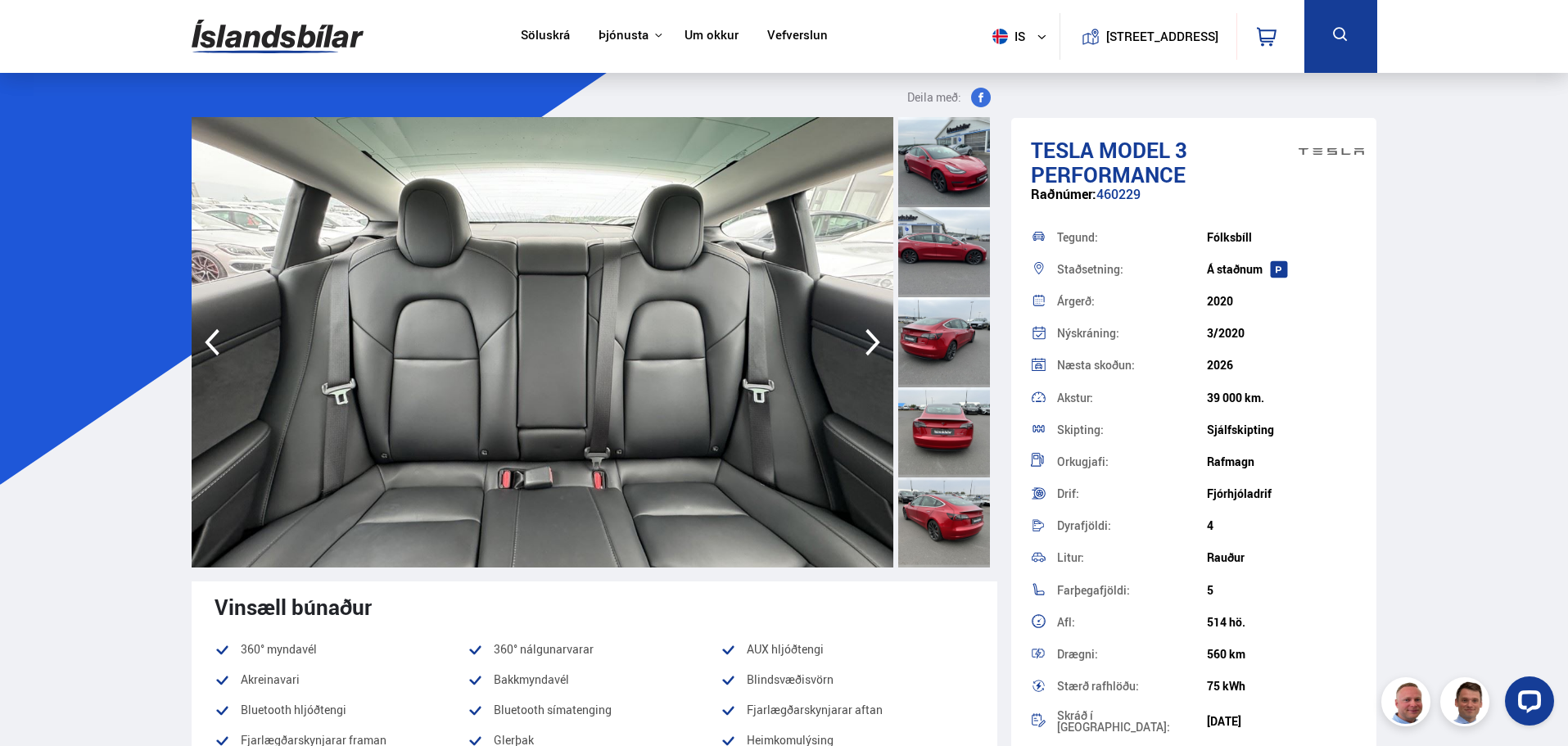
click at [252, 35] on img at bounding box center [278, 36] width 172 height 53
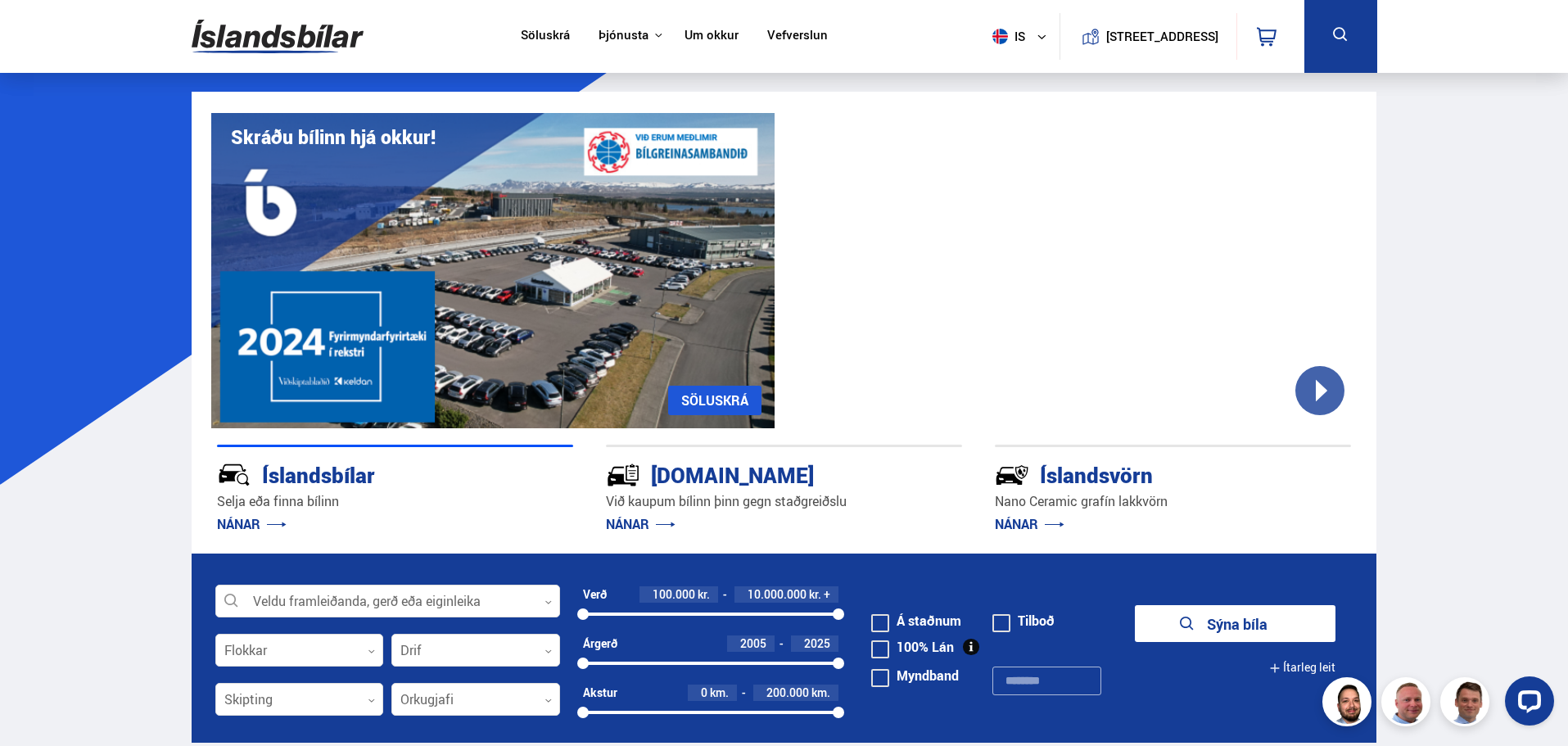
click at [238, 37] on img at bounding box center [278, 36] width 172 height 53
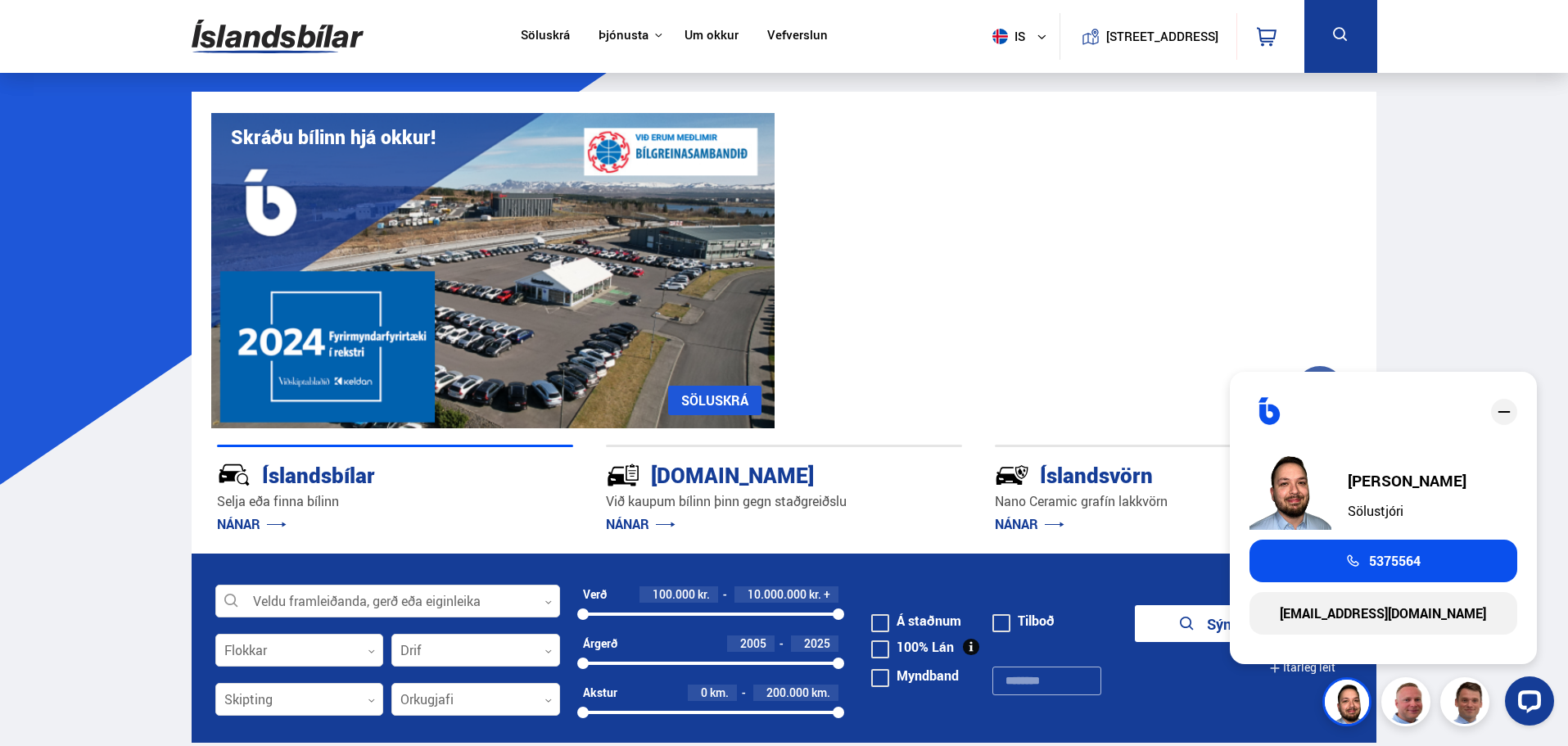
click at [289, 31] on img at bounding box center [278, 36] width 172 height 53
